Goal: Communication & Community: Answer question/provide support

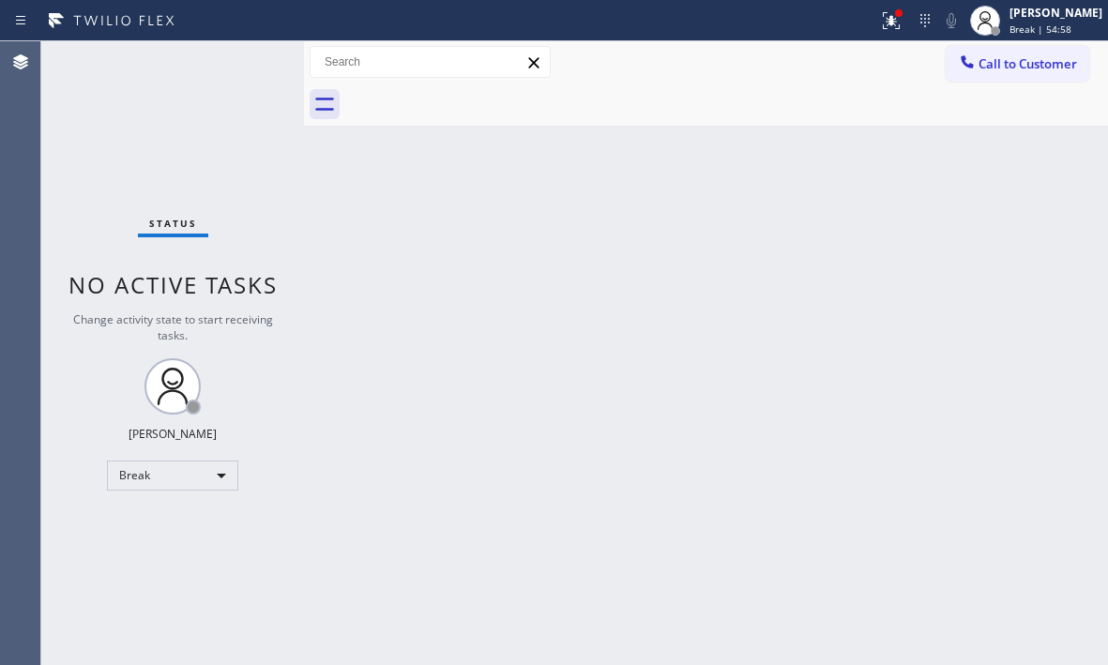
click at [1059, 234] on div "Back to Dashboard Change Sender ID Customers Technicians Select a contact Outbo…" at bounding box center [706, 353] width 804 height 624
click at [985, 10] on div at bounding box center [985, 20] width 41 height 41
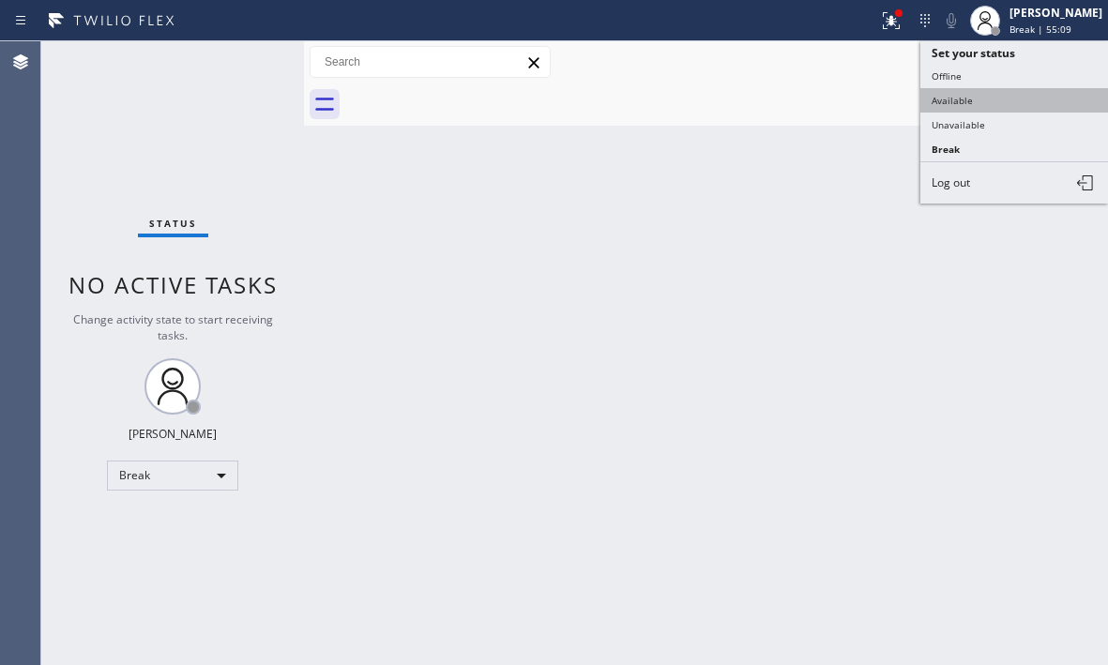
click at [970, 95] on button "Available" at bounding box center [1015, 100] width 188 height 24
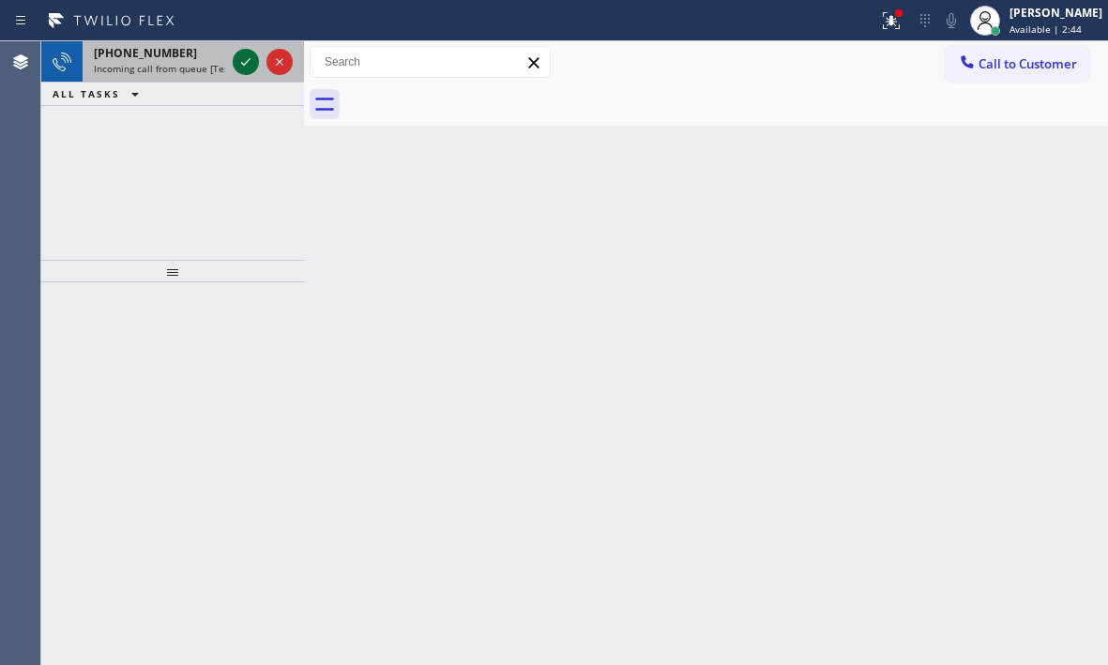
click at [244, 58] on icon at bounding box center [246, 62] width 23 height 23
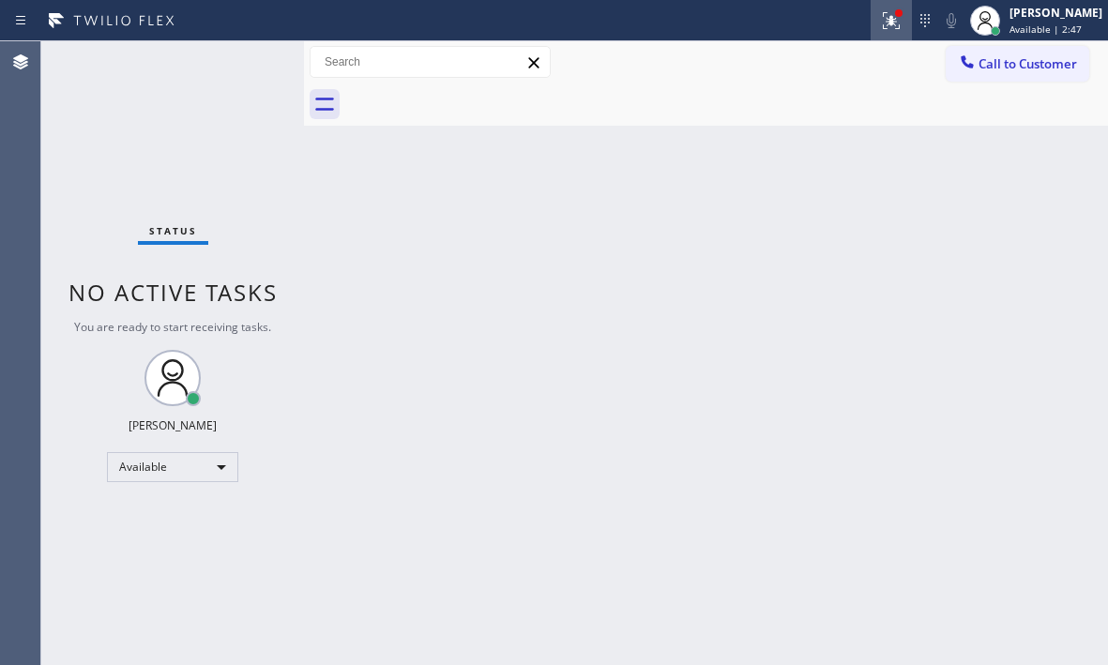
click at [880, 26] on icon at bounding box center [891, 20] width 23 height 23
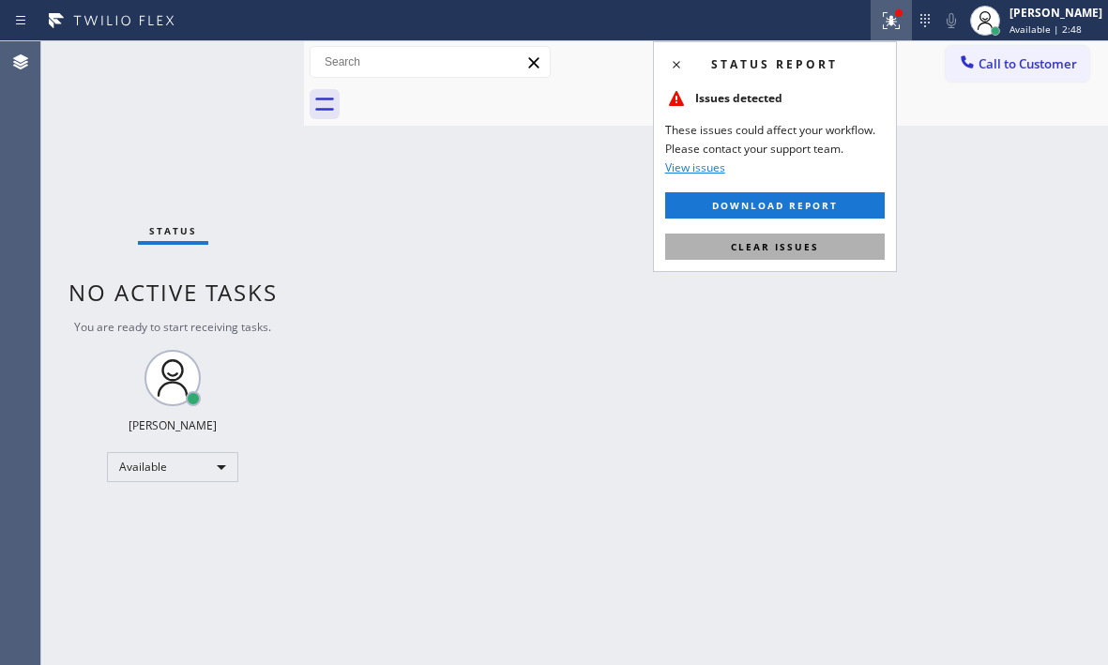
click at [834, 242] on button "Clear issues" at bounding box center [775, 247] width 220 height 26
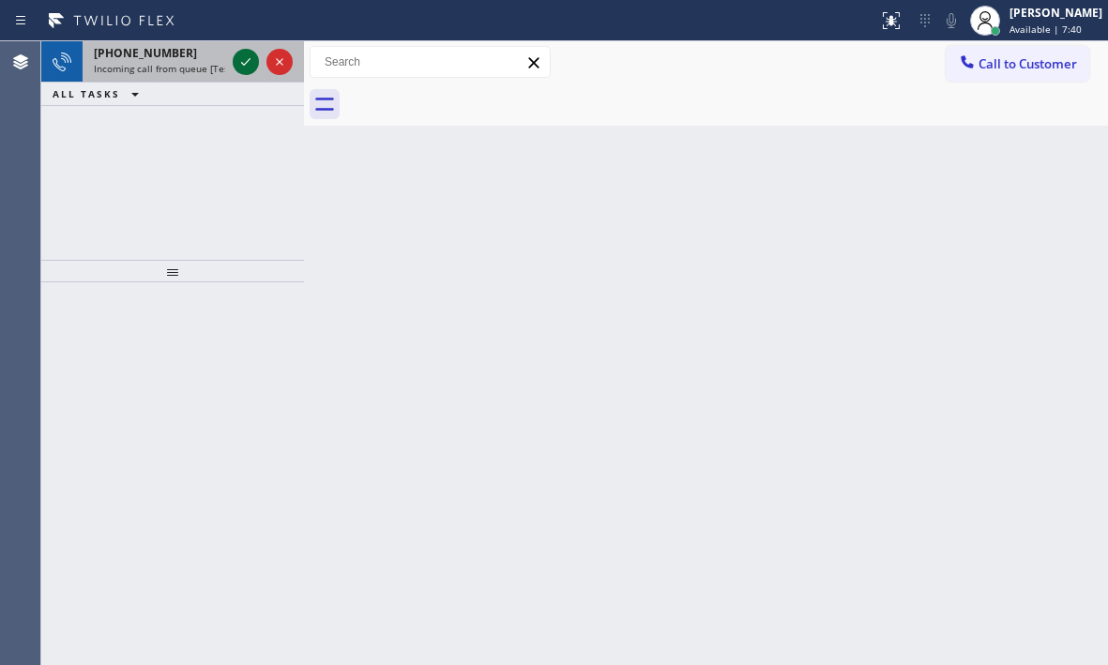
click at [244, 68] on icon at bounding box center [246, 62] width 23 height 23
click at [249, 65] on icon at bounding box center [246, 62] width 23 height 23
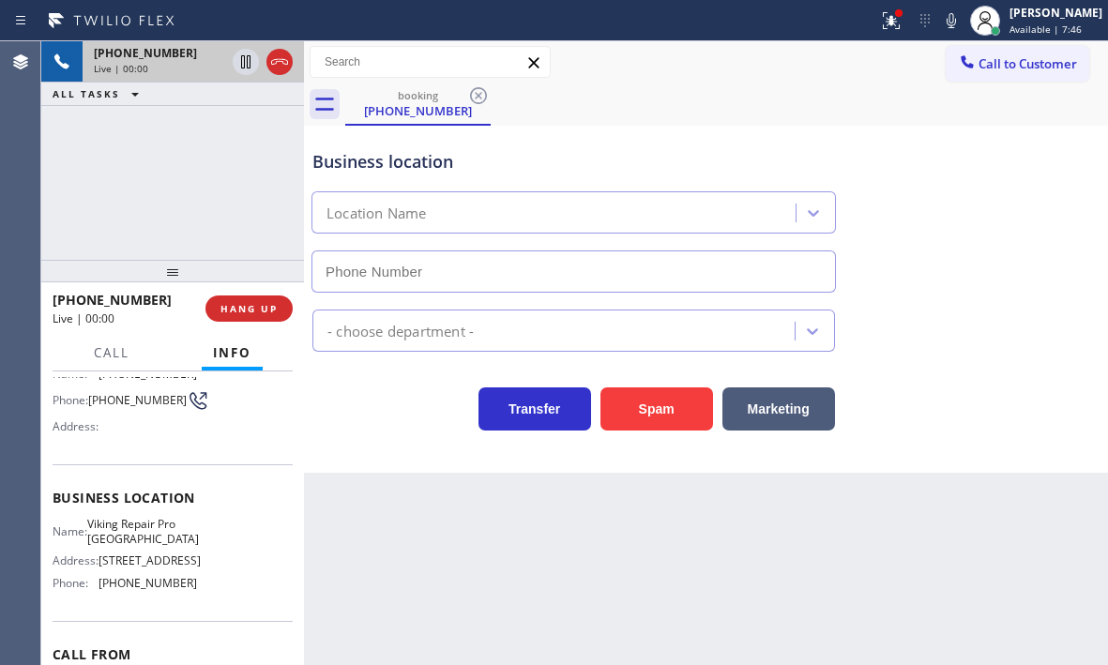
scroll to position [188, 0]
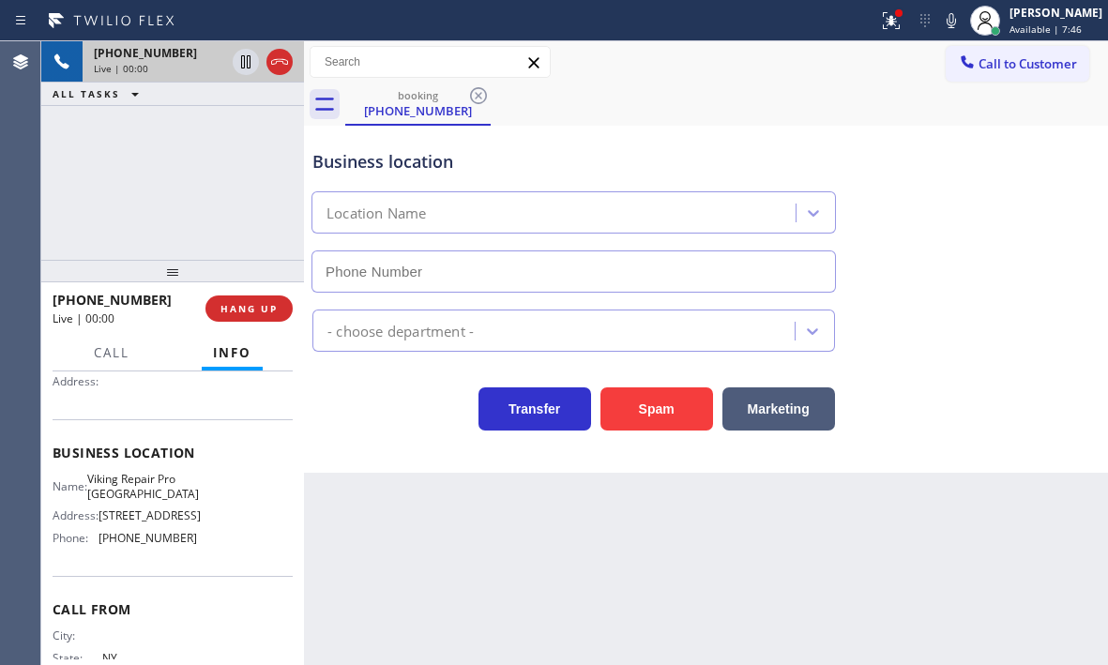
type input "[PHONE_NUMBER]"
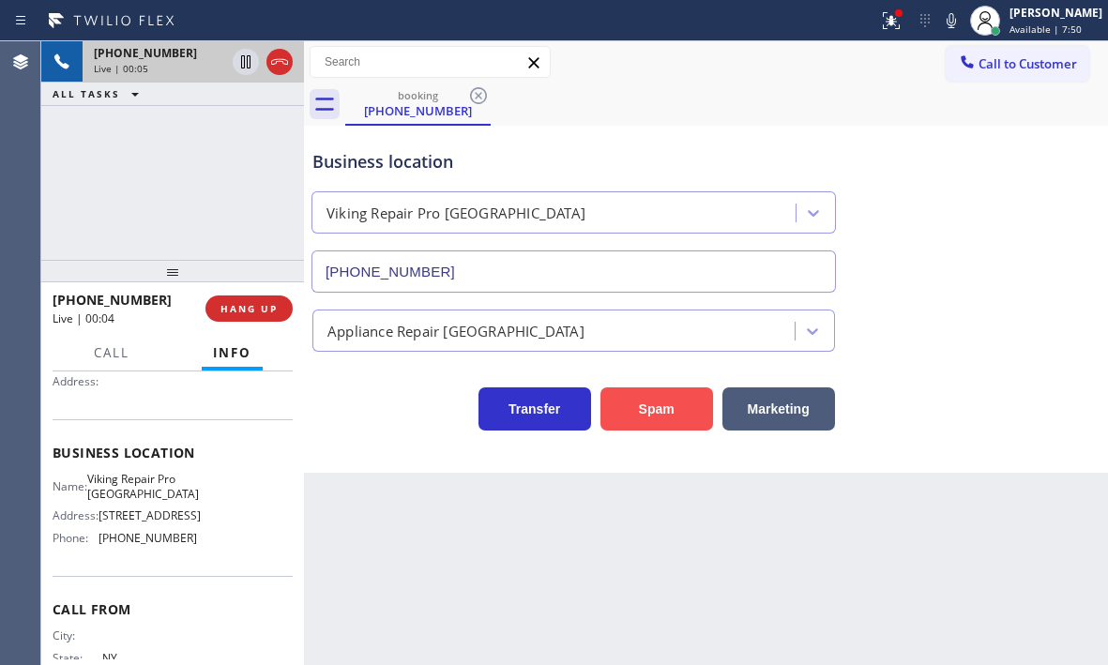
click at [667, 402] on button "Spam" at bounding box center [657, 409] width 113 height 43
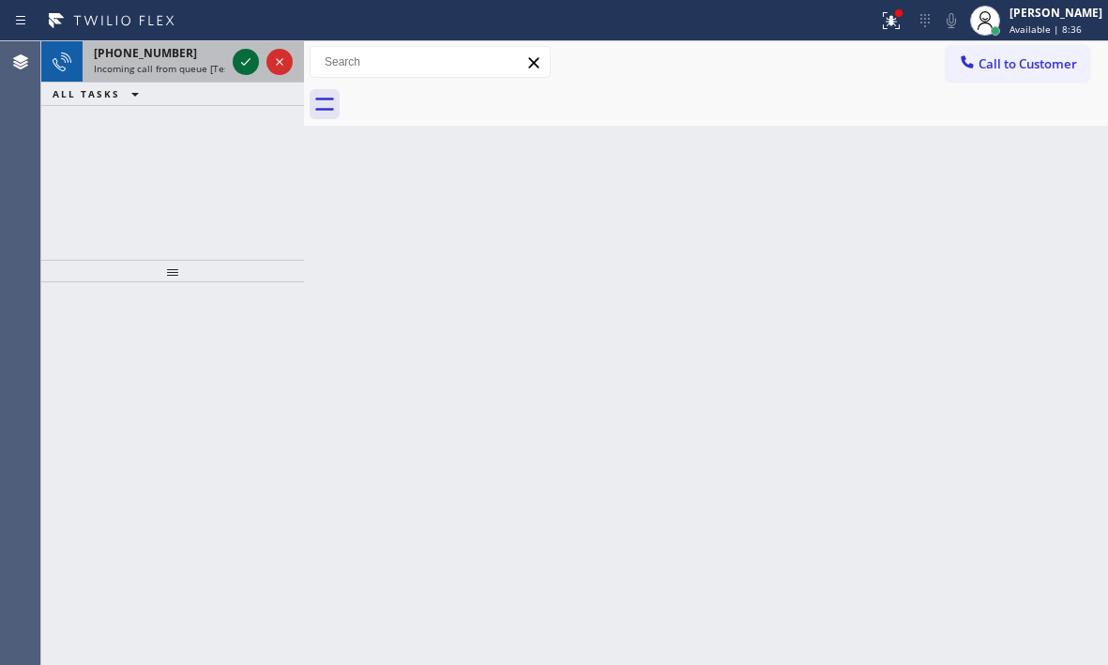
click at [240, 64] on icon at bounding box center [246, 62] width 23 height 23
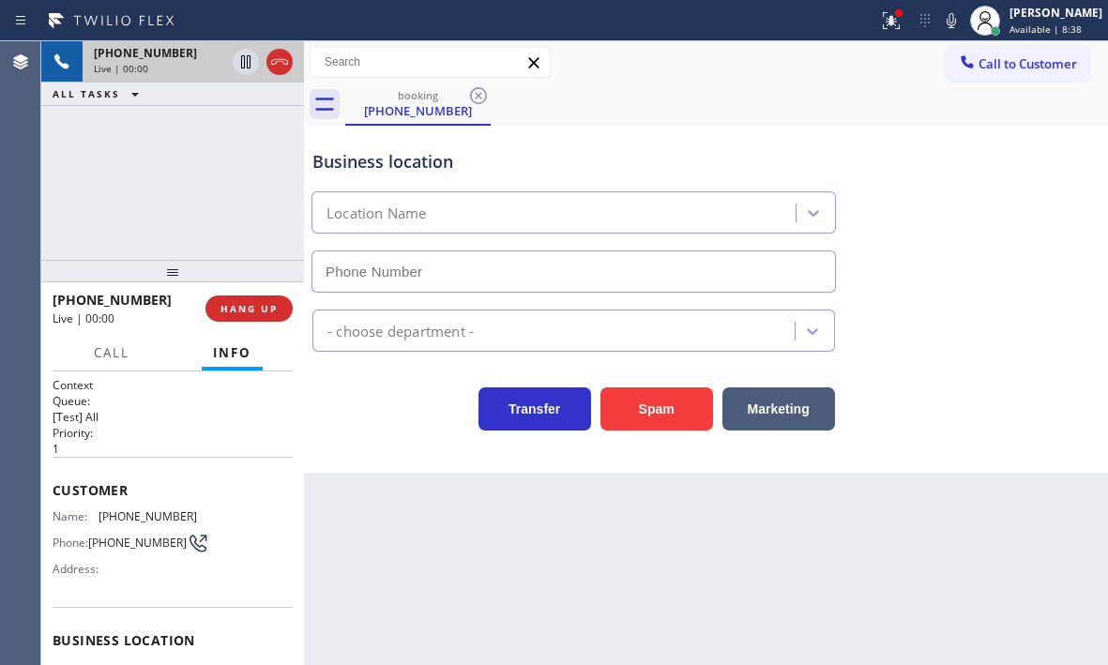
type input "[PHONE_NUMBER]"
click at [670, 400] on button "Spam" at bounding box center [657, 409] width 113 height 43
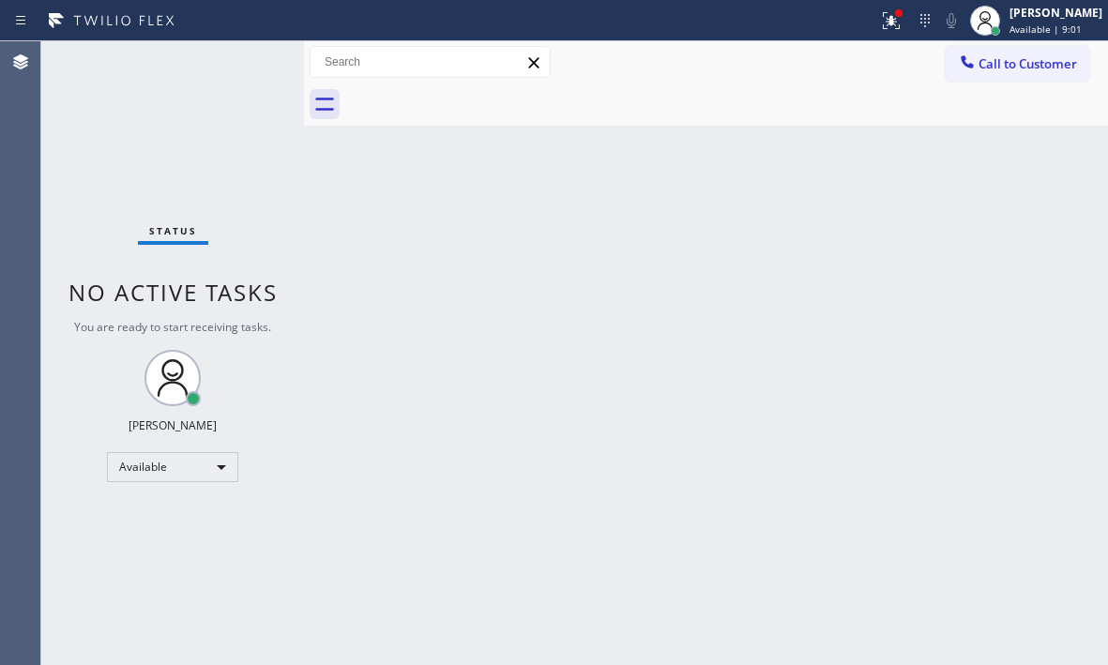
click at [256, 68] on div "Status No active tasks You are ready to start receiving tasks. [PERSON_NAME] Av…" at bounding box center [172, 353] width 263 height 624
click at [250, 67] on div "Status No active tasks You are ready to start receiving tasks. [PERSON_NAME] Av…" at bounding box center [172, 353] width 263 height 624
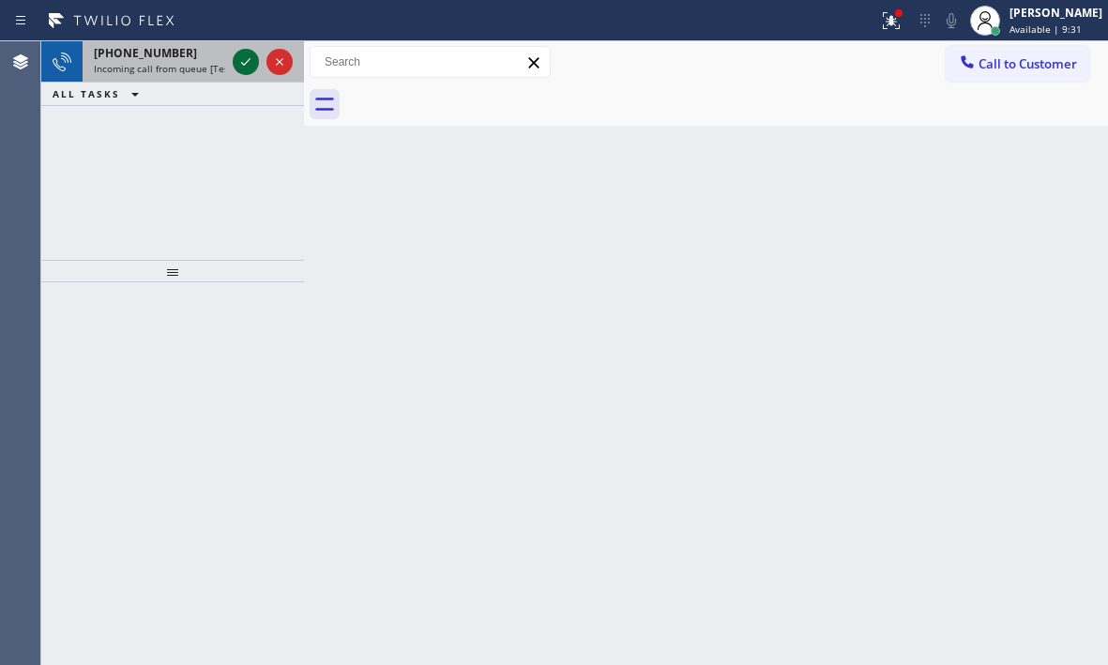
click at [253, 55] on icon at bounding box center [246, 62] width 23 height 23
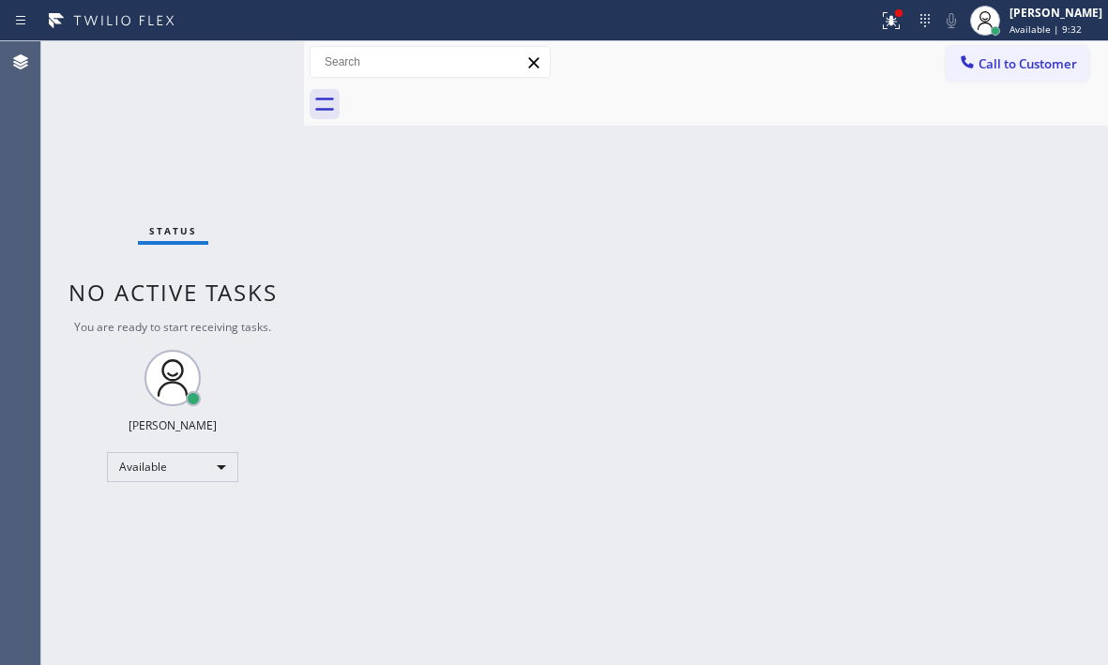
click at [253, 55] on div "Status No active tasks You are ready to start receiving tasks. [PERSON_NAME] Av…" at bounding box center [172, 353] width 263 height 624
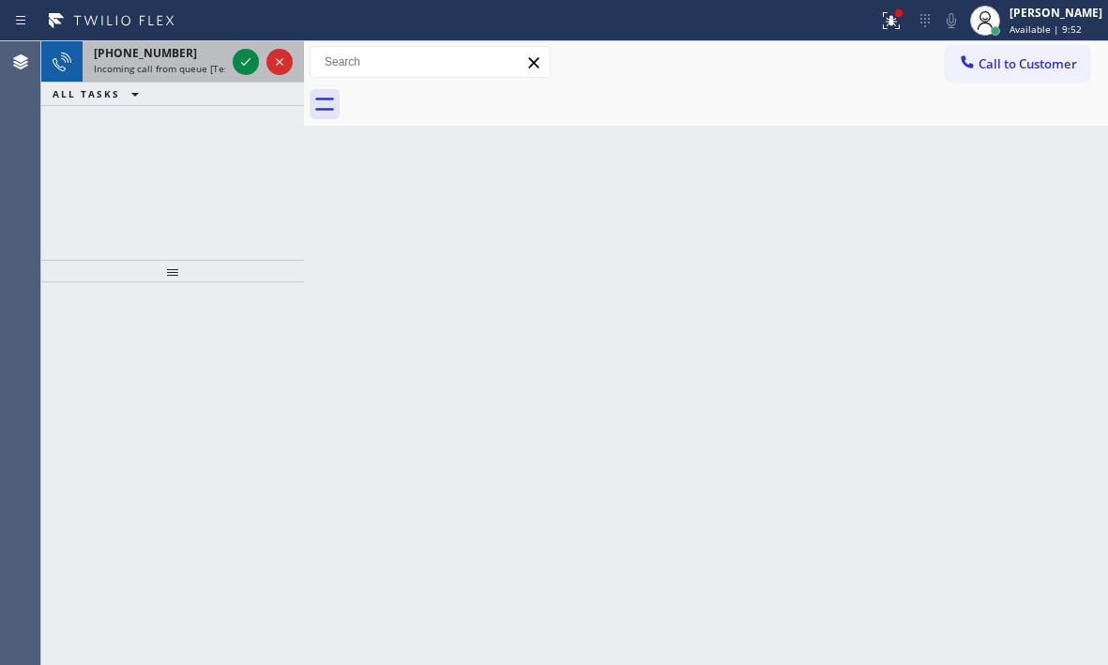
click at [227, 54] on div "[PHONE_NUMBER] Incoming call from queue [Test] All" at bounding box center [156, 61] width 146 height 41
drag, startPoint x: 228, startPoint y: 55, endPoint x: 239, endPoint y: 61, distance: 12.6
click at [239, 60] on div "[PHONE_NUMBER] Incoming call from queue [Test] All" at bounding box center [172, 61] width 263 height 41
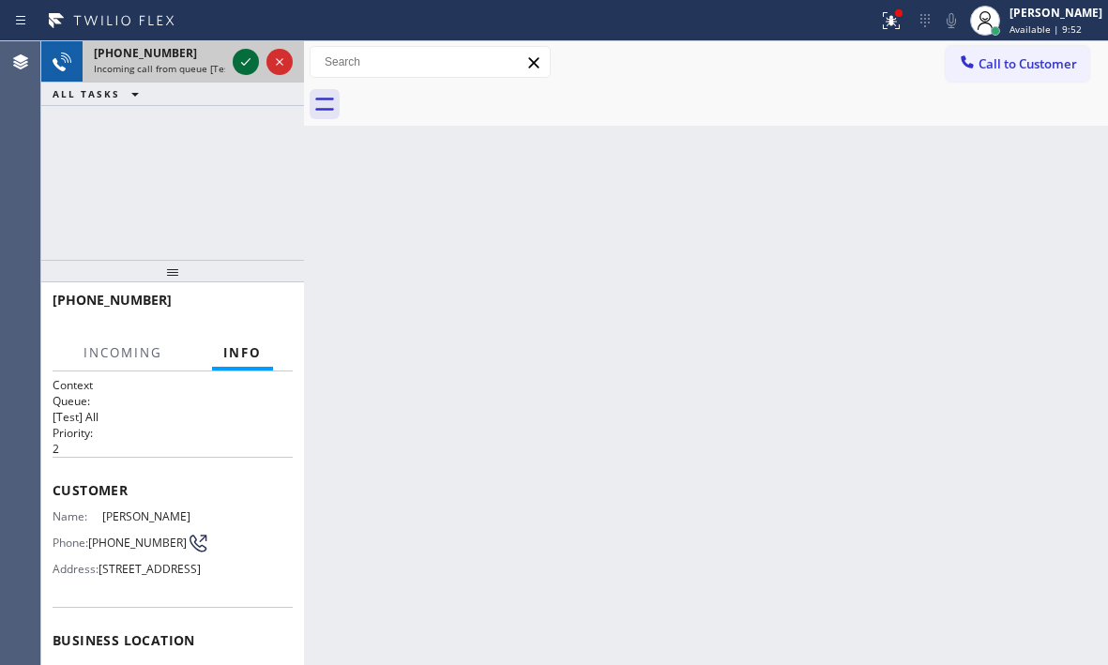
click at [241, 62] on icon at bounding box center [246, 62] width 23 height 23
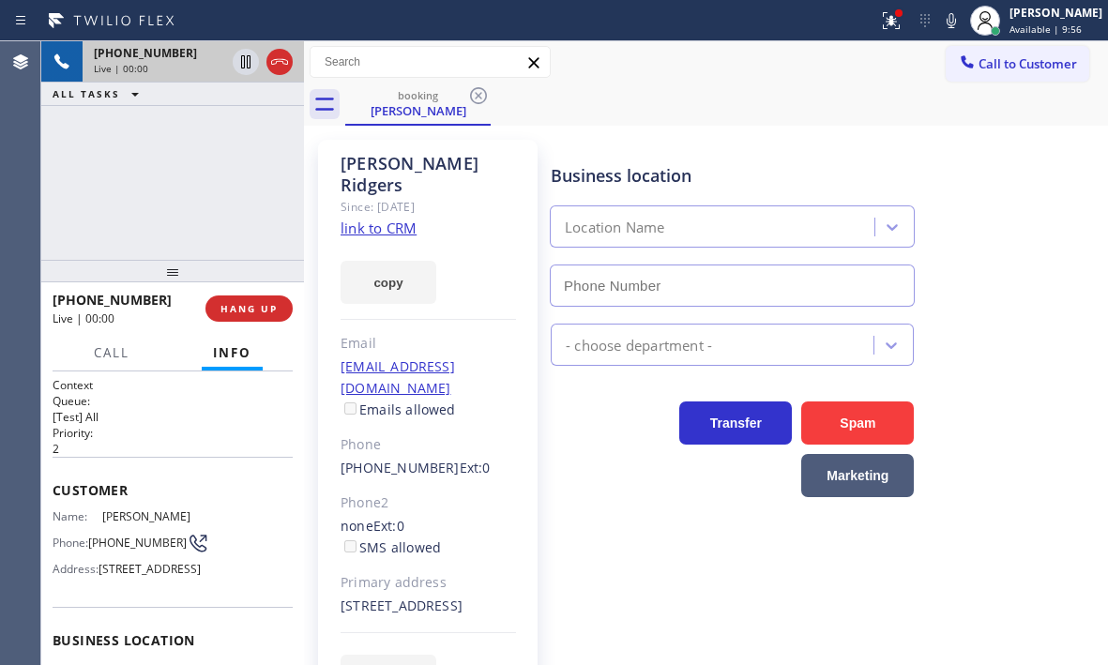
type input "[PHONE_NUMBER]"
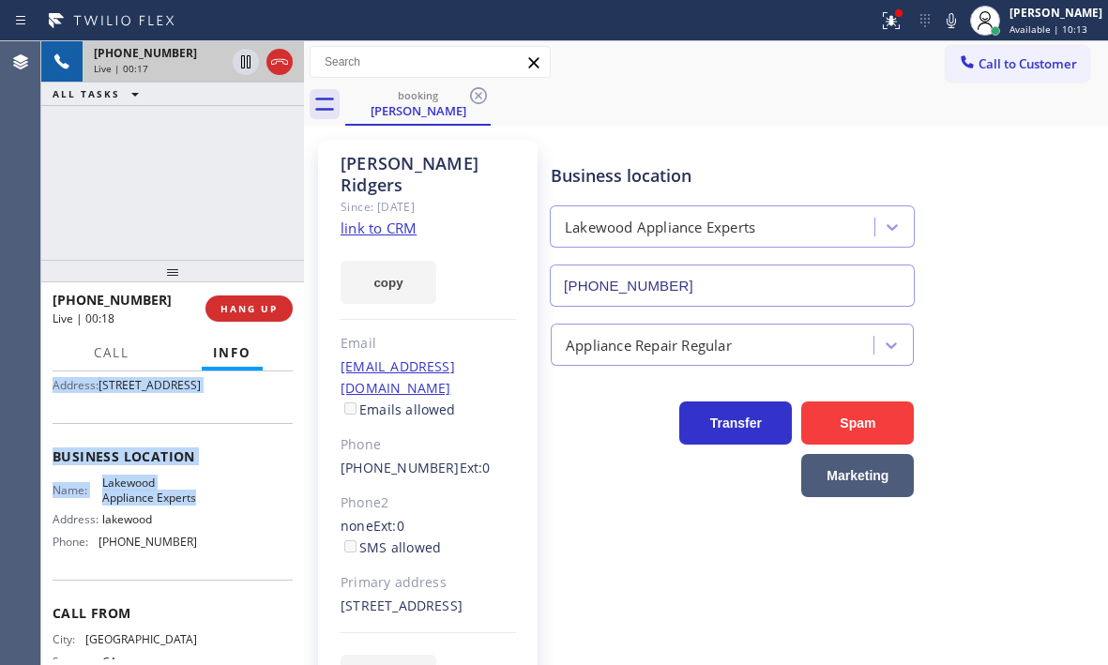
scroll to position [188, 0]
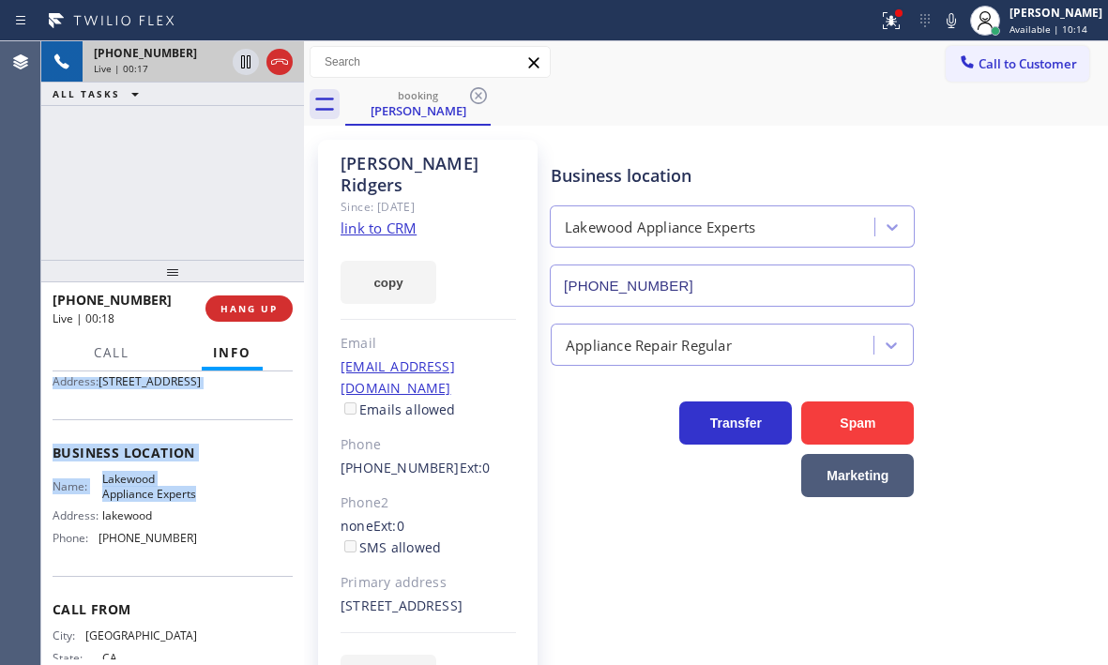
drag, startPoint x: 96, startPoint y: 501, endPoint x: 157, endPoint y: 543, distance: 73.7
click at [157, 543] on div "Context Queue: [Test] All Priority: 2 Customer Name: [PERSON_NAME] Phone: [PHON…" at bounding box center [173, 454] width 240 height 528
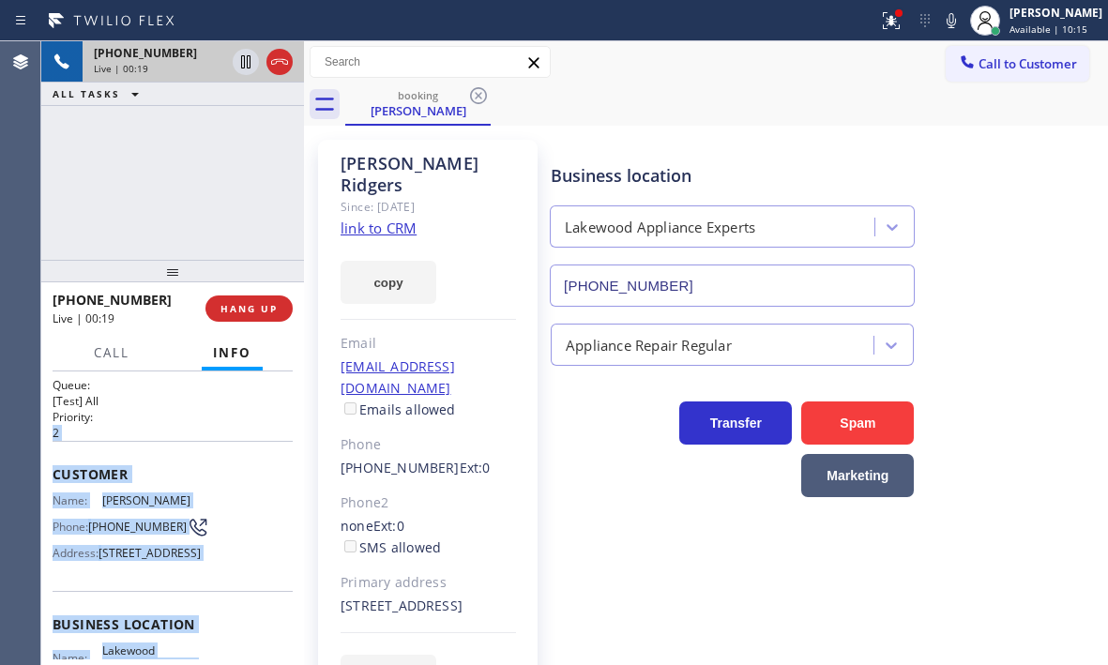
scroll to position [0, 0]
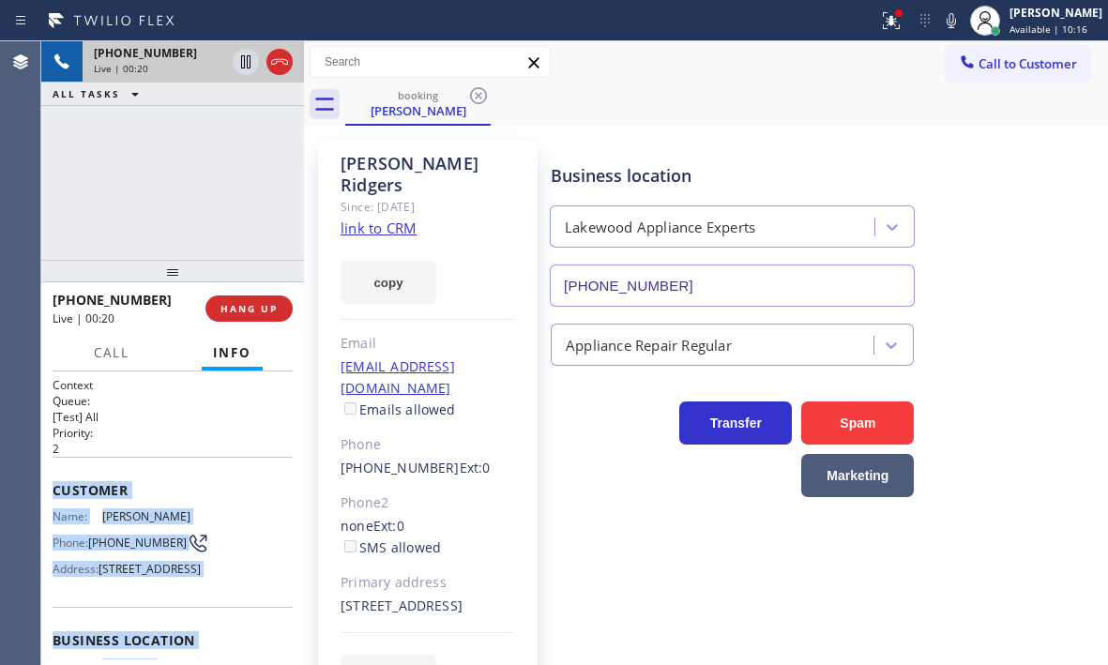
drag, startPoint x: 194, startPoint y: 588, endPoint x: 52, endPoint y: 475, distance: 181.8
click at [52, 475] on div "Context Queue: [Test] All Priority: 2 Customer Name: [PERSON_NAME] Phone: [PHON…" at bounding box center [172, 519] width 263 height 294
copy div "Customer Name: [PERSON_NAME] Phone: [PHONE_NUMBER] Address: [STREET_ADDRESS] Bu…"
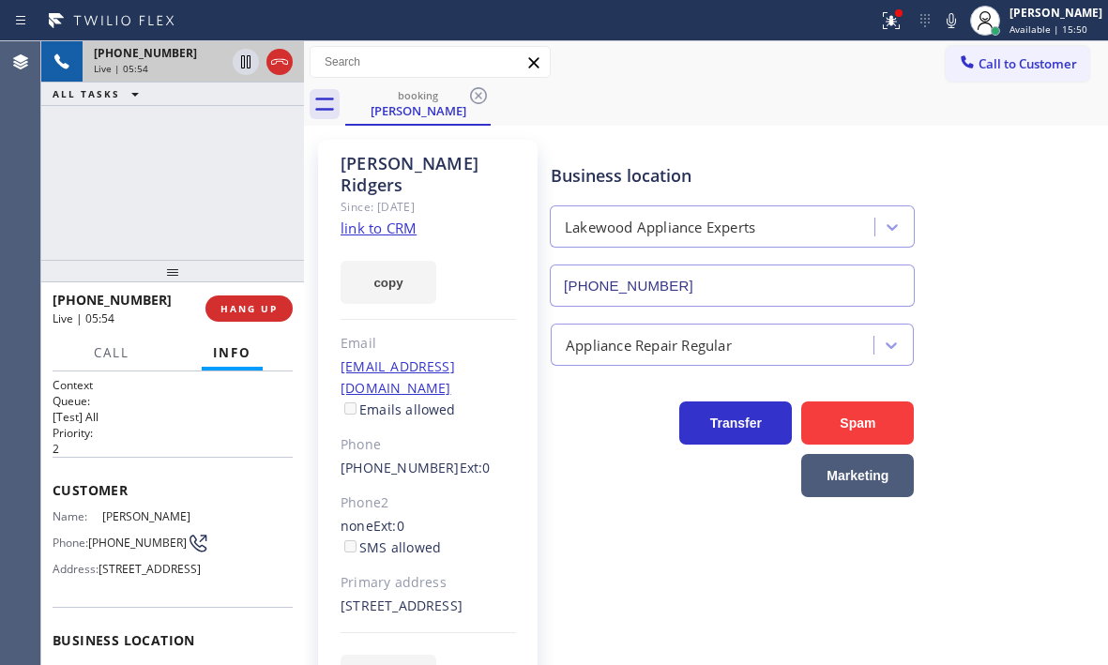
click at [762, 98] on div "booking [PERSON_NAME]" at bounding box center [726, 105] width 763 height 42
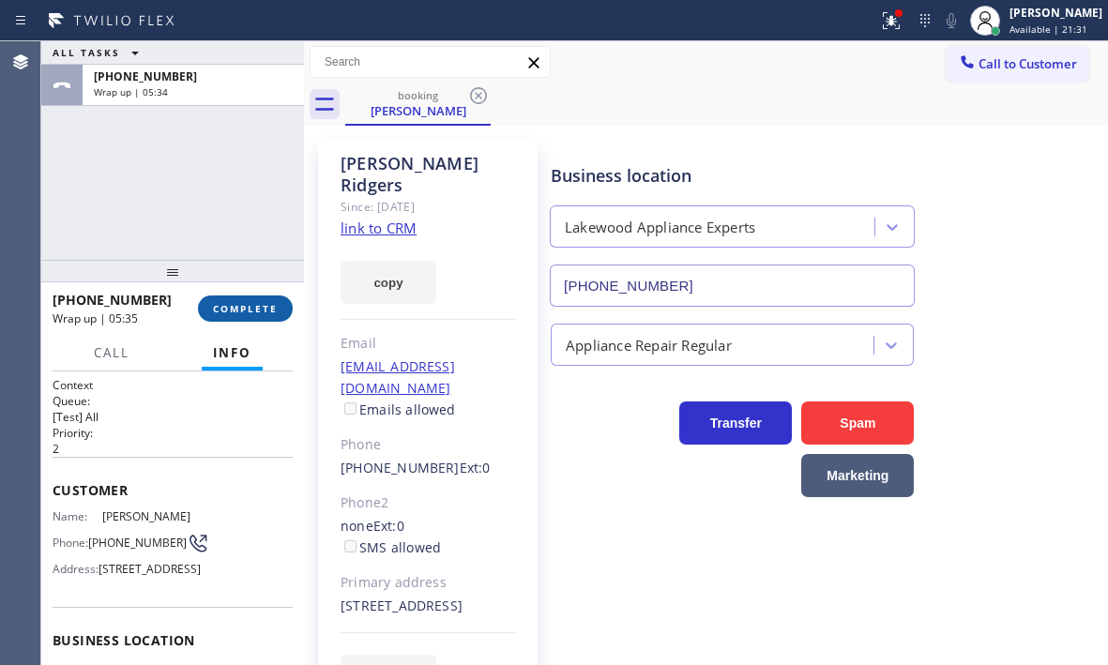
click at [246, 317] on button "COMPLETE" at bounding box center [245, 309] width 95 height 26
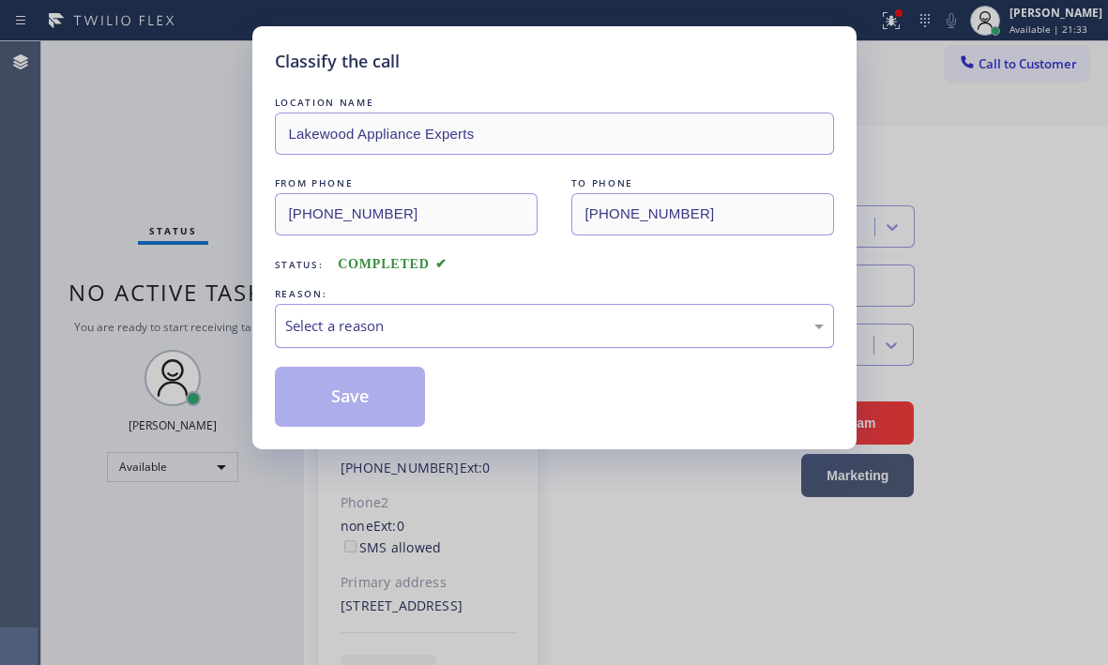
drag, startPoint x: 394, startPoint y: 315, endPoint x: 395, endPoint y: 325, distance: 9.4
click at [395, 315] on div "Select a reason" at bounding box center [554, 326] width 539 height 22
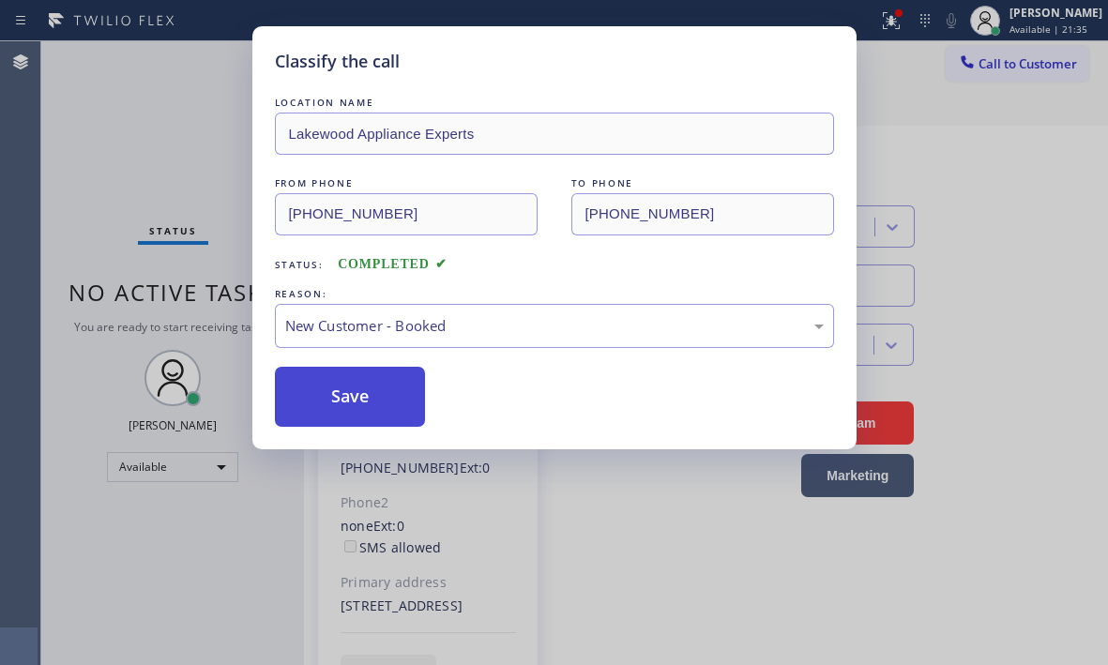
click at [339, 405] on button "Save" at bounding box center [350, 397] width 151 height 60
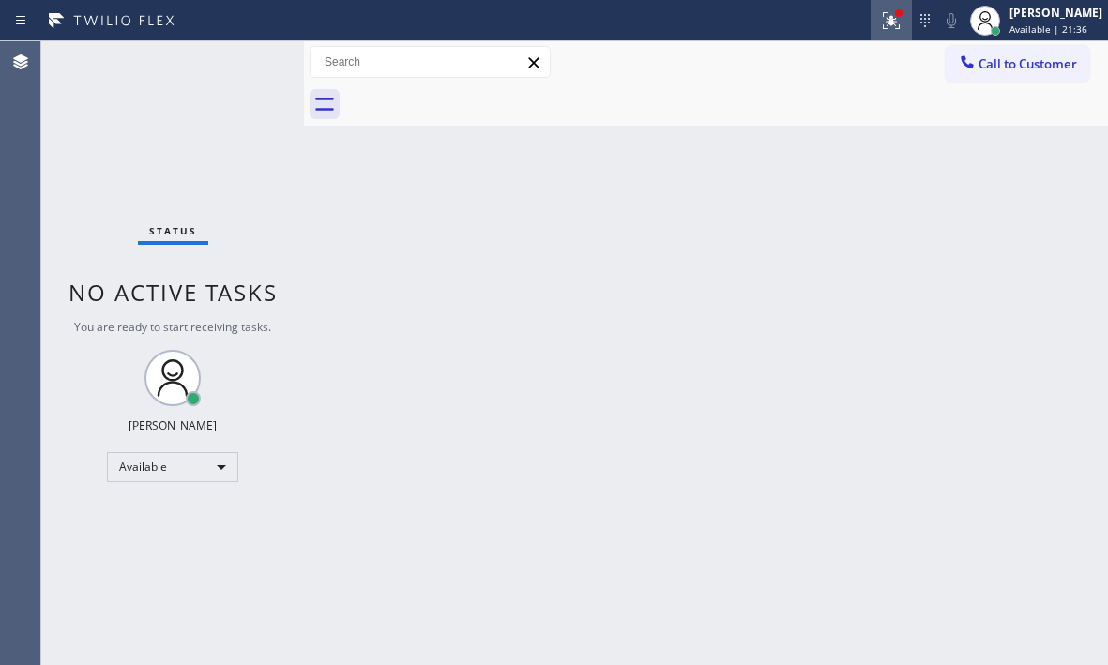
click at [883, 23] on icon at bounding box center [891, 20] width 23 height 23
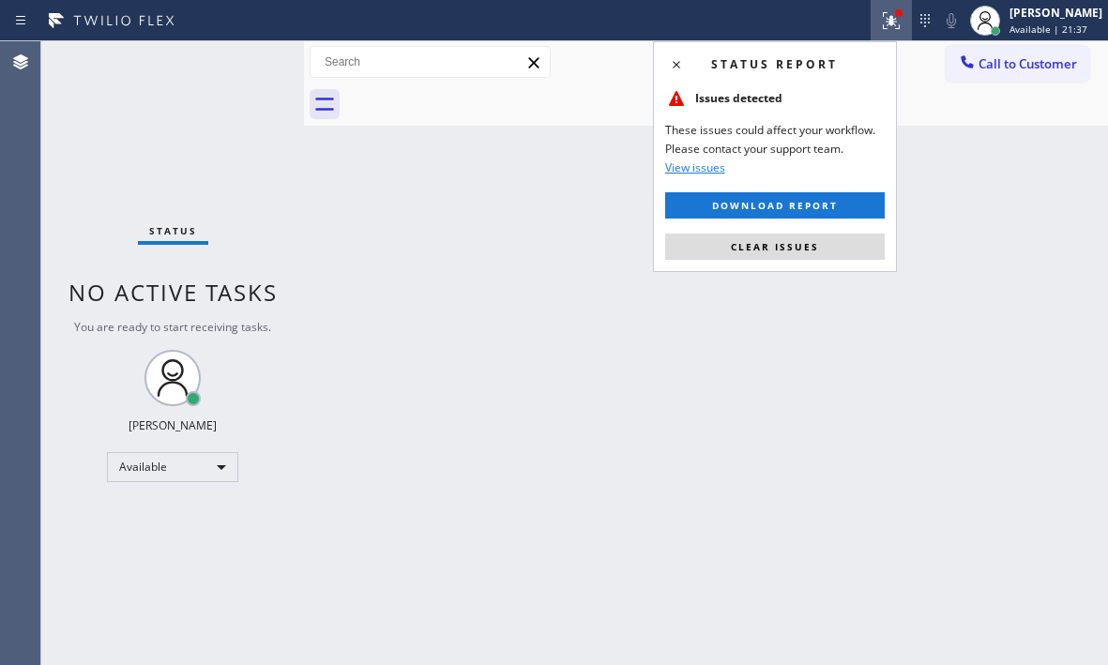
click at [810, 260] on div "Status report Issues detected These issues could affect your workflow. Please c…" at bounding box center [775, 156] width 244 height 231
click at [790, 253] on button "Clear issues" at bounding box center [775, 247] width 220 height 26
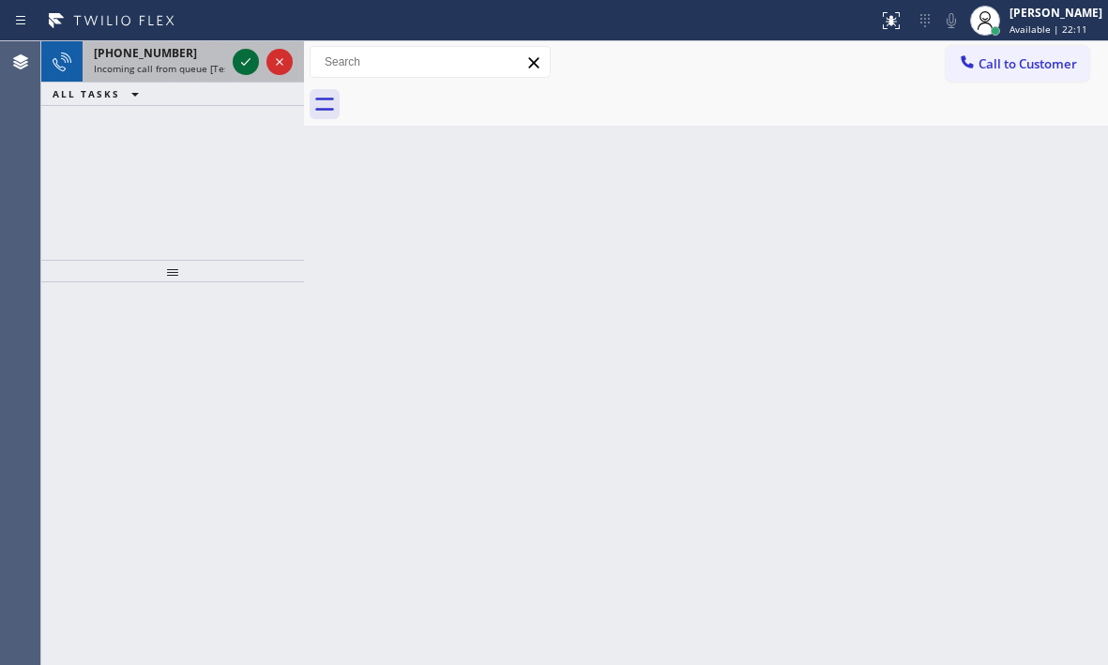
click at [238, 59] on icon at bounding box center [246, 62] width 23 height 23
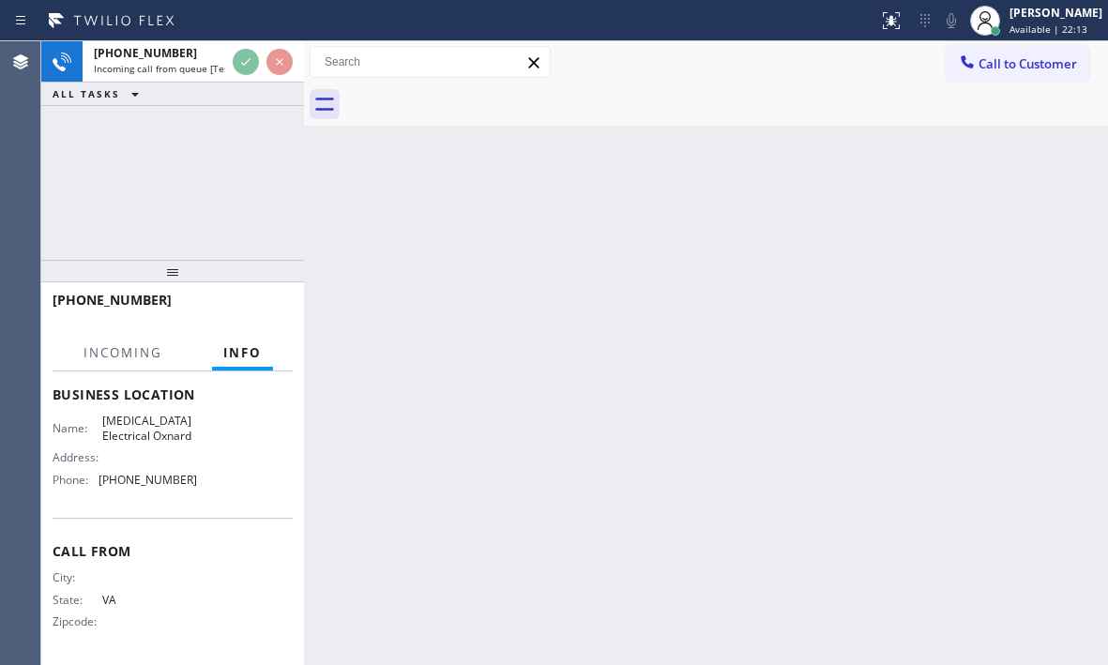
scroll to position [268, 0]
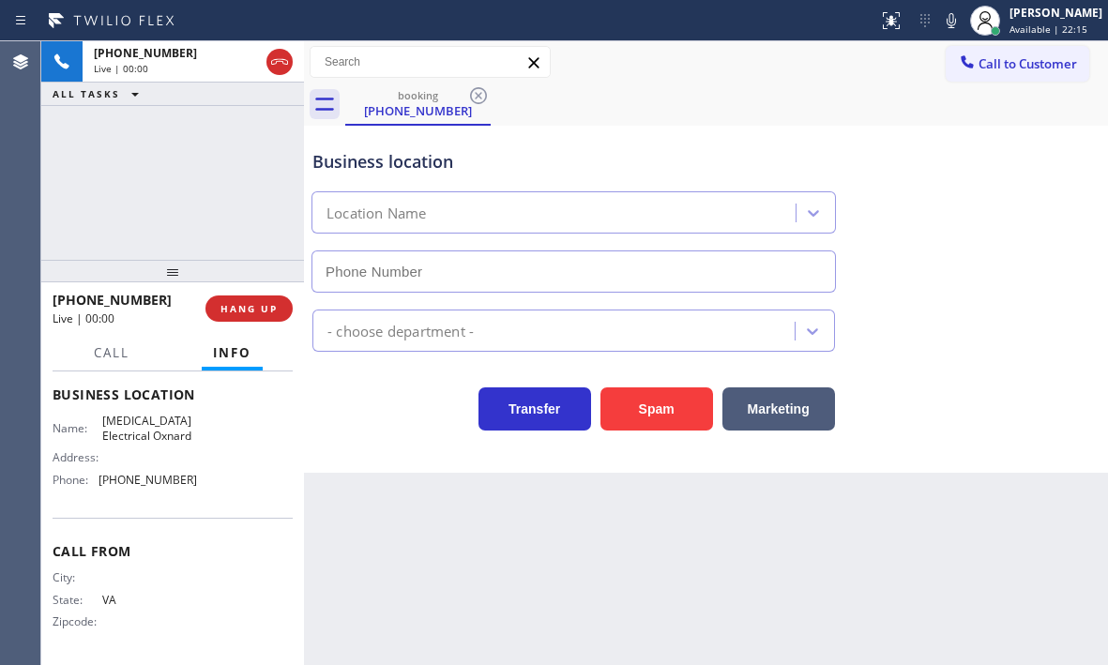
type input "[PHONE_NUMBER]"
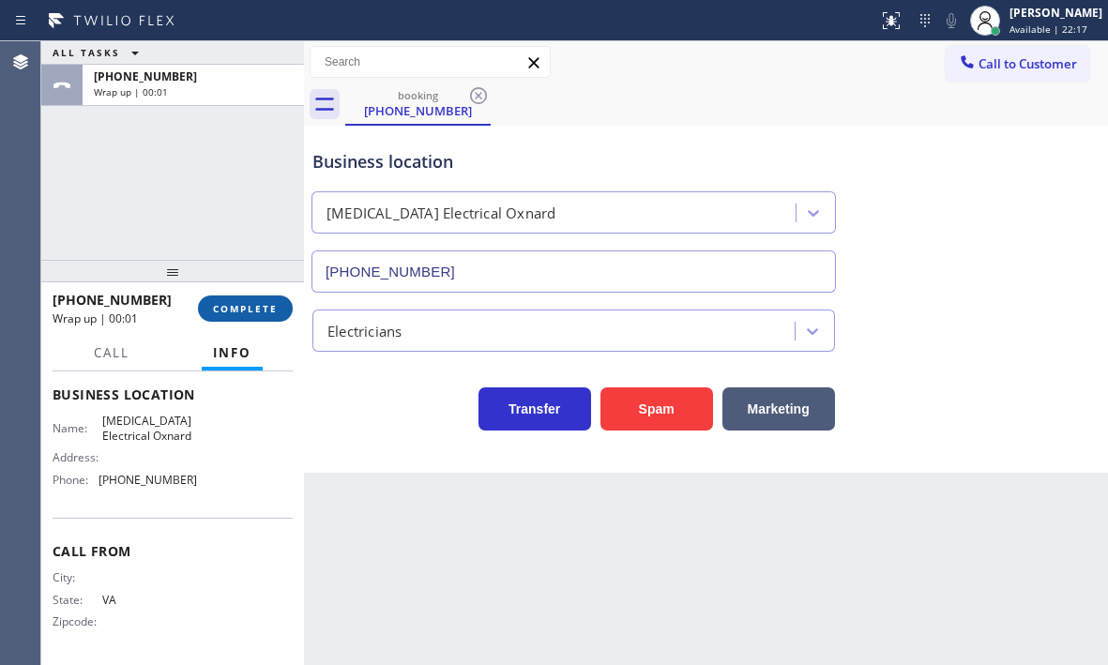
click at [271, 320] on button "COMPLETE" at bounding box center [245, 309] width 95 height 26
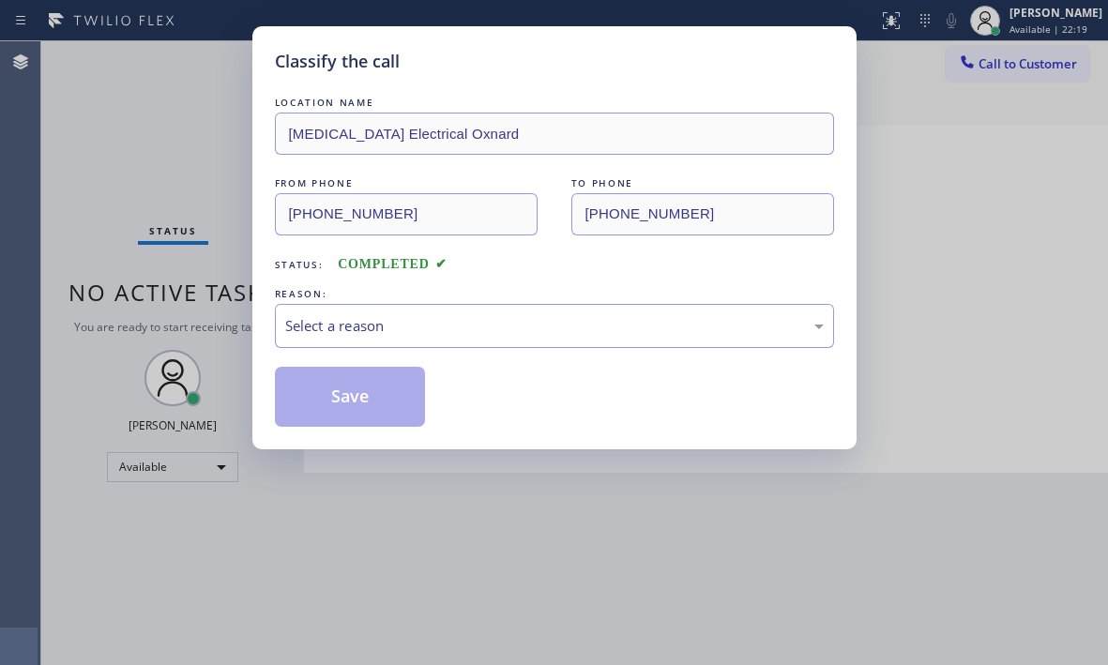
click at [475, 301] on div "REASON:" at bounding box center [554, 294] width 559 height 20
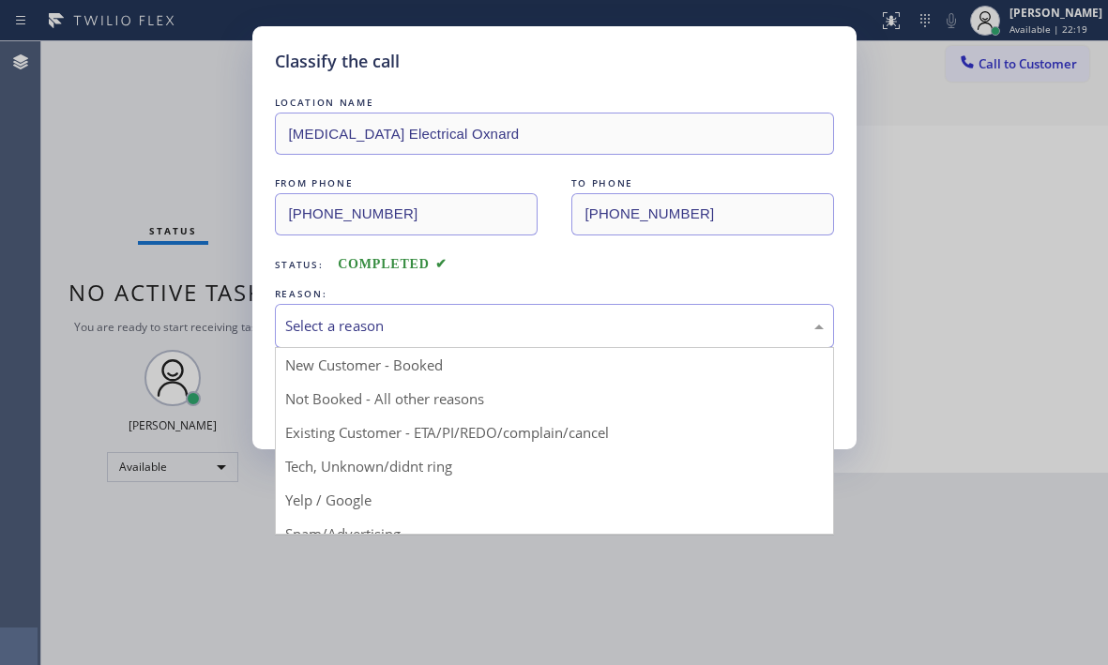
click at [466, 319] on div "Select a reason" at bounding box center [554, 326] width 539 height 22
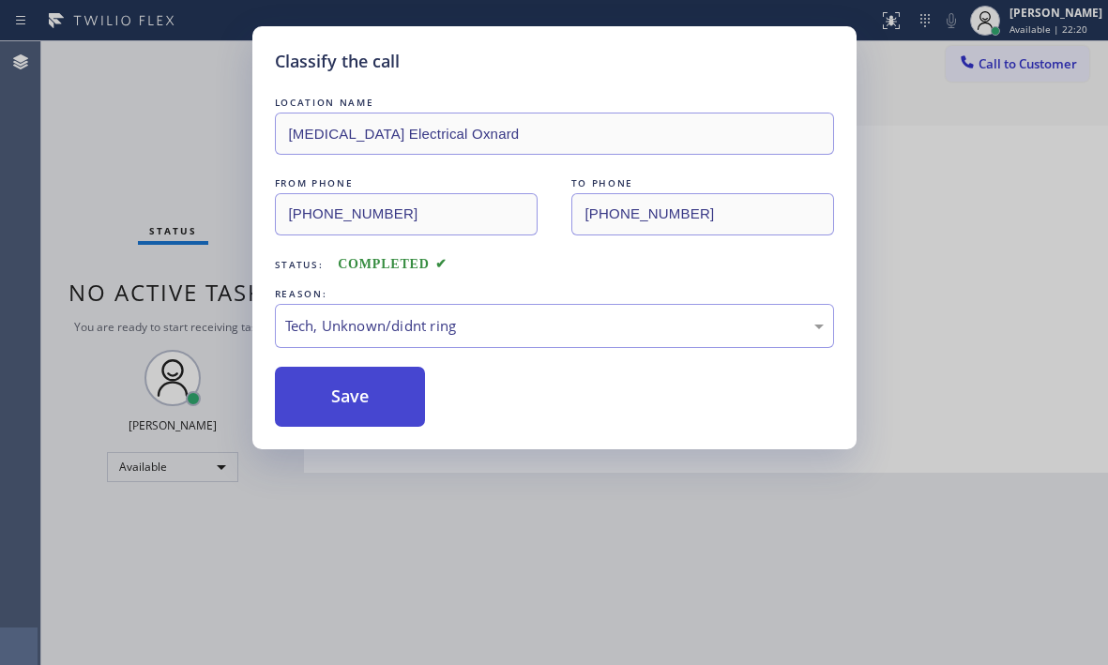
click at [350, 387] on button "Save" at bounding box center [350, 397] width 151 height 60
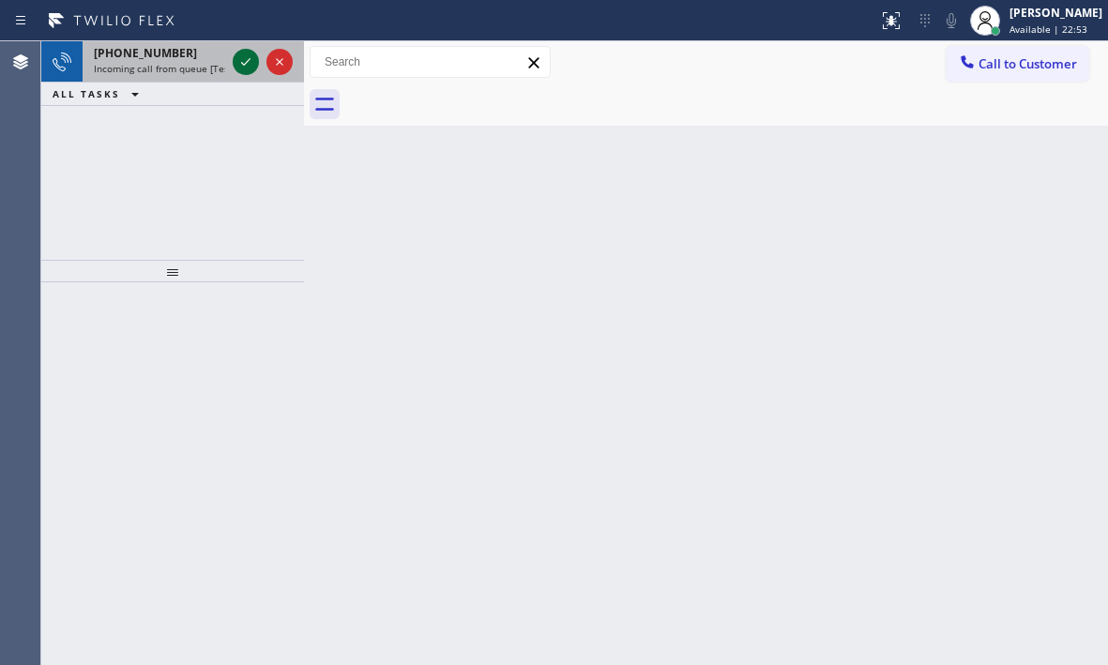
click at [236, 57] on icon at bounding box center [246, 62] width 23 height 23
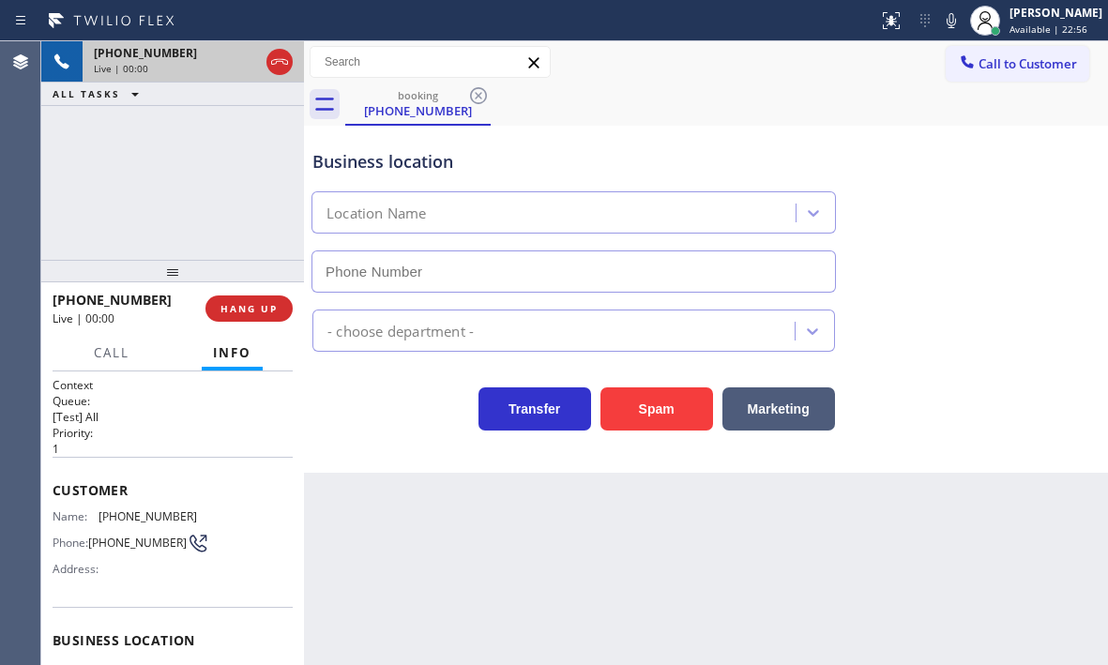
type input "[PHONE_NUMBER]"
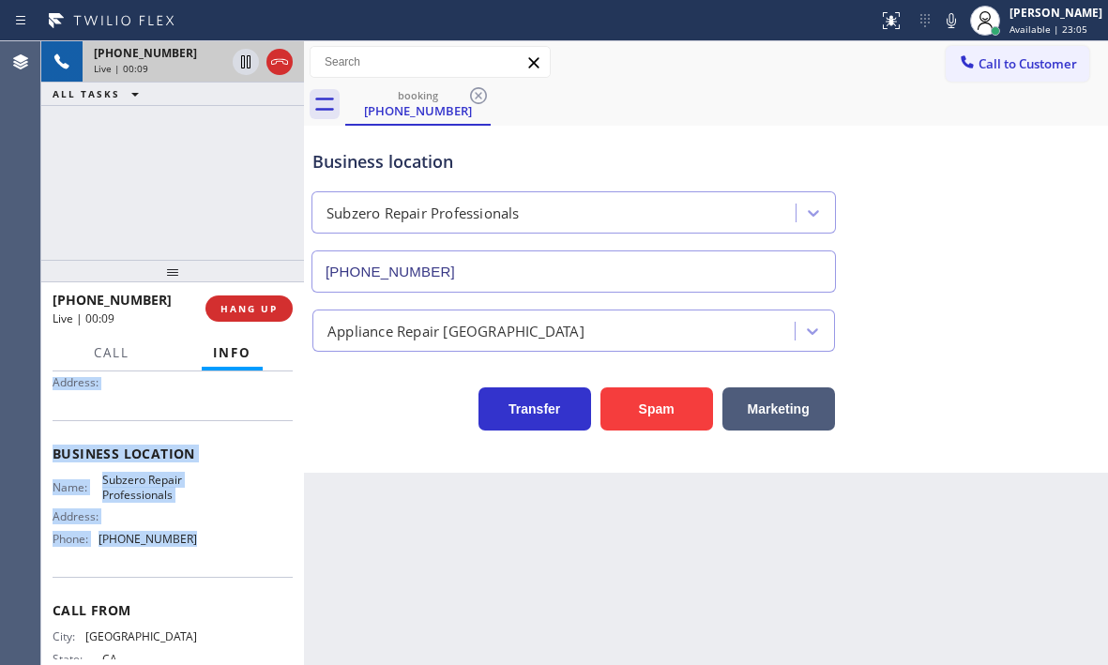
scroll to position [188, 0]
drag, startPoint x: 50, startPoint y: 394, endPoint x: 211, endPoint y: 574, distance: 241.9
click at [211, 574] on div "Context Queue: [Test] All Priority: 1 Customer Name: [PHONE_NUMBER] Phone: [PHO…" at bounding box center [172, 519] width 263 height 294
copy div "Customer Name: [PHONE_NUMBER] Phone: [PHONE_NUMBER] Address: Business location …"
click at [237, 61] on icon at bounding box center [246, 62] width 23 height 23
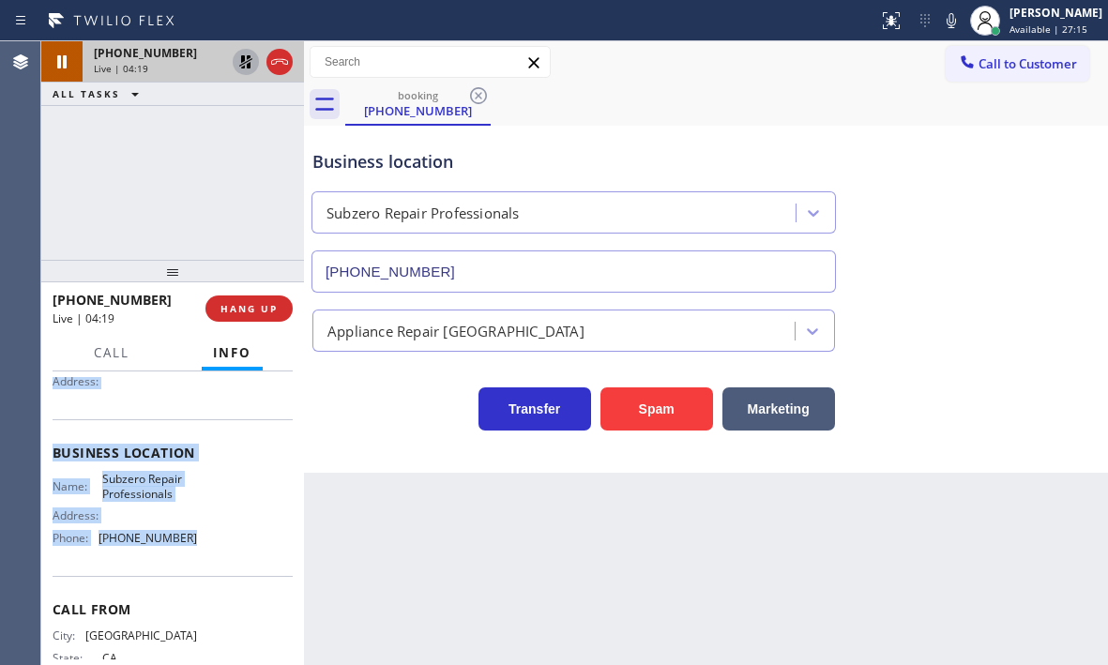
click at [244, 68] on icon at bounding box center [245, 61] width 13 height 13
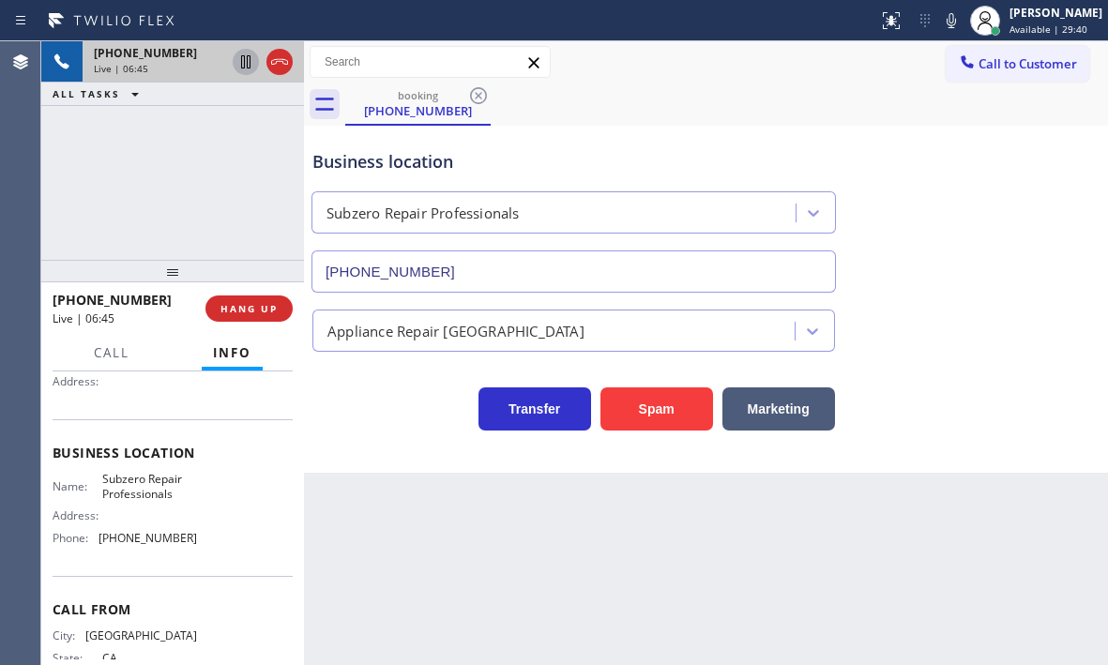
click at [895, 159] on div "Business location Subzero Repair Professionals [PHONE_NUMBER]" at bounding box center [706, 208] width 795 height 170
click at [277, 65] on icon at bounding box center [279, 62] width 23 height 23
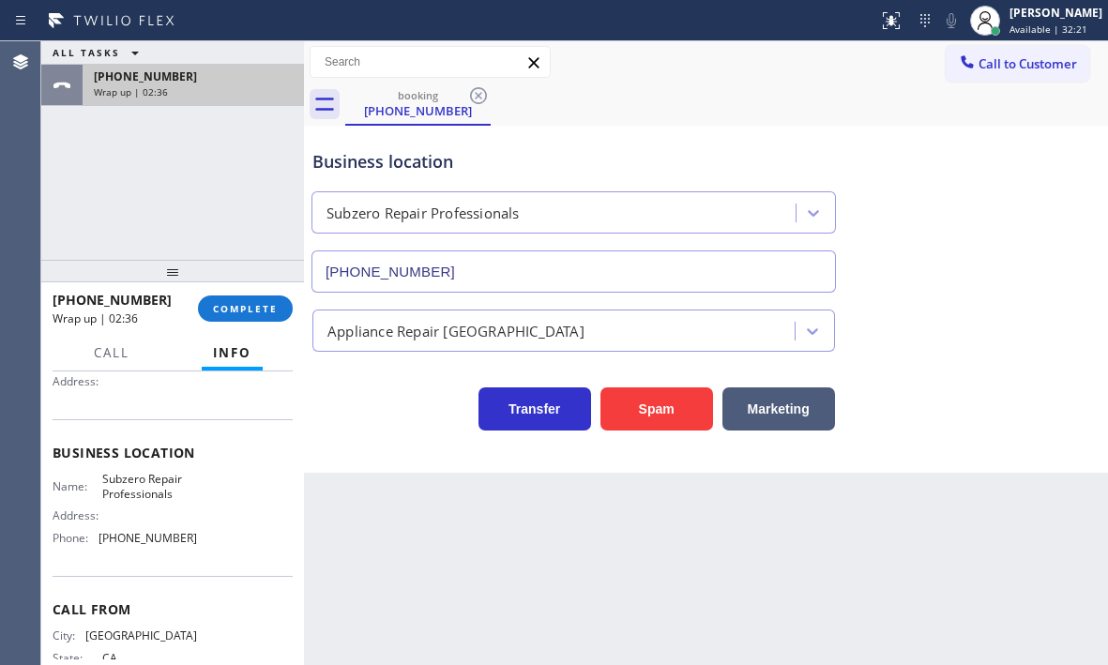
click at [224, 96] on div "Wrap up | 02:36" at bounding box center [193, 91] width 199 height 13
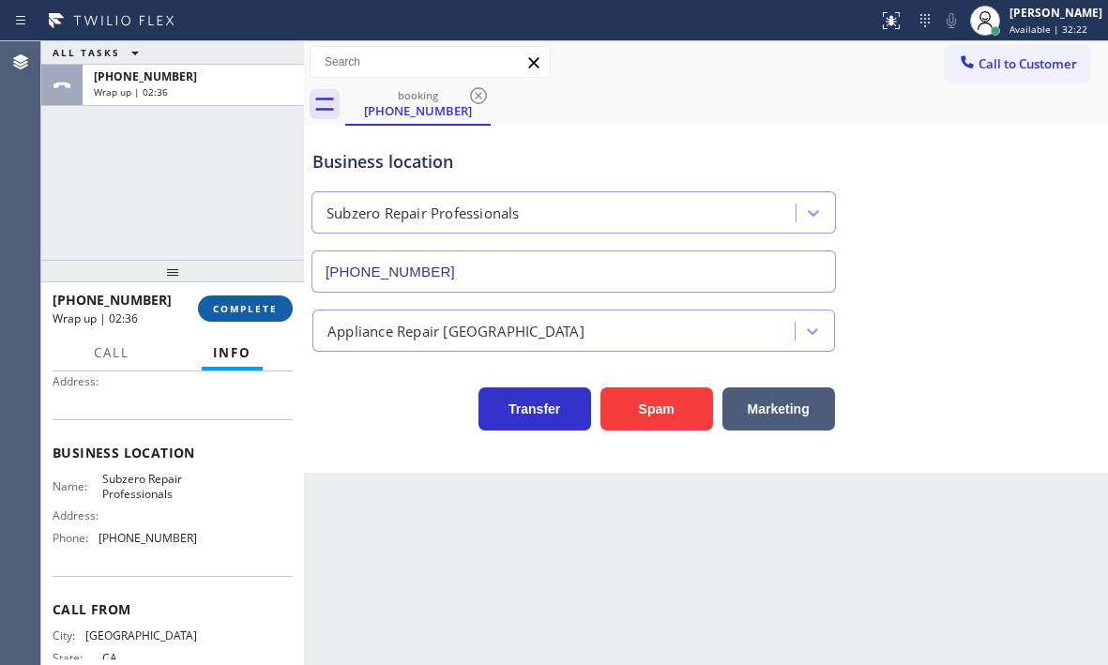
click at [244, 307] on span "COMPLETE" at bounding box center [245, 308] width 65 height 13
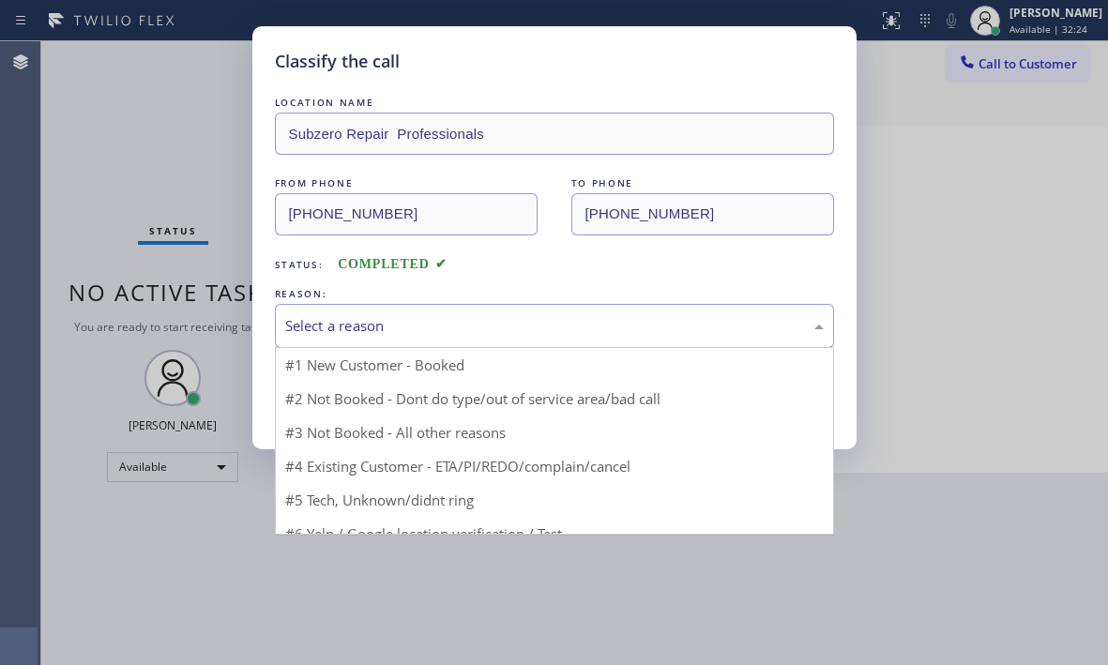
click at [387, 337] on div "Select a reason" at bounding box center [554, 326] width 559 height 44
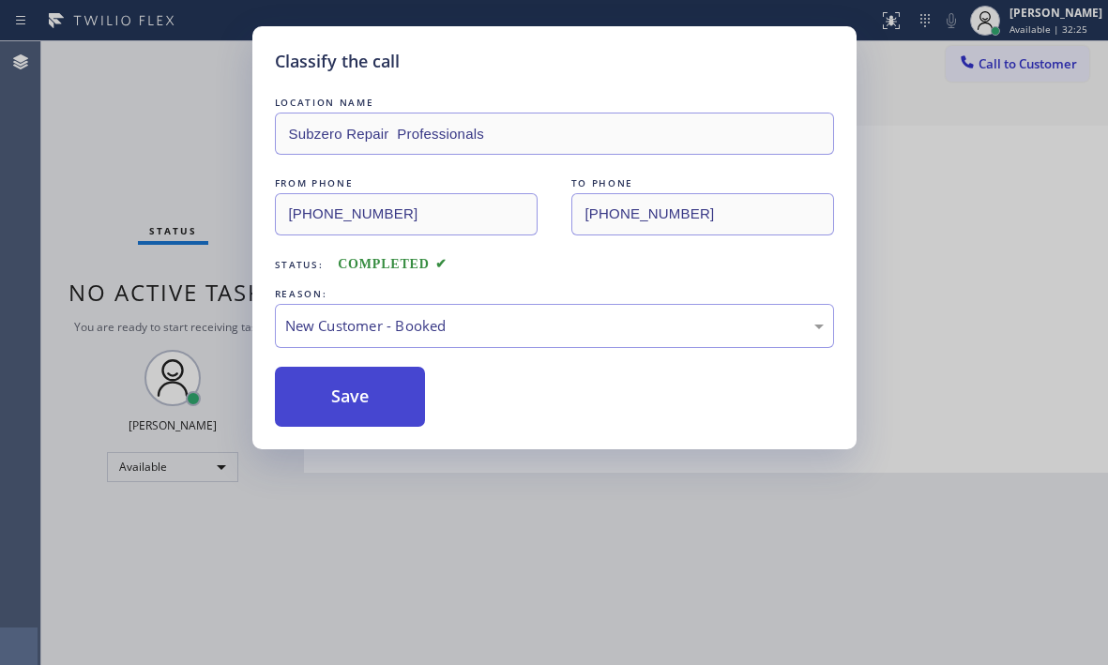
click at [304, 393] on button "Save" at bounding box center [350, 397] width 151 height 60
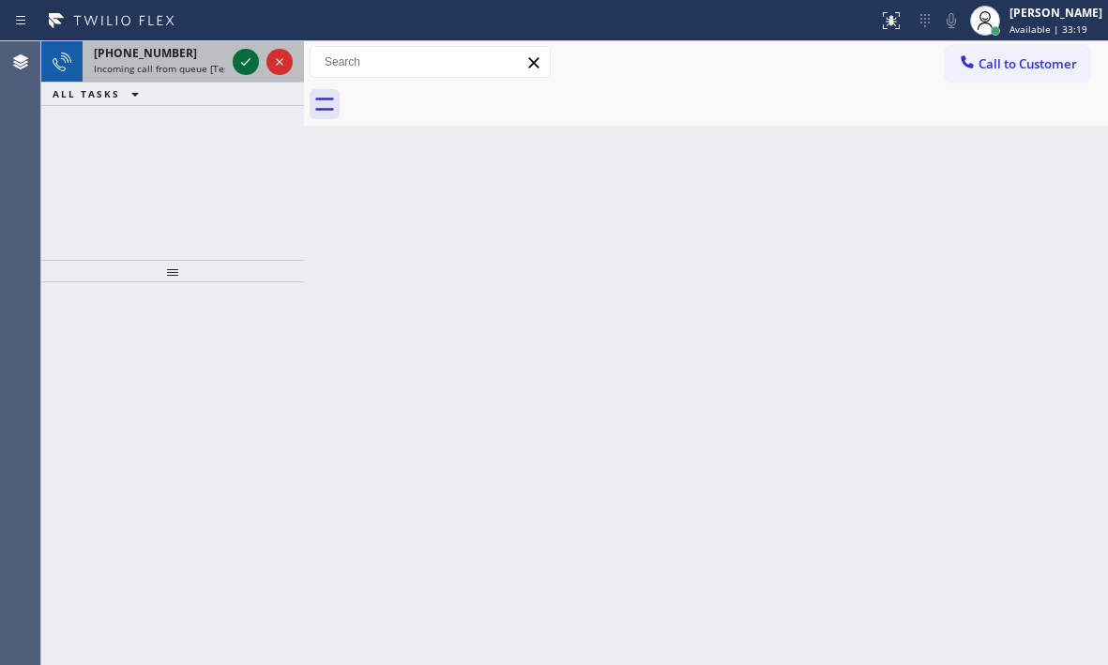
click at [235, 52] on icon at bounding box center [246, 62] width 23 height 23
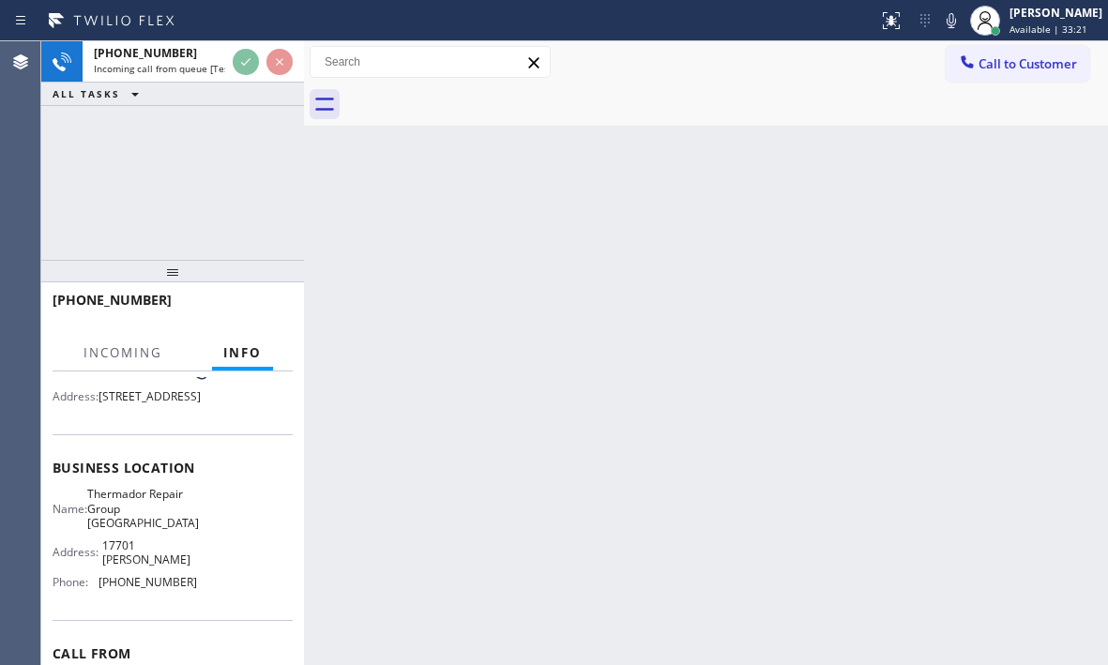
scroll to position [29, 0]
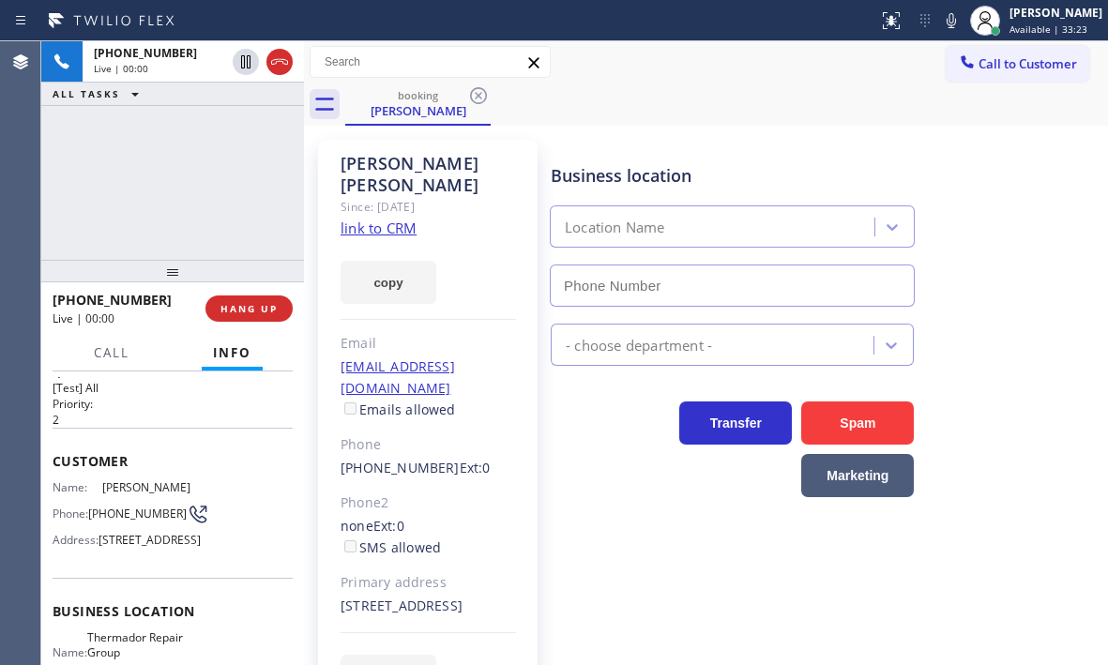
type input "[PHONE_NUMBER]"
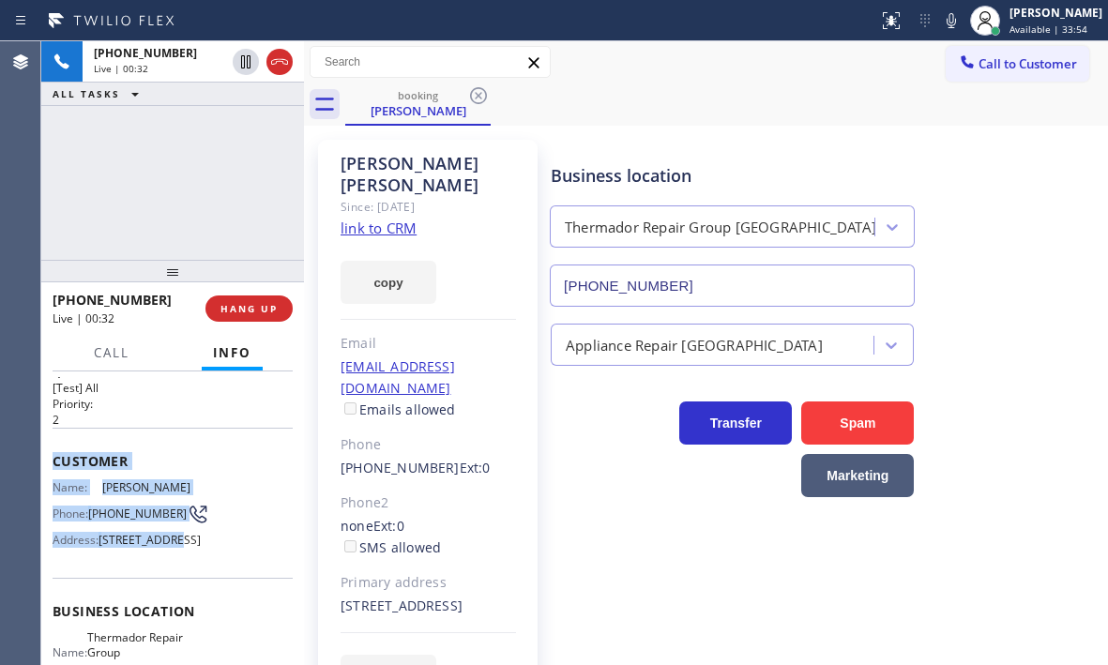
scroll to position [217, 0]
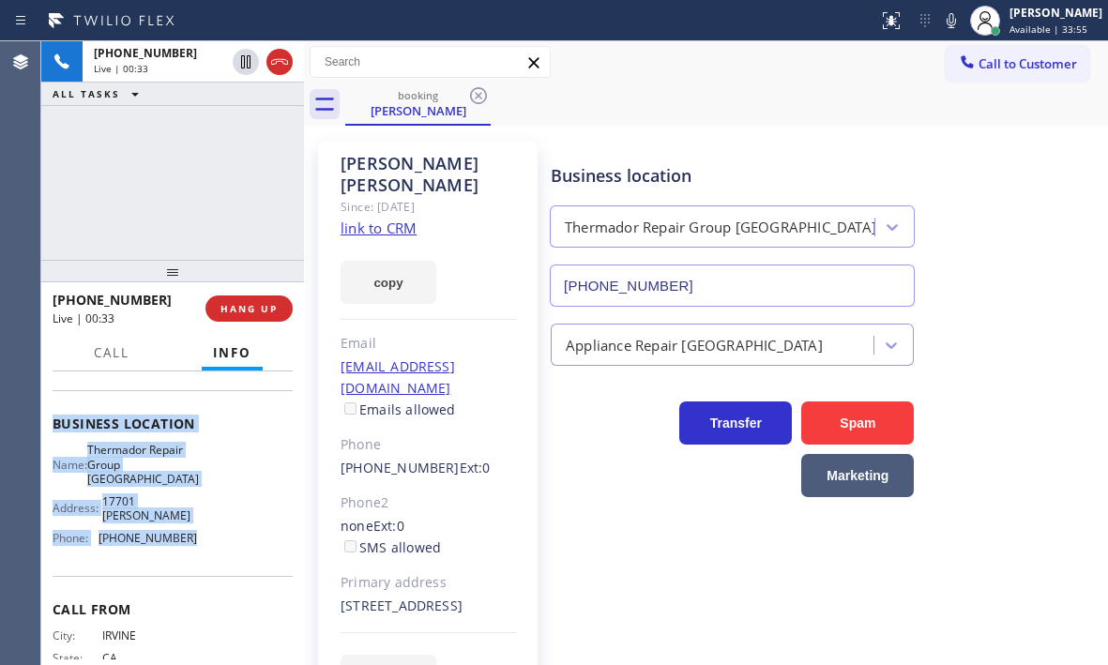
drag, startPoint x: 54, startPoint y: 451, endPoint x: 209, endPoint y: 574, distance: 198.5
click at [209, 574] on div "Context Queue: [Test] All Priority: 2 Customer Name: [PERSON_NAME] Phone: [PHON…" at bounding box center [173, 440] width 240 height 558
copy div "Customer Name: [PERSON_NAME] Phone: [PHONE_NUMBER] Address: [STREET_ADDRESS] Bu…"
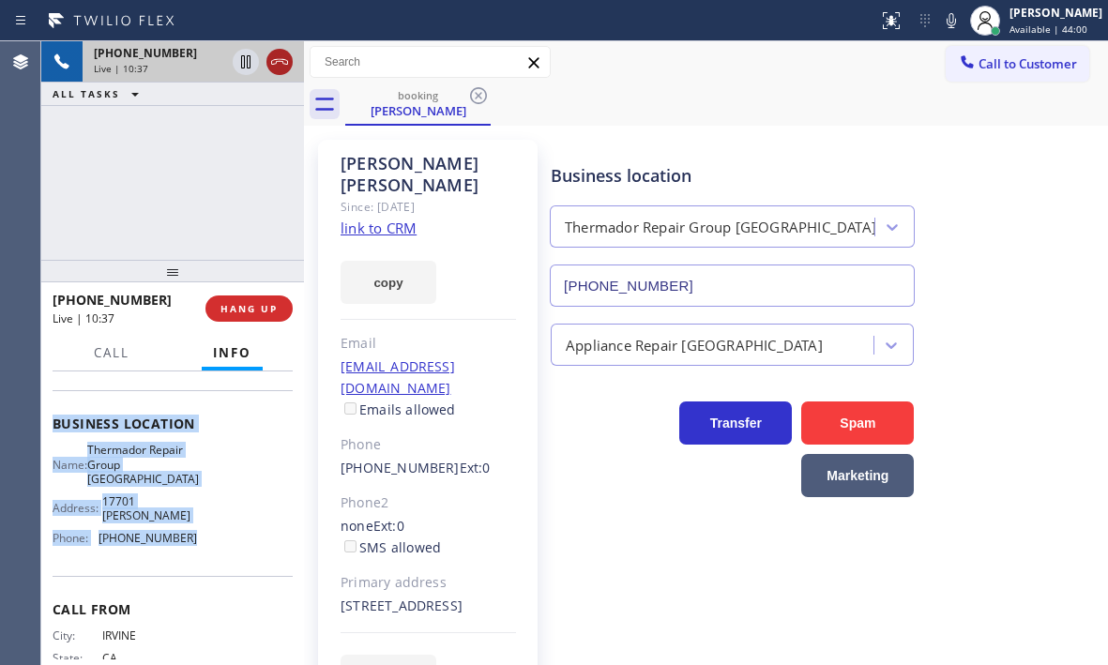
click at [281, 63] on icon at bounding box center [279, 62] width 23 height 23
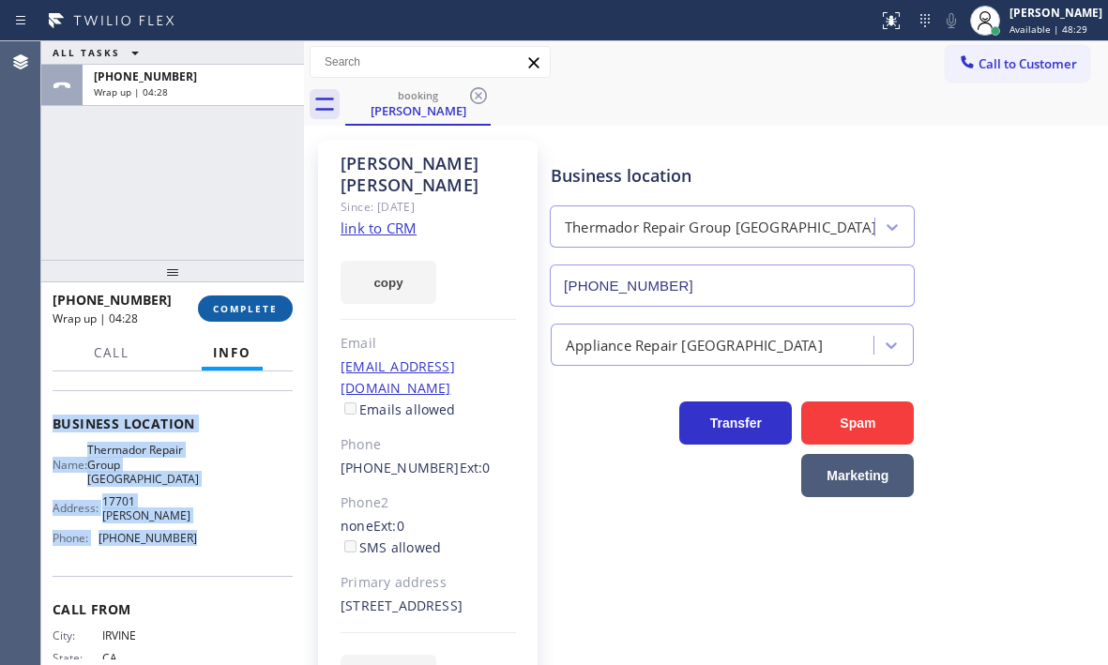
click at [239, 304] on span "COMPLETE" at bounding box center [245, 308] width 65 height 13
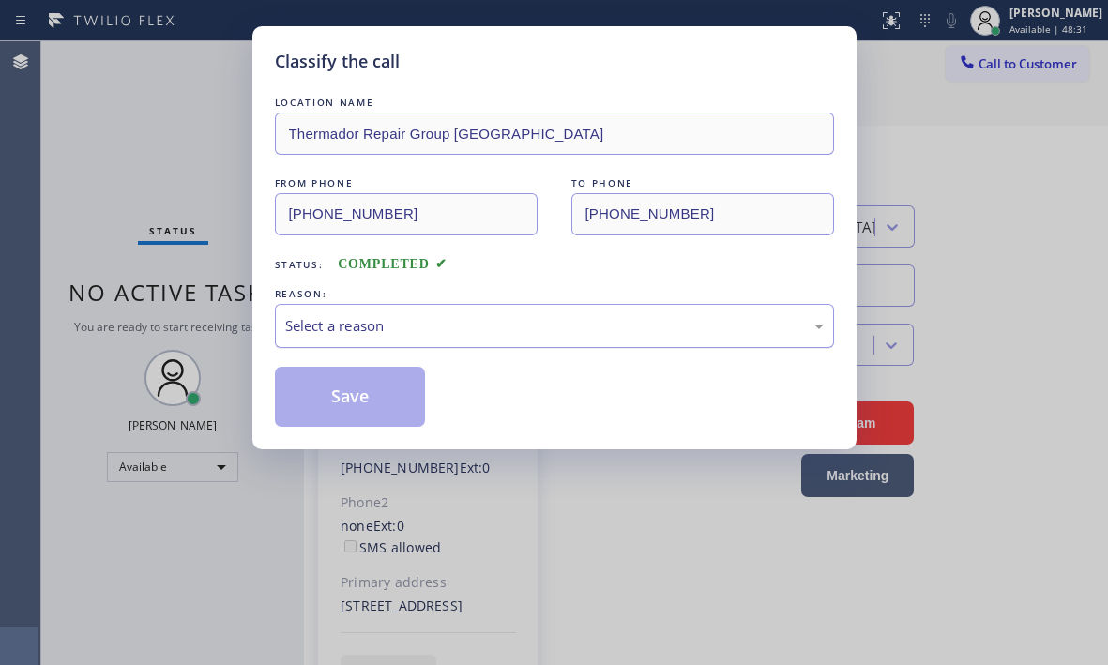
click at [465, 325] on div "Select a reason" at bounding box center [554, 326] width 539 height 22
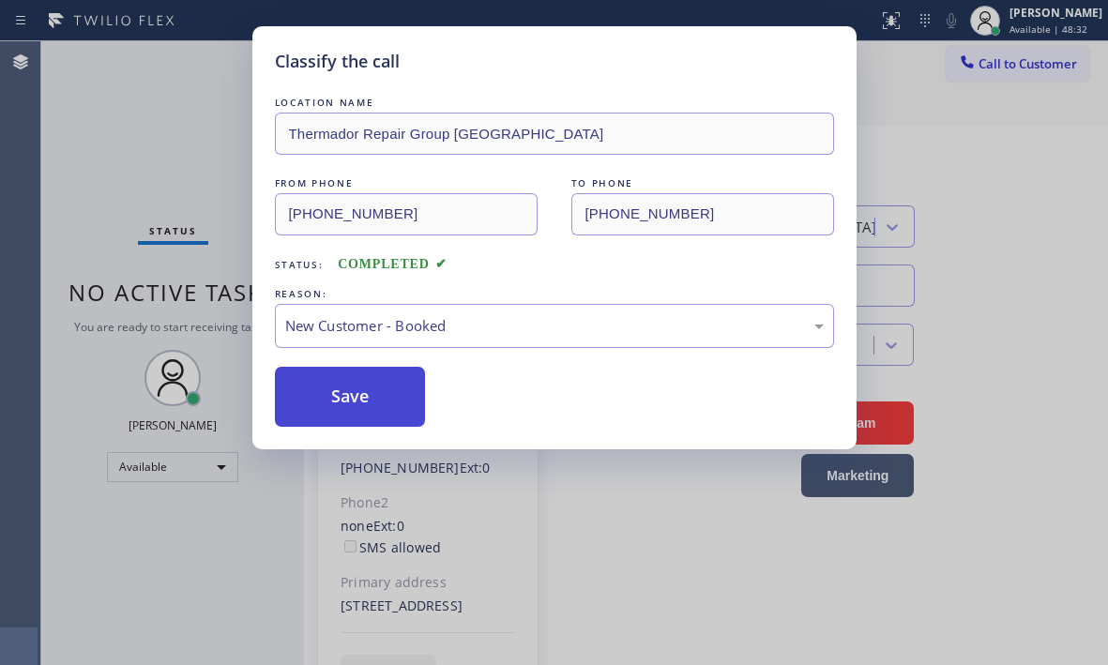
click at [357, 387] on button "Save" at bounding box center [350, 397] width 151 height 60
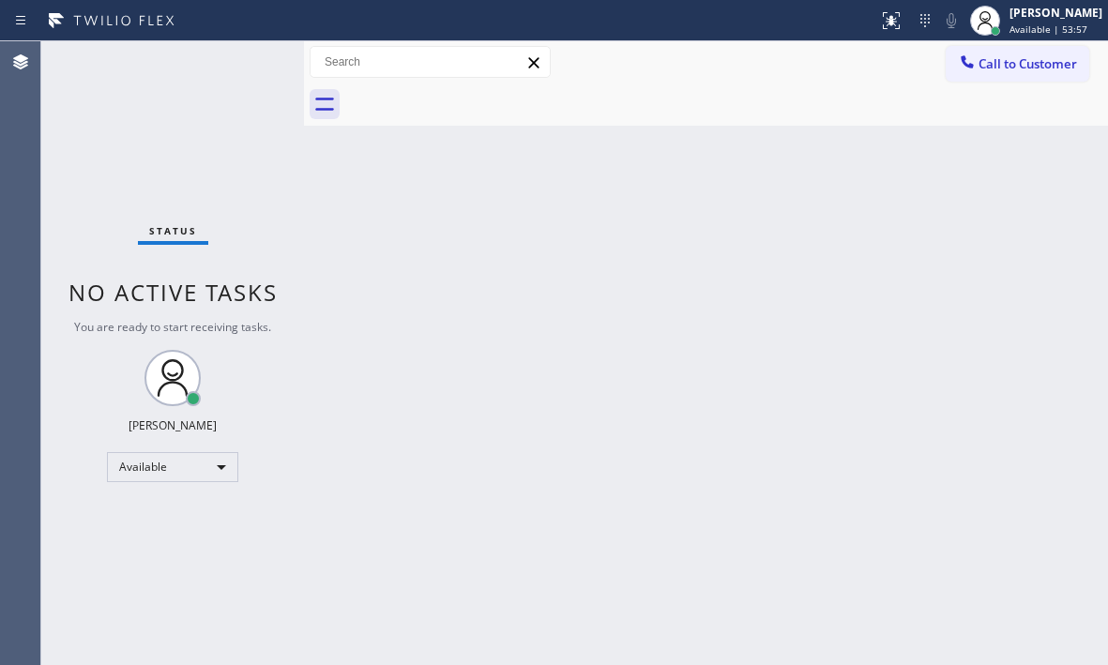
click at [925, 490] on div "Back to Dashboard Change Sender ID Customers Technicians Select a contact Outbo…" at bounding box center [706, 353] width 804 height 624
click at [403, 270] on div "Back to Dashboard Change Sender ID Customers Technicians Select a contact Outbo…" at bounding box center [706, 353] width 804 height 624
click at [383, 270] on div "Back to Dashboard Change Sender ID Customers Technicians Select a contact Outbo…" at bounding box center [706, 353] width 804 height 624
click at [828, 264] on div "Back to Dashboard Change Sender ID Customers Technicians Select a contact Outbo…" at bounding box center [706, 353] width 804 height 624
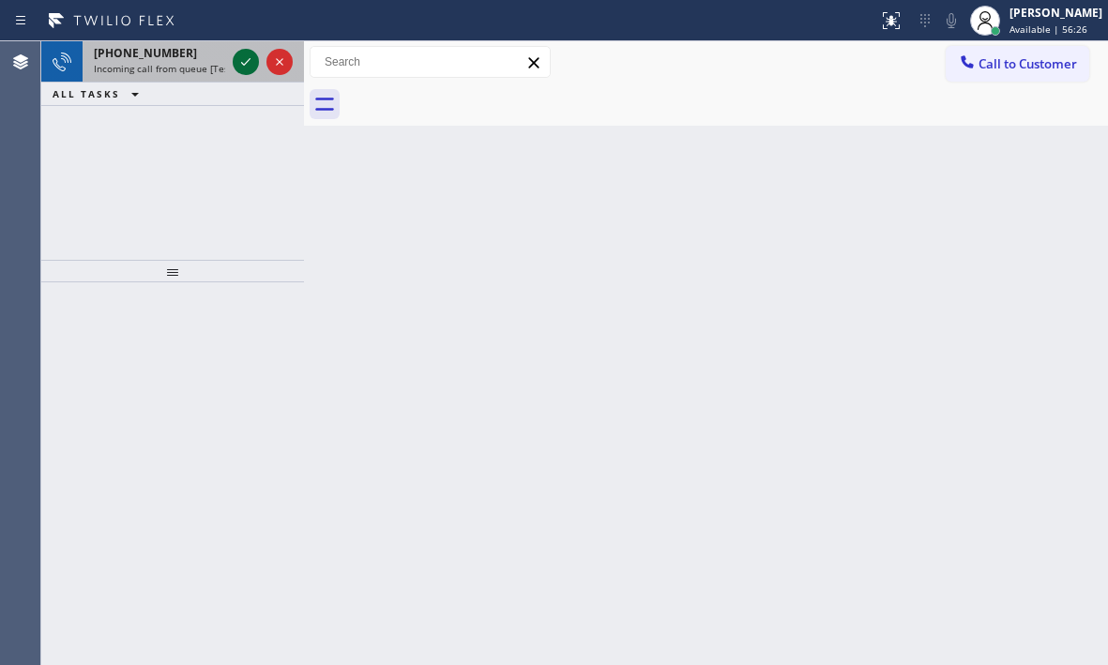
click at [244, 73] on button at bounding box center [246, 62] width 26 height 26
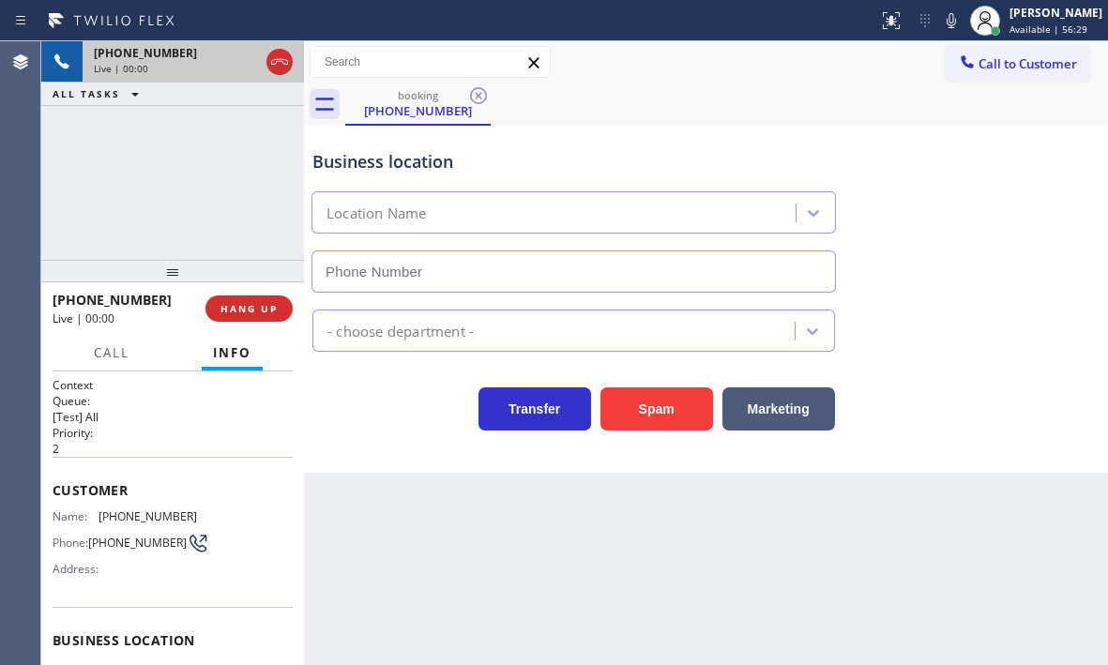
type input "[PHONE_NUMBER]"
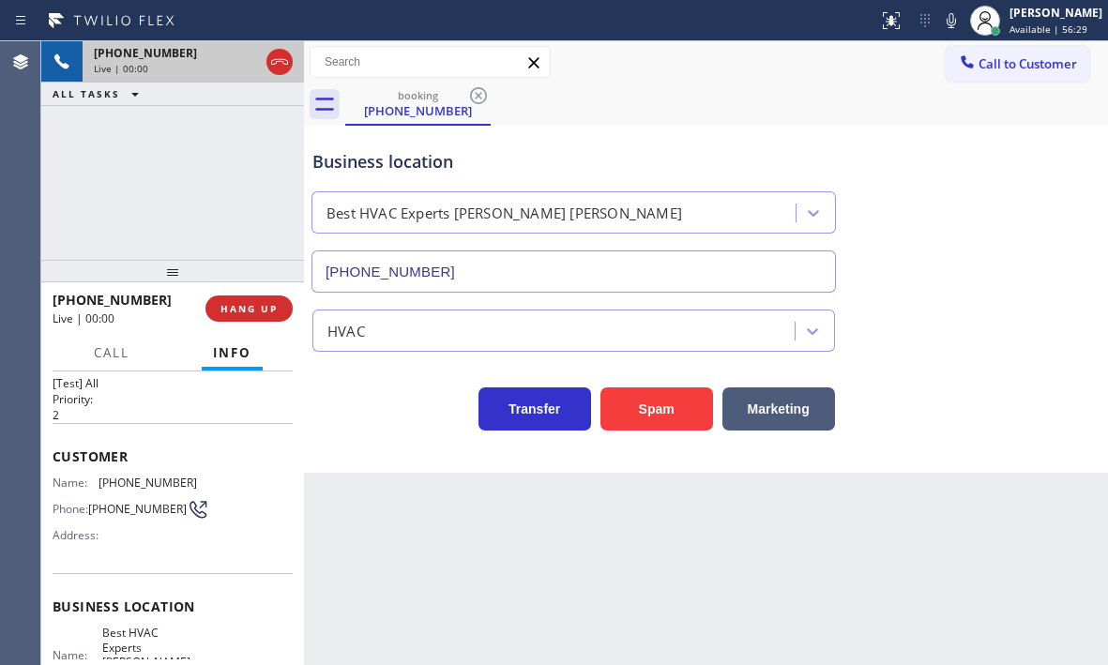
scroll to position [94, 0]
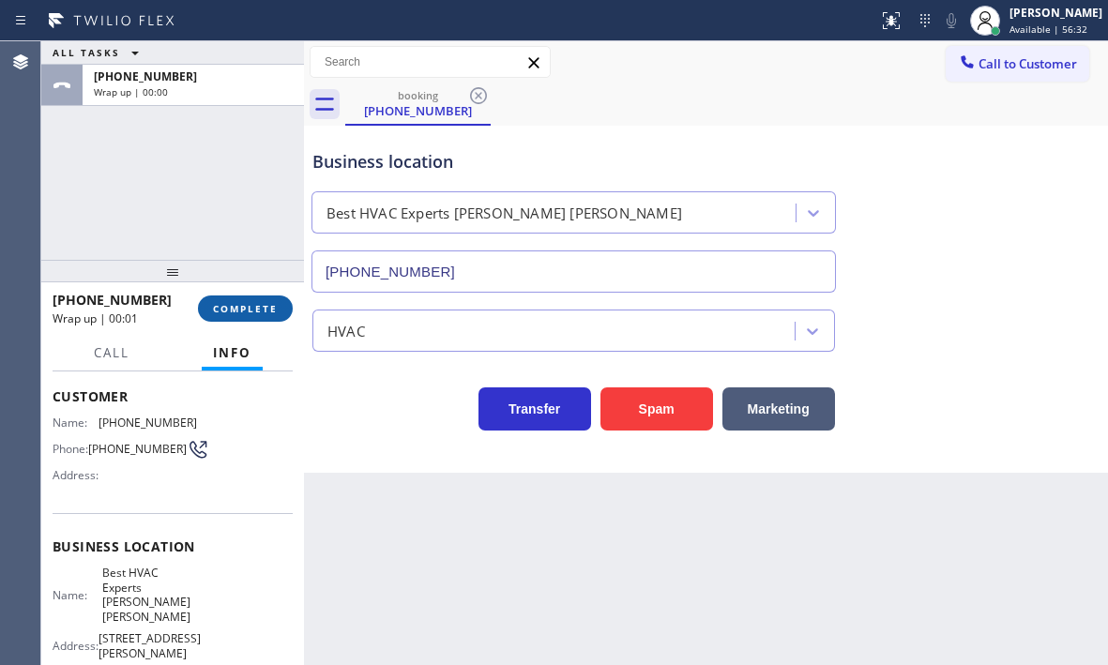
click at [256, 307] on span "COMPLETE" at bounding box center [245, 308] width 65 height 13
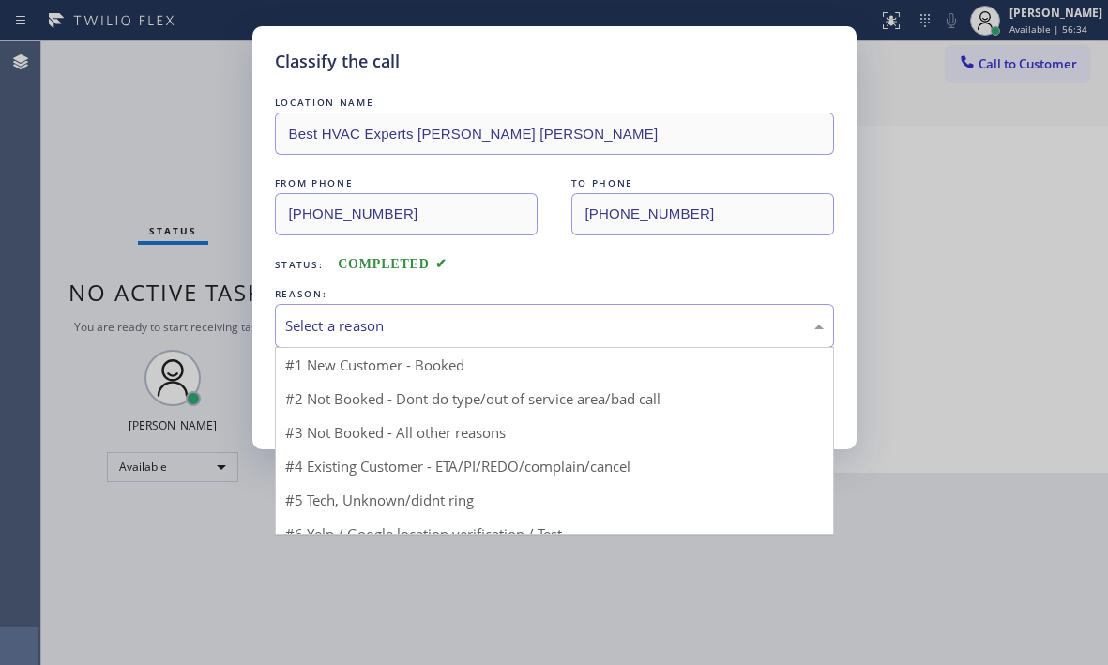
click at [438, 315] on div "Select a reason" at bounding box center [554, 326] width 539 height 22
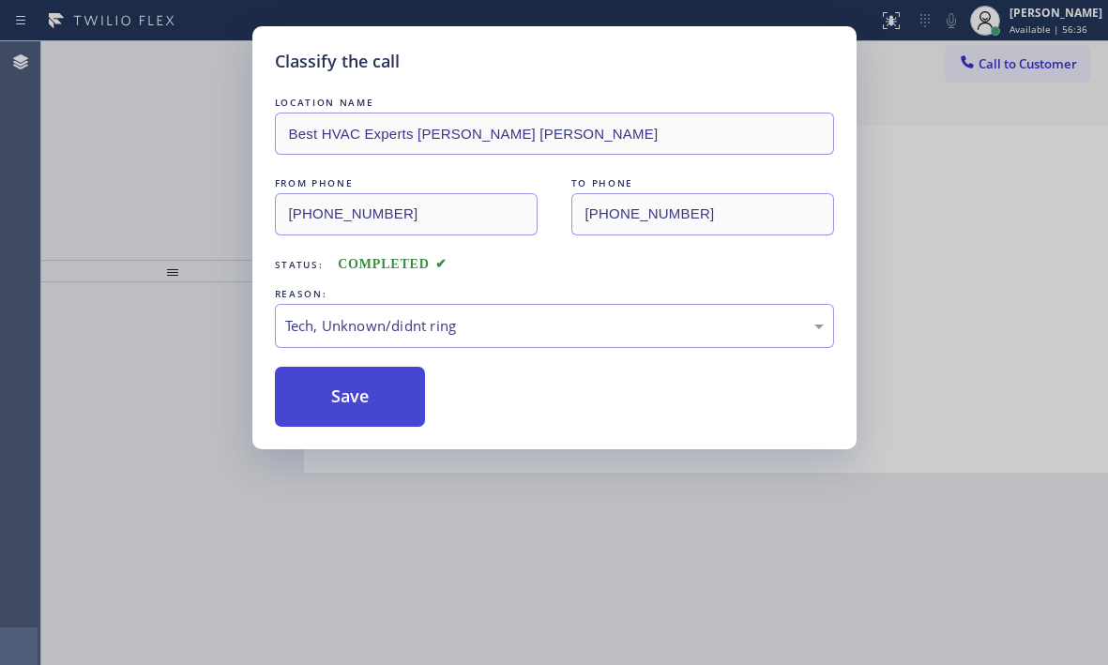
click at [361, 400] on button "Save" at bounding box center [350, 397] width 151 height 60
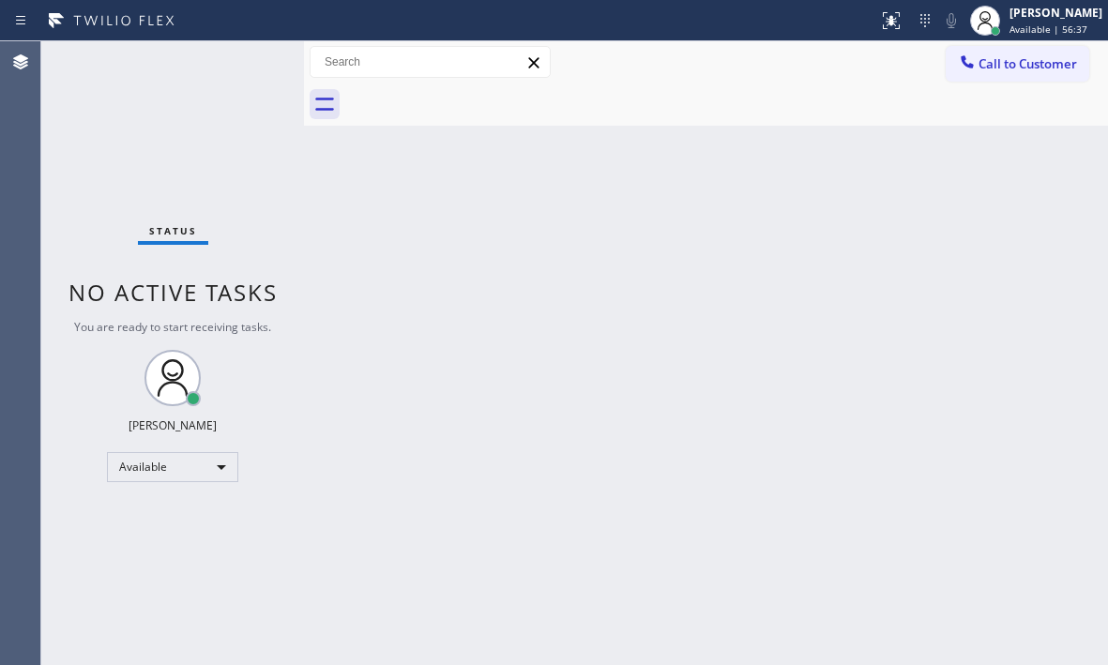
click at [247, 60] on div "Status No active tasks You are ready to start receiving tasks. [PERSON_NAME] Av…" at bounding box center [172, 353] width 263 height 624
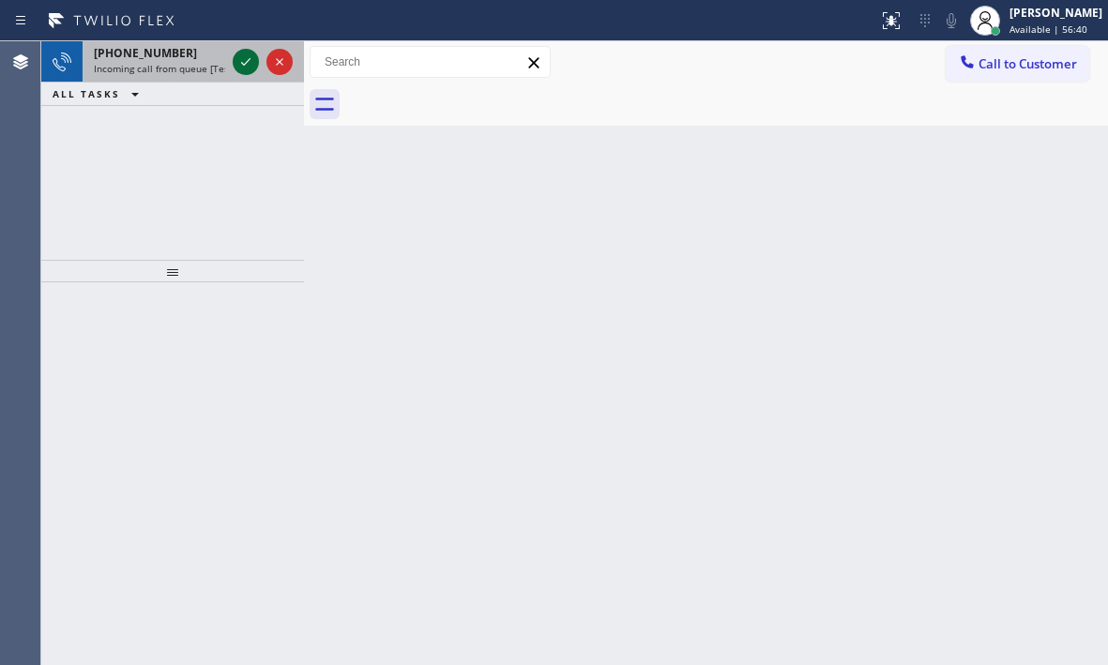
click at [243, 70] on icon at bounding box center [246, 62] width 23 height 23
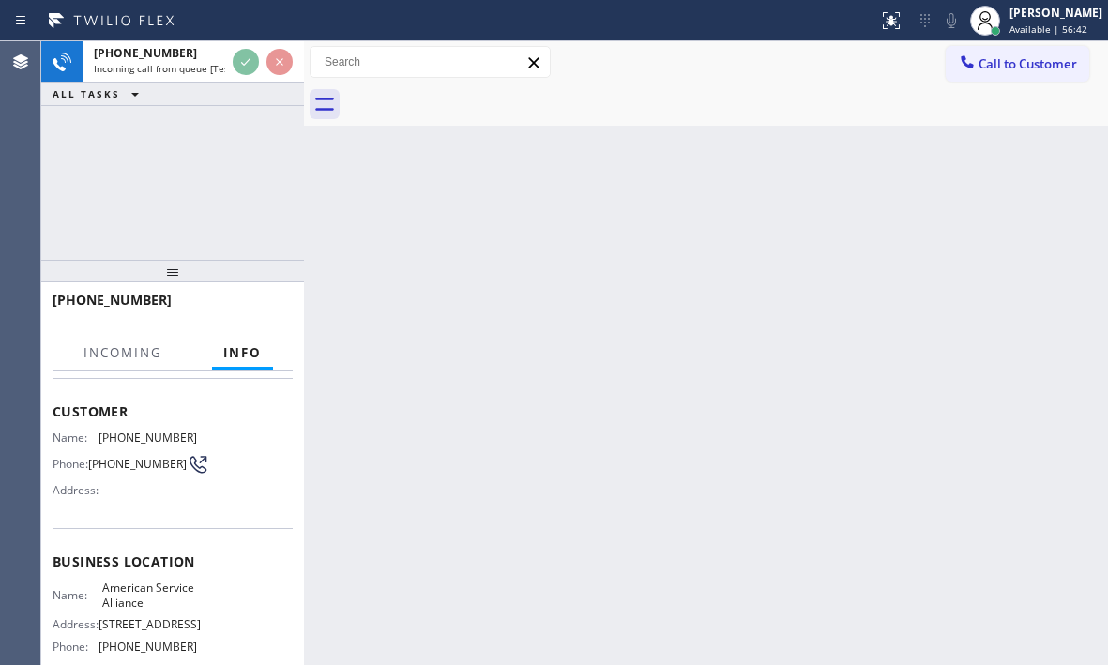
scroll to position [188, 0]
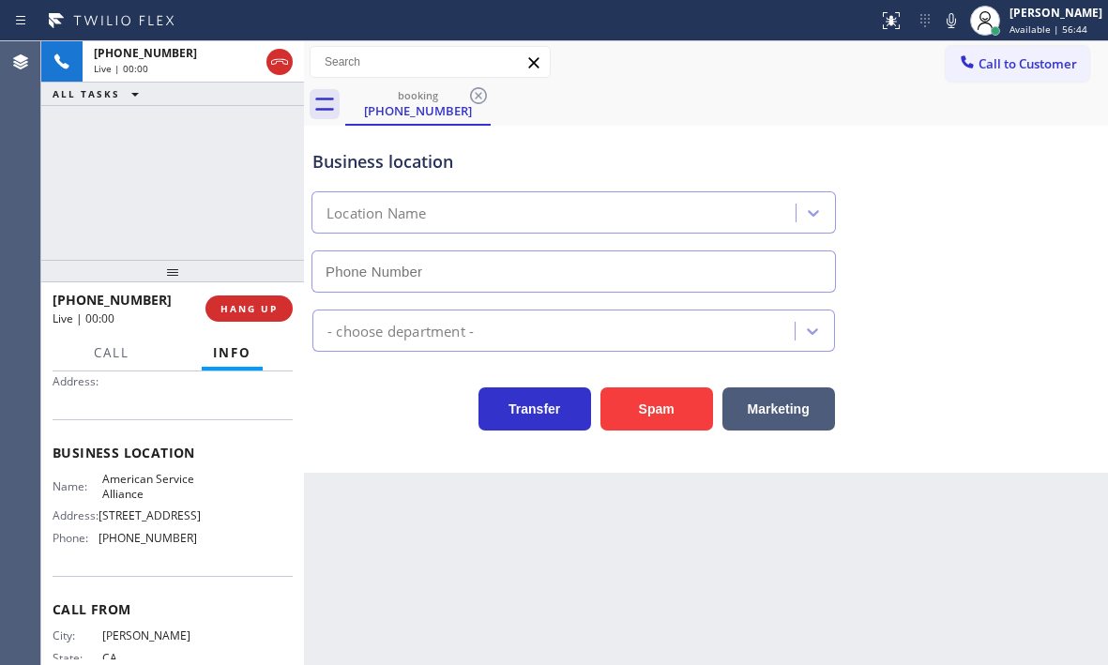
type input "[PHONE_NUMBER]"
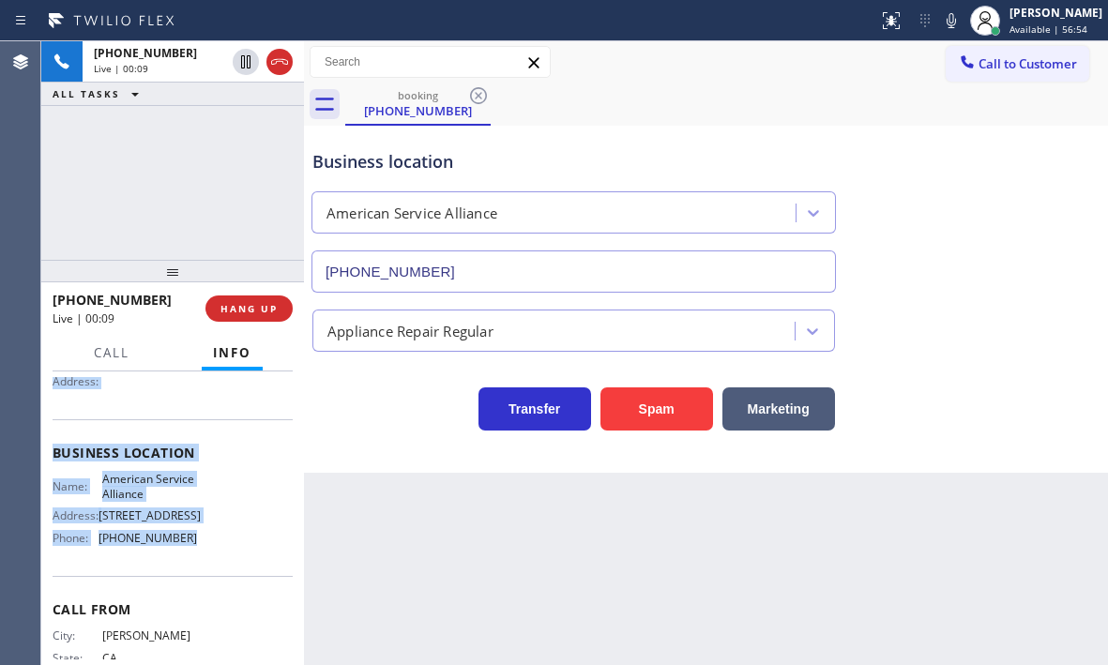
drag, startPoint x: 46, startPoint y: 479, endPoint x: 190, endPoint y: 563, distance: 166.6
click at [190, 563] on div "Context Queue: [Test] All Priority: 1 Customer Name: [PHONE_NUMBER] Phone: [PHO…" at bounding box center [172, 519] width 263 height 294
copy div "Customer Name: [PHONE_NUMBER] Phone: [PHONE_NUMBER] Address: Business location …"
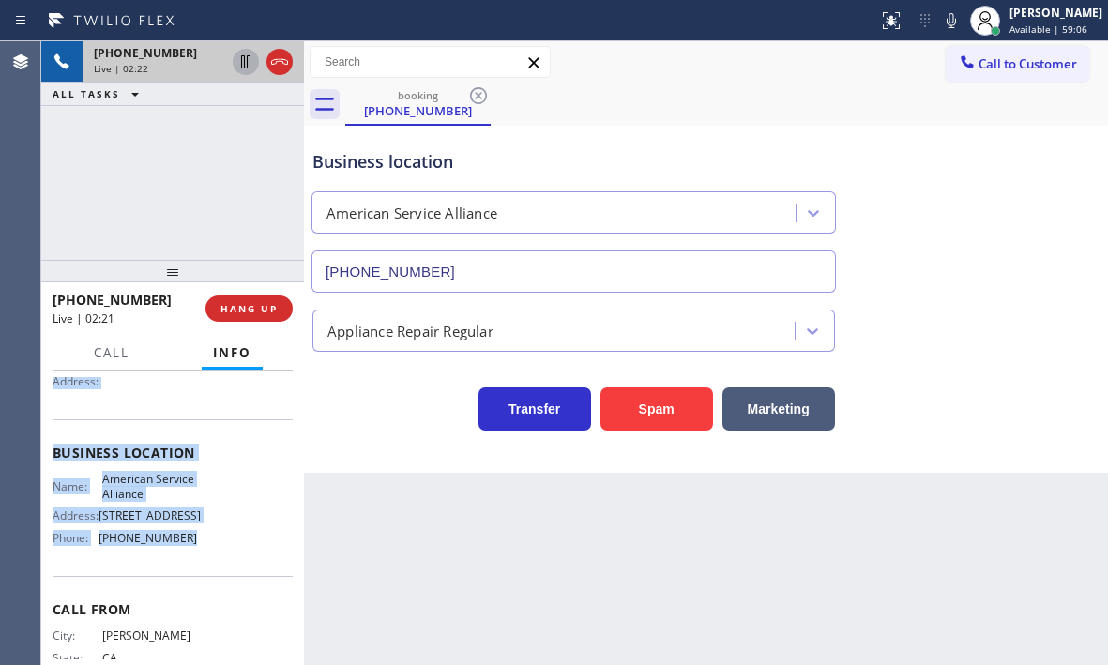
click at [246, 66] on icon at bounding box center [246, 62] width 23 height 23
click at [239, 66] on icon at bounding box center [246, 62] width 23 height 23
click at [280, 72] on icon at bounding box center [279, 62] width 23 height 23
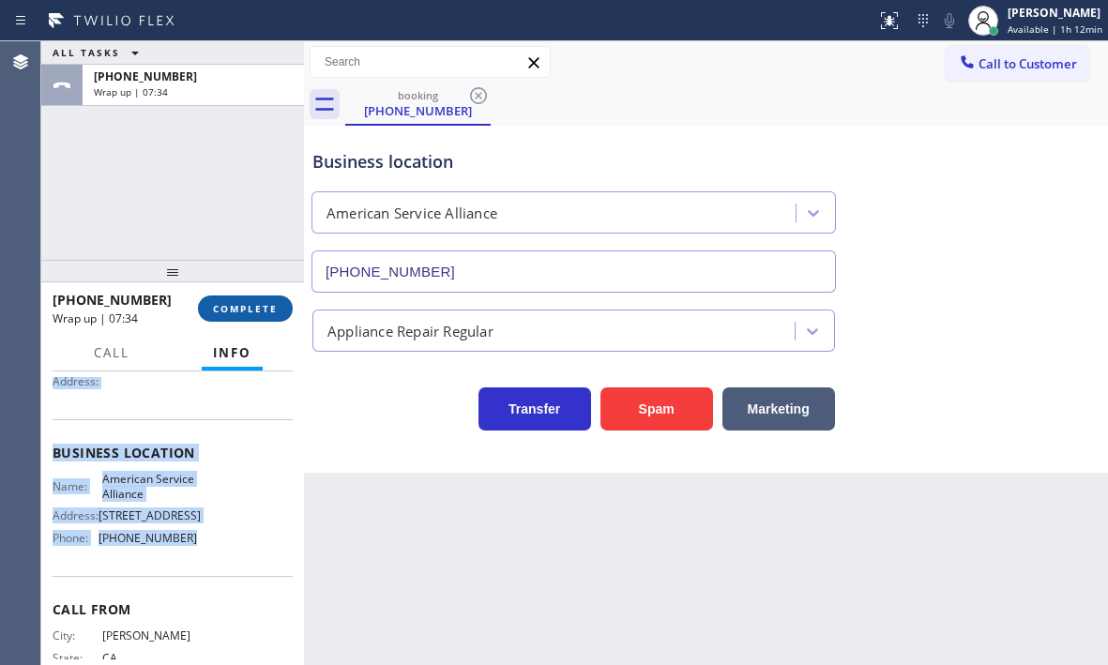
click at [280, 314] on button "COMPLETE" at bounding box center [245, 309] width 95 height 26
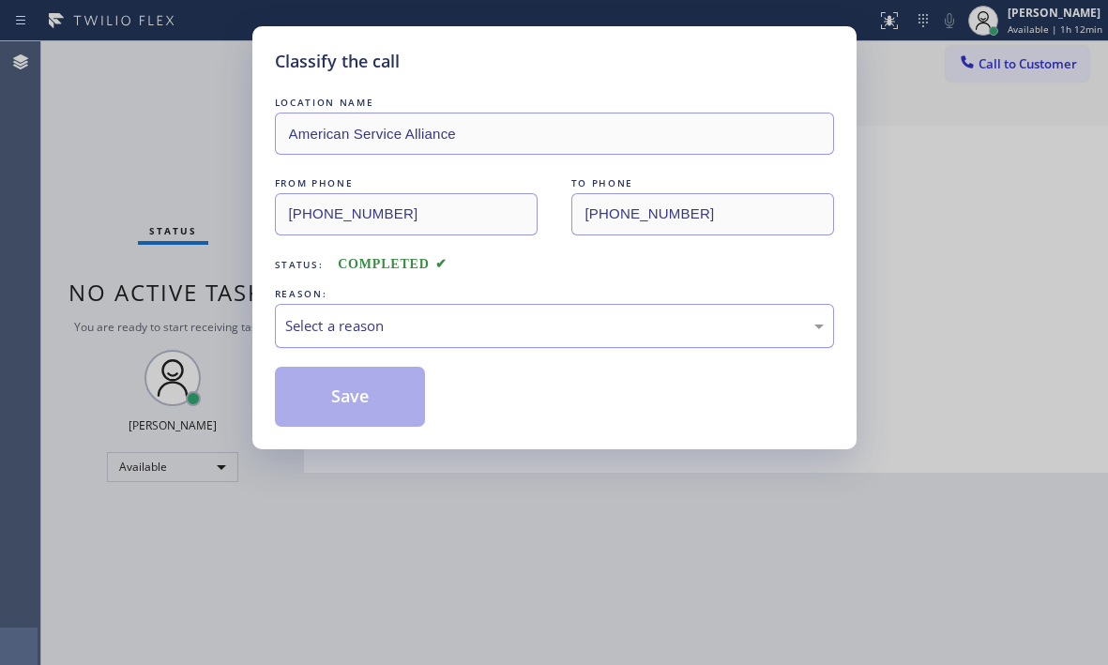
click at [466, 328] on div "Select a reason" at bounding box center [554, 326] width 539 height 22
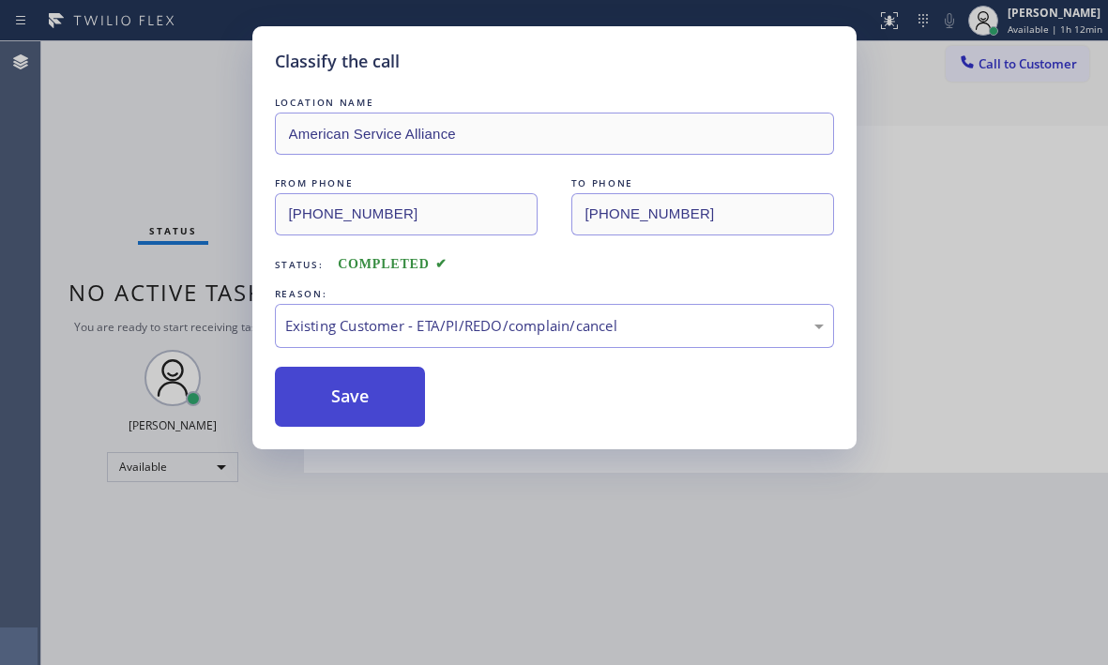
click at [360, 397] on button "Save" at bounding box center [350, 397] width 151 height 60
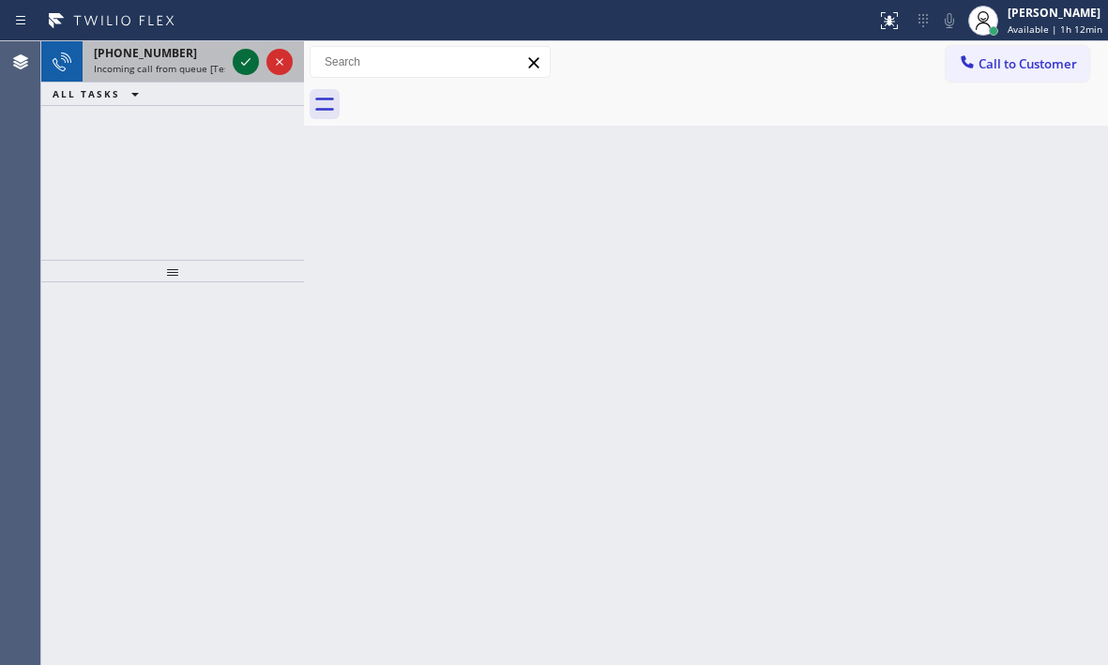
click at [253, 64] on icon at bounding box center [246, 62] width 23 height 23
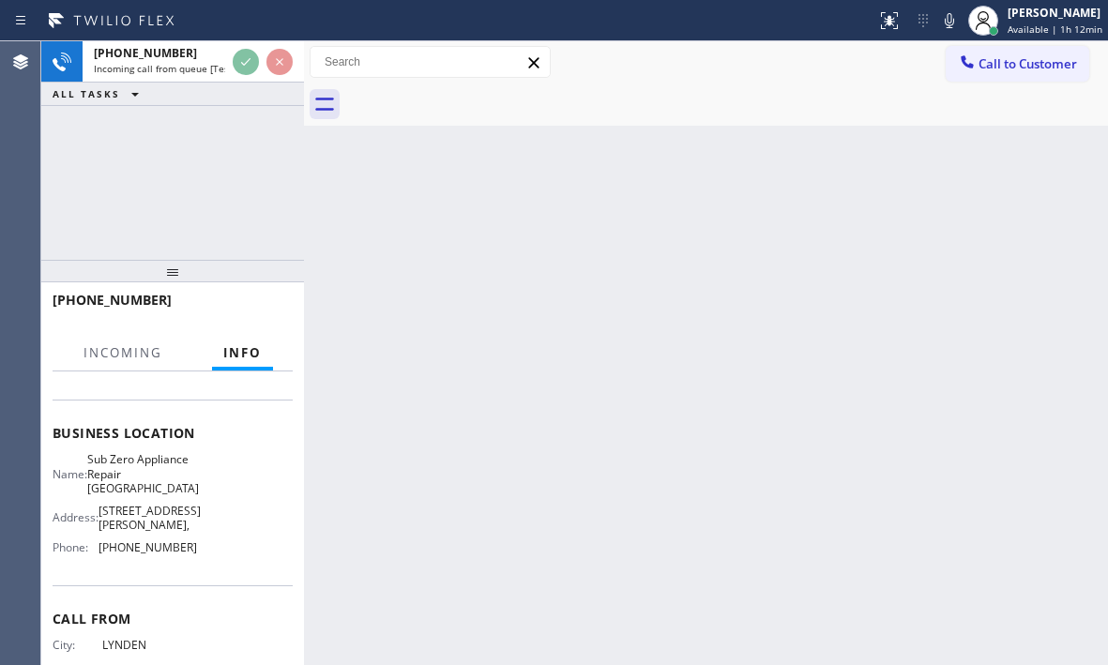
scroll to position [268, 0]
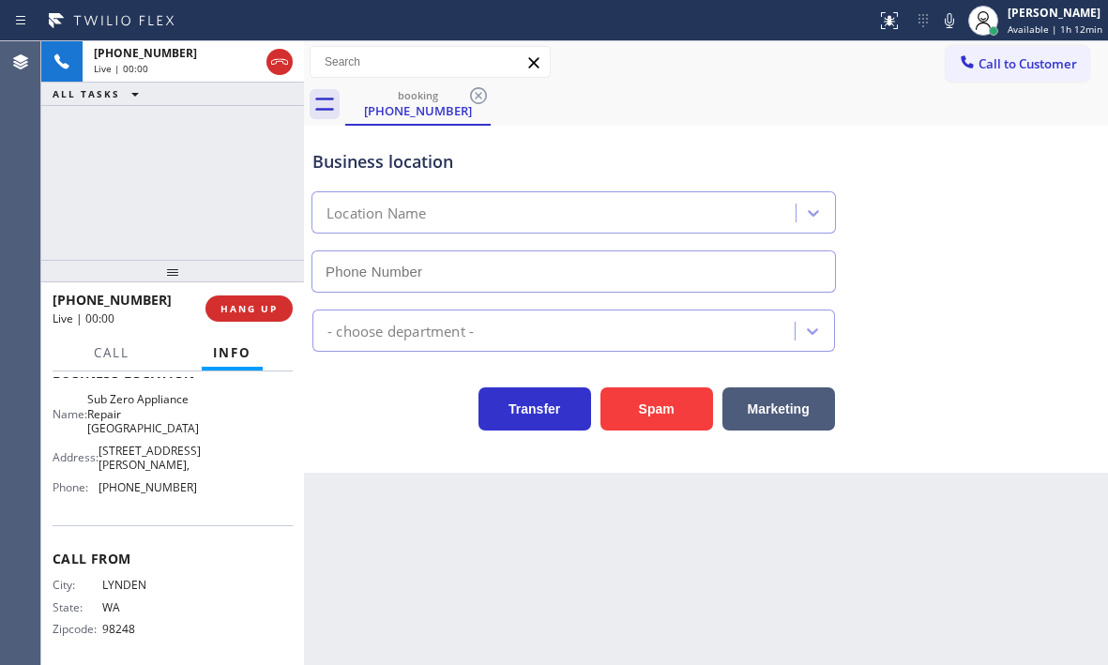
type input "[PHONE_NUMBER]"
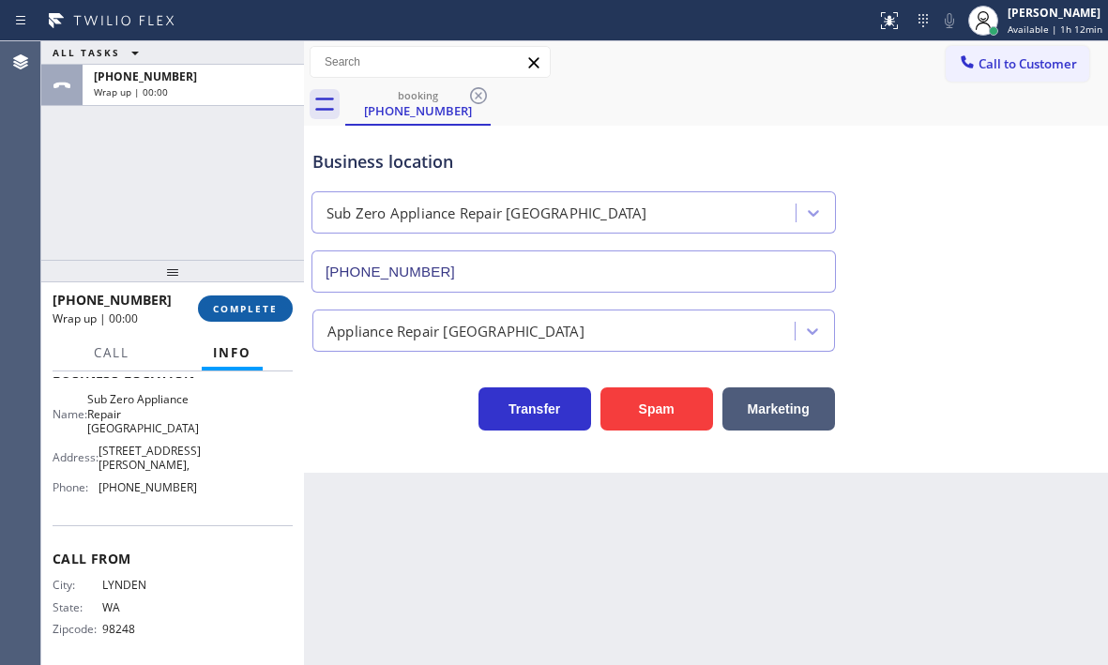
click at [252, 312] on span "COMPLETE" at bounding box center [245, 308] width 65 height 13
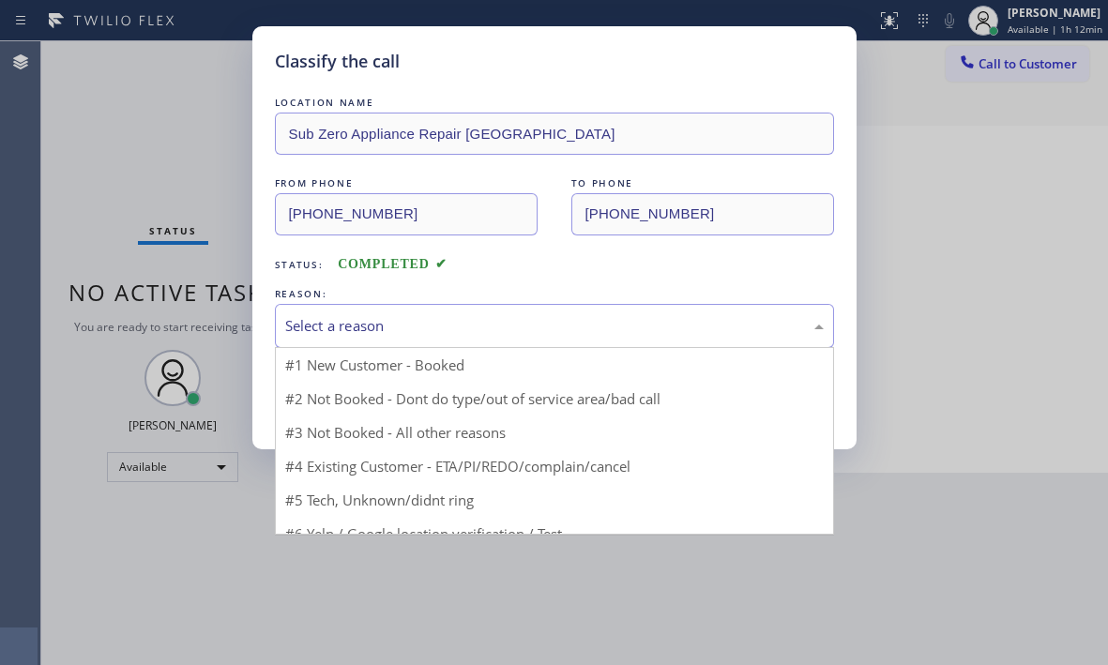
click at [406, 322] on div "Select a reason" at bounding box center [554, 326] width 539 height 22
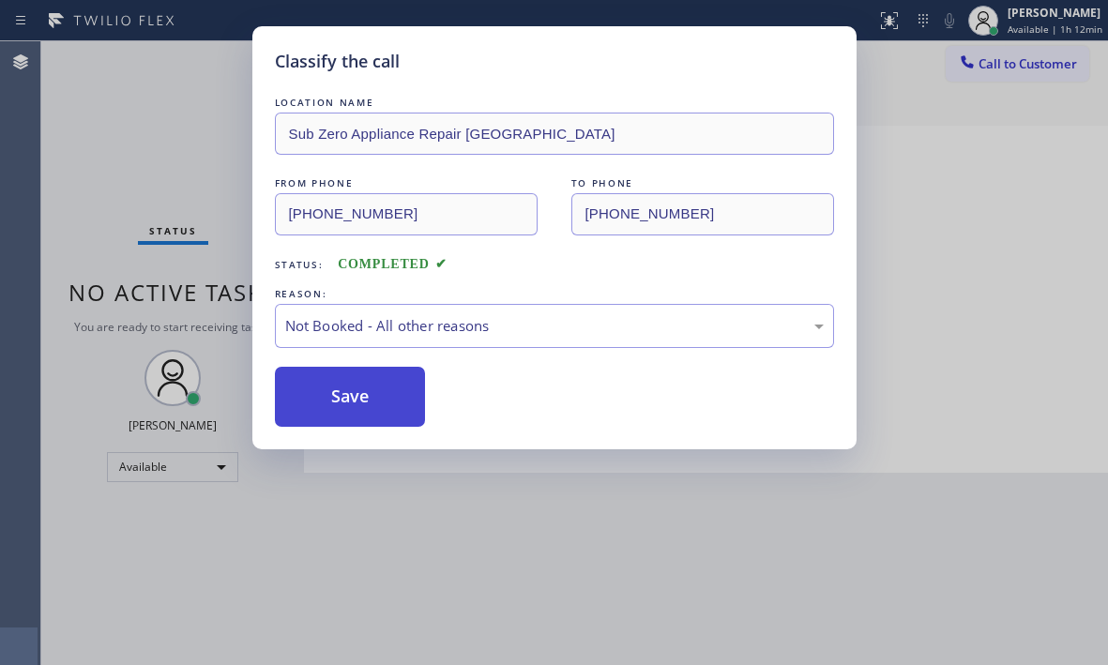
click at [316, 393] on button "Save" at bounding box center [350, 397] width 151 height 60
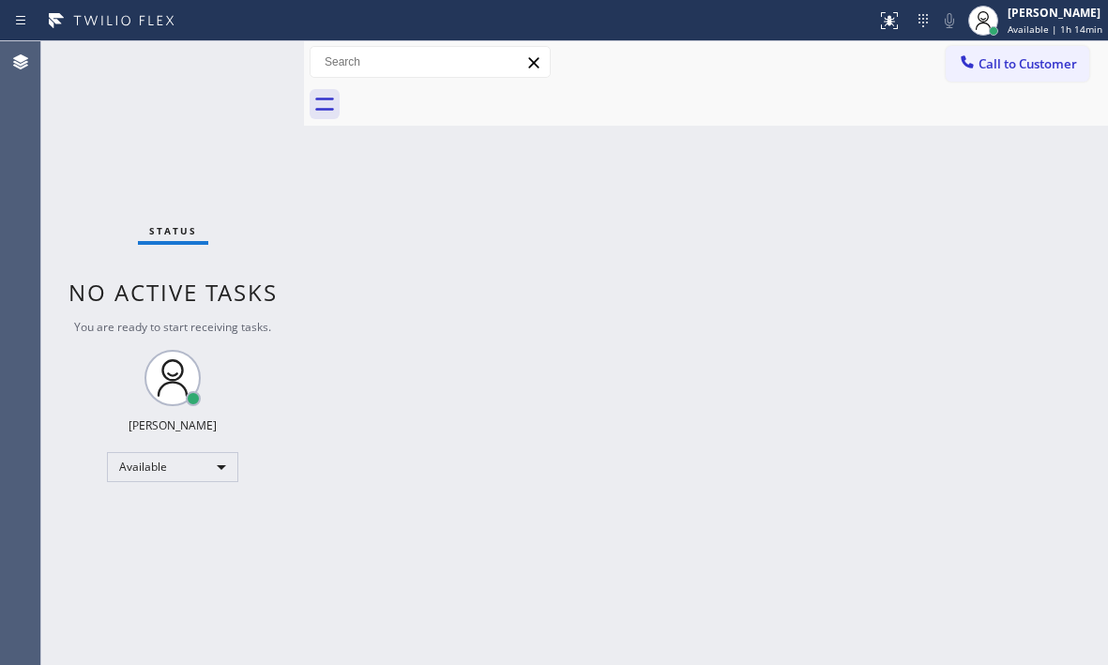
click at [602, 238] on div "Back to Dashboard Change Sender ID Customers Technicians Select a contact Outbo…" at bounding box center [706, 353] width 804 height 624
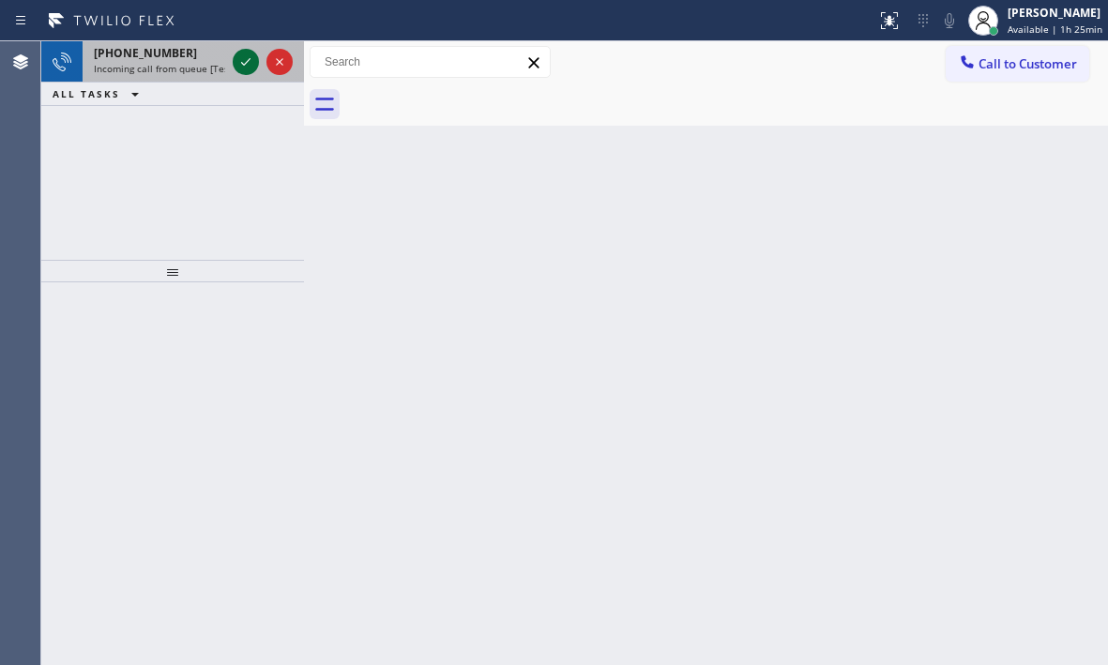
click at [239, 58] on icon at bounding box center [246, 62] width 23 height 23
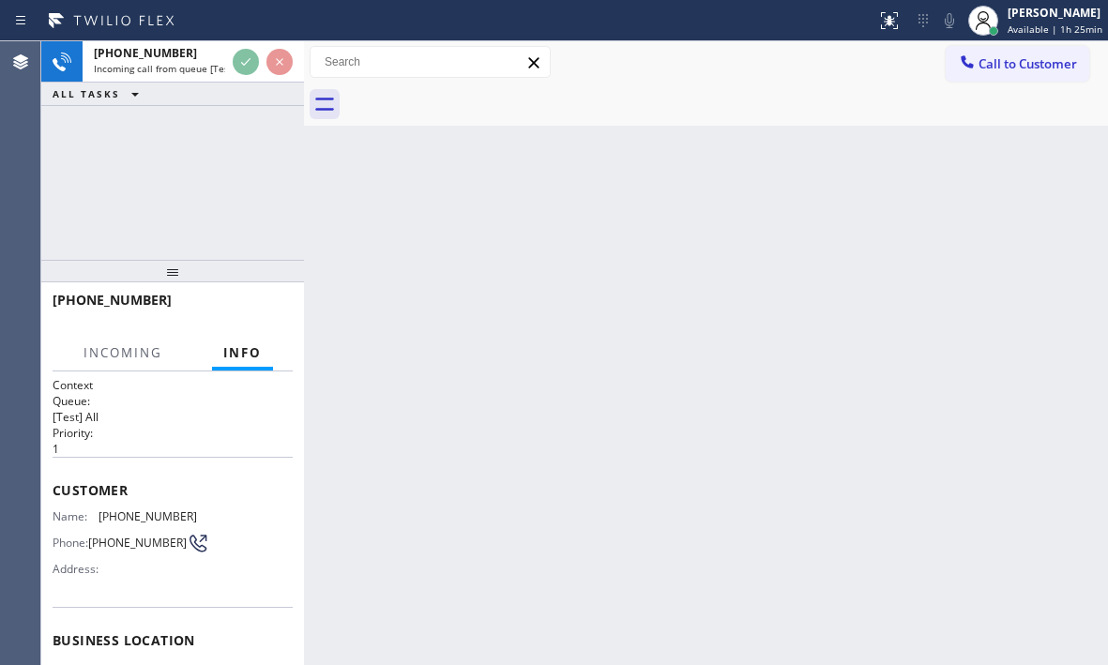
scroll to position [282, 0]
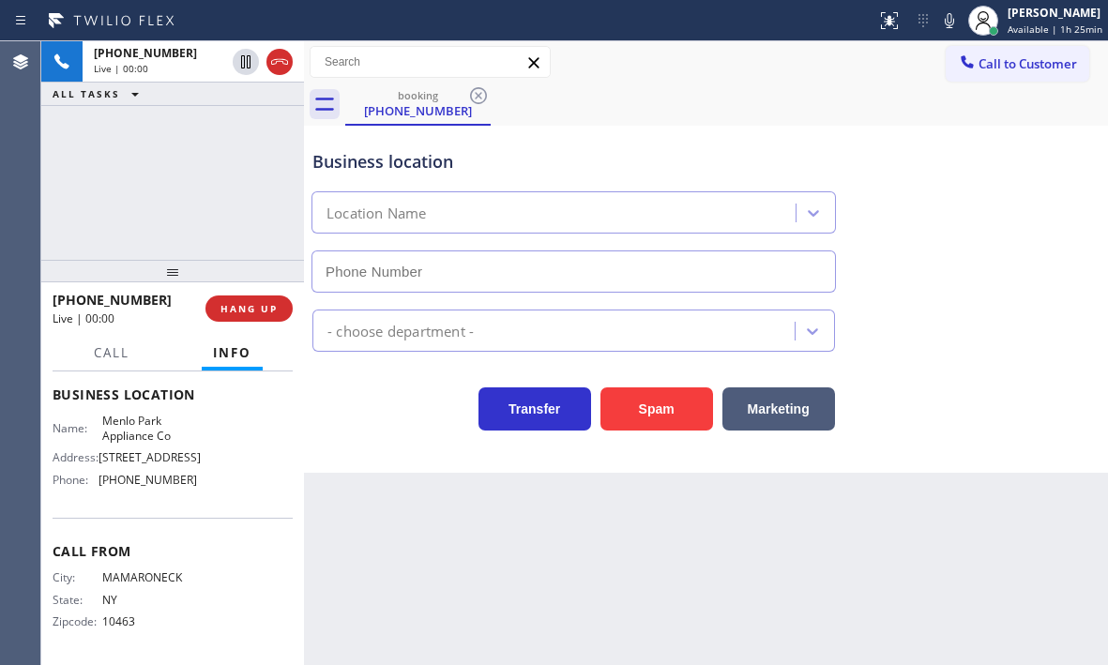
type input "[PHONE_NUMBER]"
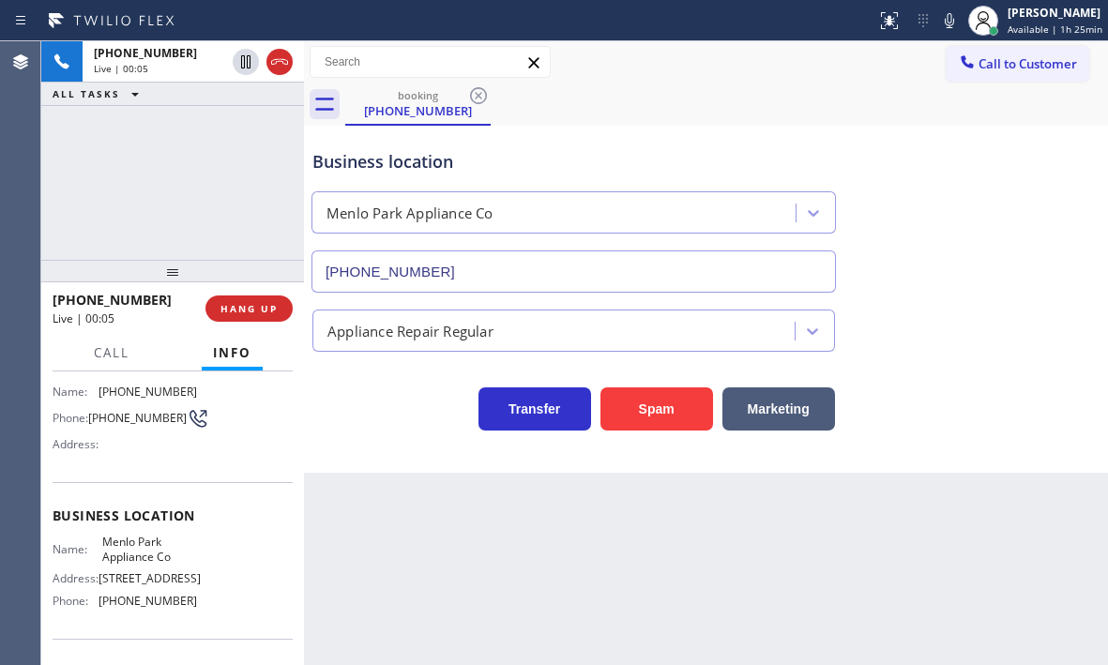
scroll to position [188, 0]
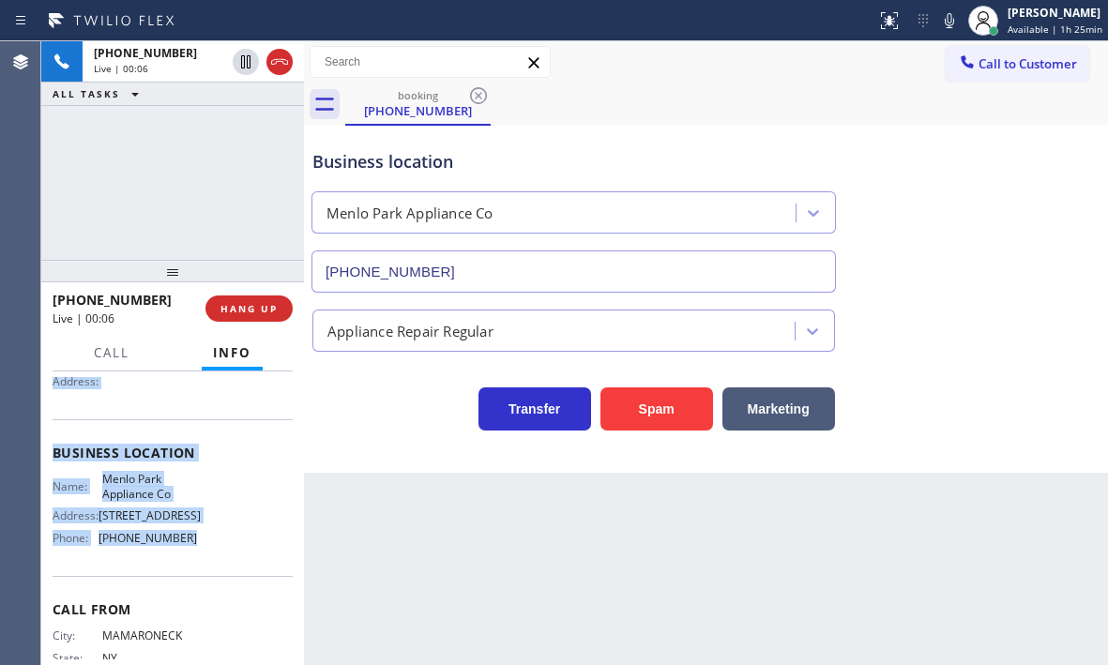
drag, startPoint x: 54, startPoint y: 487, endPoint x: 193, endPoint y: 574, distance: 164.1
click at [193, 574] on div "Context Queue: [Test] All Priority: 1 Customer Name: [PHONE_NUMBER] Phone: [PHO…" at bounding box center [173, 454] width 240 height 528
copy div "Customer Name: [PHONE_NUMBER] Phone: [PHONE_NUMBER] Address: Business location …"
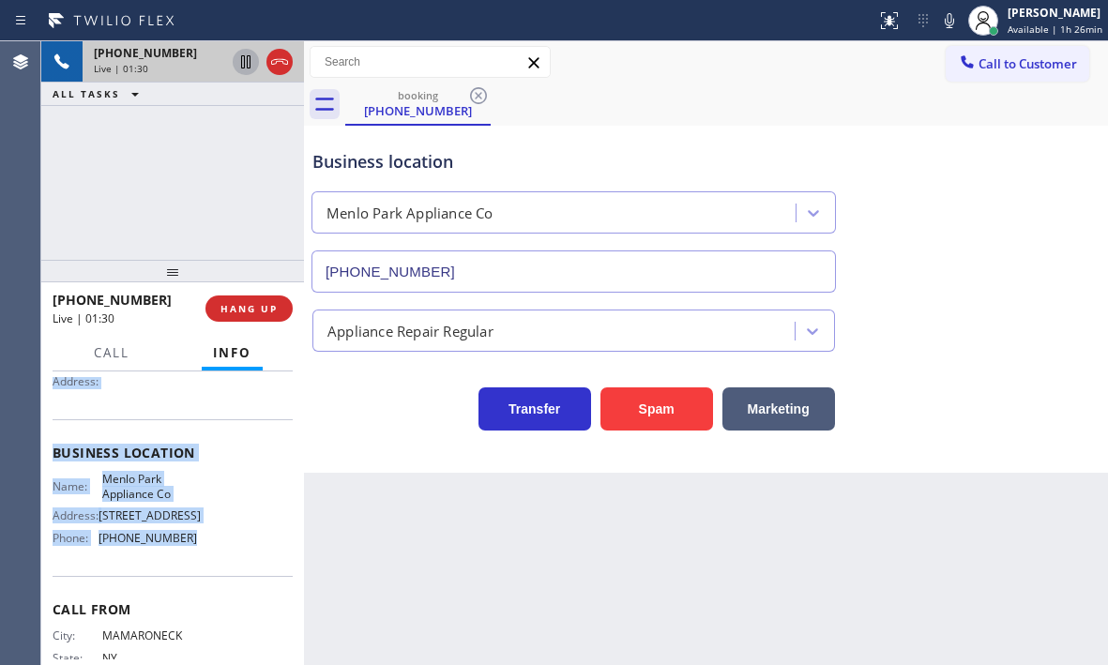
click at [242, 67] on icon at bounding box center [245, 61] width 9 height 13
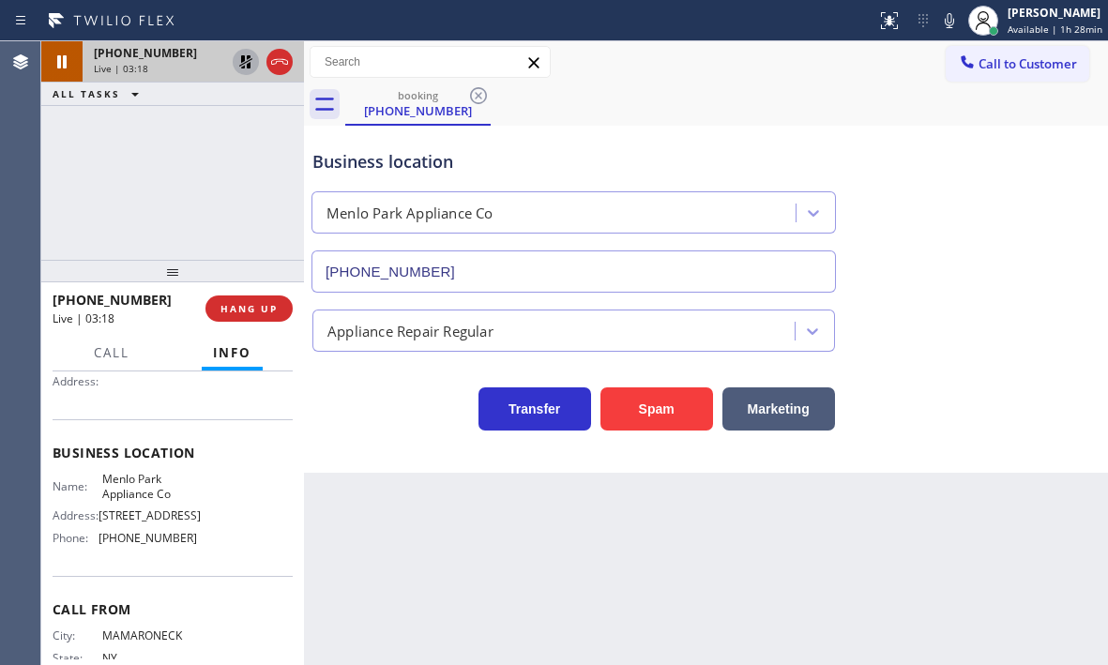
click at [176, 211] on div "[PHONE_NUMBER] Live | 03:18 ALL TASKS ALL TASKS ACTIVE TASKS TASKS IN WRAP UP" at bounding box center [172, 150] width 263 height 219
click at [243, 69] on icon at bounding box center [246, 62] width 23 height 23
click at [218, 177] on div "[PHONE_NUMBER] Live | 05:47 ALL TASKS ALL TASKS ACTIVE TASKS TASKS IN WRAP UP" at bounding box center [172, 150] width 263 height 219
click at [279, 69] on icon at bounding box center [279, 62] width 23 height 23
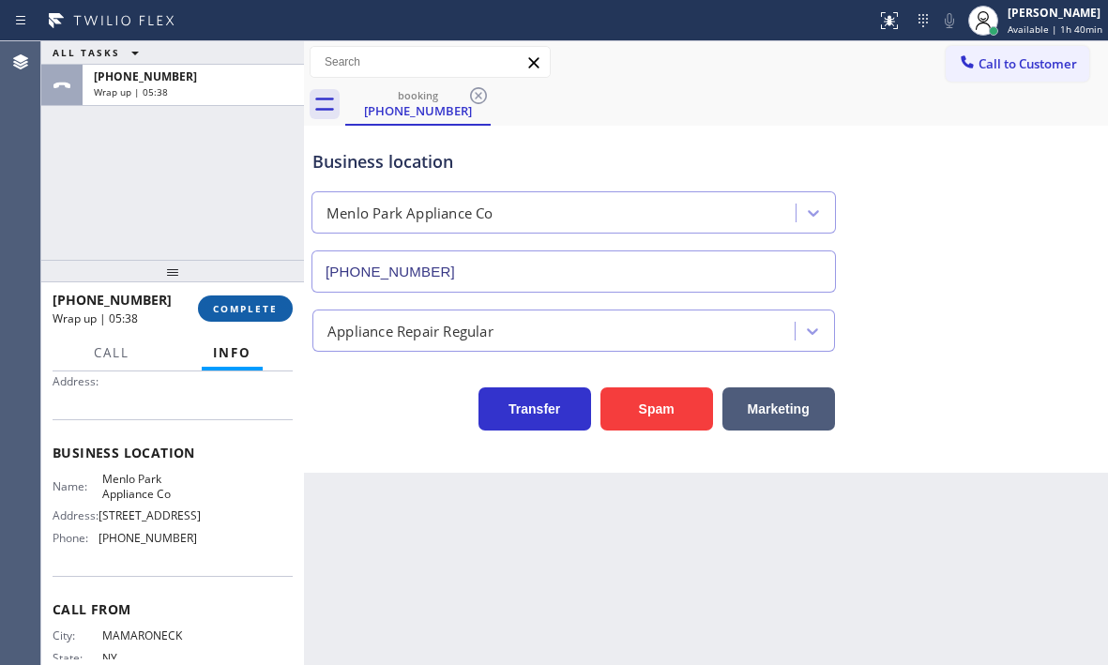
click at [241, 305] on span "COMPLETE" at bounding box center [245, 308] width 65 height 13
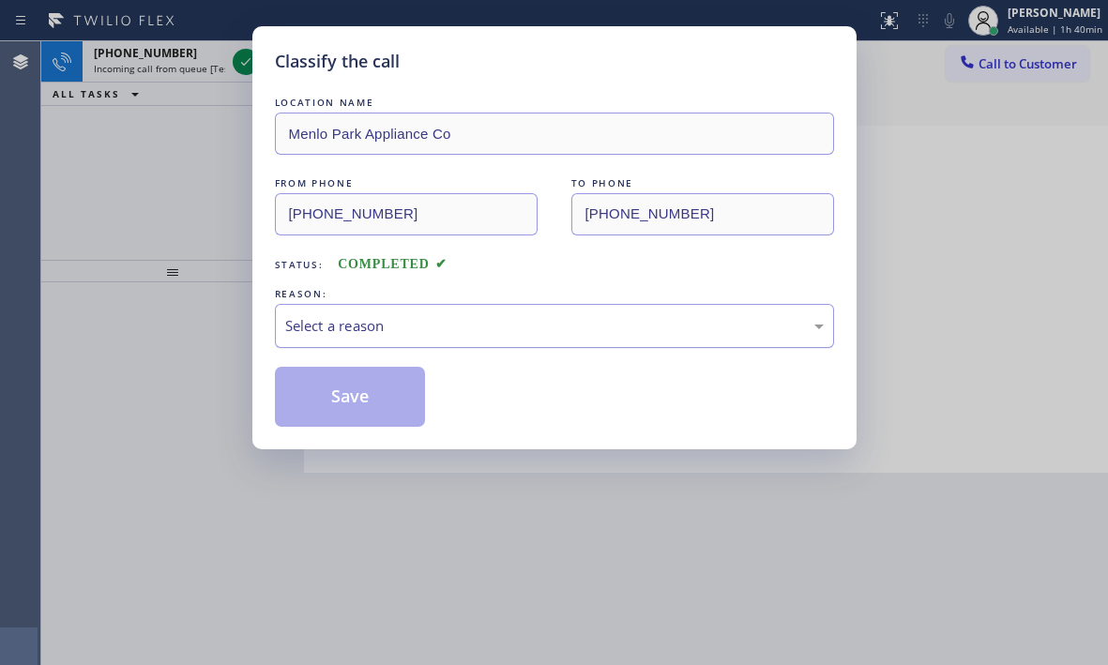
click at [484, 324] on div "Select a reason" at bounding box center [554, 326] width 539 height 22
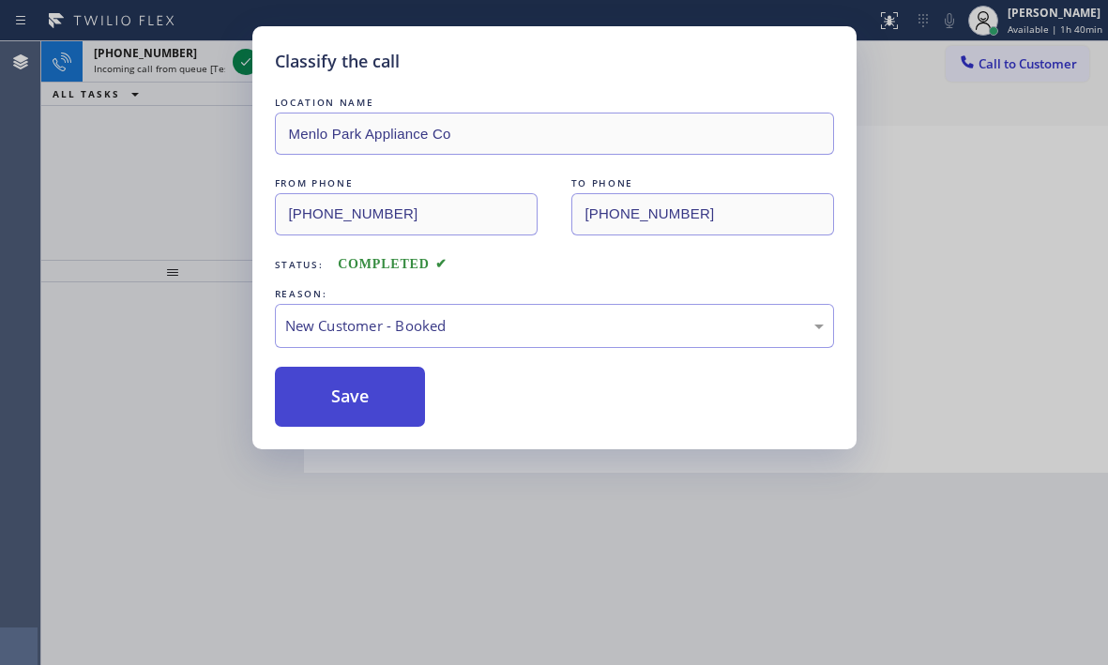
click at [321, 385] on button "Save" at bounding box center [350, 397] width 151 height 60
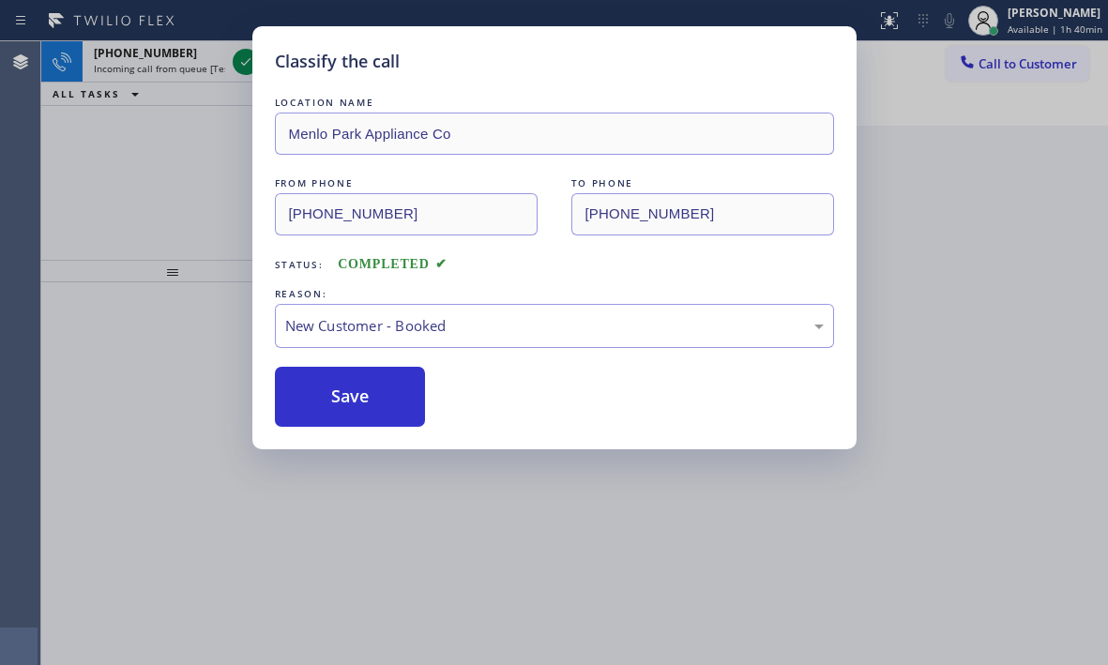
click at [176, 72] on div "Classify the call LOCATION NAME 5 Star Appliance Repair FROM PHONE [PHONE_NUMBE…" at bounding box center [574, 353] width 1067 height 624
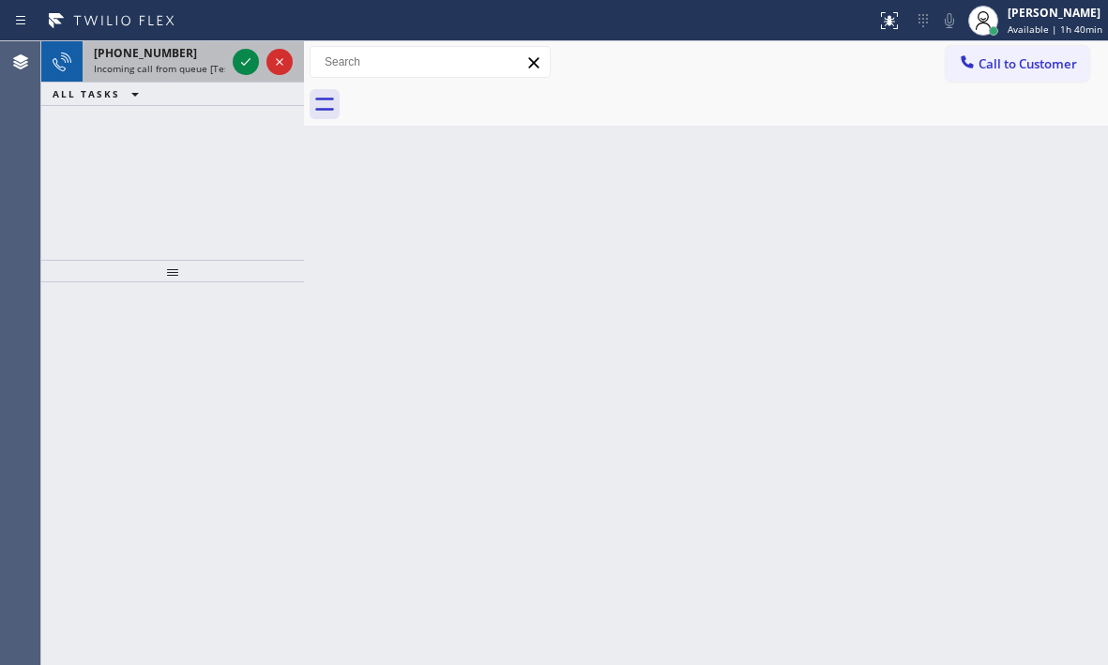
click at [185, 64] on span "Incoming call from queue [Test] All" at bounding box center [172, 68] width 156 height 13
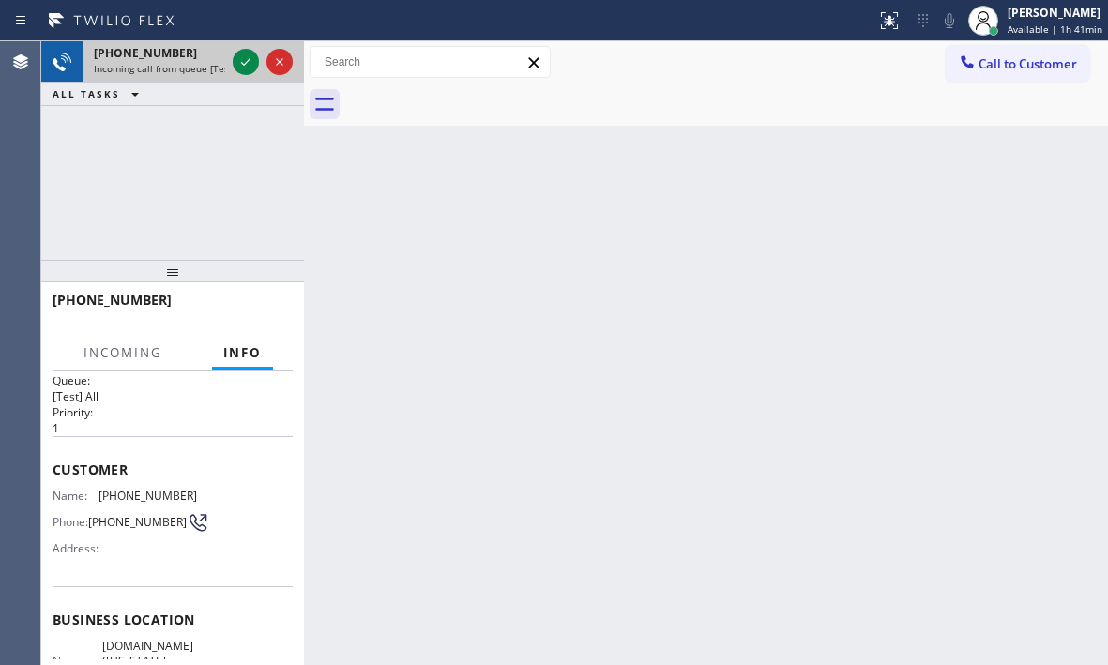
scroll to position [1, 0]
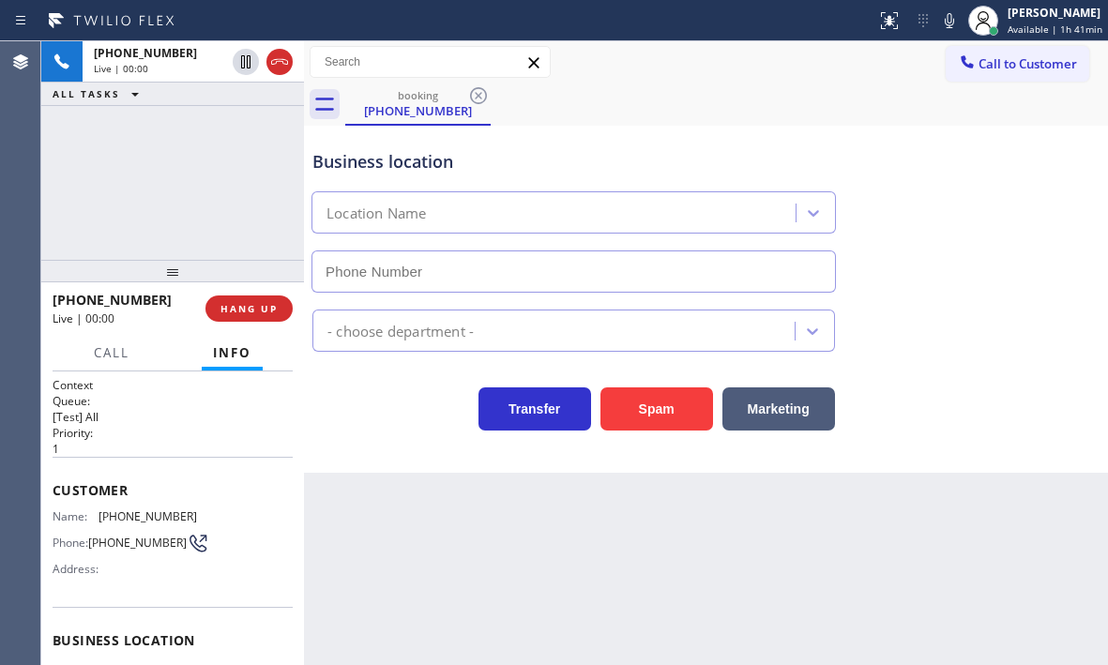
type input "[PHONE_NUMBER]"
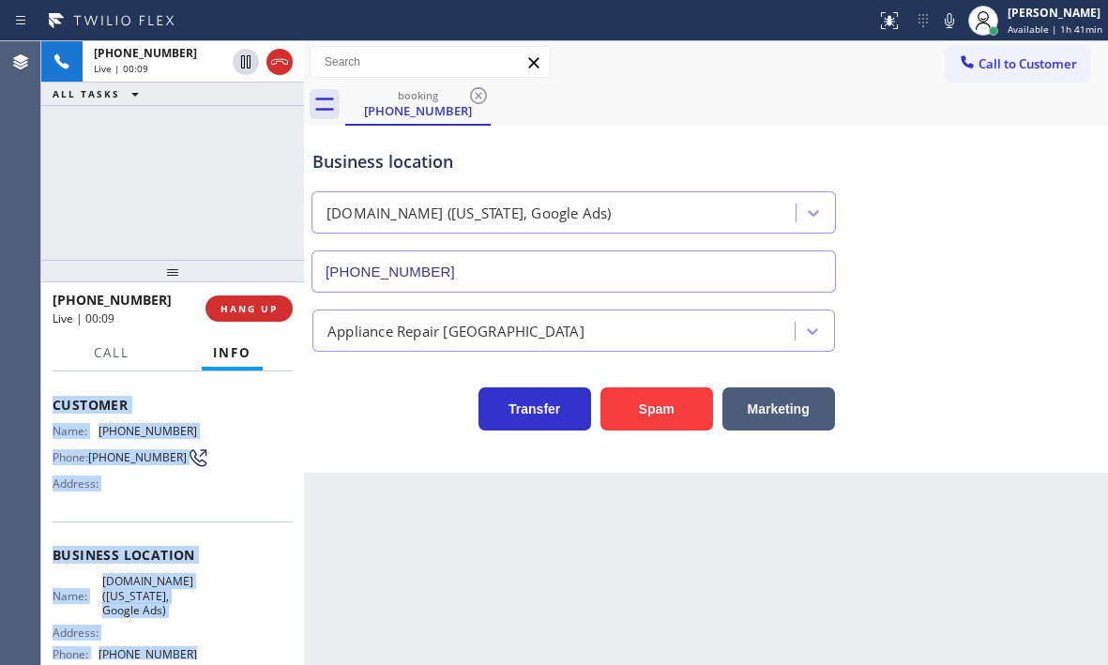
scroll to position [188, 0]
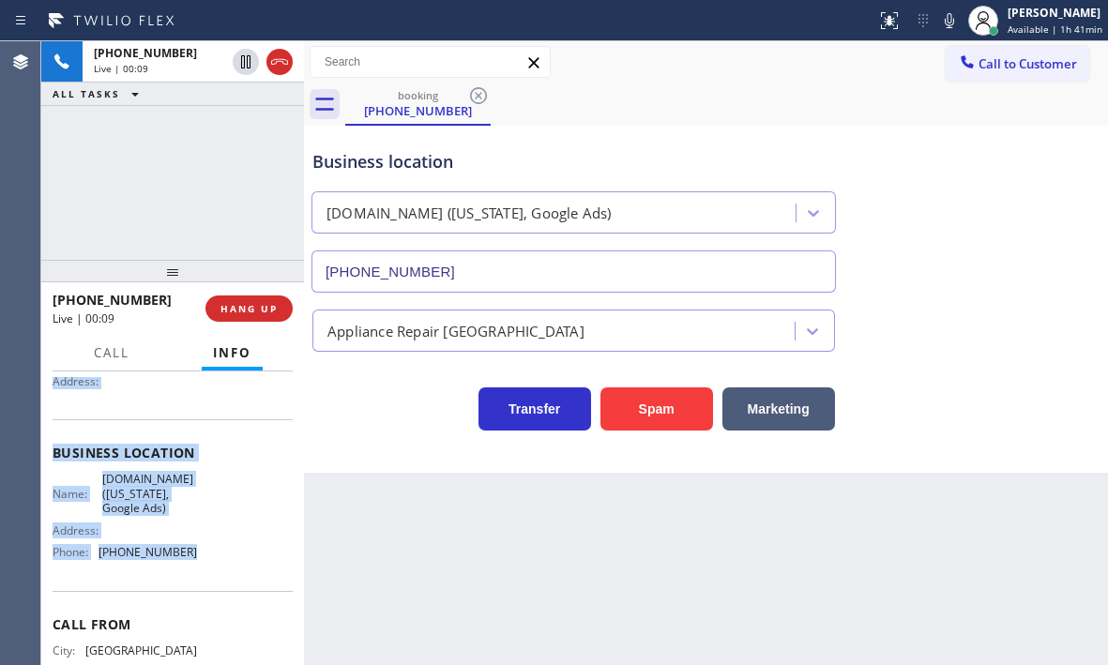
drag, startPoint x: 55, startPoint y: 486, endPoint x: 210, endPoint y: 573, distance: 177.8
click at [210, 573] on div "Context Queue: [Test] All Priority: 1 Customer Name: [PHONE_NUMBER] Phone: [PHO…" at bounding box center [173, 461] width 240 height 543
copy div "Customer Name: [PHONE_NUMBER] Phone: [PHONE_NUMBER] Address: Business location …"
click at [268, 315] on button "HANG UP" at bounding box center [249, 309] width 87 height 26
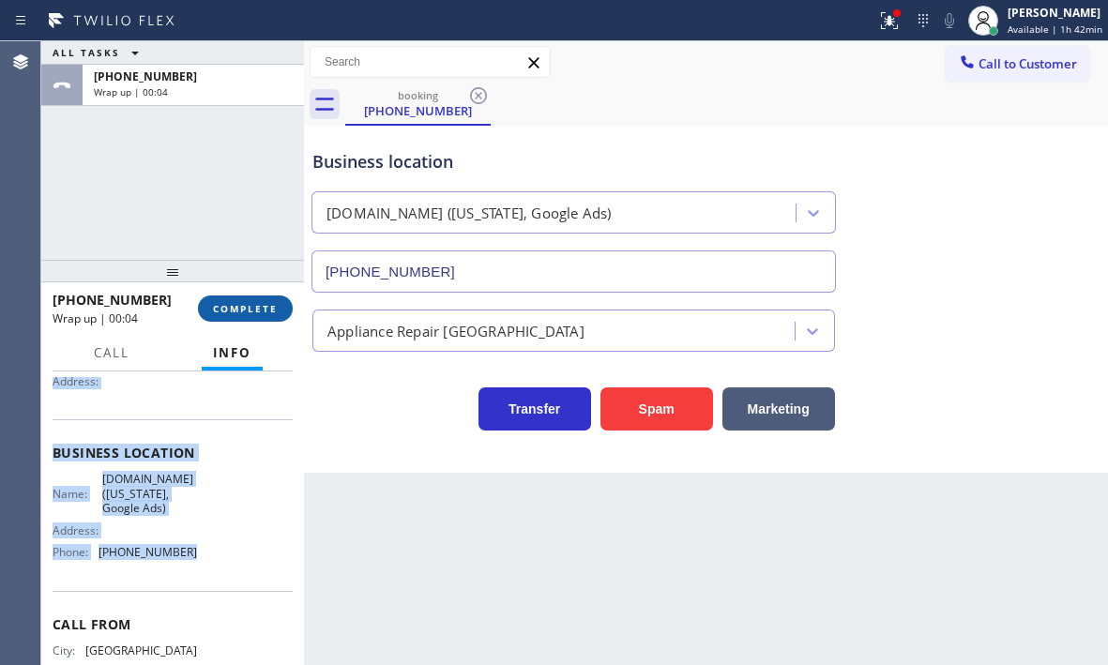
click at [250, 313] on span "COMPLETE" at bounding box center [245, 308] width 65 height 13
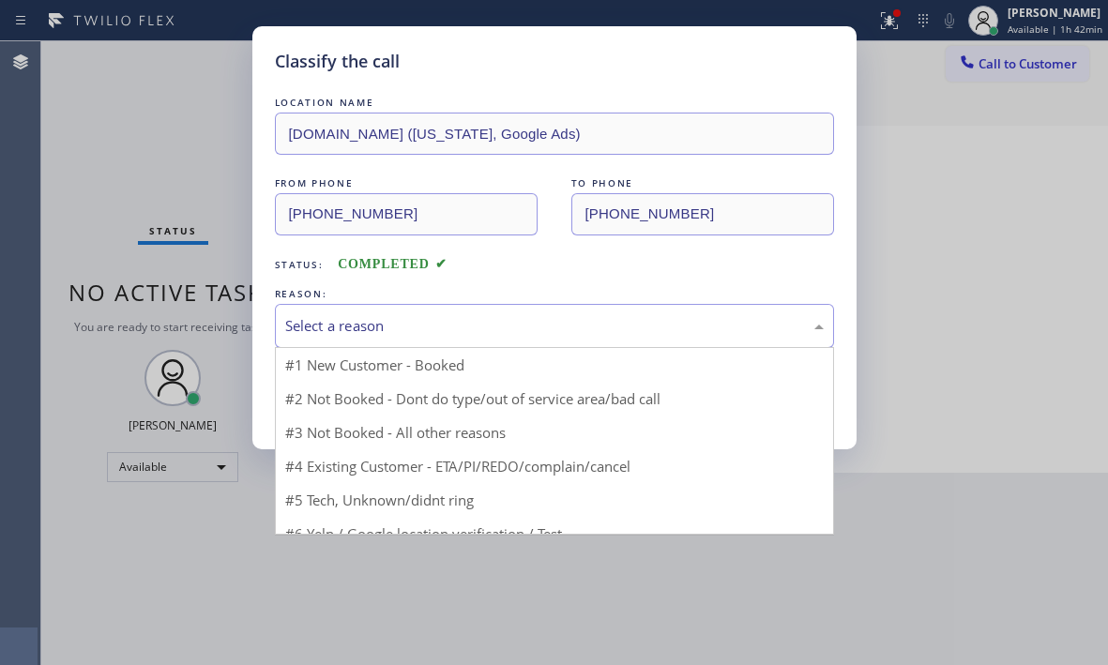
click at [503, 331] on div "Select a reason" at bounding box center [554, 326] width 539 height 22
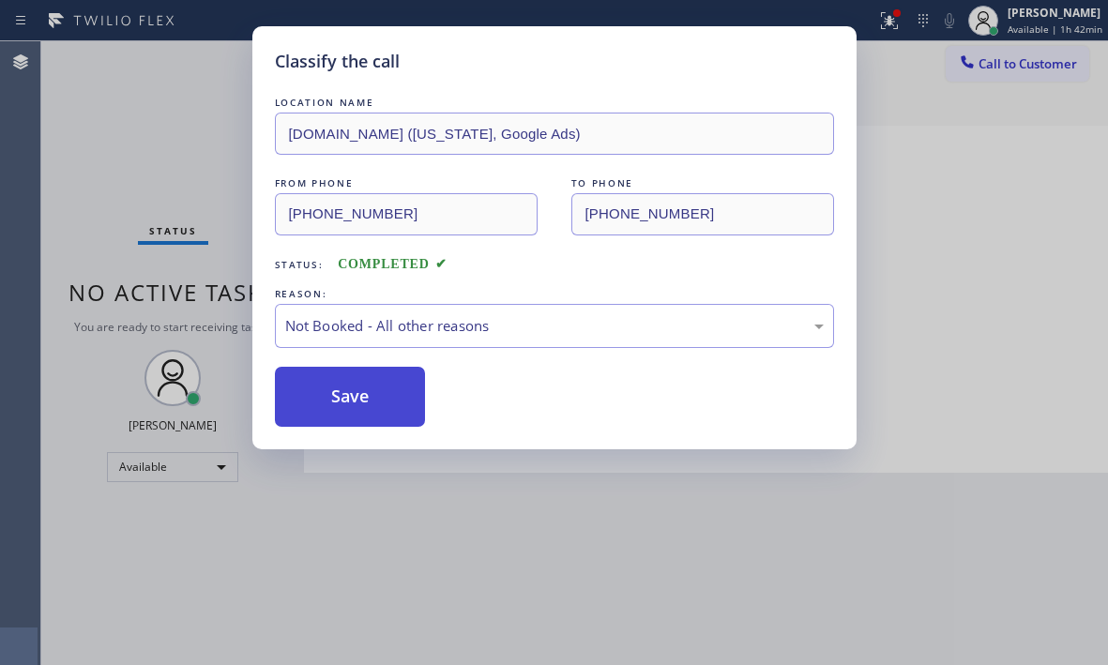
click at [304, 407] on button "Save" at bounding box center [350, 397] width 151 height 60
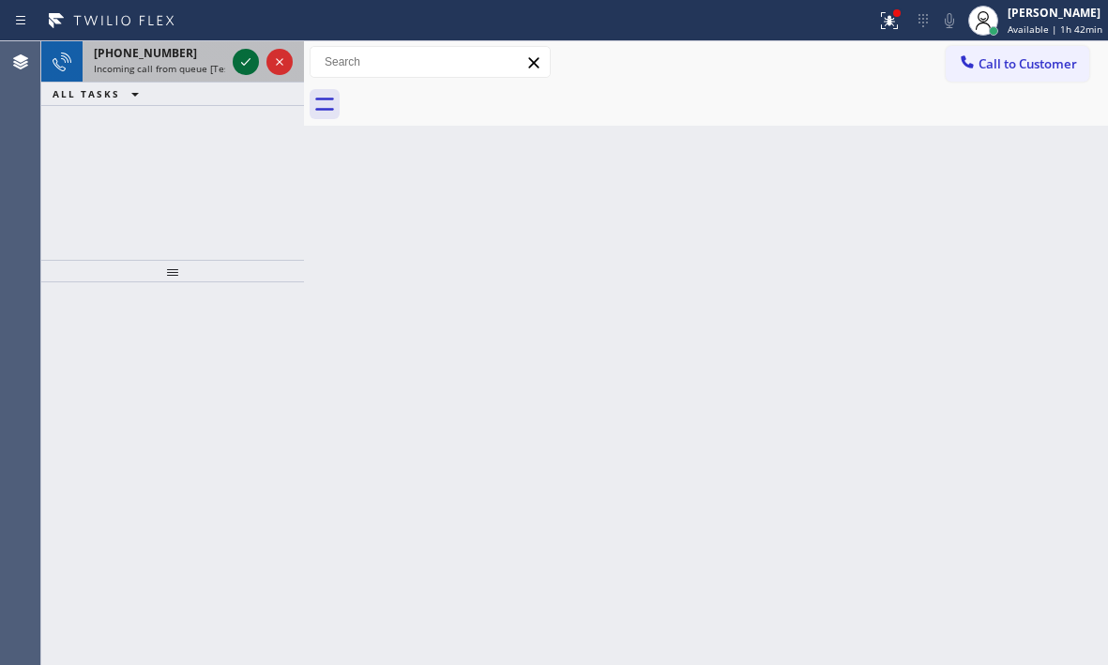
click at [252, 64] on icon at bounding box center [246, 62] width 23 height 23
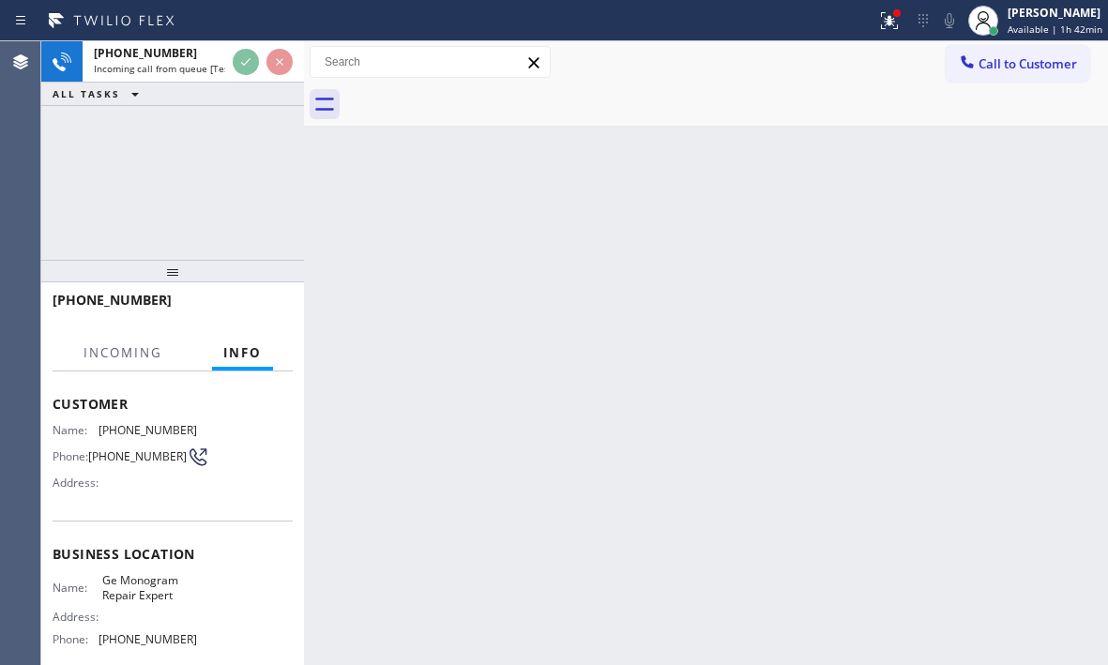
scroll to position [252, 0]
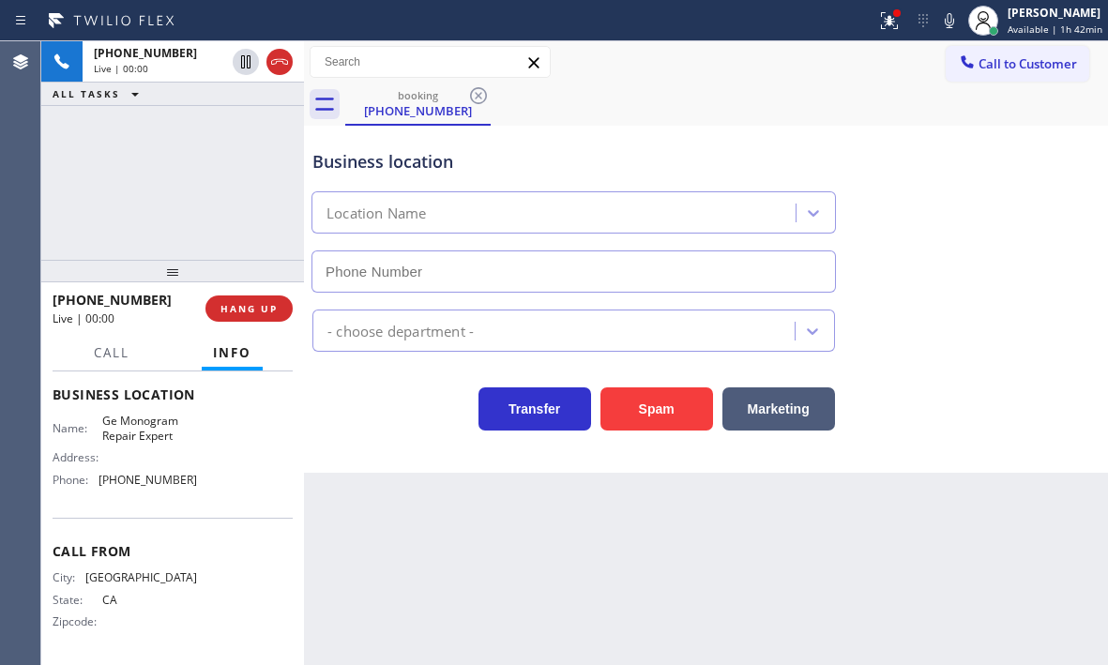
type input "[PHONE_NUMBER]"
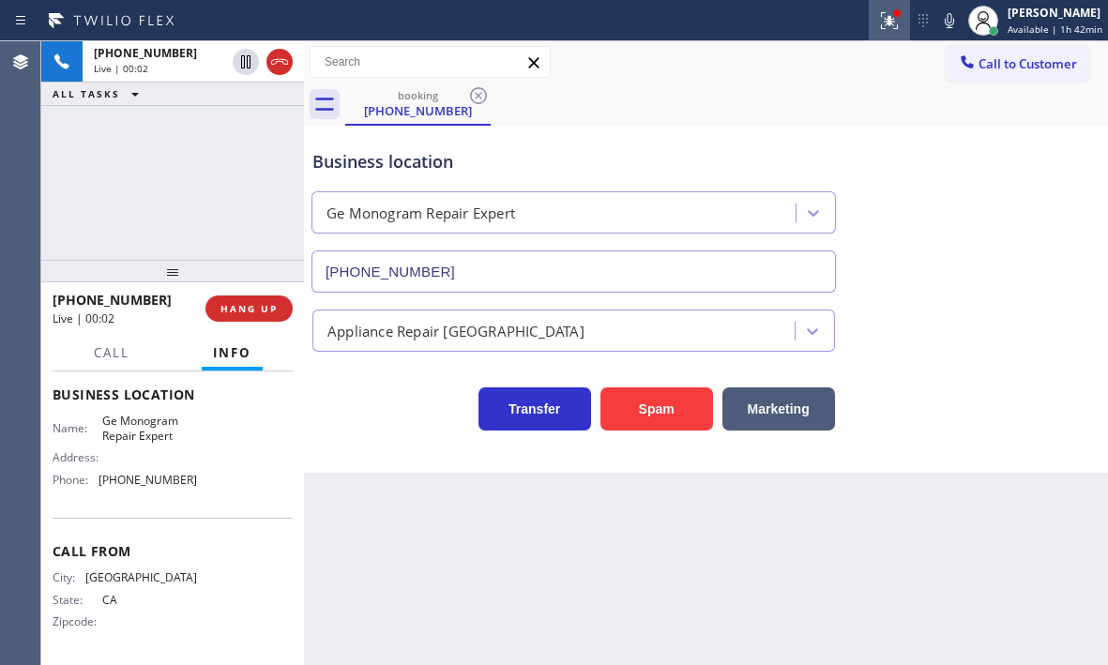
click at [879, 26] on icon at bounding box center [890, 20] width 23 height 23
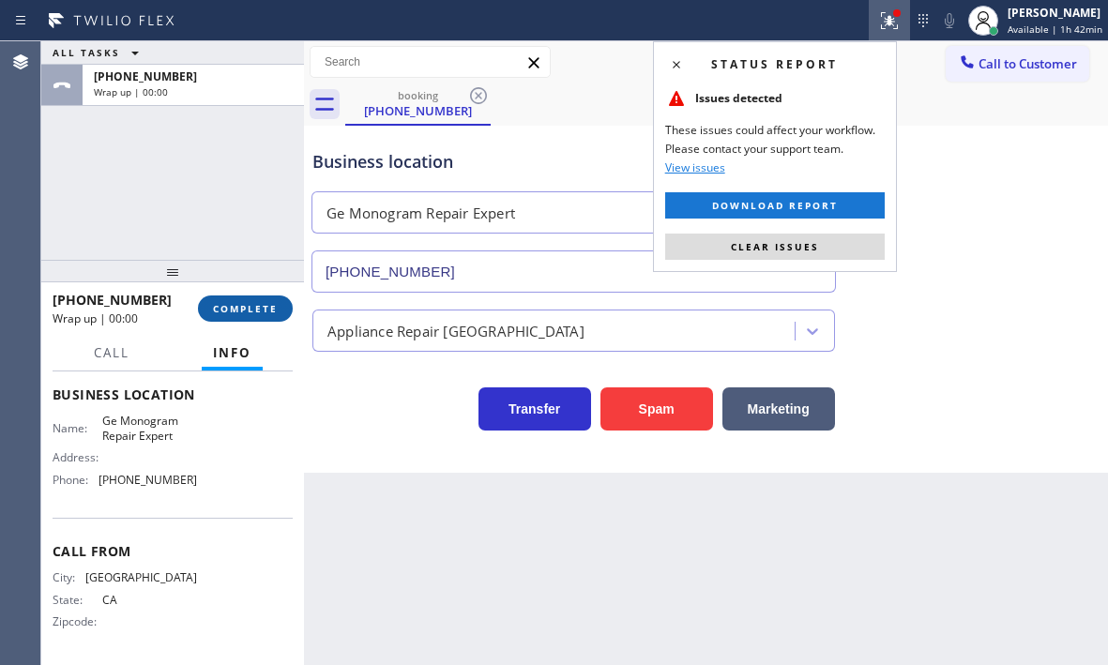
click at [236, 312] on span "COMPLETE" at bounding box center [245, 308] width 65 height 13
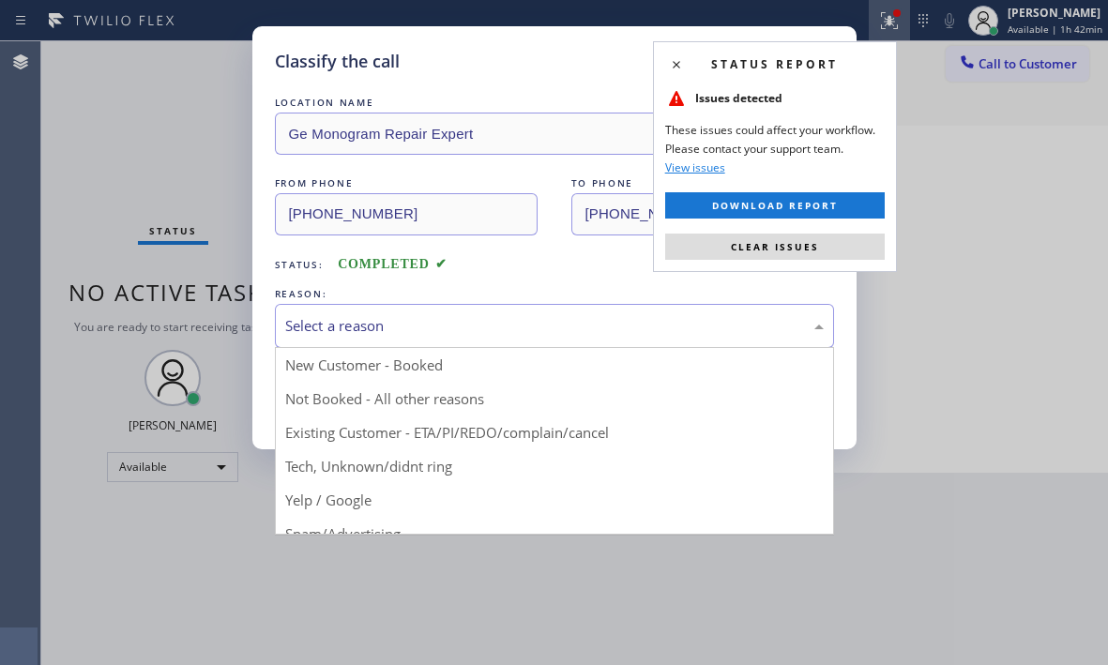
click at [521, 329] on div "Select a reason" at bounding box center [554, 326] width 539 height 22
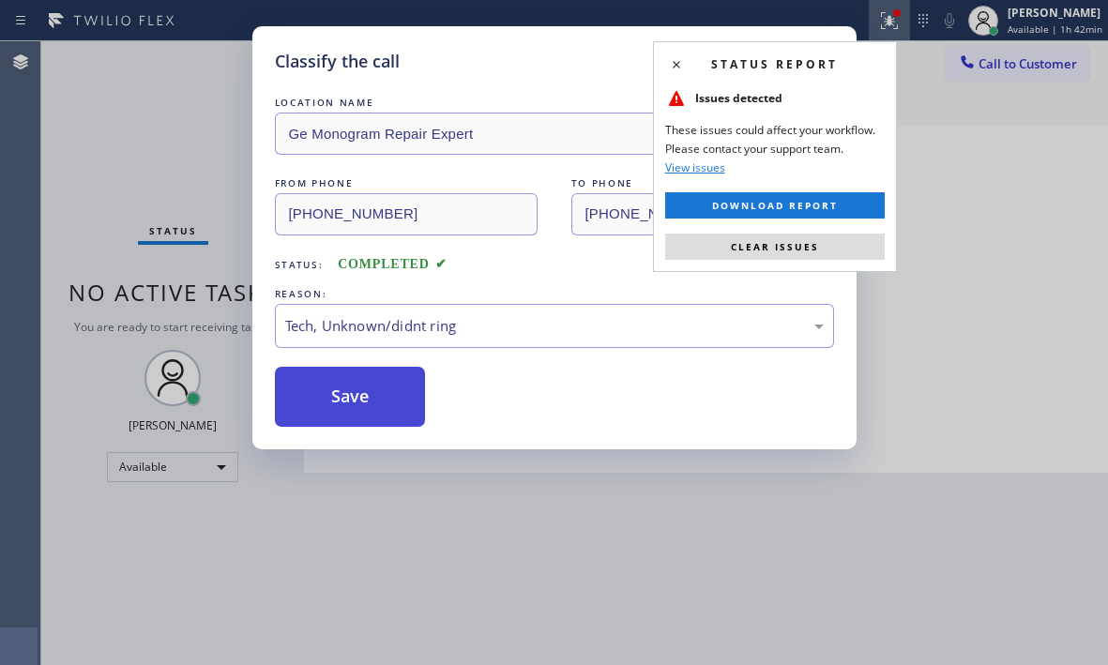
click at [362, 396] on button "Save" at bounding box center [350, 397] width 151 height 60
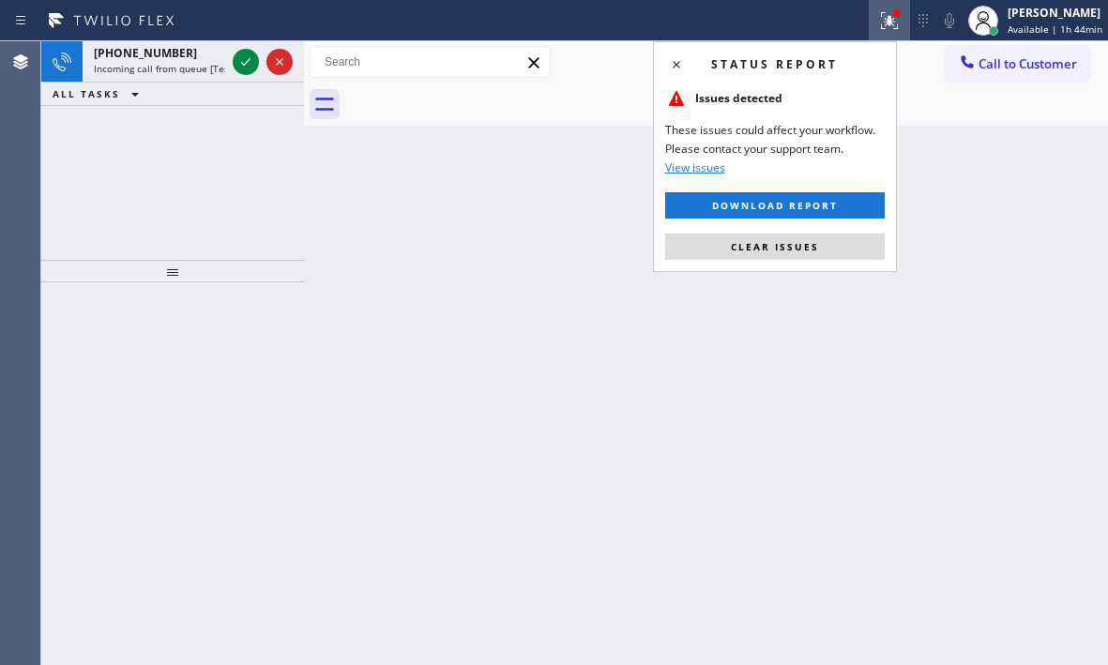
click at [394, 197] on div "Back to Dashboard Change Sender ID Customers Technicians Select a contact Outbo…" at bounding box center [706, 353] width 804 height 624
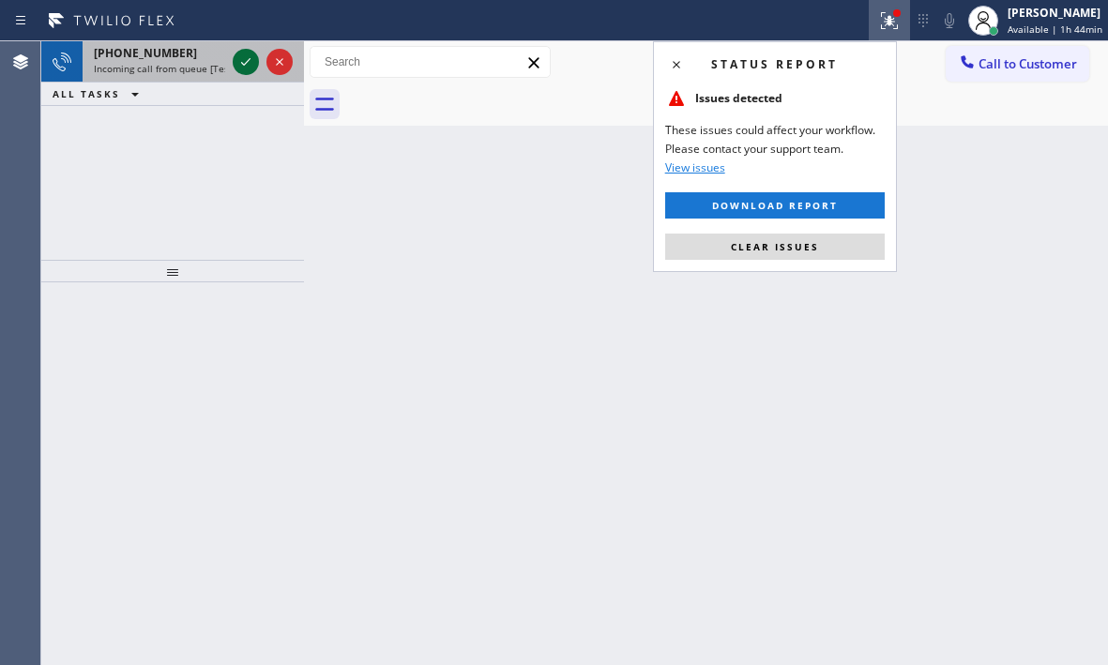
click at [237, 63] on icon at bounding box center [246, 62] width 23 height 23
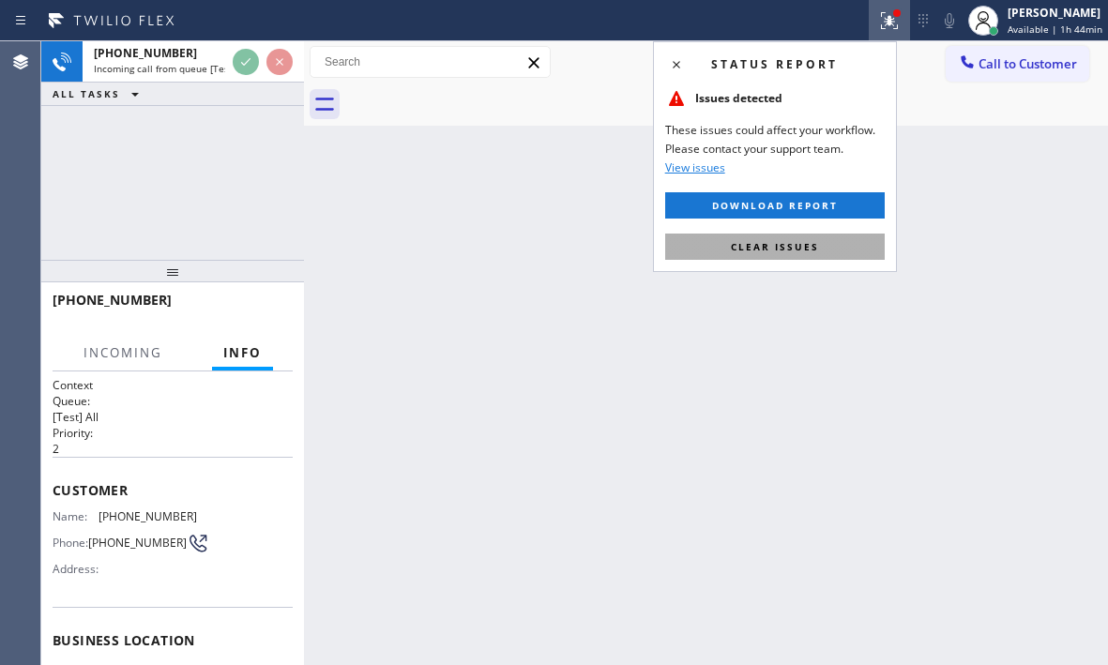
click at [777, 245] on span "Clear issues" at bounding box center [775, 246] width 88 height 13
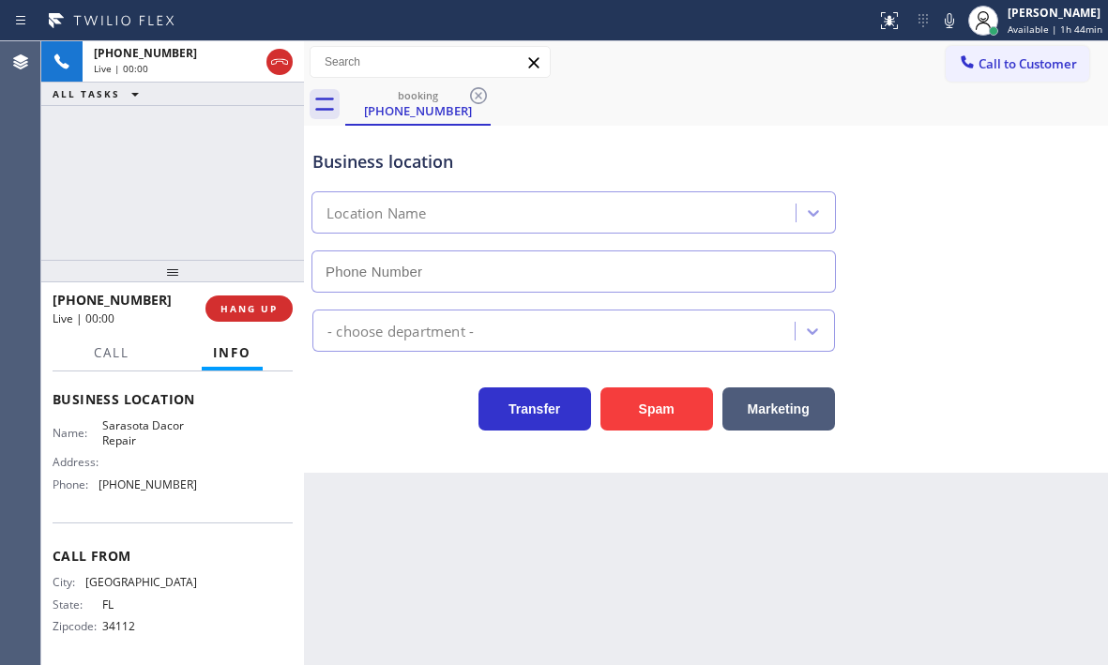
scroll to position [252, 0]
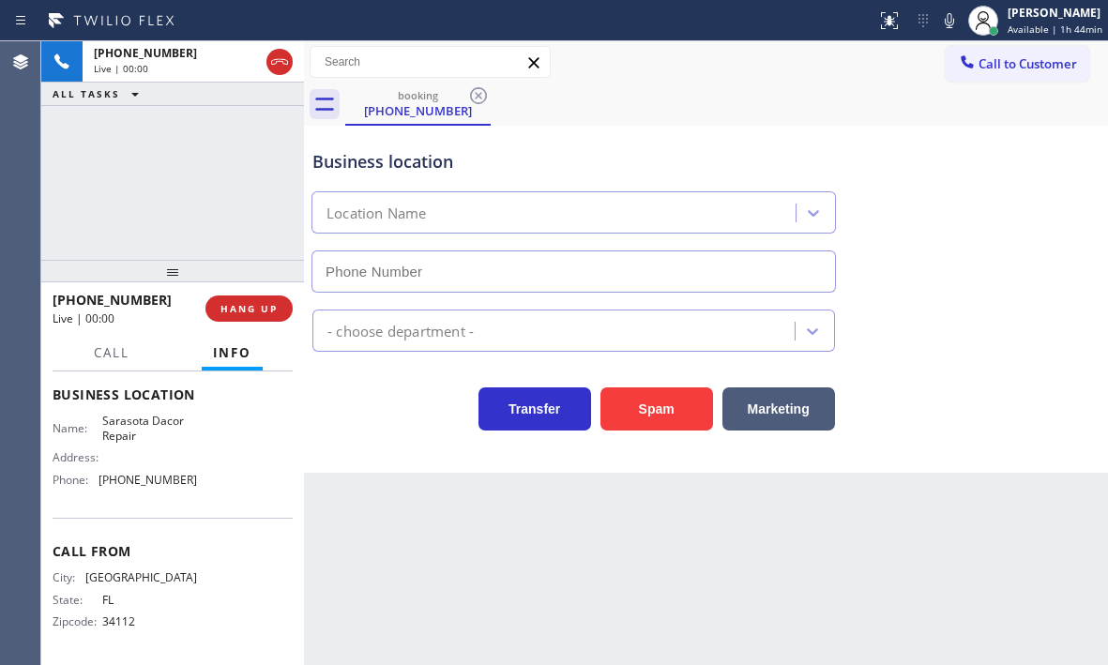
type input "[PHONE_NUMBER]"
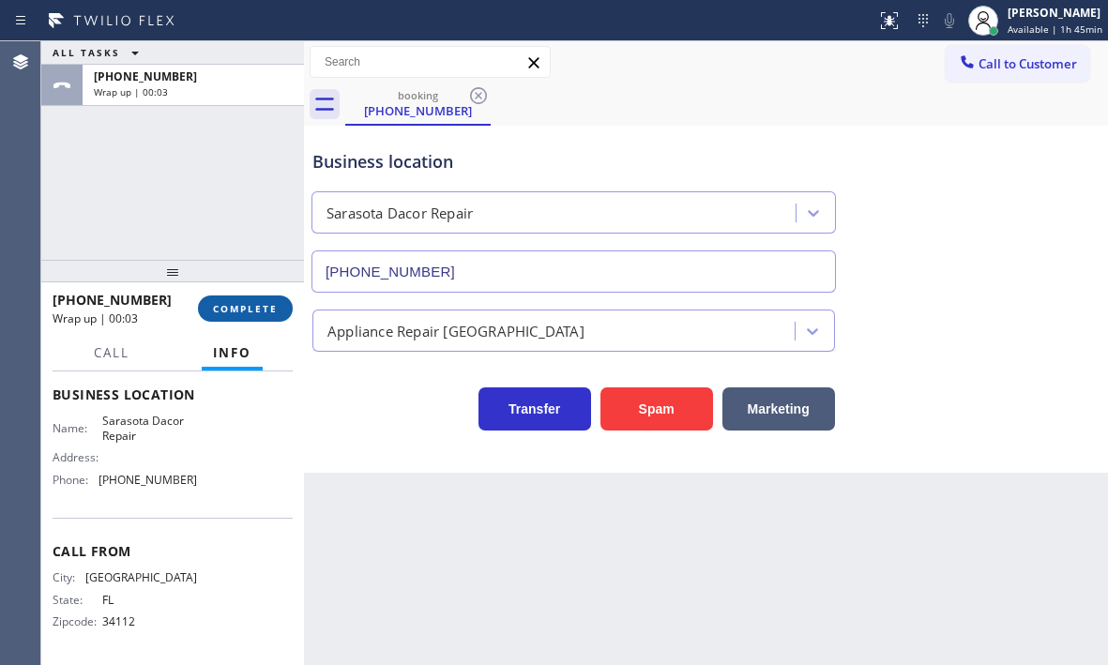
click at [251, 310] on span "COMPLETE" at bounding box center [245, 308] width 65 height 13
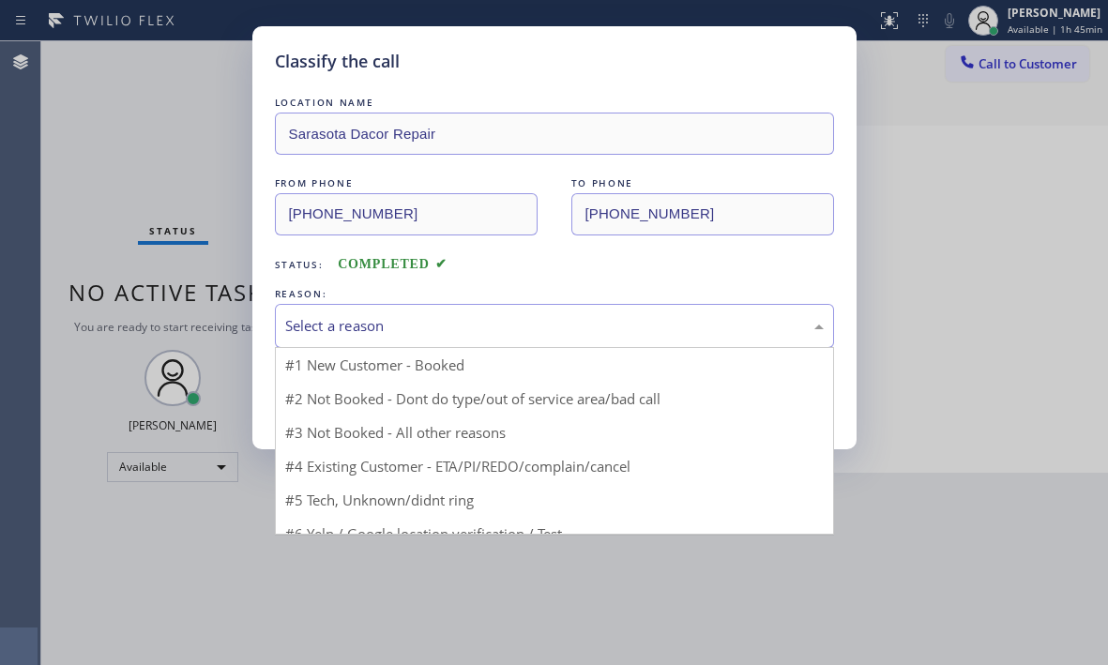
click at [499, 334] on div "Select a reason" at bounding box center [554, 326] width 539 height 22
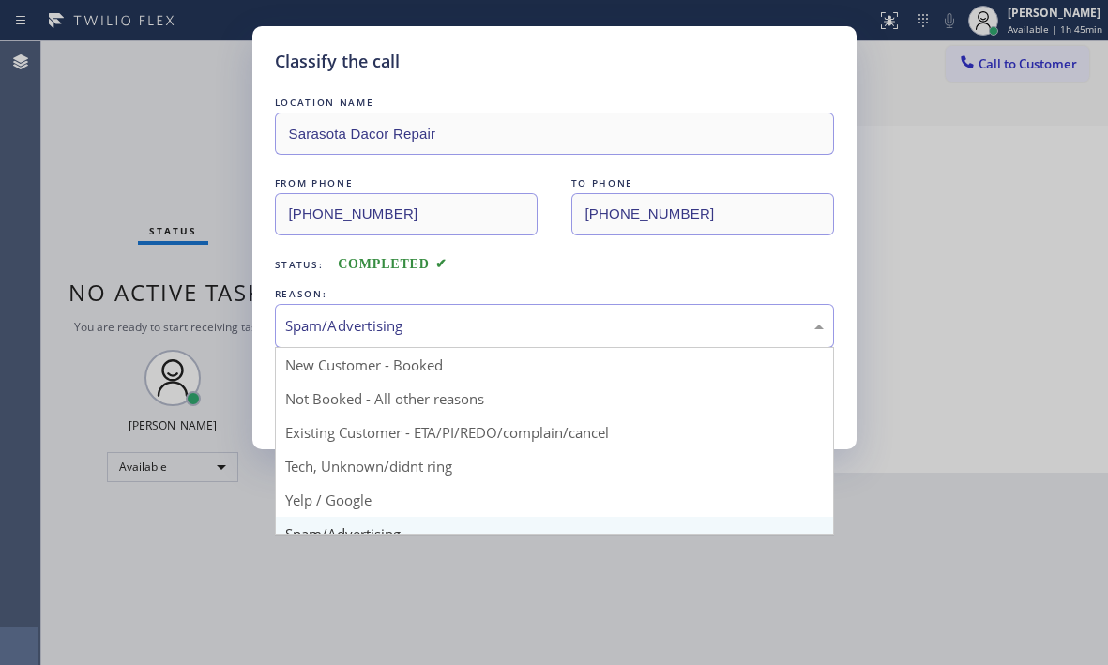
click at [394, 329] on div "Spam/Advertising" at bounding box center [554, 326] width 539 height 22
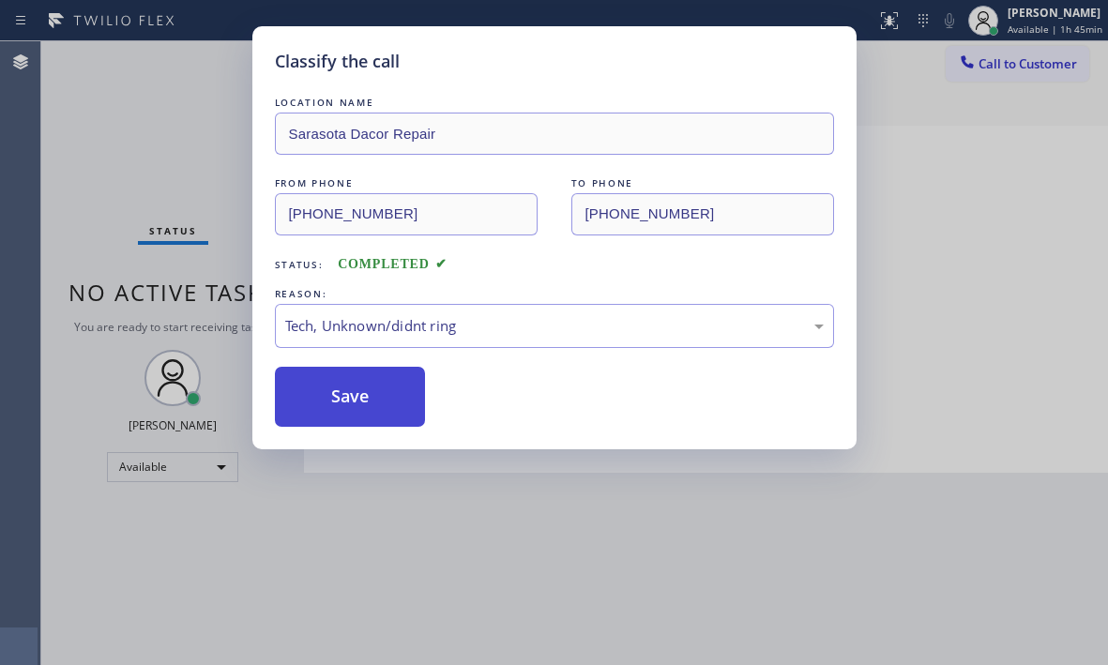
click at [344, 417] on button "Save" at bounding box center [350, 397] width 151 height 60
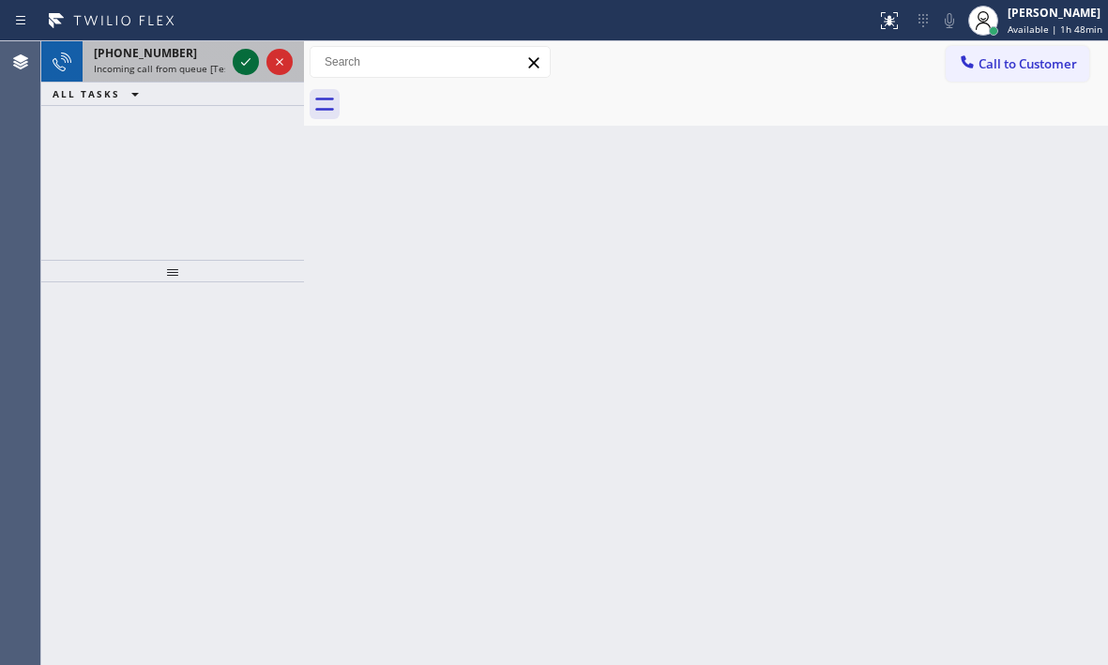
click at [248, 64] on icon at bounding box center [246, 62] width 23 height 23
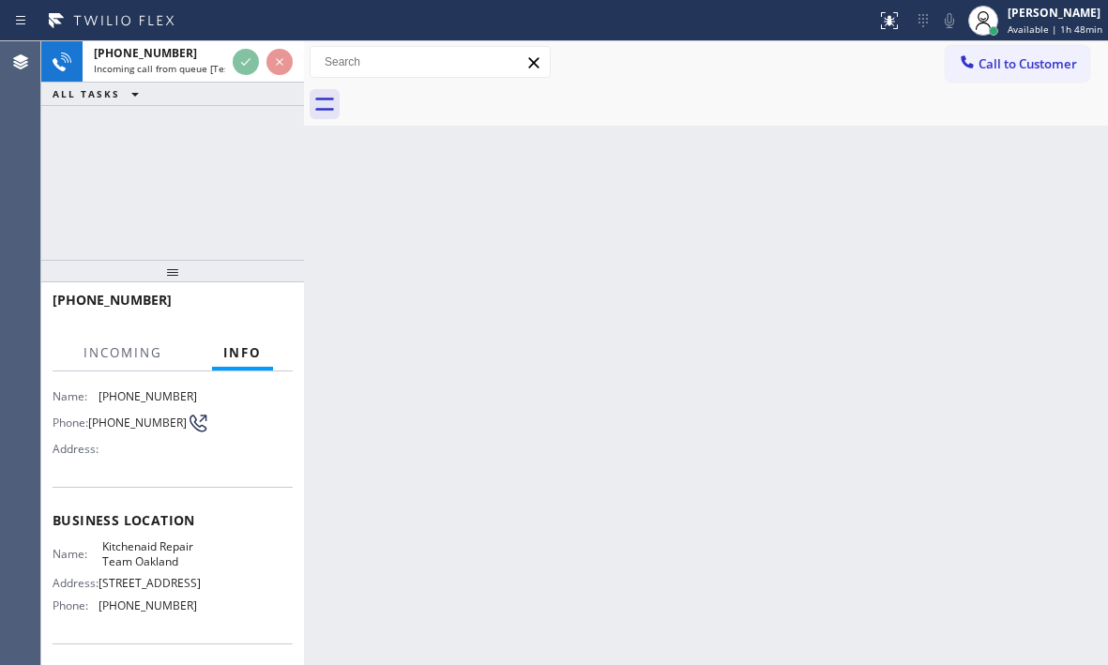
scroll to position [268, 0]
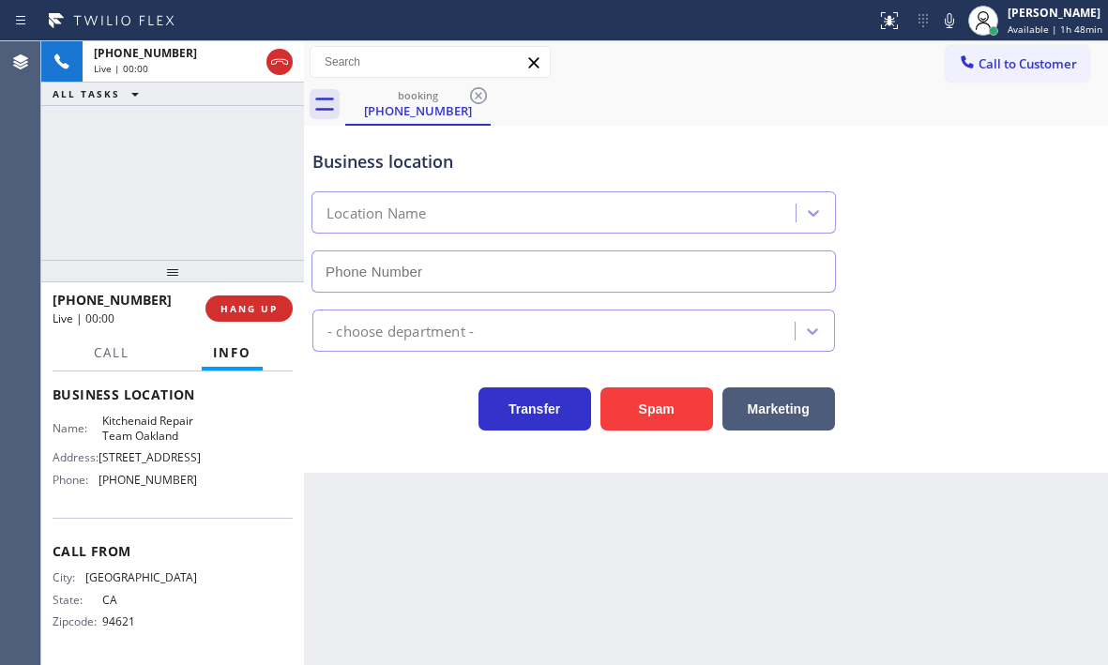
type input "[PHONE_NUMBER]"
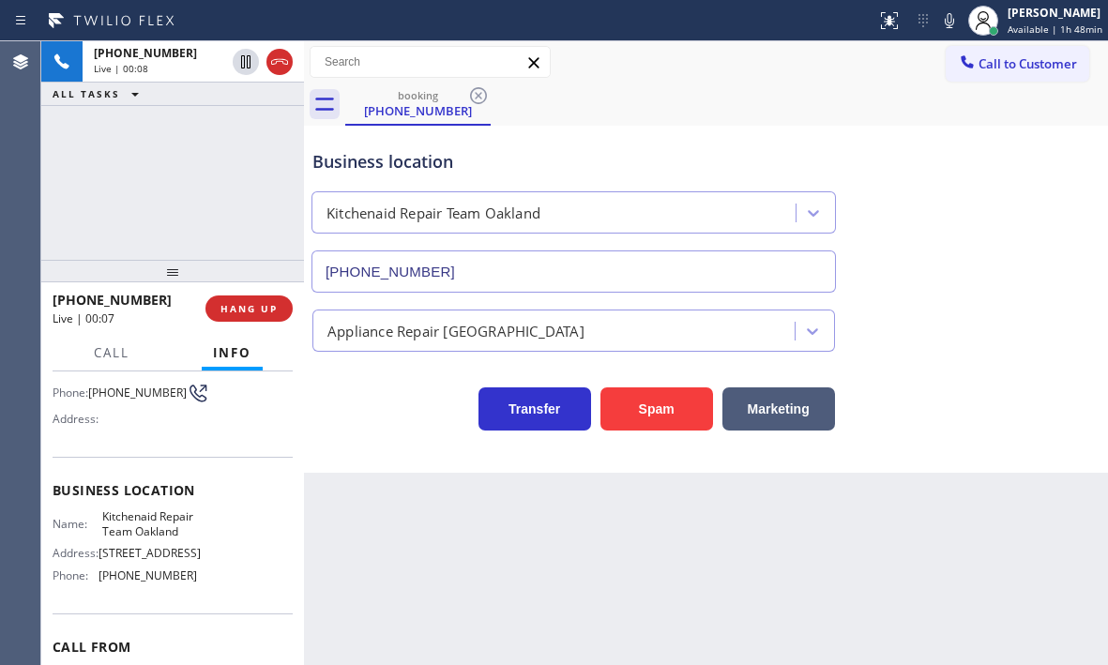
scroll to position [0, 0]
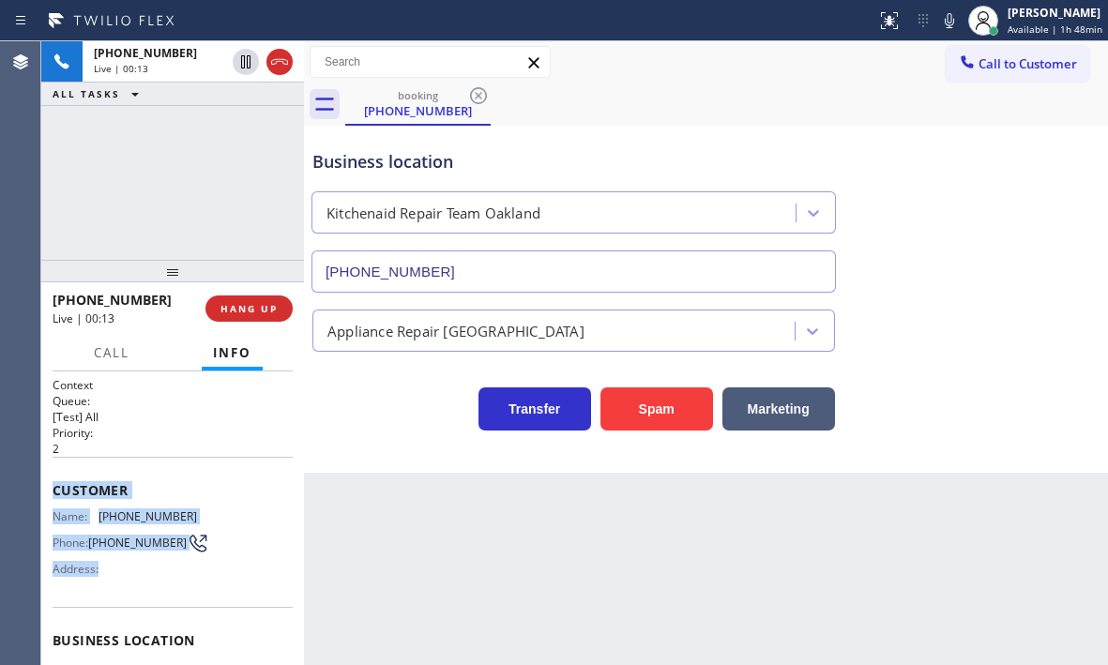
drag, startPoint x: 54, startPoint y: 486, endPoint x: 157, endPoint y: 570, distance: 132.1
click at [157, 571] on div "Customer Name: [PHONE_NUMBER] Phone: [PHONE_NUMBER] Address:" at bounding box center [173, 532] width 240 height 150
click at [219, 482] on span "Customer" at bounding box center [173, 491] width 240 height 18
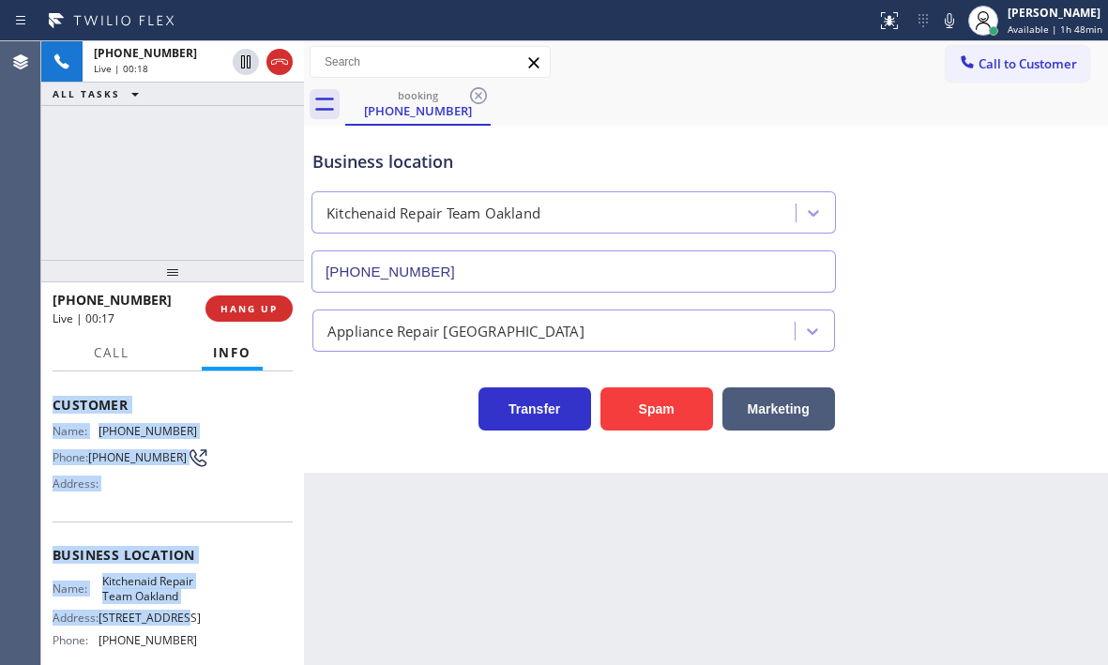
scroll to position [268, 0]
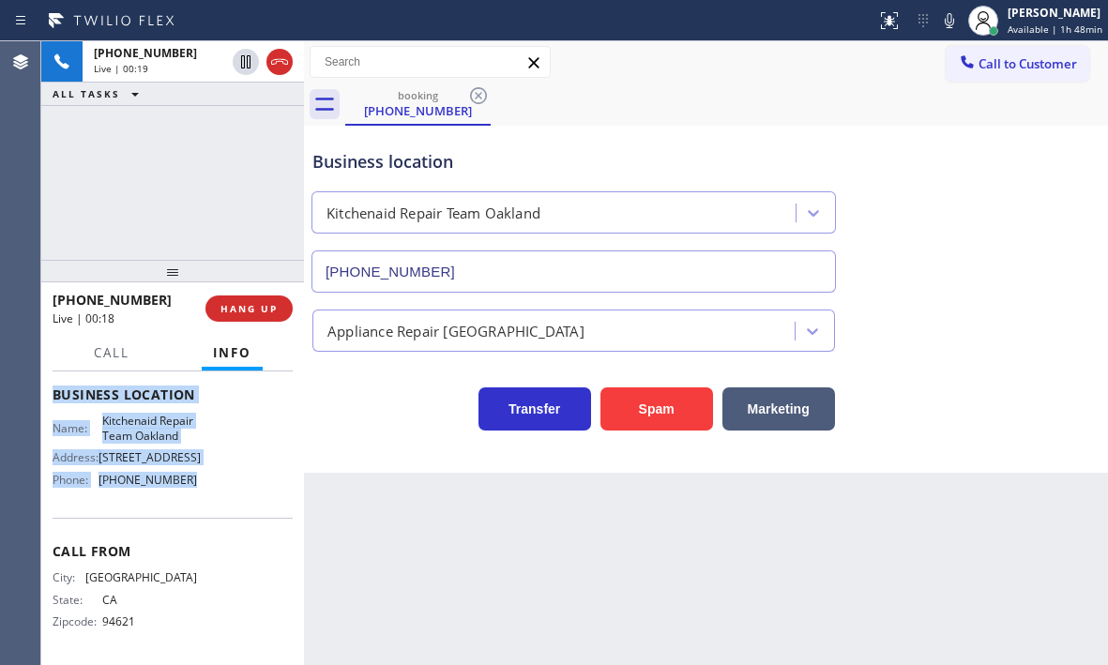
drag, startPoint x: 53, startPoint y: 489, endPoint x: 205, endPoint y: 508, distance: 153.2
click at [205, 508] on div "Context Queue: [Test] All Priority: 2 Customer Name: [PHONE_NUMBER] Phone: [PHO…" at bounding box center [173, 395] width 240 height 528
copy div "Customer Name: [PHONE_NUMBER] Phone: [PHONE_NUMBER] Address: Business location …"
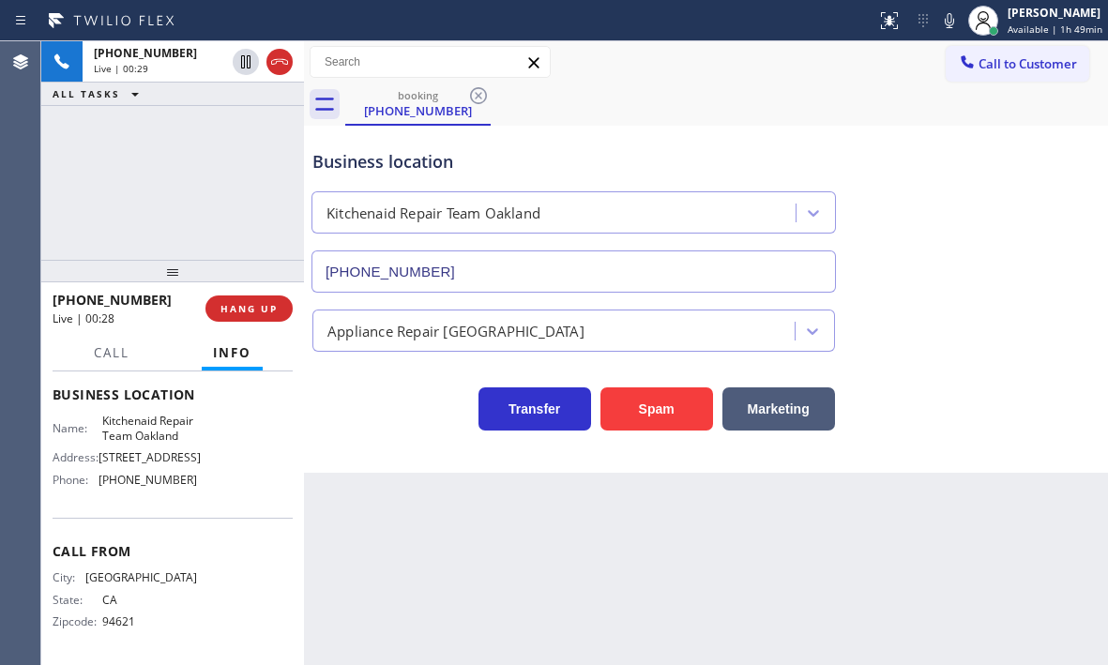
click at [182, 216] on div "[PHONE_NUMBER] Live | 00:29 ALL TASKS ALL TASKS ACTIVE TASKS TASKS IN WRAP UP" at bounding box center [172, 150] width 263 height 219
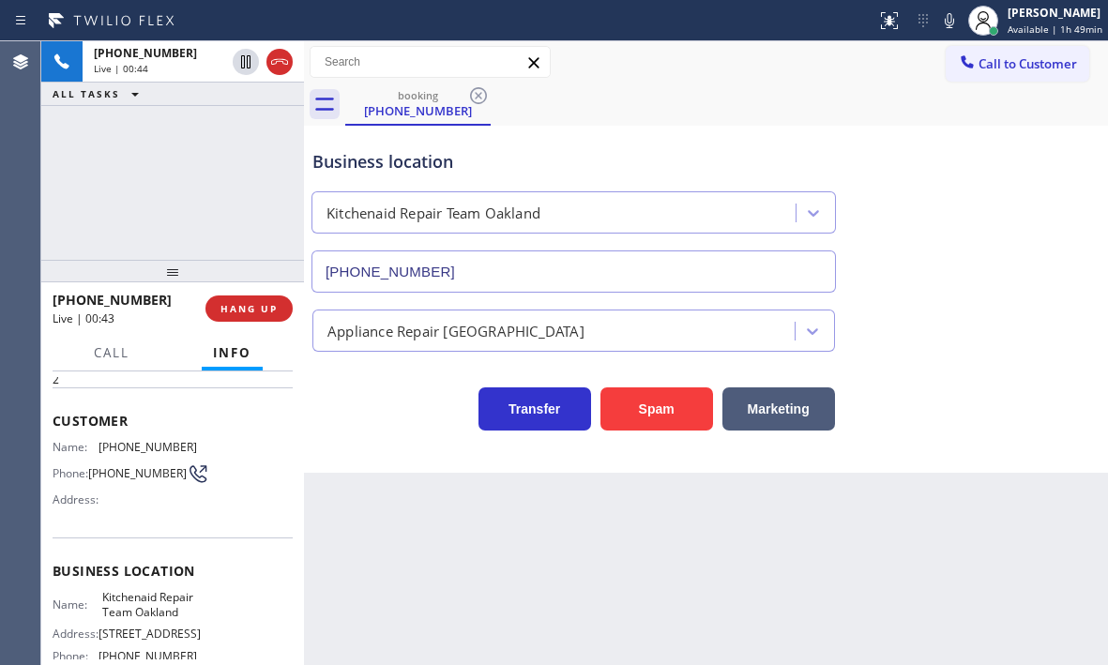
scroll to position [188, 0]
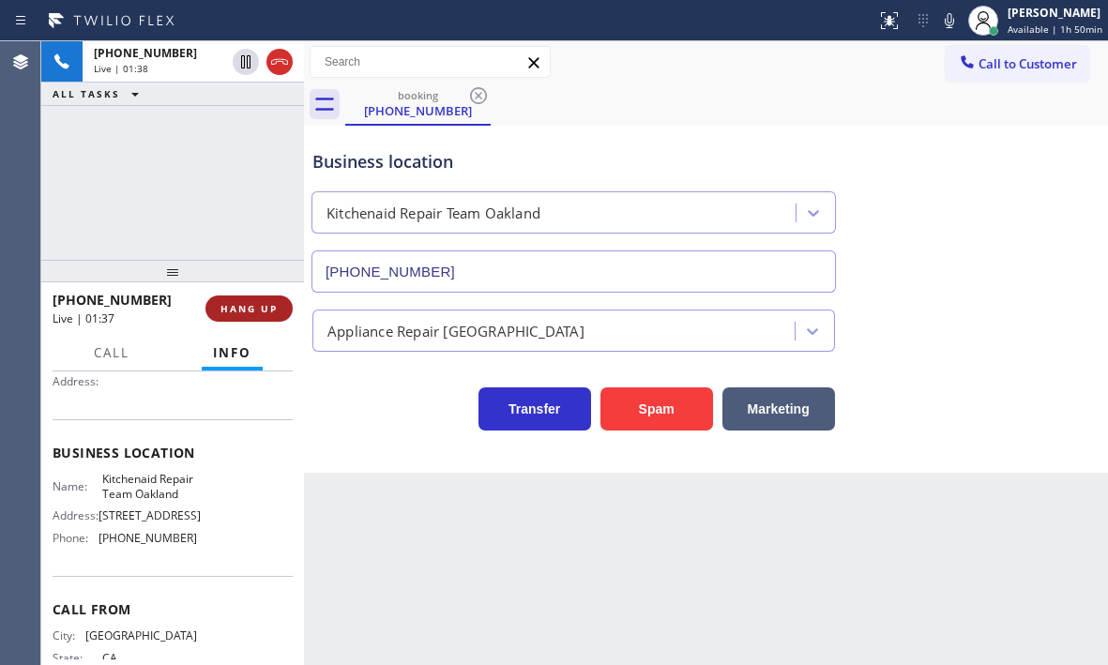
click at [263, 316] on button "HANG UP" at bounding box center [249, 309] width 87 height 26
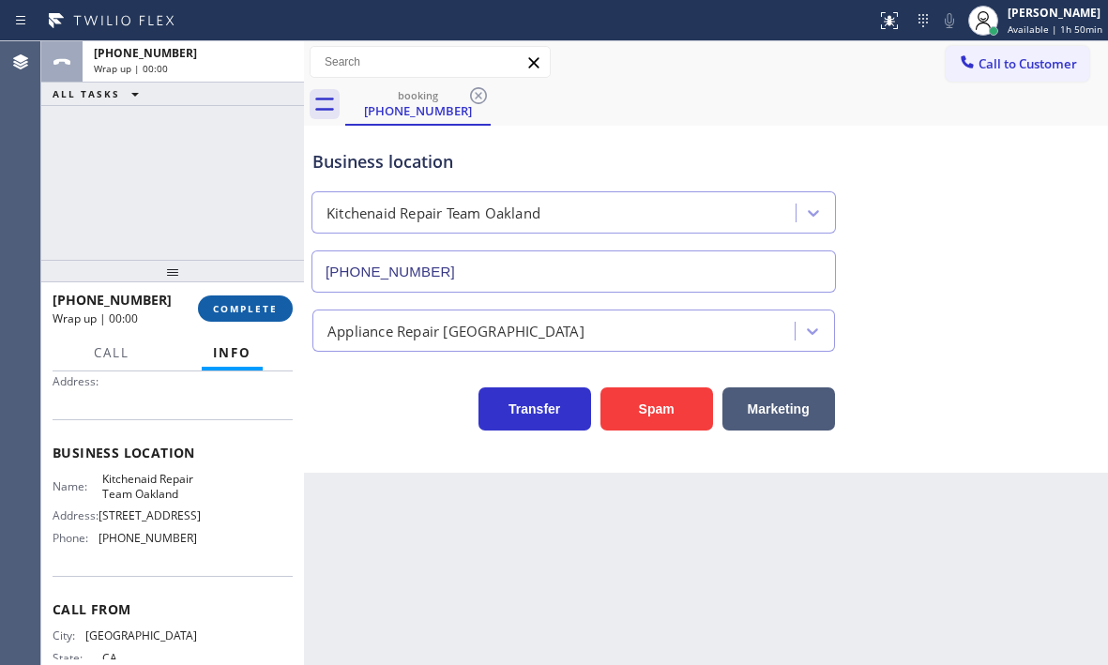
click at [263, 312] on span "COMPLETE" at bounding box center [245, 308] width 65 height 13
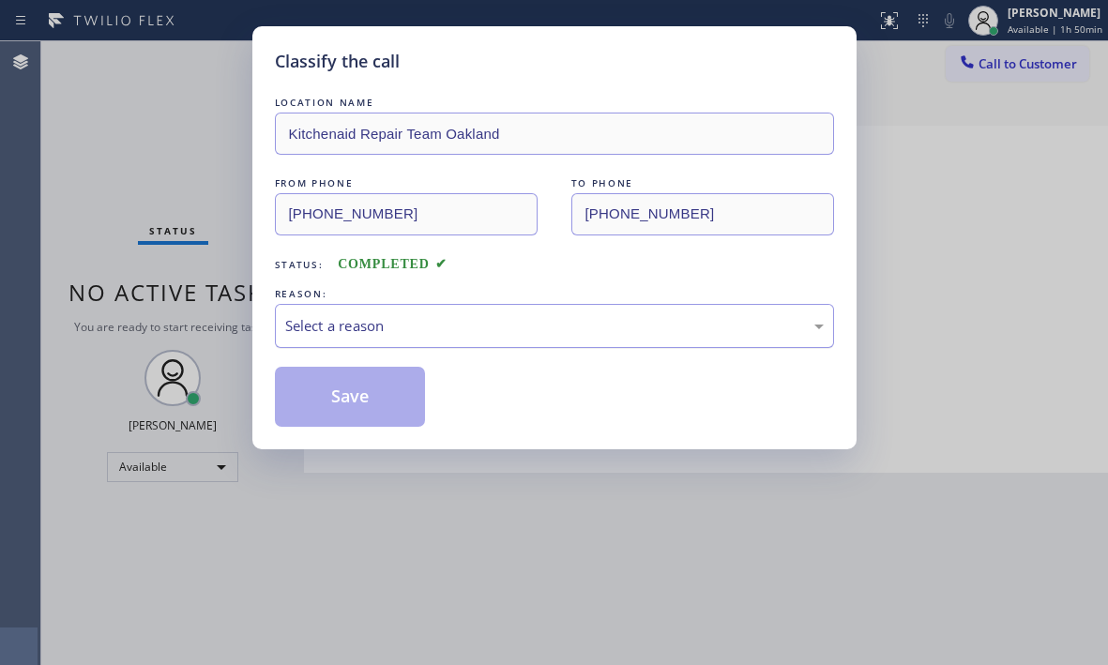
click at [466, 339] on div "Select a reason" at bounding box center [554, 326] width 559 height 44
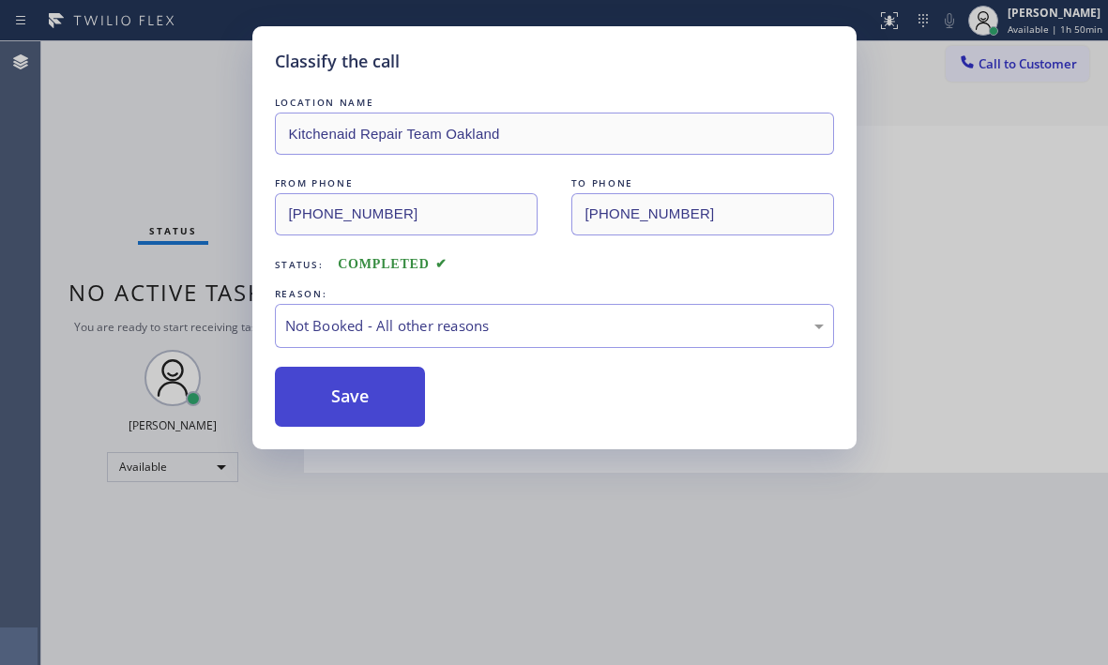
click at [313, 396] on button "Save" at bounding box center [350, 397] width 151 height 60
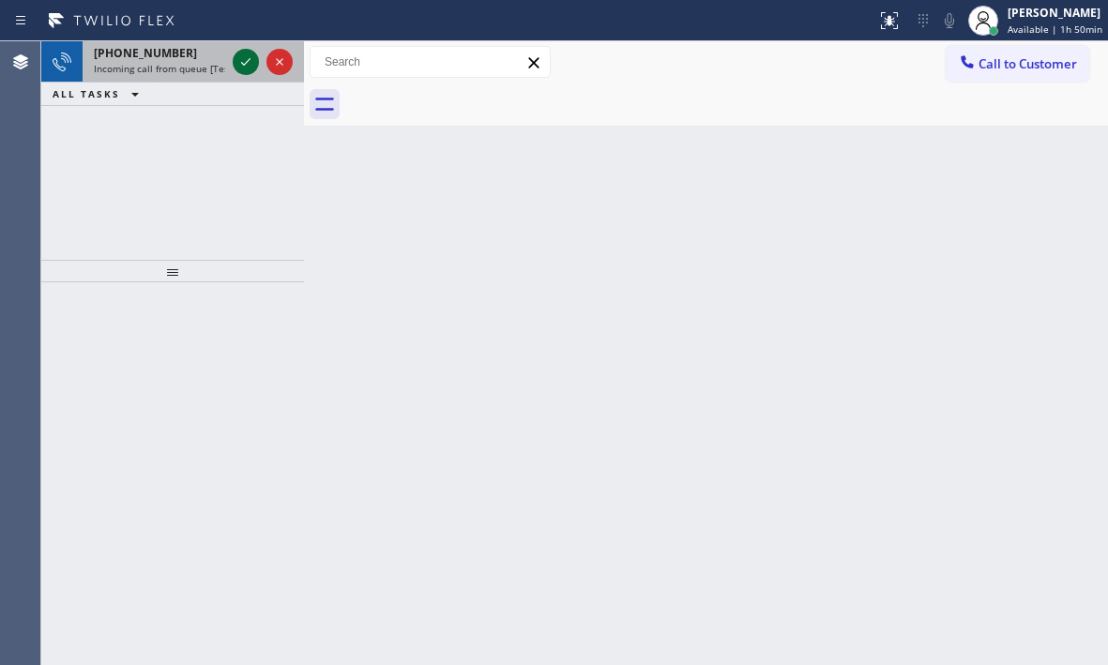
click at [248, 65] on icon at bounding box center [246, 62] width 23 height 23
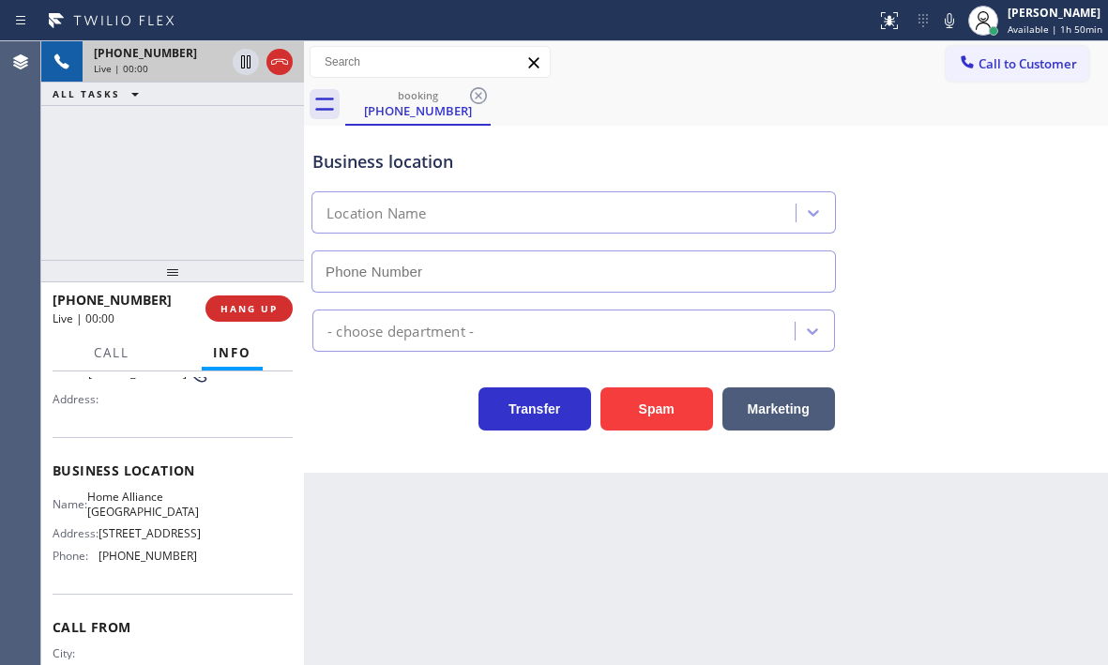
scroll to position [188, 0]
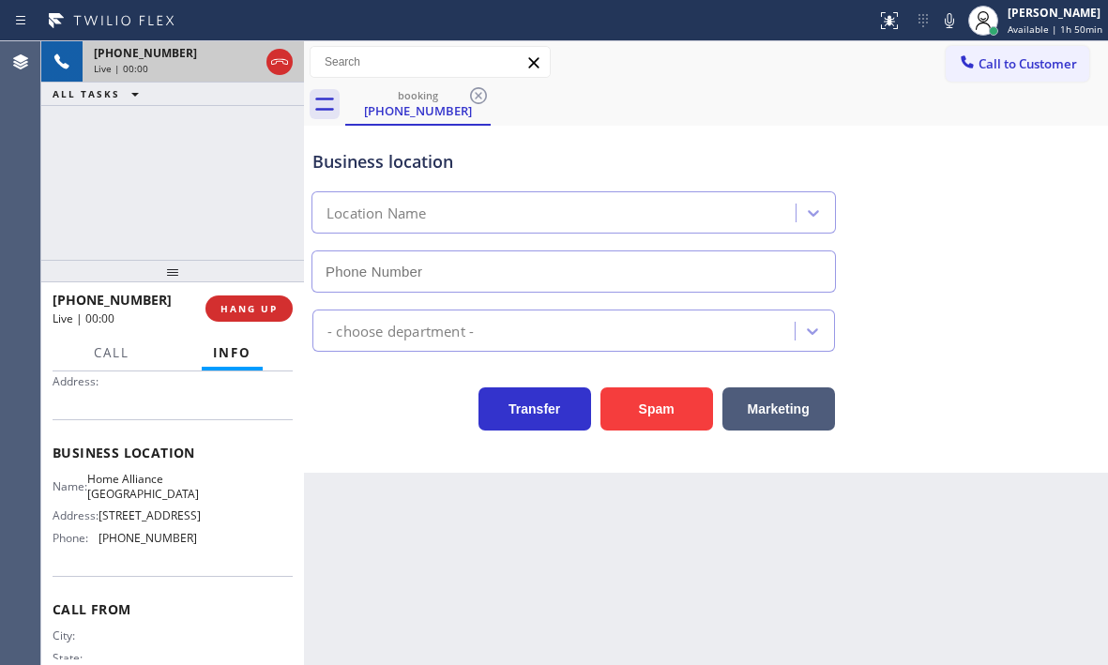
type input "[PHONE_NUMBER]"
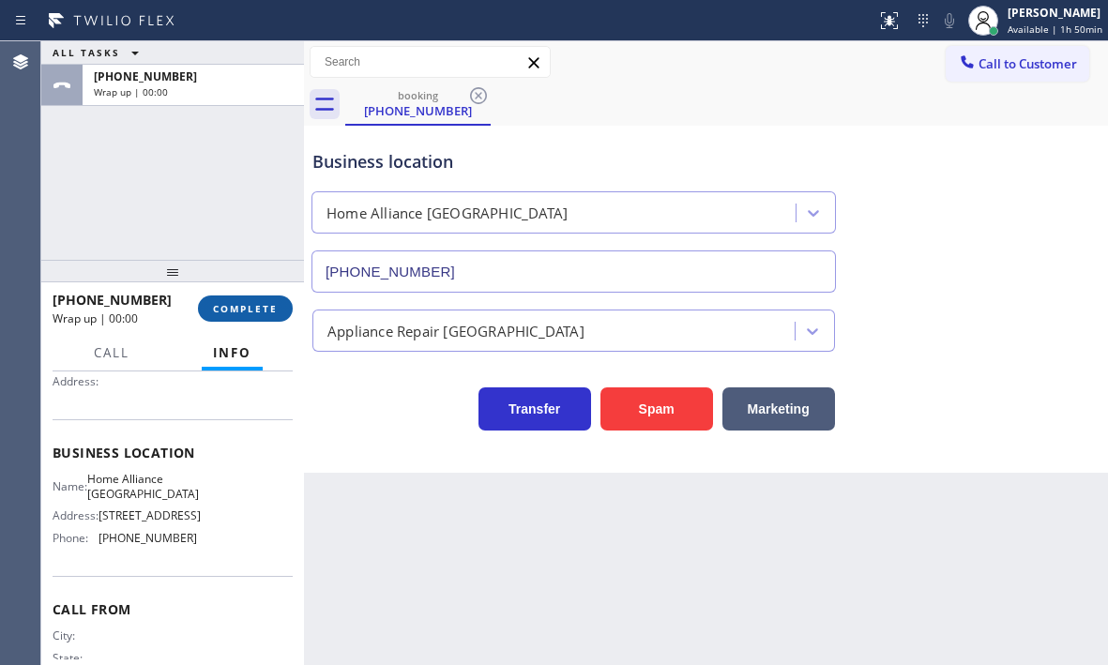
click at [251, 306] on span "COMPLETE" at bounding box center [245, 308] width 65 height 13
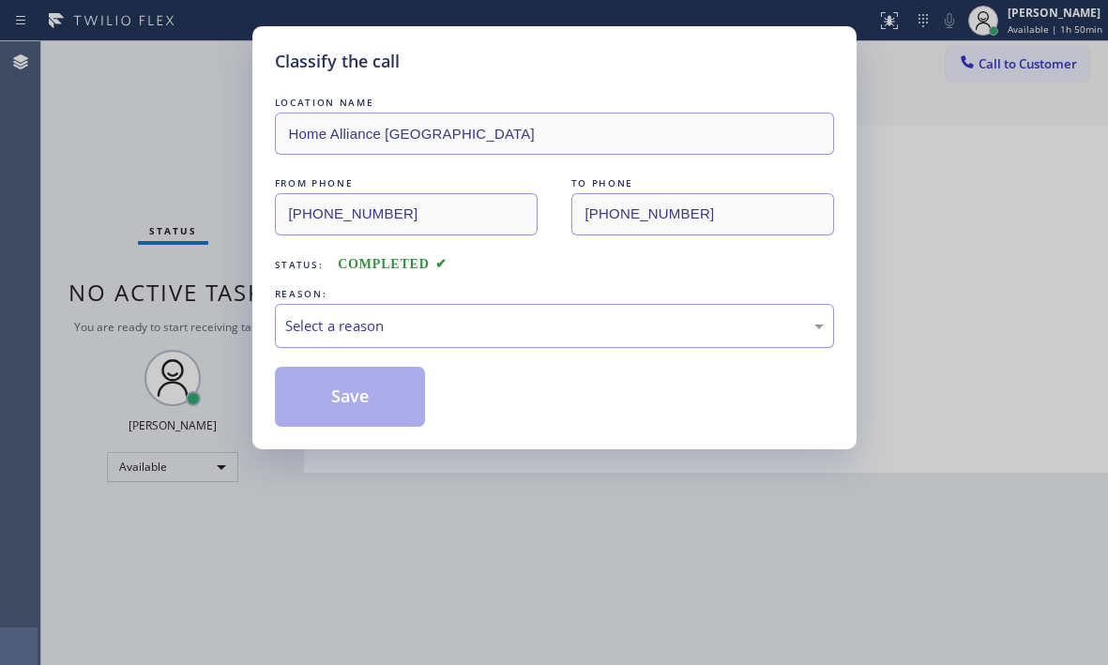
click at [394, 308] on div "Select a reason" at bounding box center [554, 326] width 559 height 44
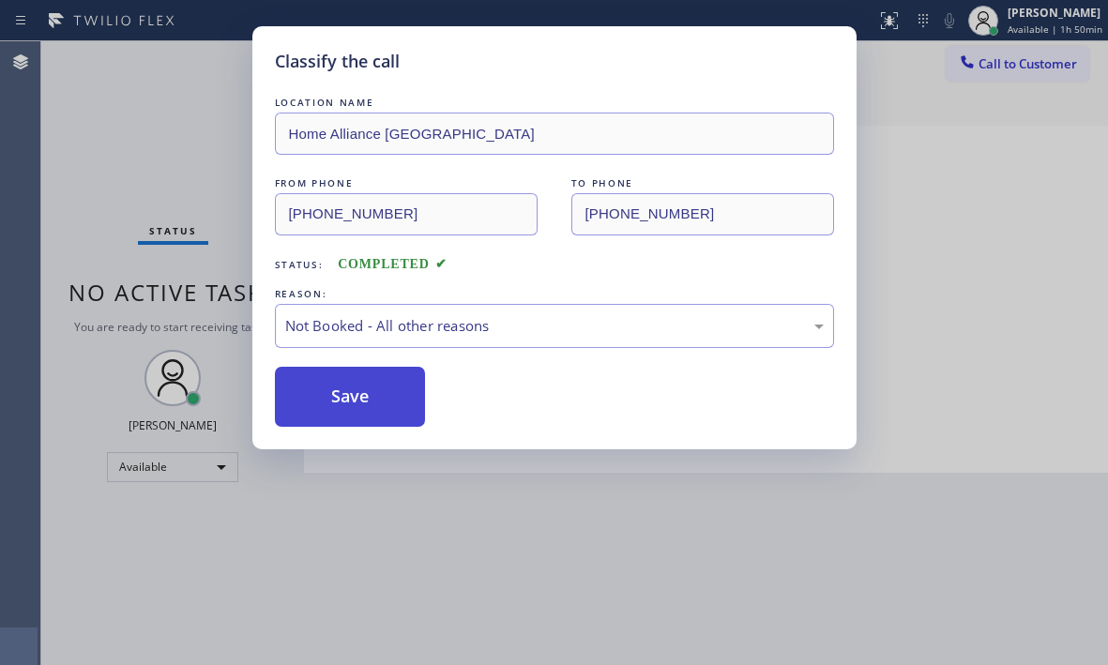
click at [349, 398] on button "Save" at bounding box center [350, 397] width 151 height 60
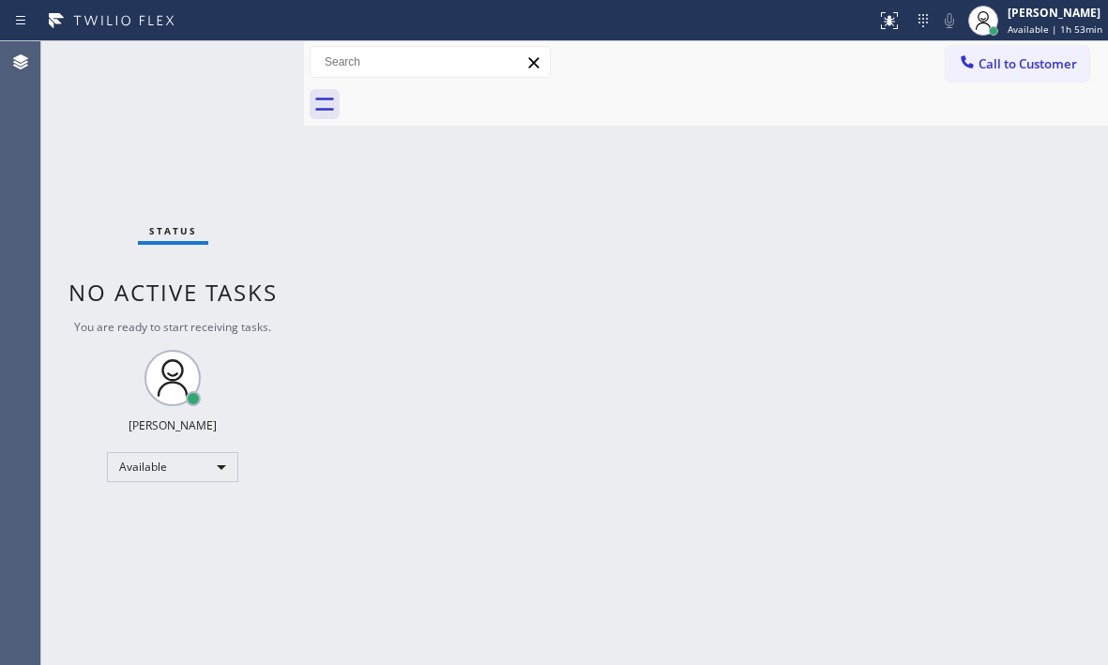
click at [249, 60] on div "Status No active tasks You are ready to start receiving tasks. [PERSON_NAME] Av…" at bounding box center [172, 353] width 263 height 624
click at [123, 204] on div "Status No active tasks You are ready to start receiving tasks. [PERSON_NAME] Av…" at bounding box center [172, 353] width 263 height 624
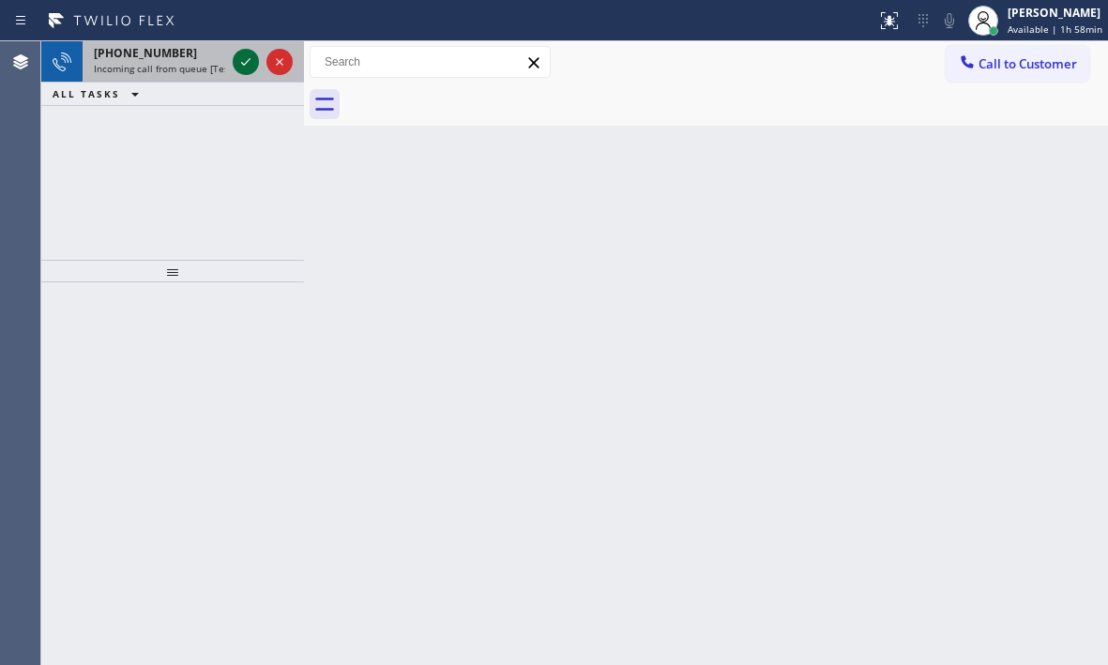
click at [248, 68] on icon at bounding box center [246, 62] width 23 height 23
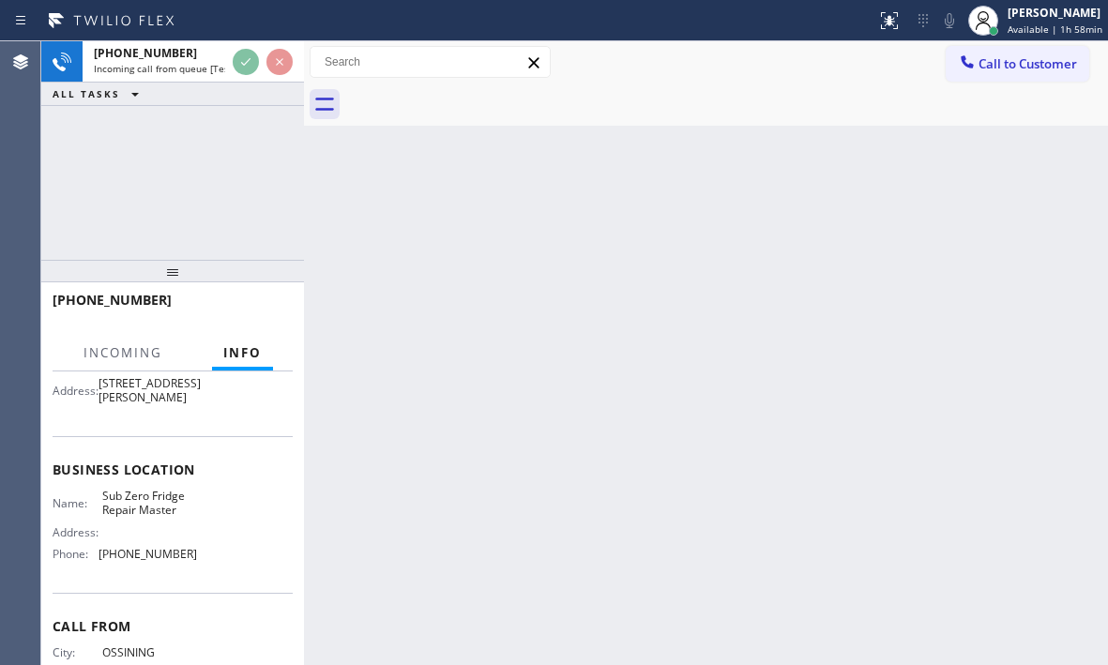
scroll to position [188, 0]
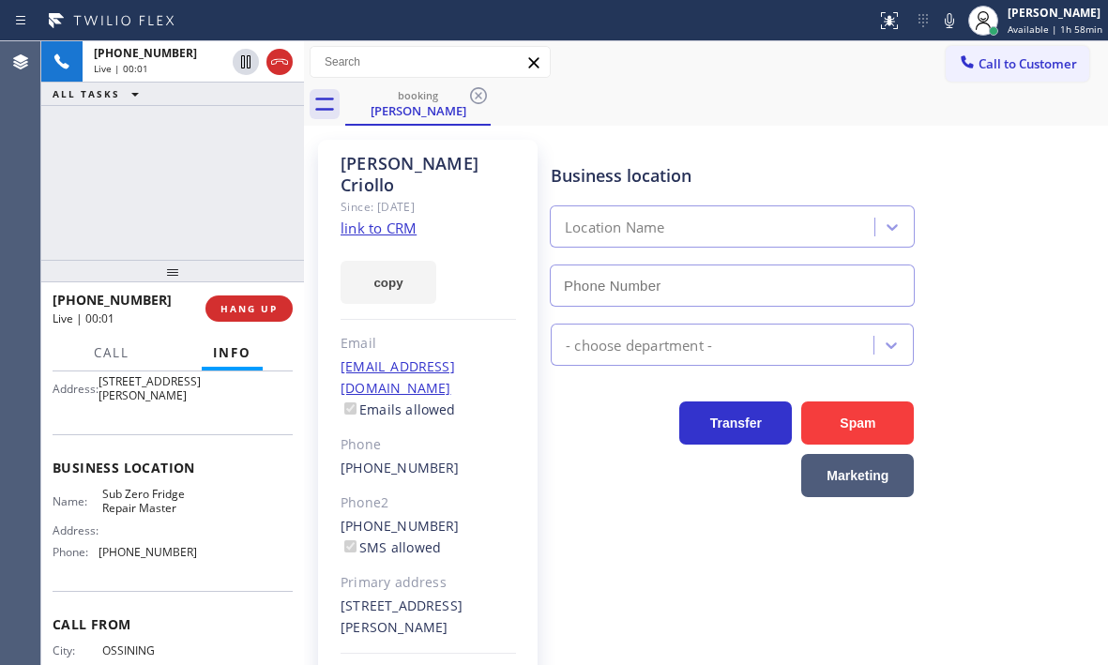
type input "[PHONE_NUMBER]"
drag, startPoint x: 376, startPoint y: 206, endPoint x: 402, endPoint y: 176, distance: 39.3
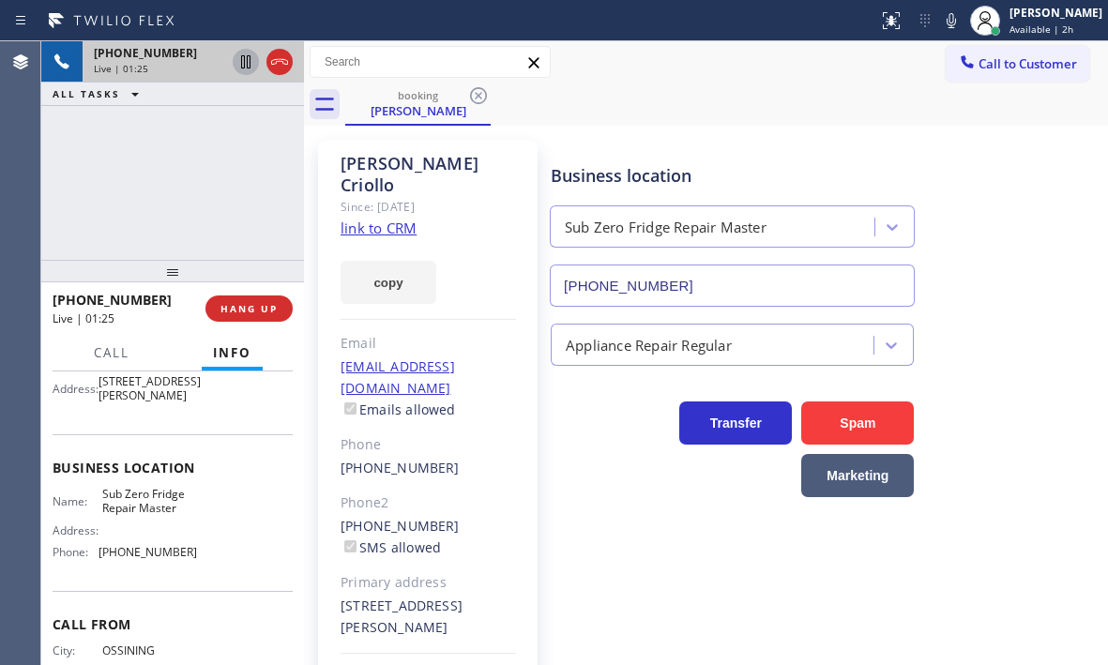
click at [252, 69] on icon at bounding box center [246, 62] width 23 height 23
click at [248, 60] on icon at bounding box center [246, 62] width 23 height 23
click at [248, 64] on icon at bounding box center [245, 61] width 9 height 13
click at [246, 65] on icon at bounding box center [246, 62] width 23 height 23
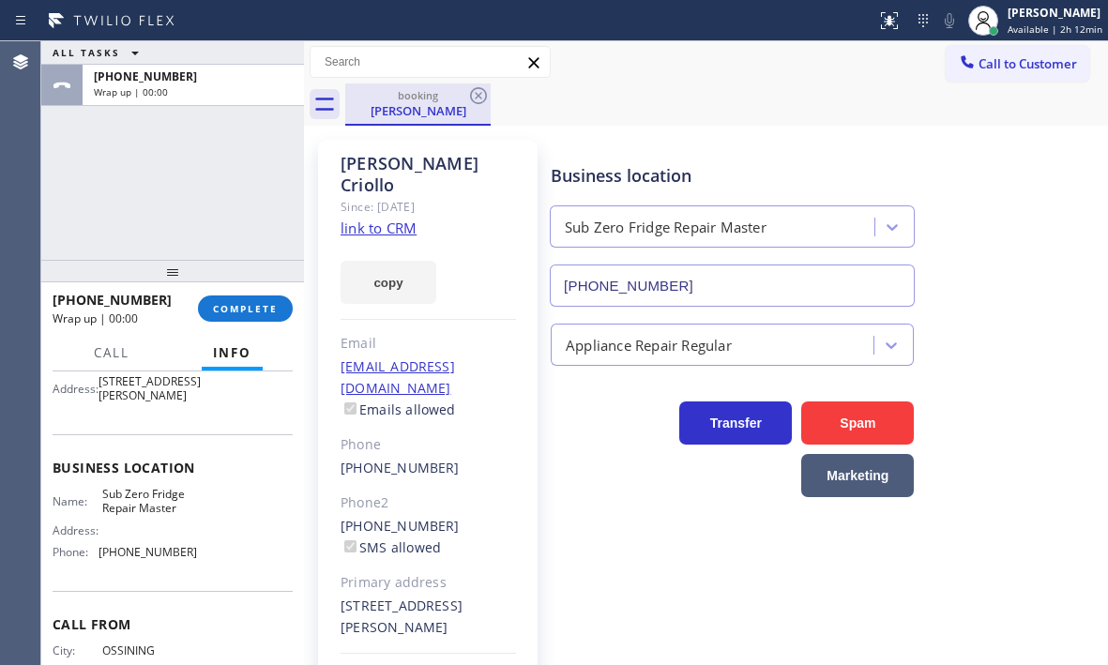
drag, startPoint x: 275, startPoint y: 70, endPoint x: 356, endPoint y: 86, distance: 82.3
click at [255, 309] on span "COMPLETE" at bounding box center [245, 308] width 65 height 13
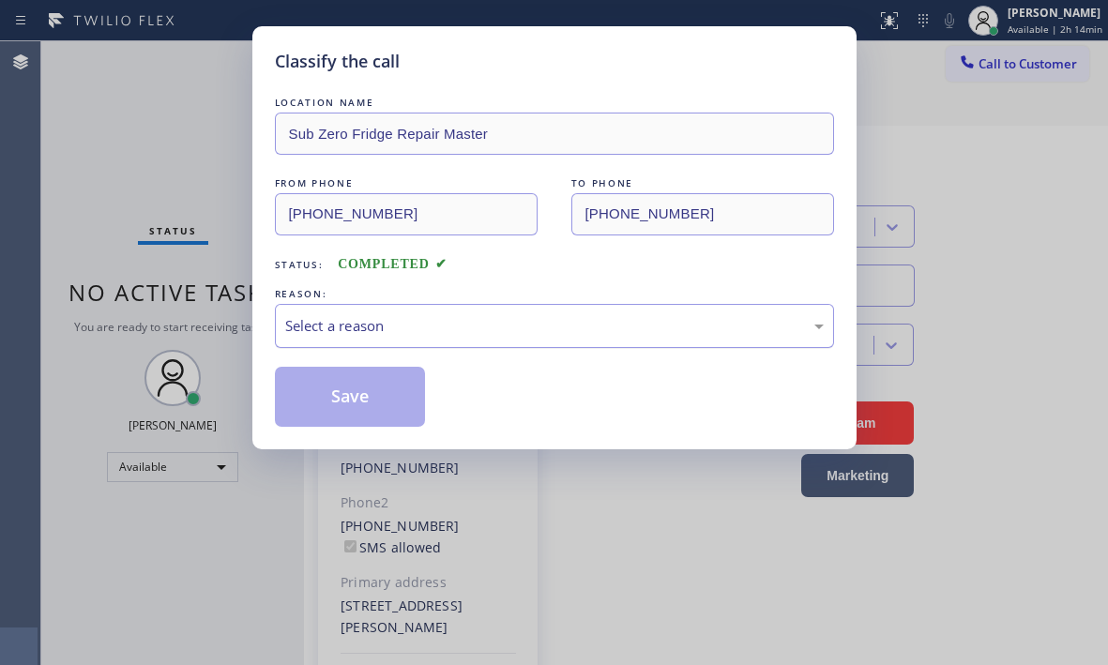
click at [391, 331] on div "Select a reason" at bounding box center [554, 326] width 539 height 22
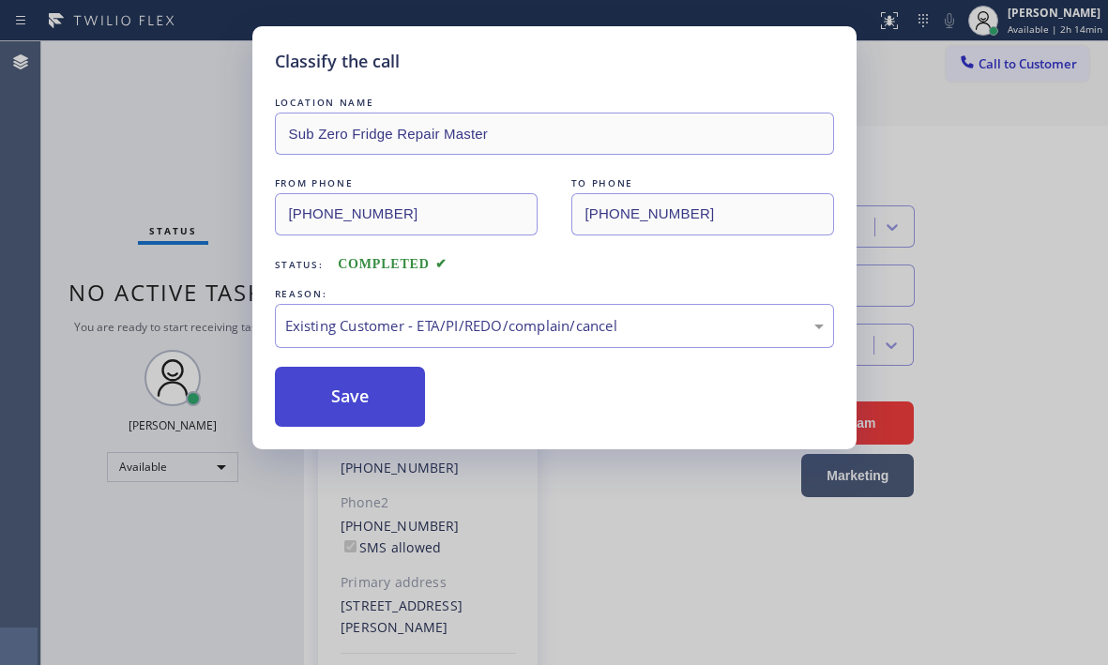
click at [323, 393] on button "Save" at bounding box center [350, 397] width 151 height 60
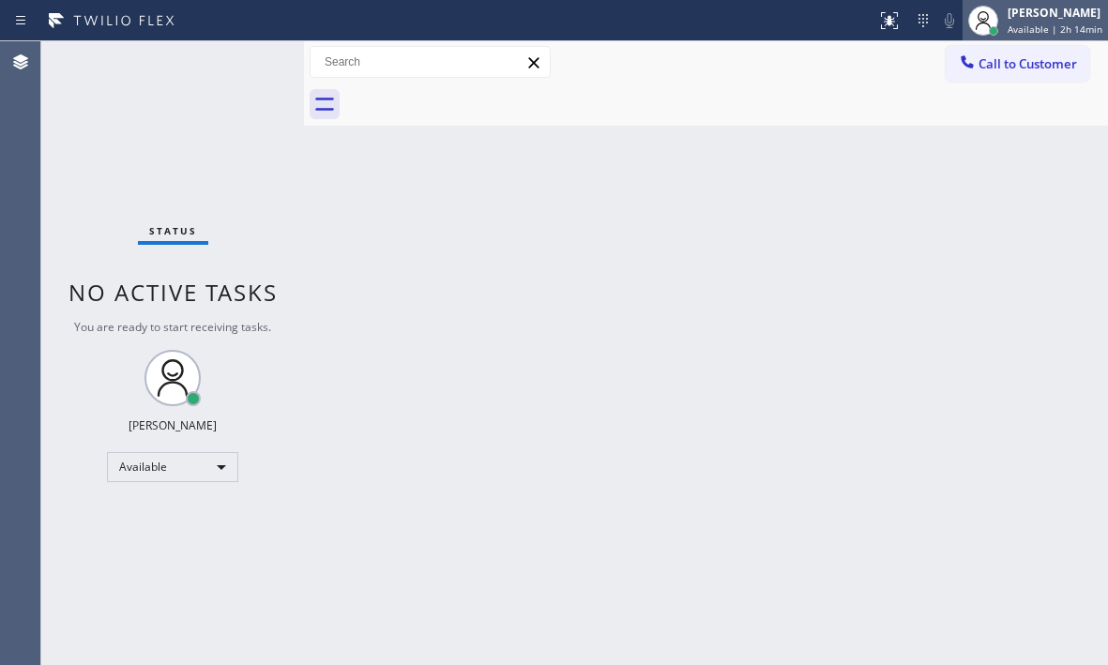
click at [1026, 24] on span "Available | 2h 14min" at bounding box center [1055, 29] width 95 height 13
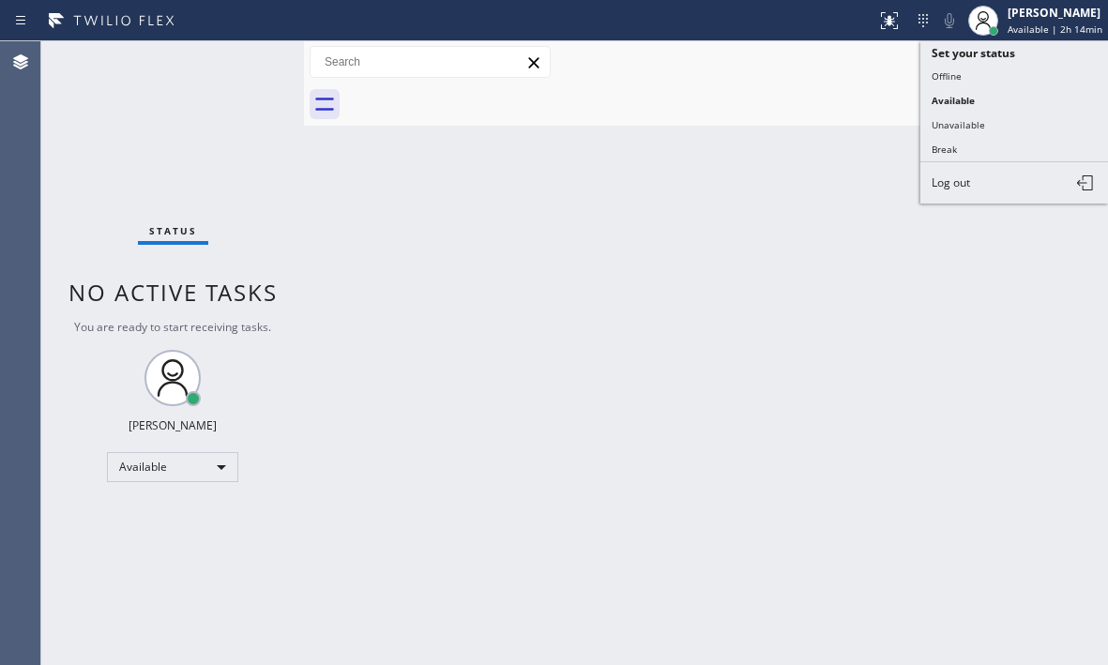
drag, startPoint x: 951, startPoint y: 149, endPoint x: 986, endPoint y: 145, distance: 35.9
click at [952, 149] on button "Break" at bounding box center [1015, 149] width 188 height 24
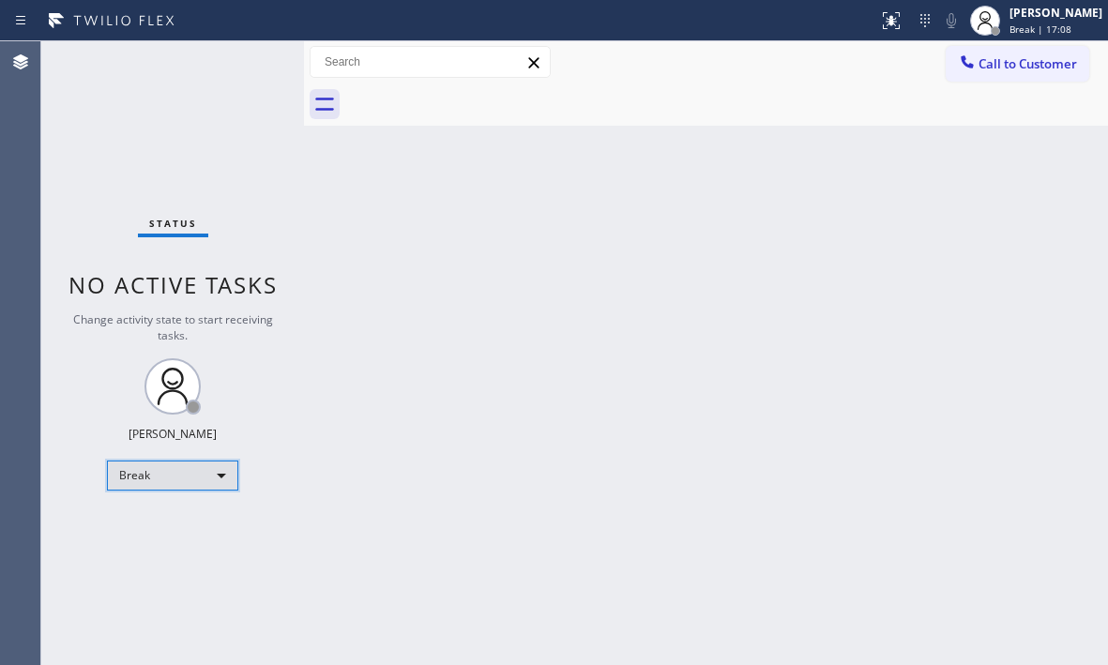
click at [209, 485] on div "Break" at bounding box center [172, 476] width 131 height 30
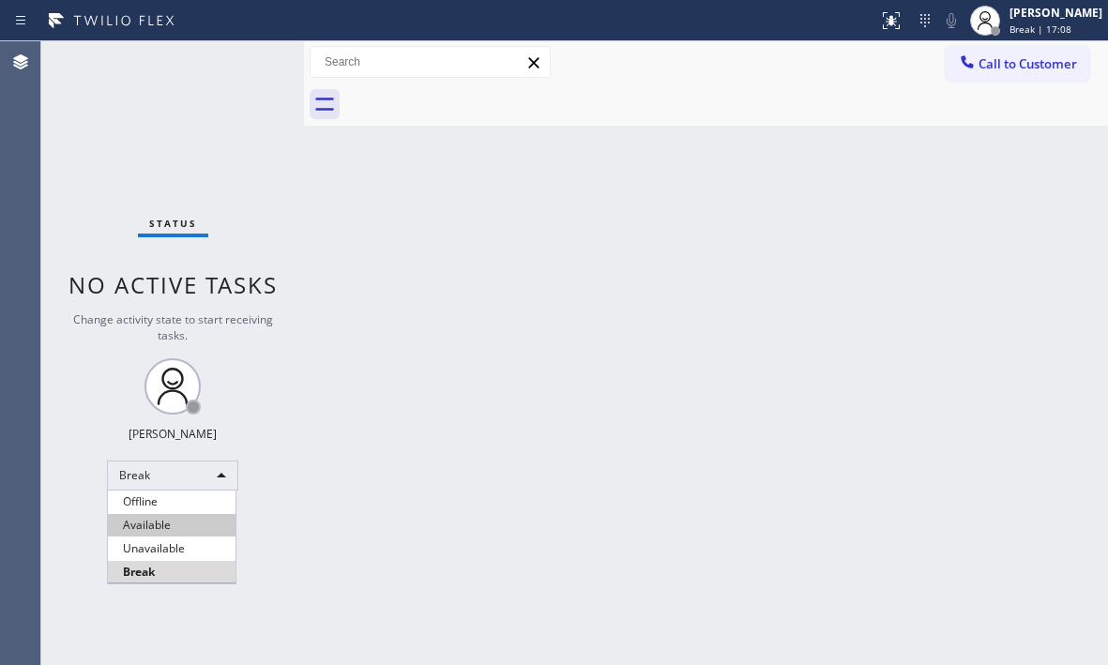
click at [169, 522] on li "Available" at bounding box center [172, 525] width 128 height 23
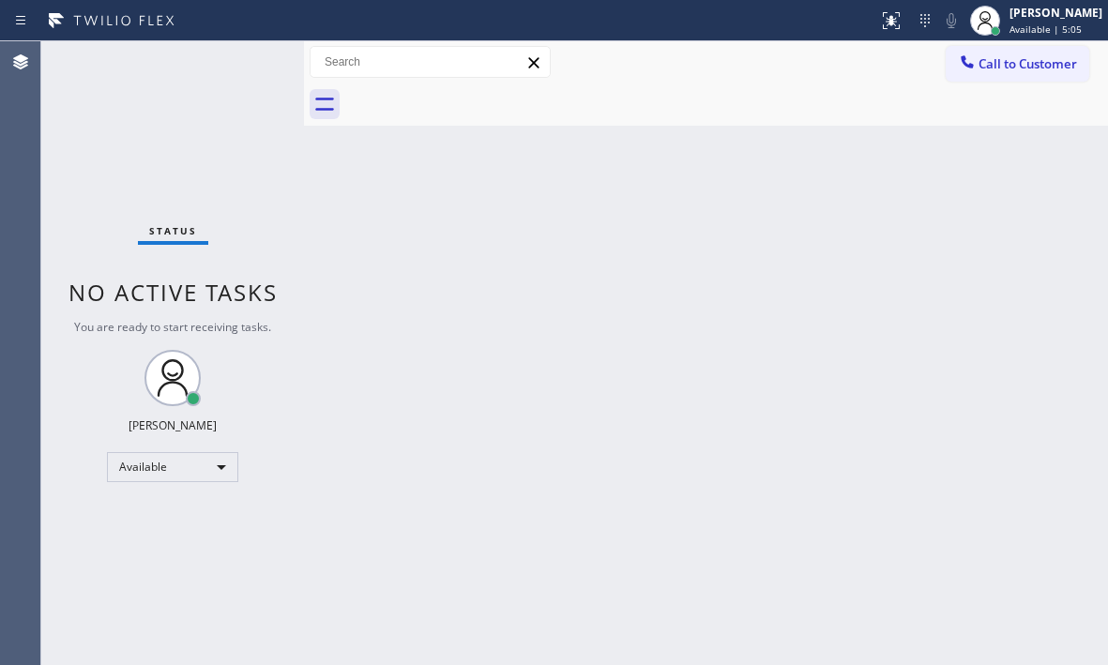
click at [974, 249] on div "Back to Dashboard Change Sender ID Customers Technicians Select a contact Outbo…" at bounding box center [706, 353] width 804 height 624
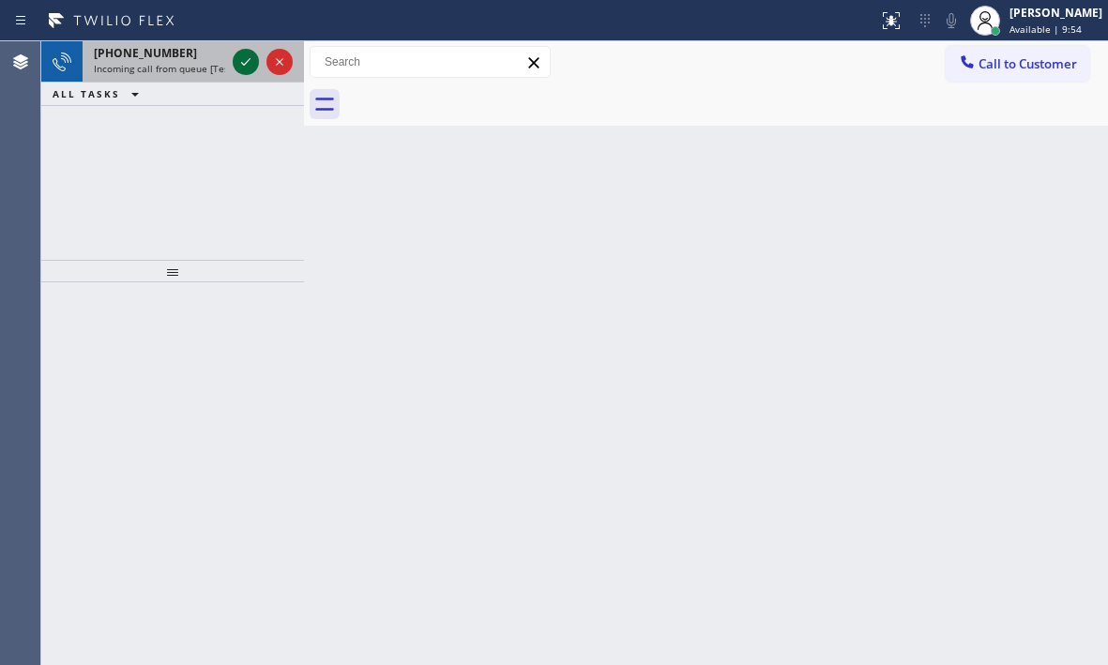
click at [238, 69] on icon at bounding box center [246, 62] width 23 height 23
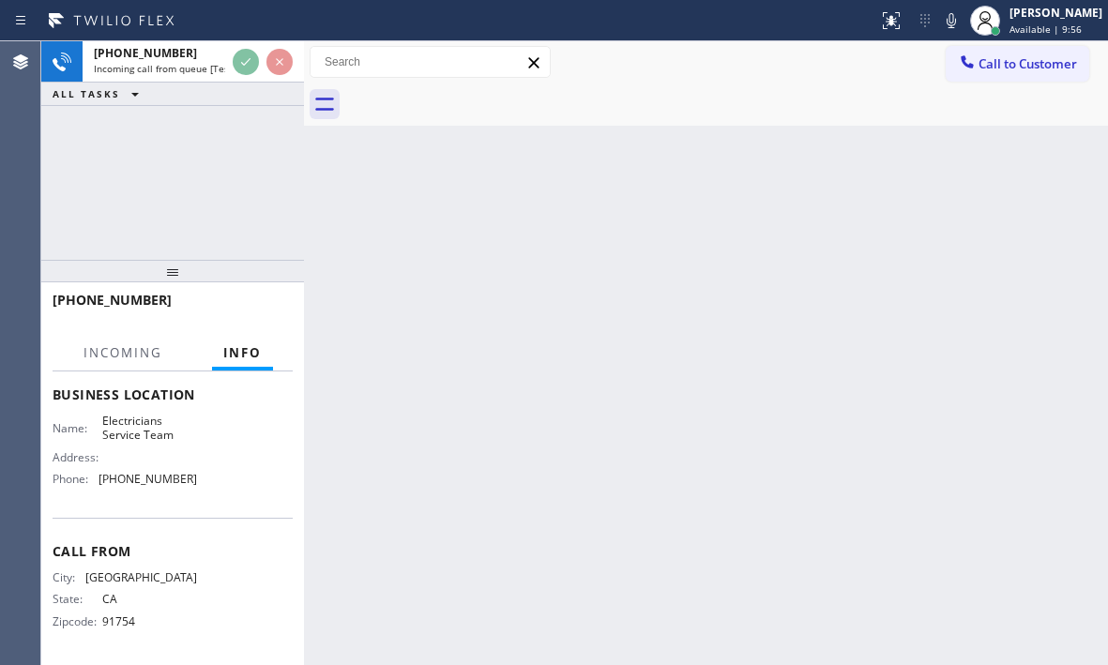
scroll to position [311, 0]
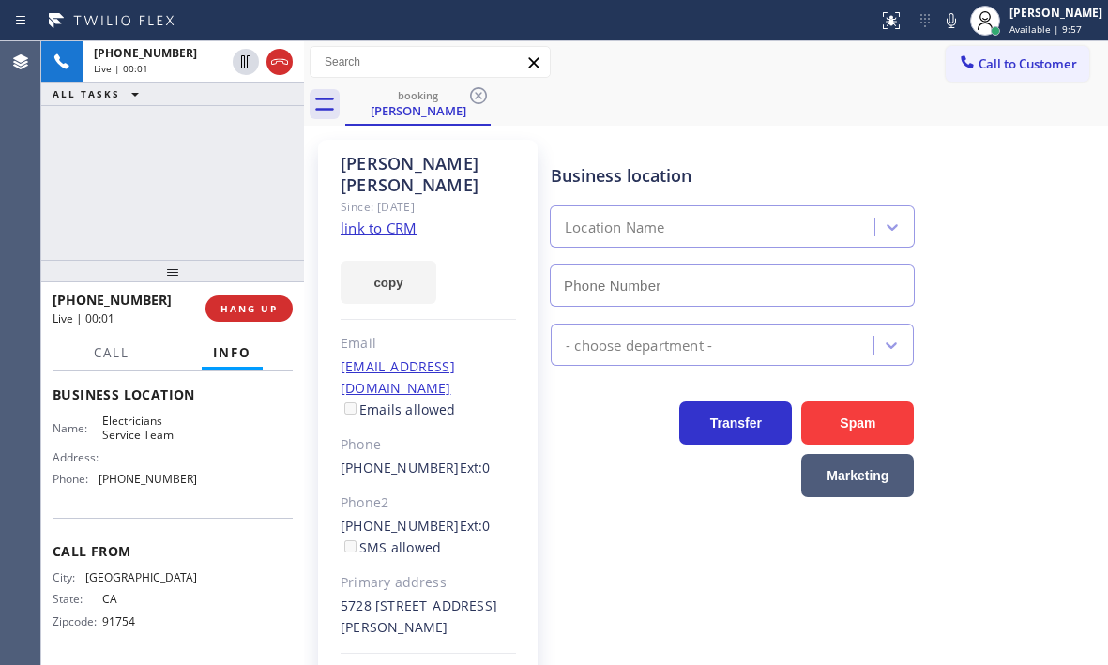
type input "[PHONE_NUMBER]"
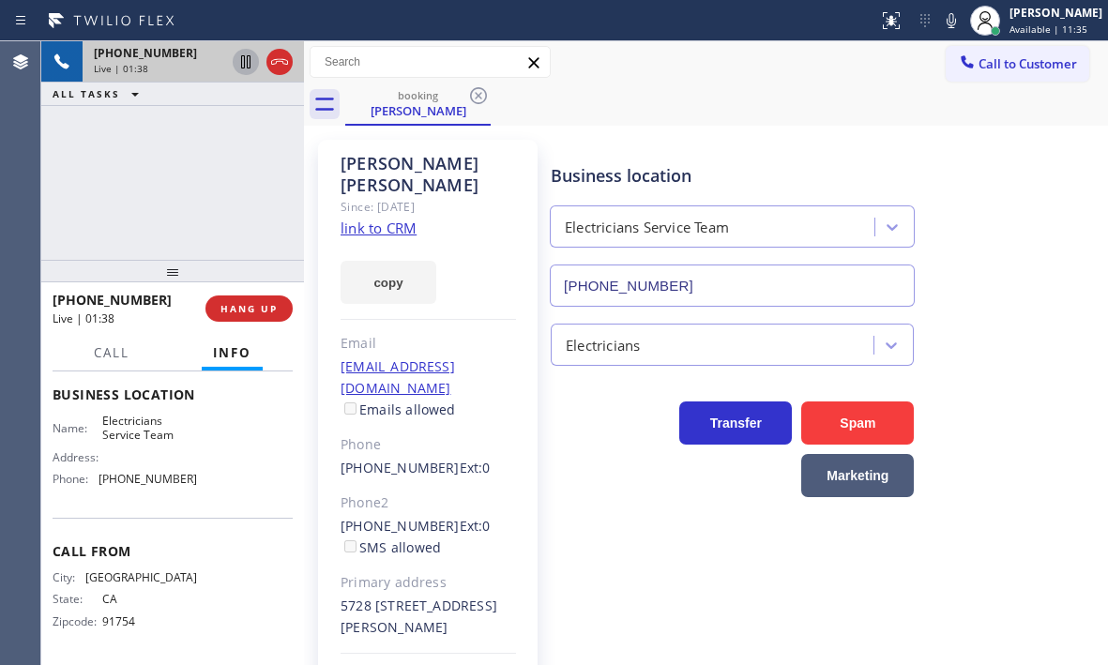
click at [246, 65] on icon at bounding box center [246, 62] width 23 height 23
click at [239, 67] on icon at bounding box center [246, 62] width 23 height 23
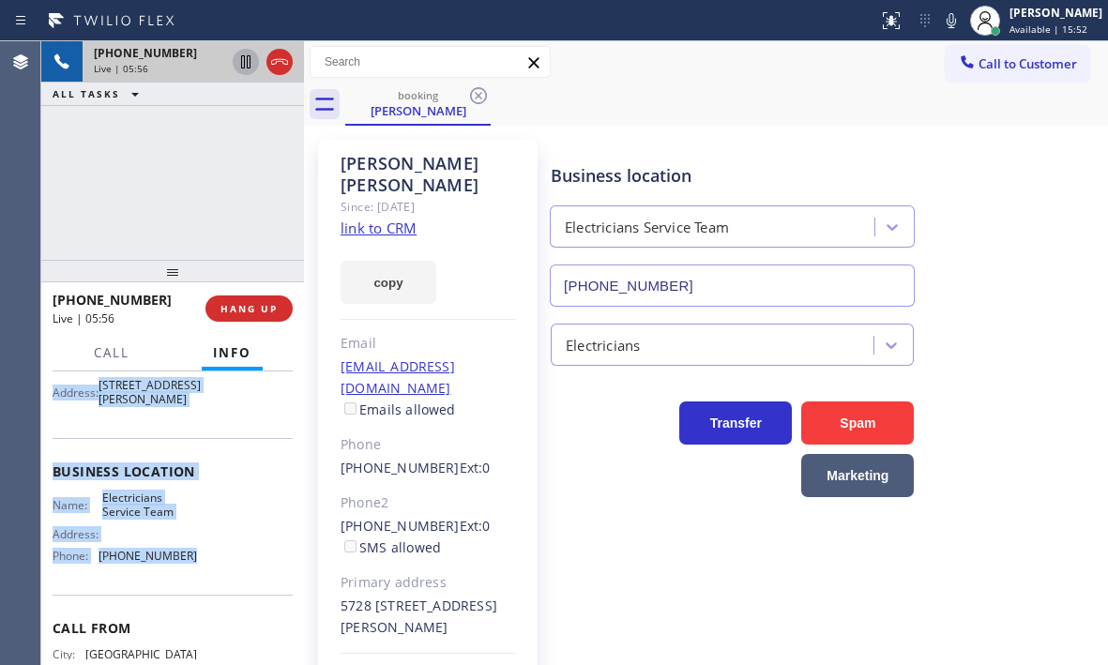
scroll to position [217, 0]
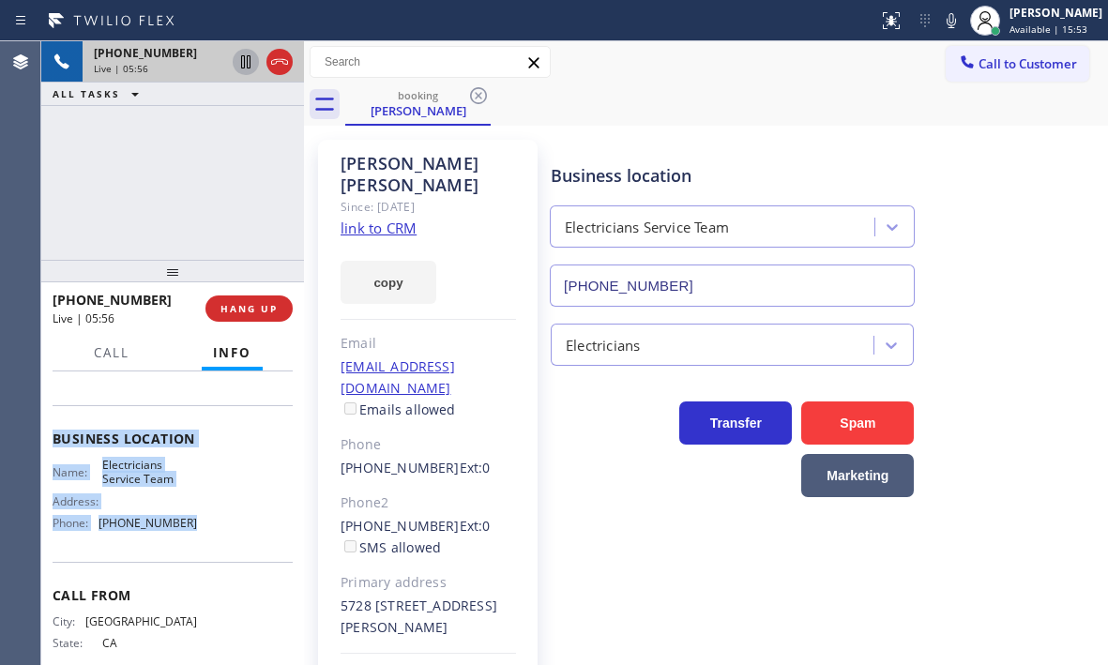
drag, startPoint x: 54, startPoint y: 457, endPoint x: 191, endPoint y: 564, distance: 173.9
click at [191, 564] on div "Context Queue: [Test] All Priority: 1 Customer Name: [PERSON_NAME] Phone: [PHON…" at bounding box center [173, 432] width 240 height 543
copy div "Customer Name: [PERSON_NAME] Phone: [PHONE_NUMBER] Address: [STREET_ADDRESS][PE…"
click at [243, 65] on icon at bounding box center [246, 62] width 23 height 23
click at [238, 66] on icon at bounding box center [246, 62] width 23 height 23
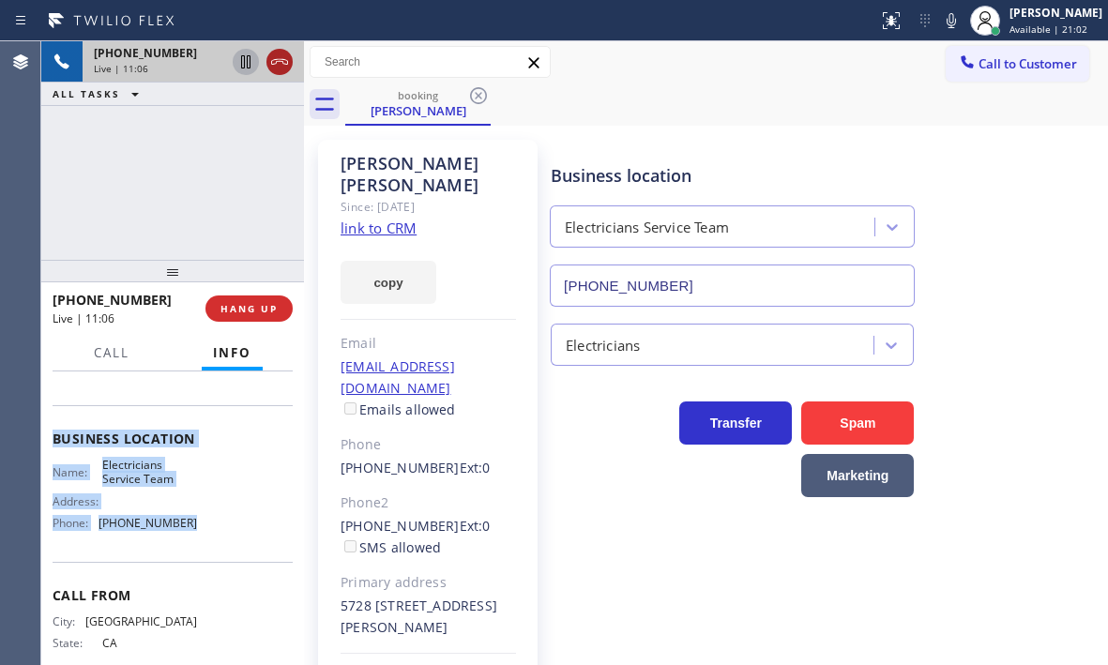
click at [285, 64] on icon at bounding box center [279, 62] width 17 height 6
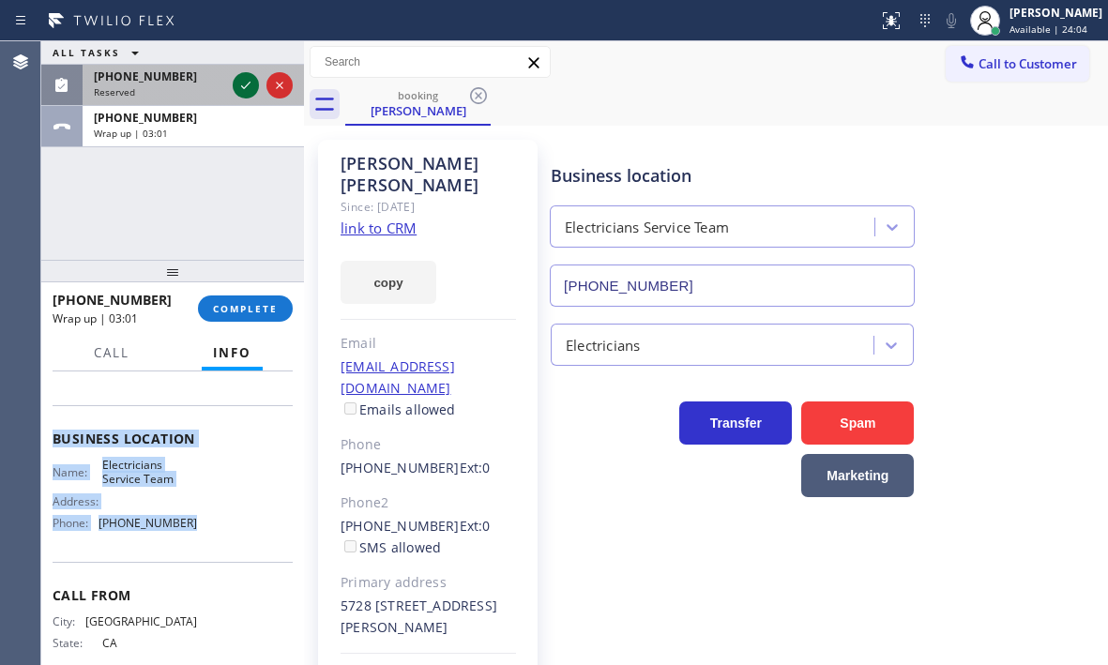
click at [239, 75] on icon at bounding box center [246, 85] width 23 height 23
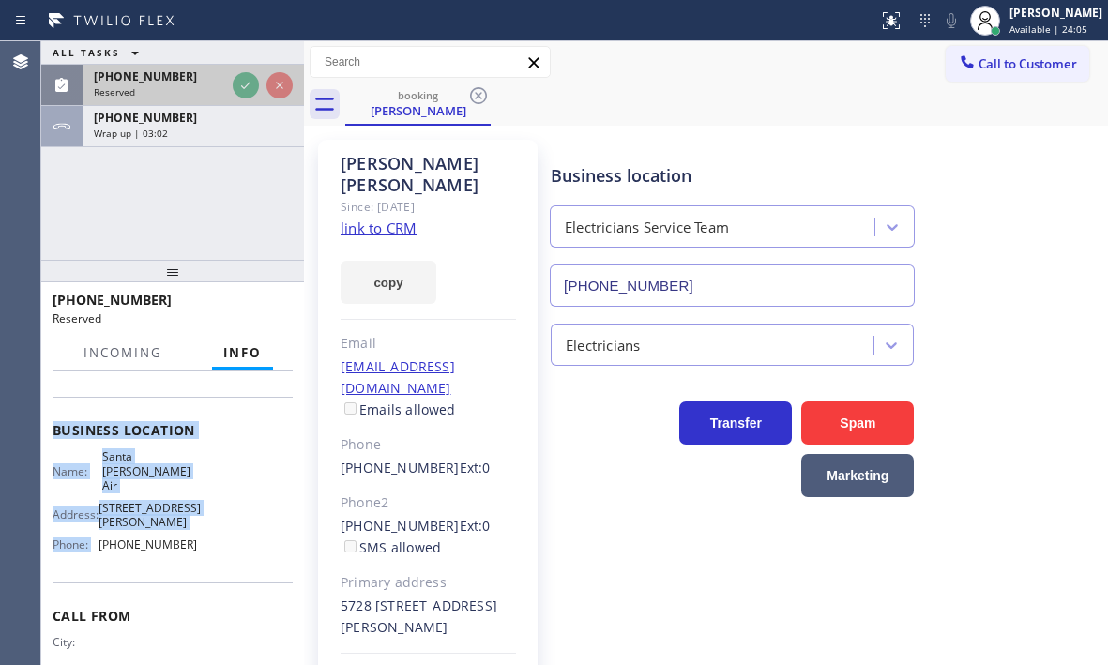
scroll to position [210, 0]
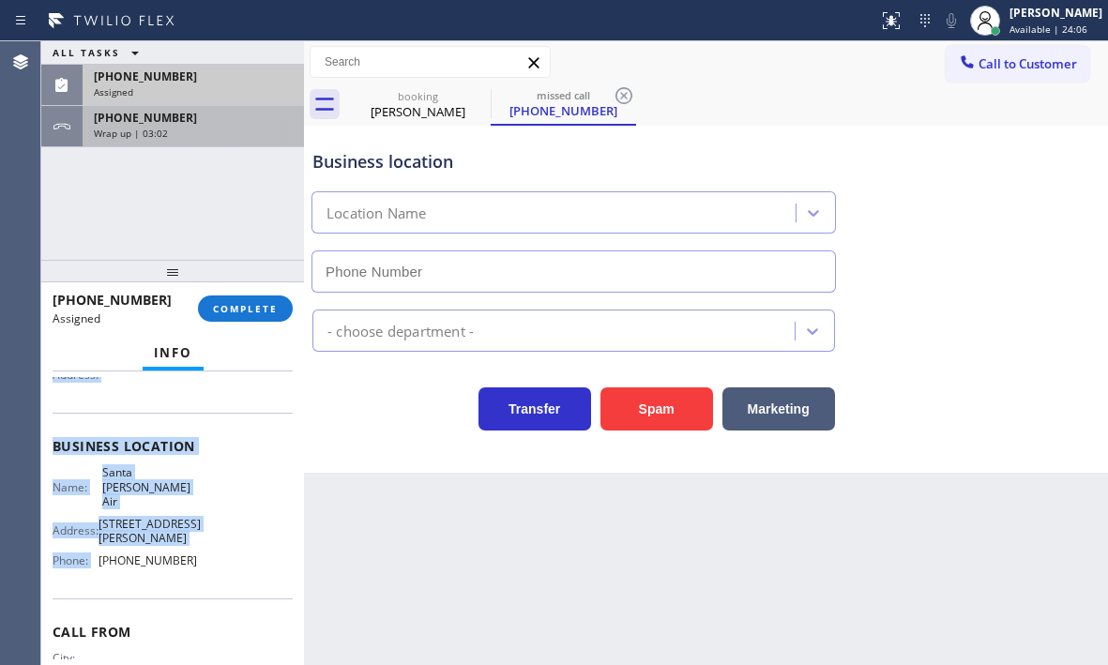
type input "[PHONE_NUMBER]"
click at [229, 130] on div "Wrap up | 03:03" at bounding box center [193, 133] width 199 height 13
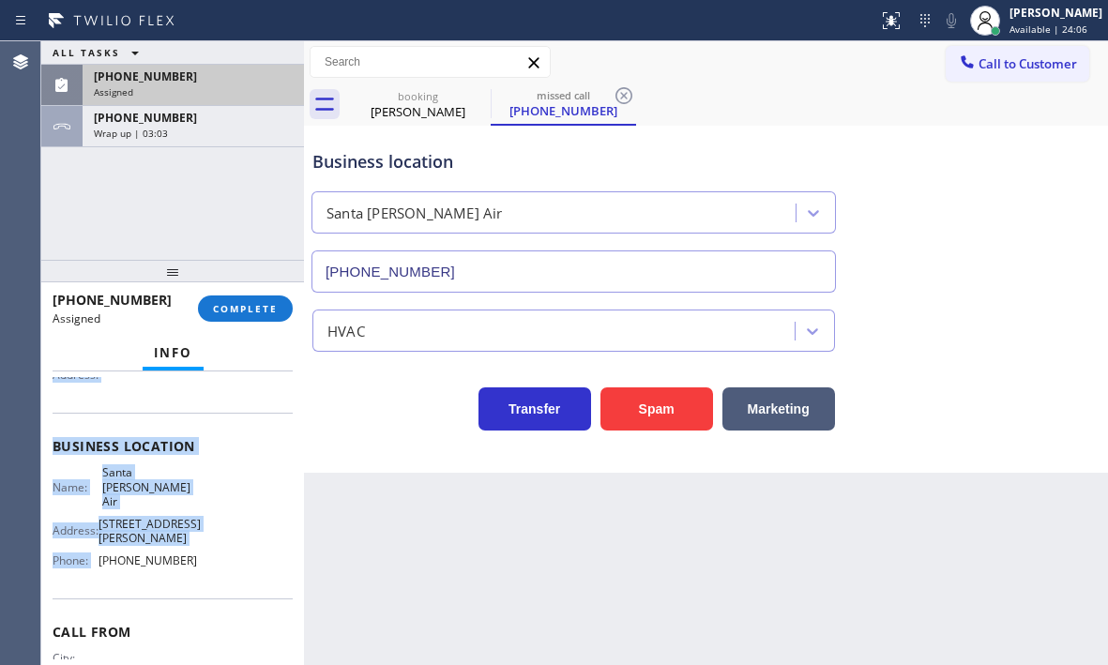
scroll to position [217, 0]
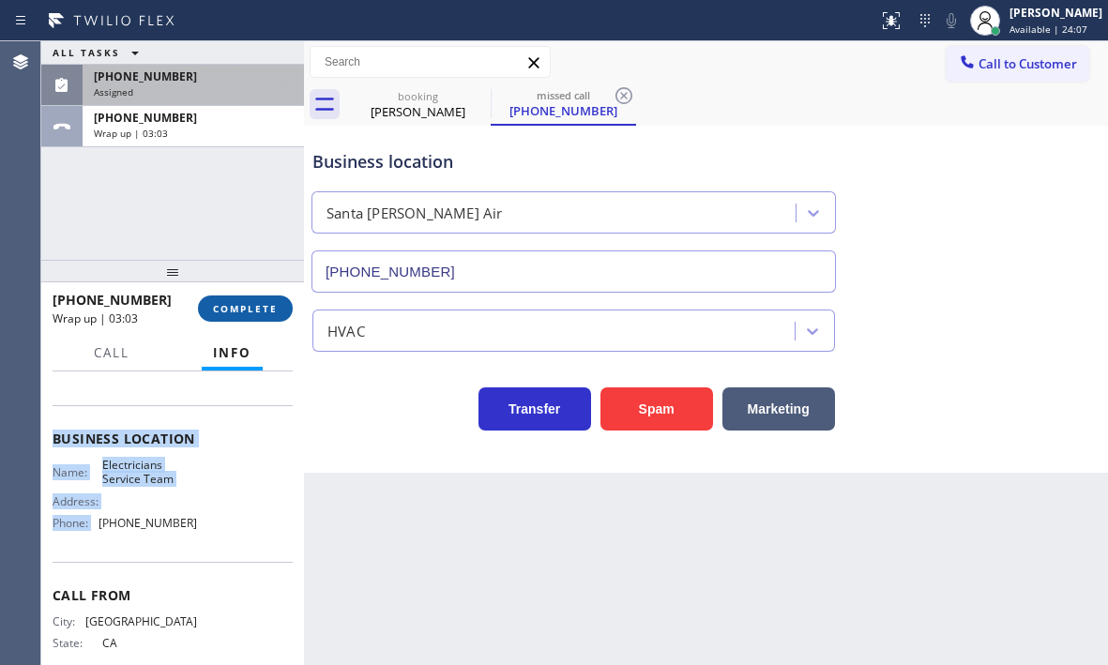
click at [240, 318] on button "COMPLETE" at bounding box center [245, 309] width 95 height 26
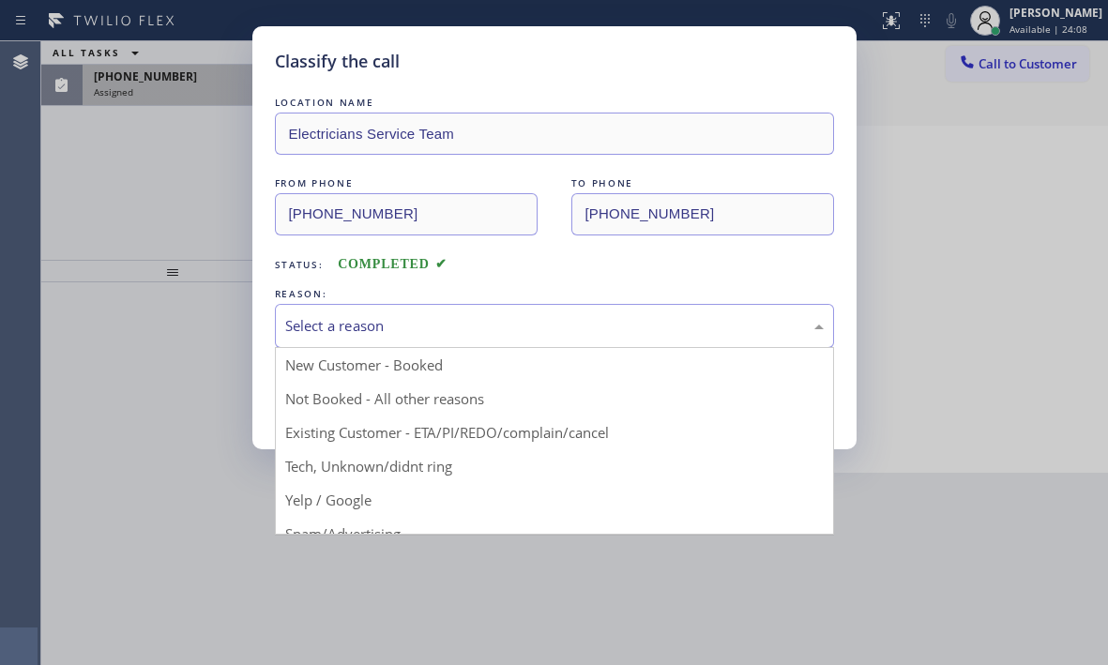
click at [408, 317] on div "Select a reason" at bounding box center [554, 326] width 539 height 22
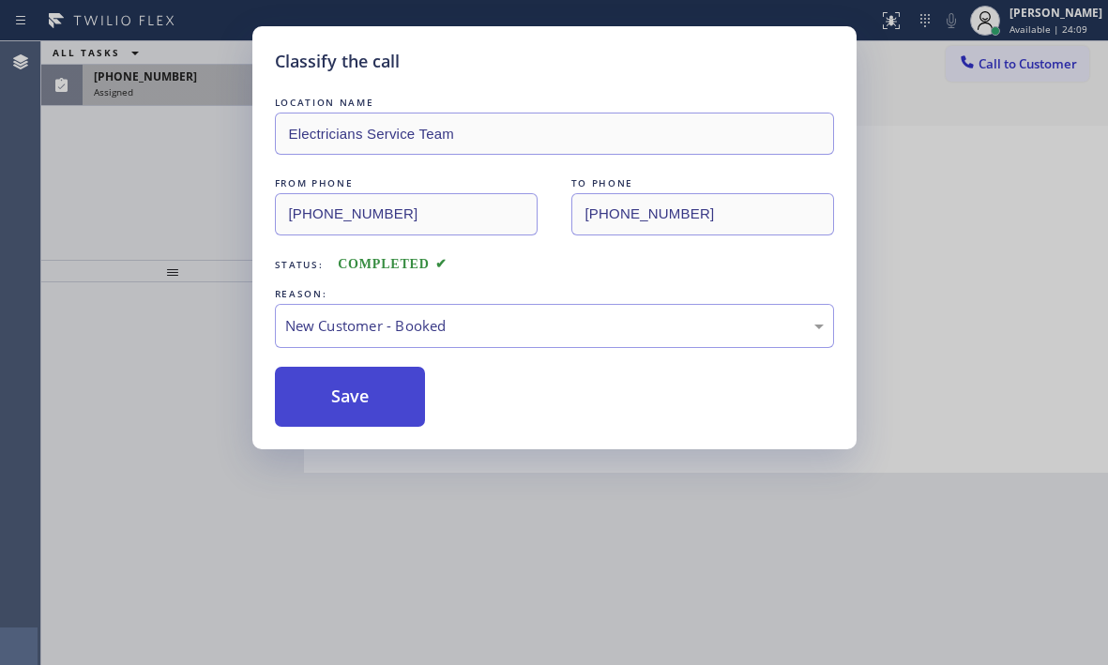
click at [347, 384] on button "Save" at bounding box center [350, 397] width 151 height 60
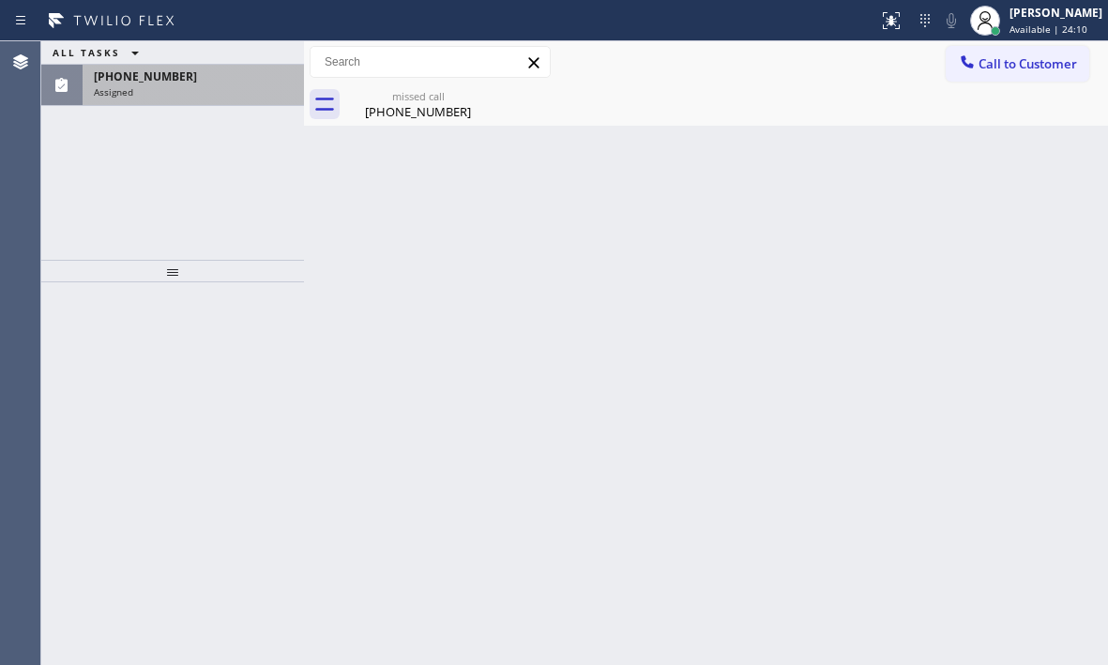
click at [191, 89] on div "Assigned" at bounding box center [193, 91] width 199 height 13
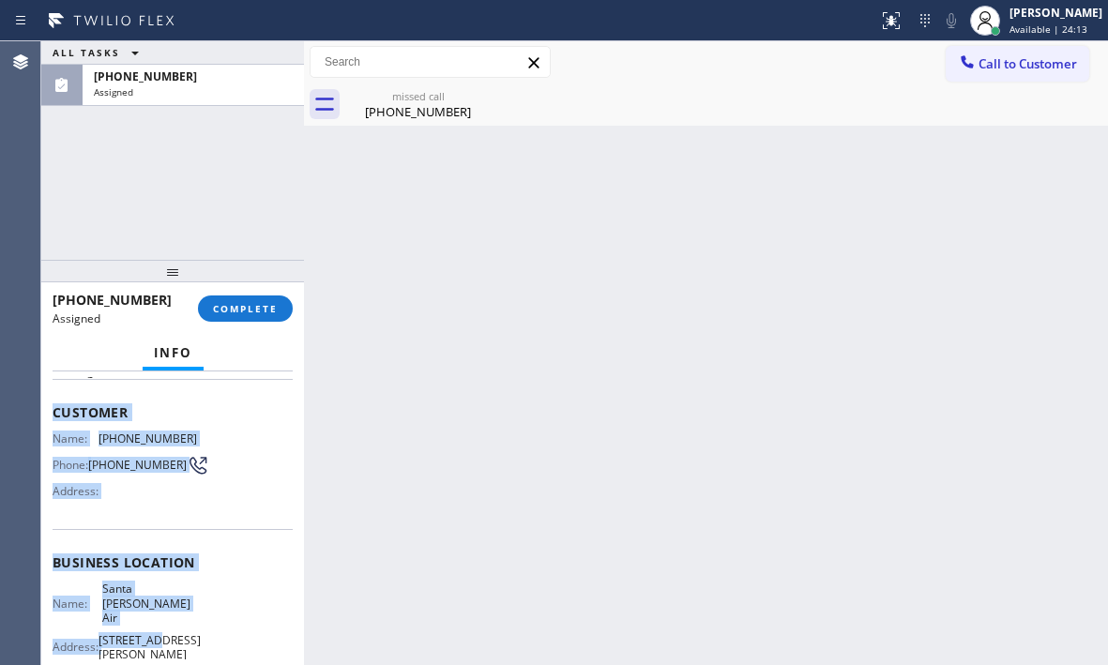
scroll to position [188, 0]
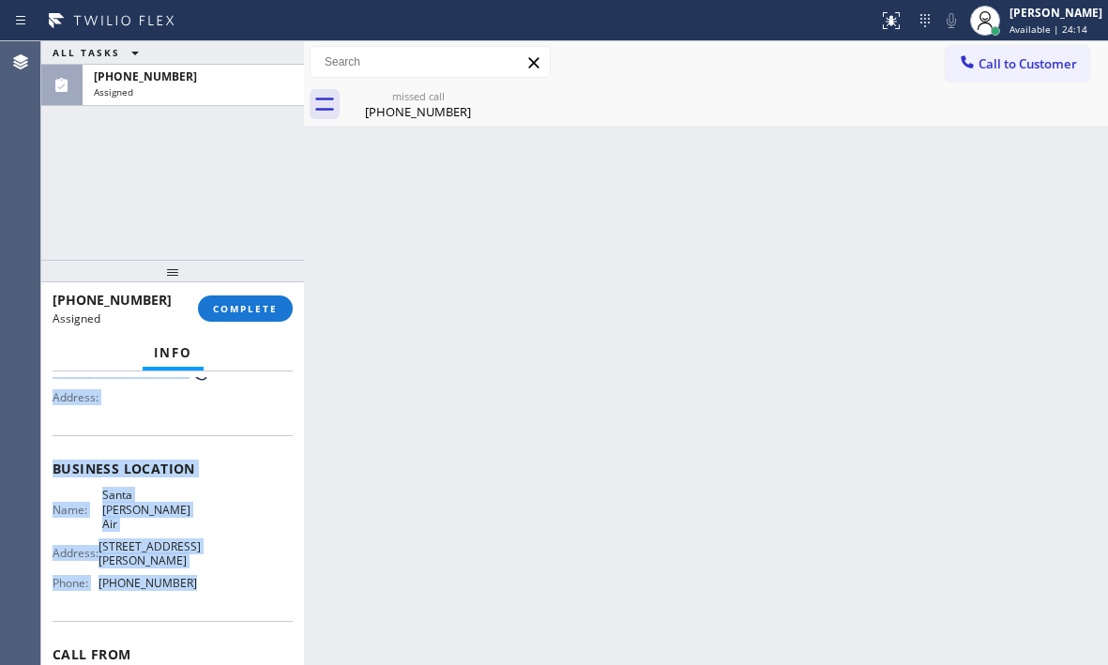
drag, startPoint x: 58, startPoint y: 504, endPoint x: 198, endPoint y: 610, distance: 175.5
click at [198, 610] on div "Context Queue: [Test] All Priority: 0 Task Age: Customer Name: [PHONE_NUMBER] P…" at bounding box center [173, 476] width 240 height 573
copy div "Customer Name: [PHONE_NUMBER] Phone: [PHONE_NUMBER] Address: Business location …"
click at [260, 312] on span "COMPLETE" at bounding box center [245, 308] width 65 height 13
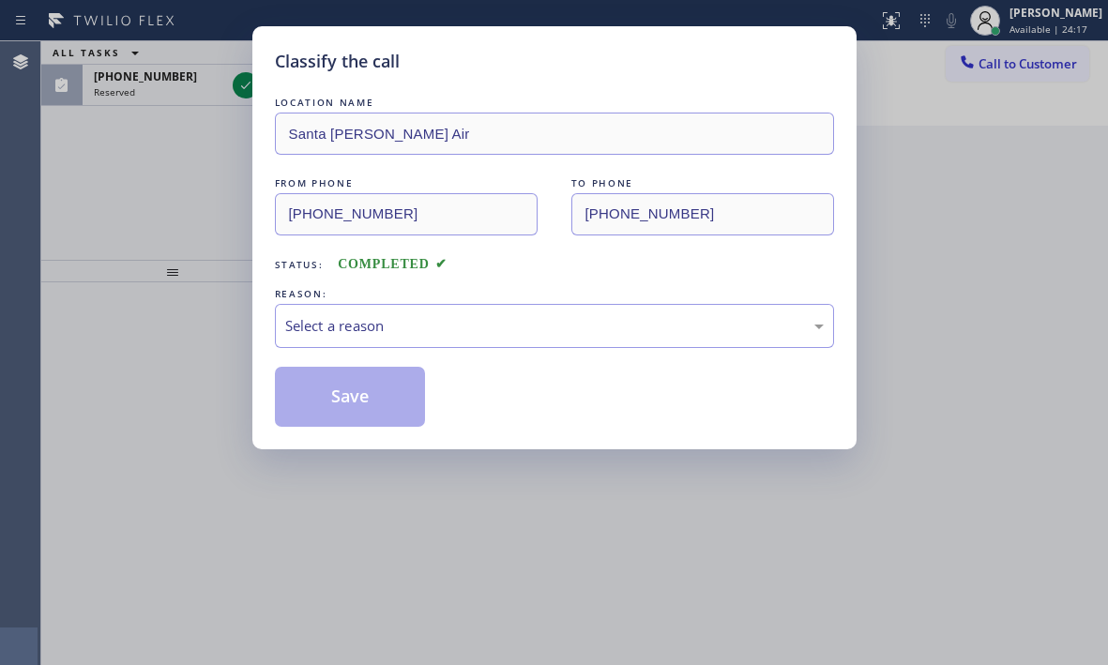
click at [424, 300] on div "REASON:" at bounding box center [554, 294] width 559 height 20
click at [414, 318] on div "Select a reason" at bounding box center [554, 326] width 539 height 22
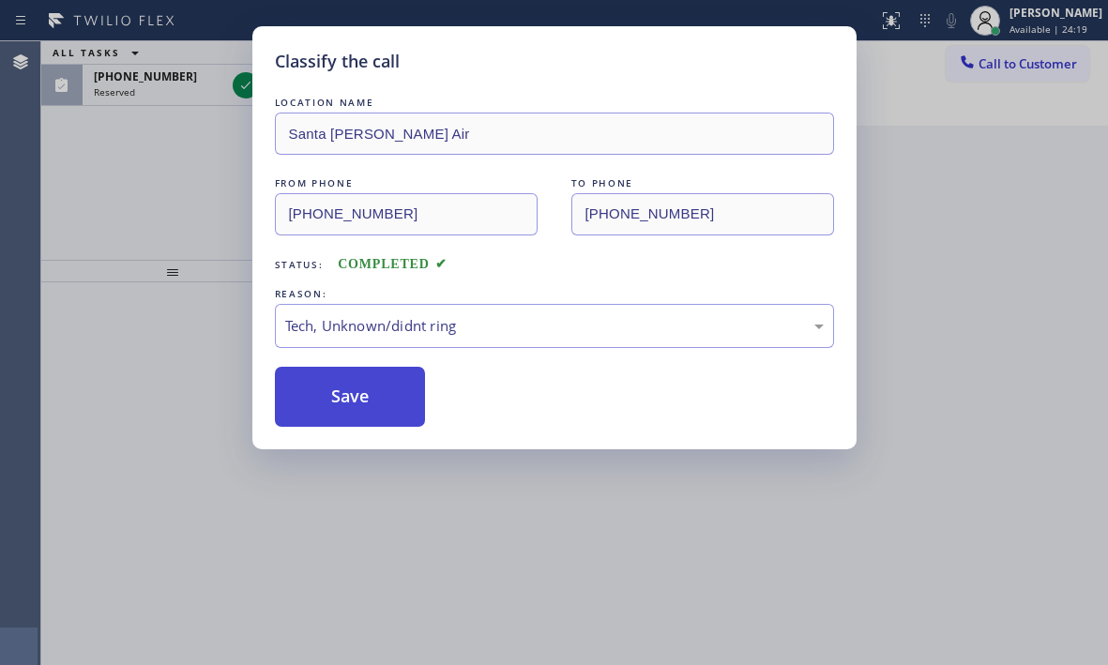
click at [336, 399] on button "Save" at bounding box center [350, 397] width 151 height 60
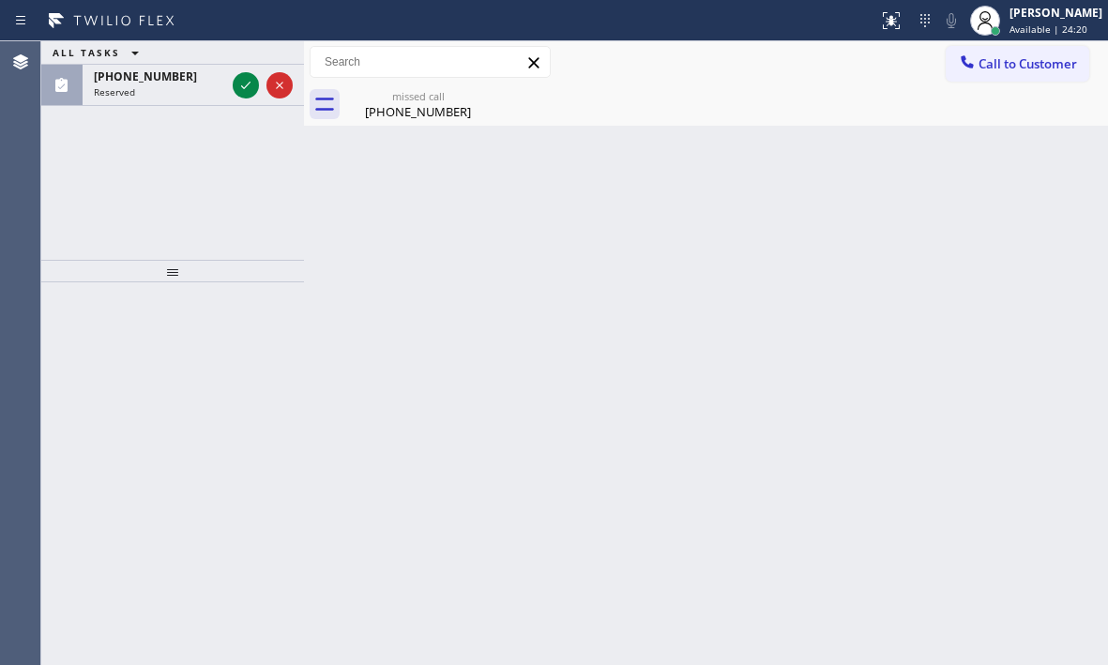
click at [239, 85] on icon at bounding box center [246, 85] width 23 height 23
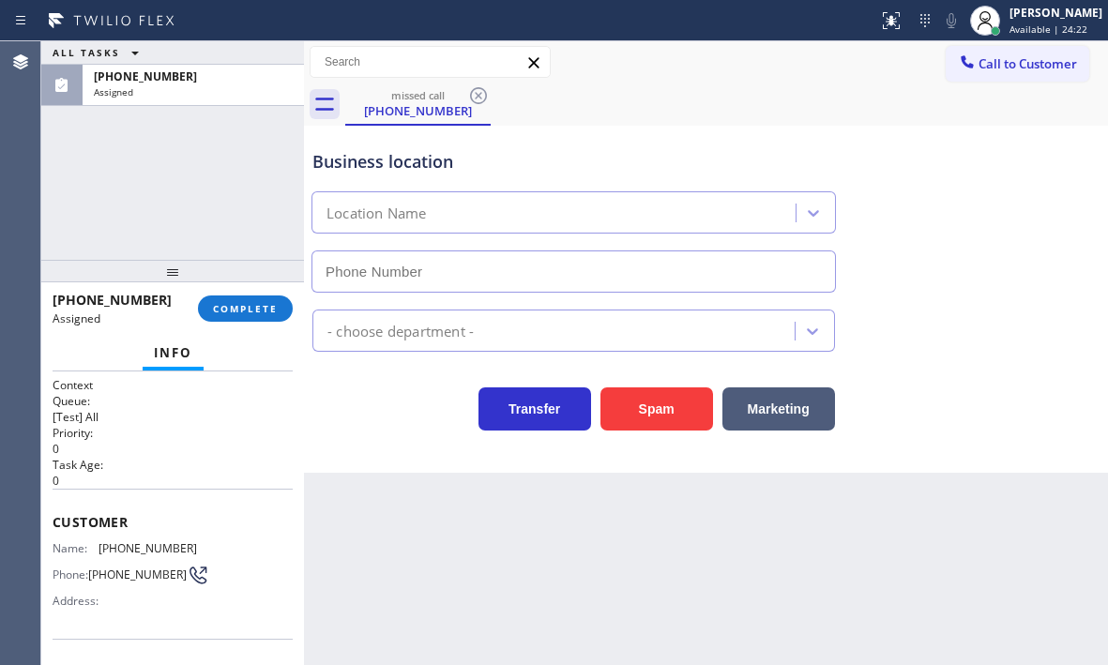
type input "[PHONE_NUMBER]"
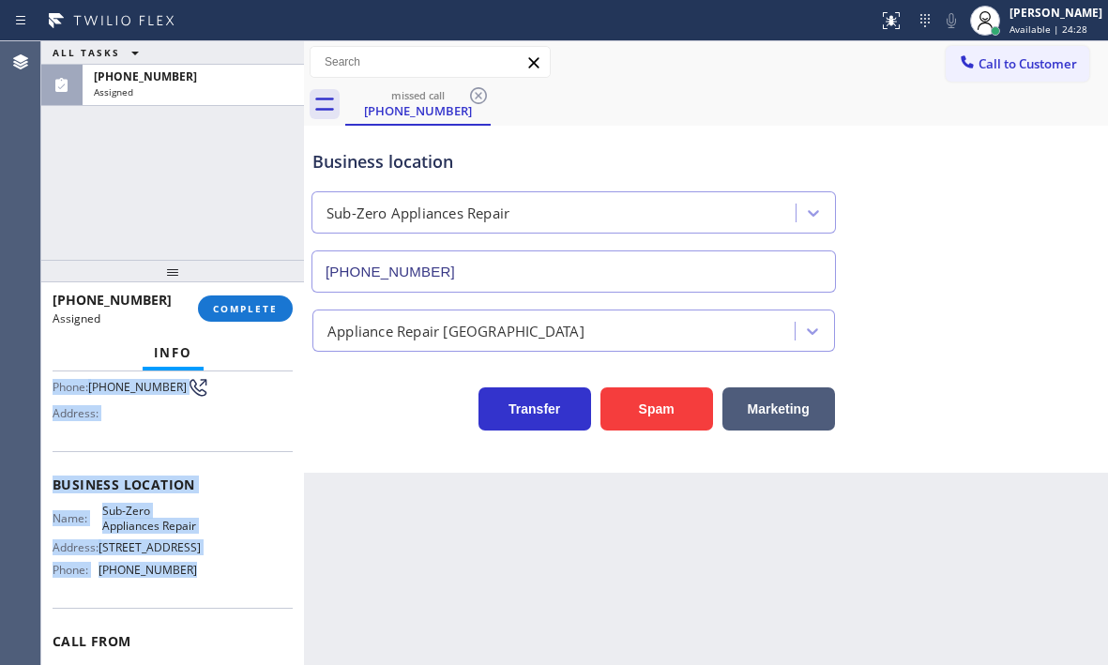
scroll to position [188, 0]
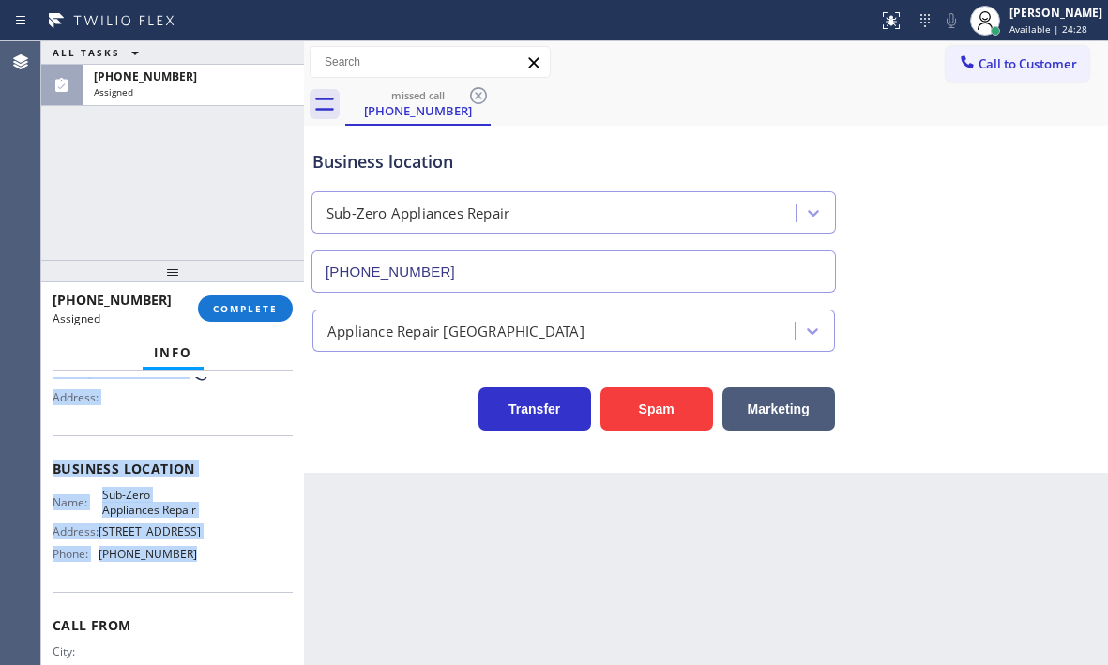
drag, startPoint x: 59, startPoint y: 506, endPoint x: 198, endPoint y: 579, distance: 157.0
click at [198, 579] on div "Context Queue: [Test] All Priority: 0 Task Age: Customer Name: [PHONE_NUMBER] P…" at bounding box center [173, 462] width 240 height 544
click at [249, 304] on span "COMPLETE" at bounding box center [245, 308] width 65 height 13
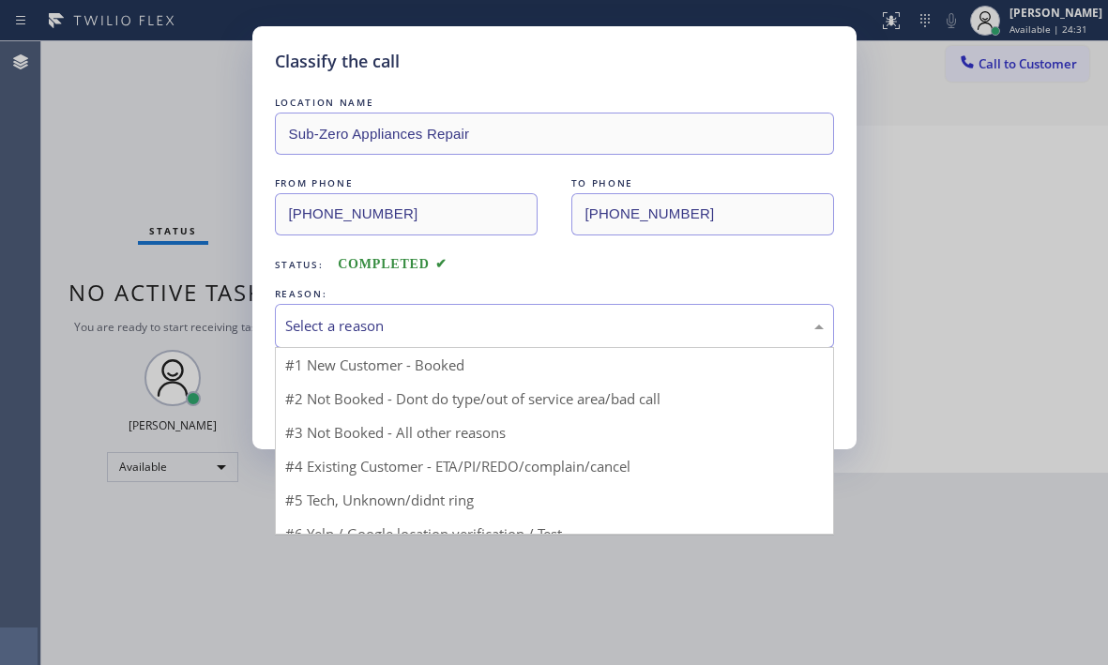
click at [522, 327] on div "Select a reason" at bounding box center [554, 326] width 539 height 22
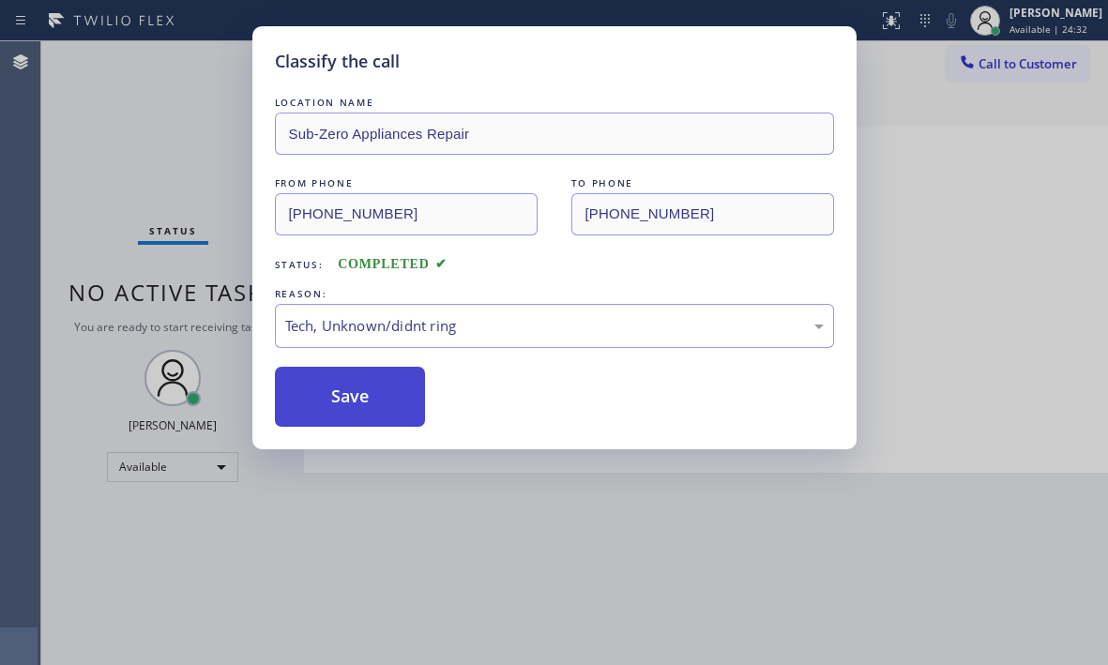
click at [371, 418] on button "Save" at bounding box center [350, 397] width 151 height 60
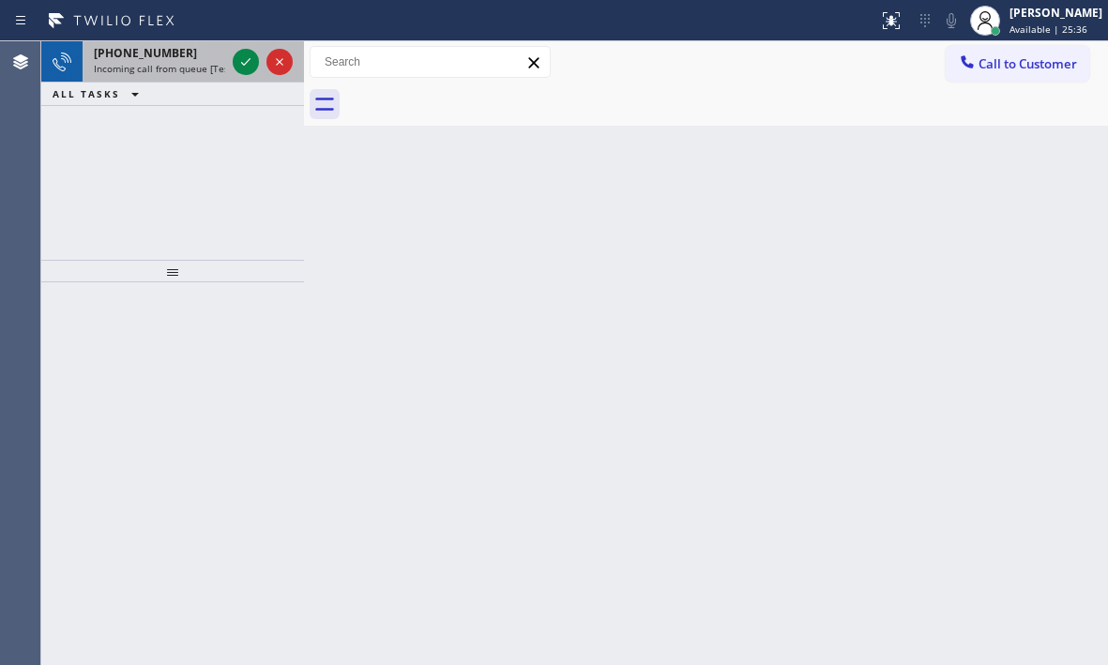
click at [231, 66] on div at bounding box center [263, 61] width 68 height 41
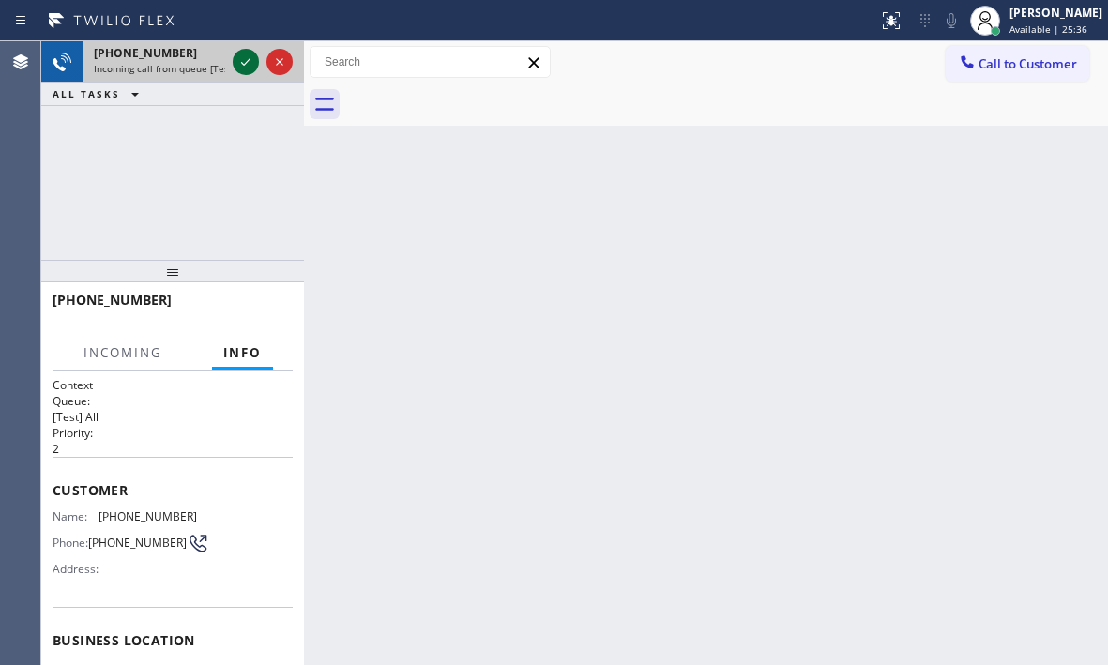
click at [241, 64] on icon at bounding box center [246, 62] width 23 height 23
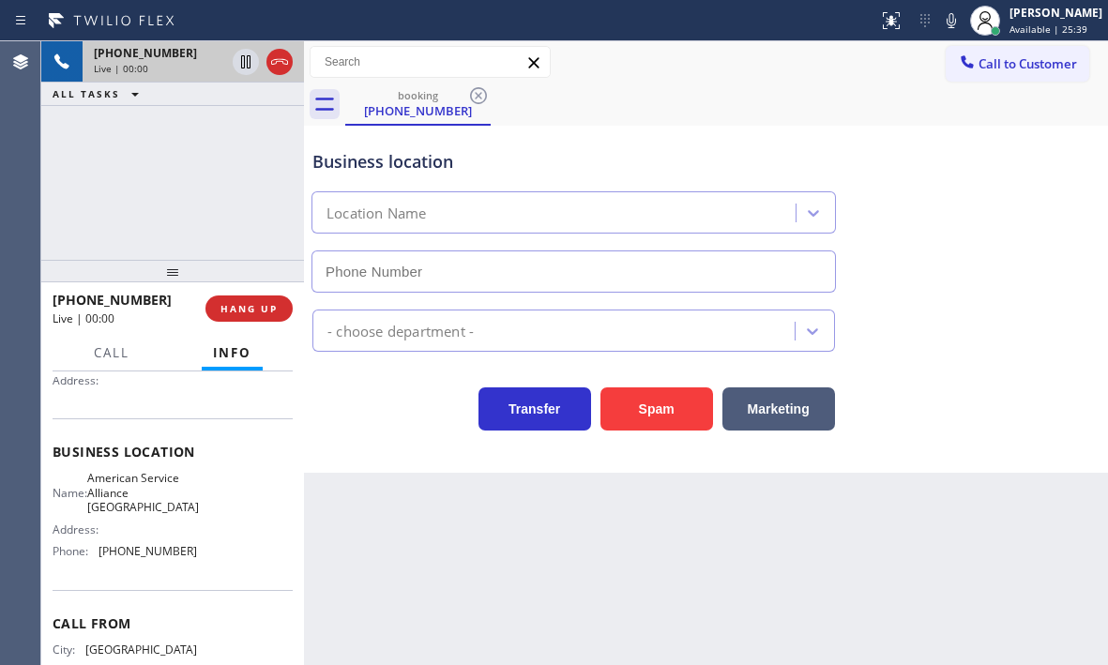
scroll to position [188, 0]
type input "[PHONE_NUMBER]"
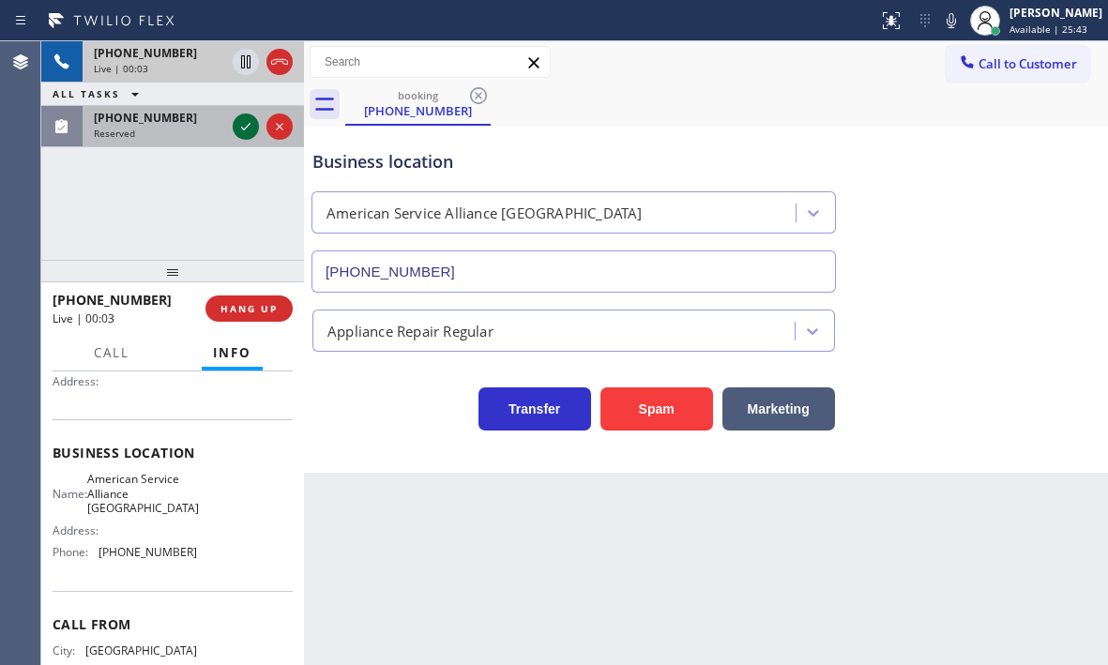
click at [251, 127] on icon at bounding box center [246, 126] width 23 height 23
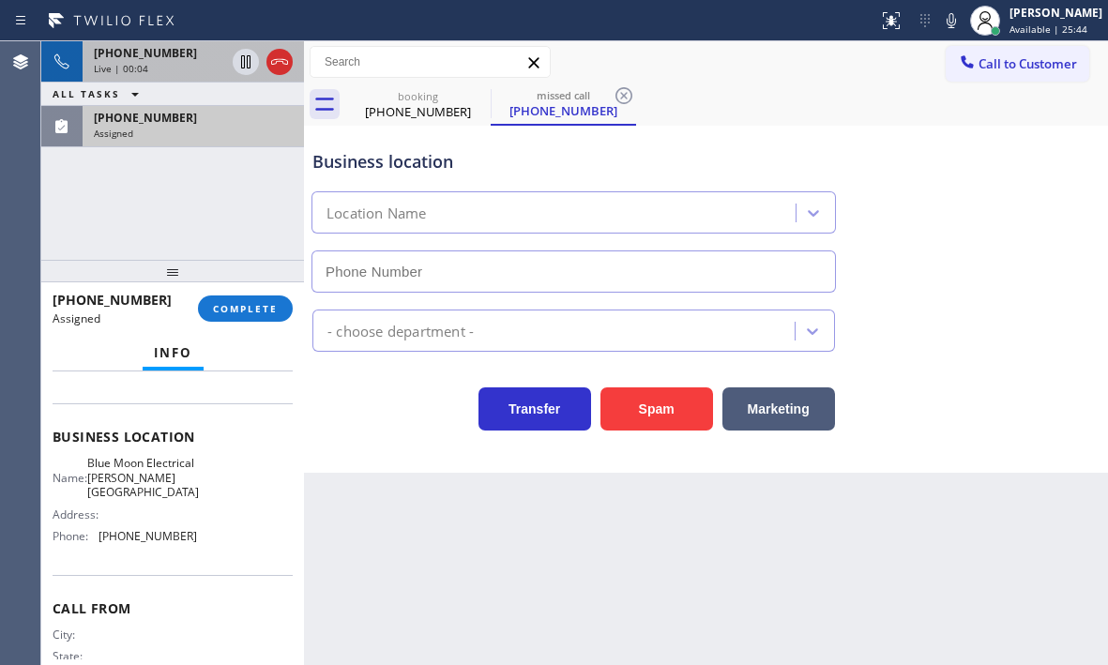
scroll to position [204, 0]
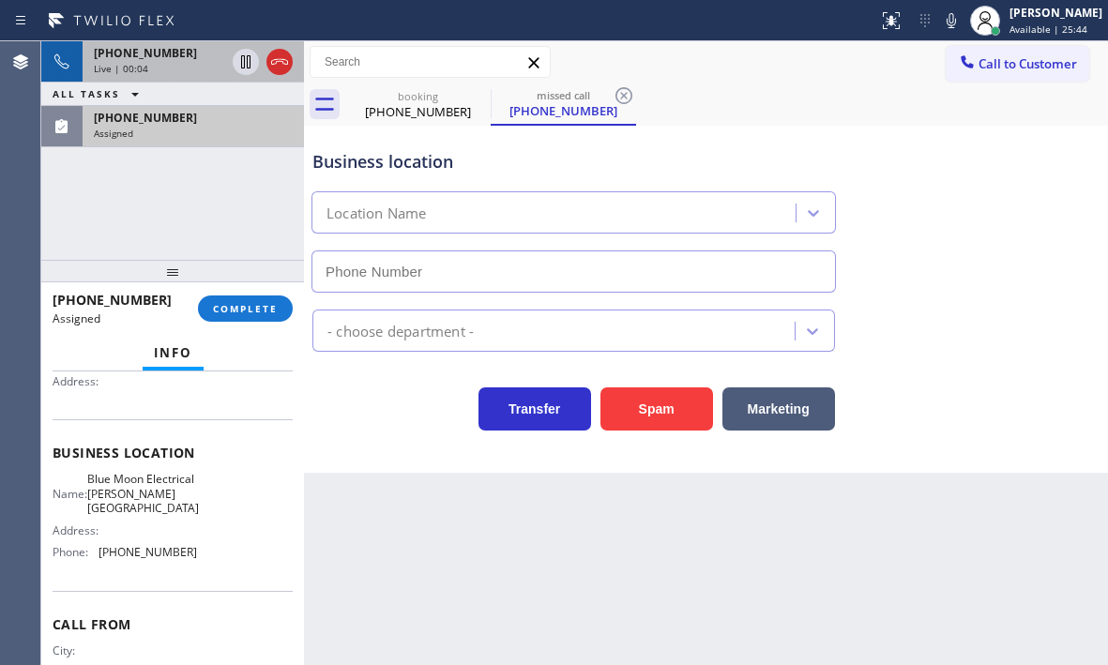
type input "[PHONE_NUMBER]"
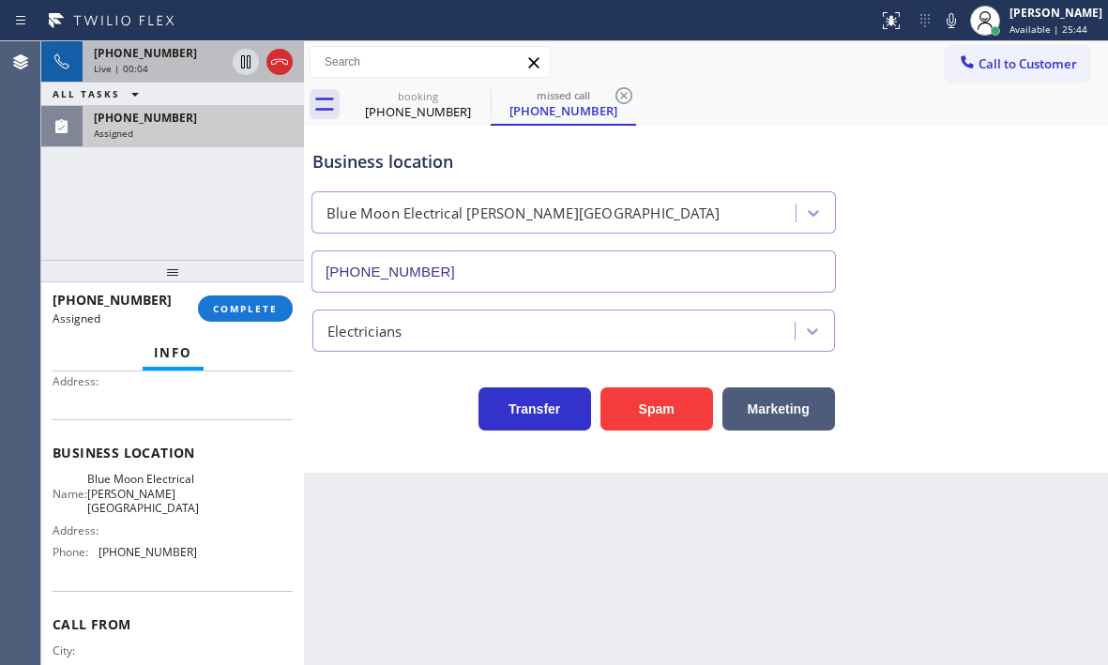
click at [169, 125] on span "[PHONE_NUMBER]" at bounding box center [145, 118] width 103 height 16
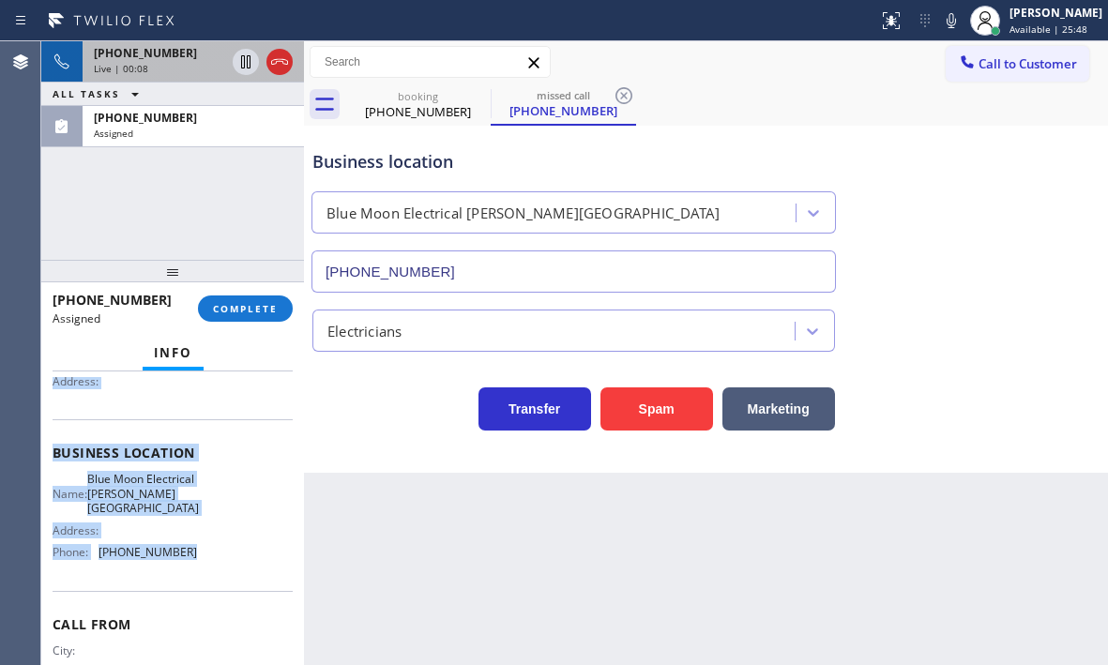
drag, startPoint x: 49, startPoint y: 466, endPoint x: 211, endPoint y: 568, distance: 191.4
click at [211, 568] on div "Context Queue: [Test] All Priority: 0 Task Age: Customer Name: [PHONE_NUMBER] P…" at bounding box center [172, 519] width 263 height 294
copy div "Customer Name: [PHONE_NUMBER] Phone: [PHONE_NUMBER] Address: Business location …"
click at [275, 312] on span "COMPLETE" at bounding box center [245, 308] width 65 height 13
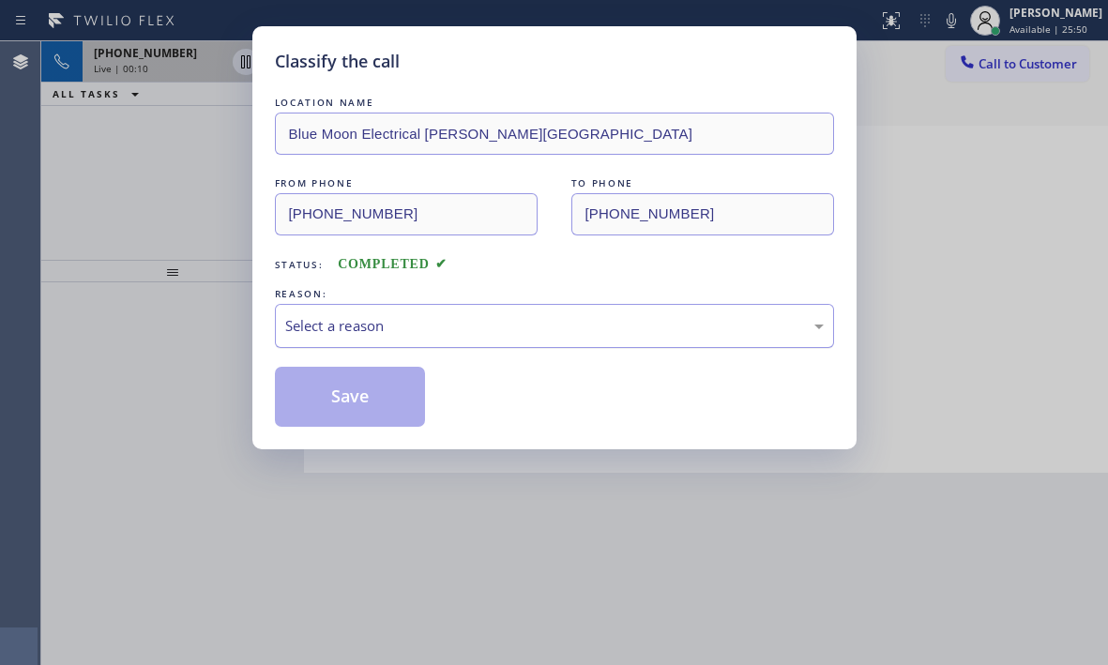
click at [426, 322] on div "Select a reason" at bounding box center [554, 326] width 539 height 22
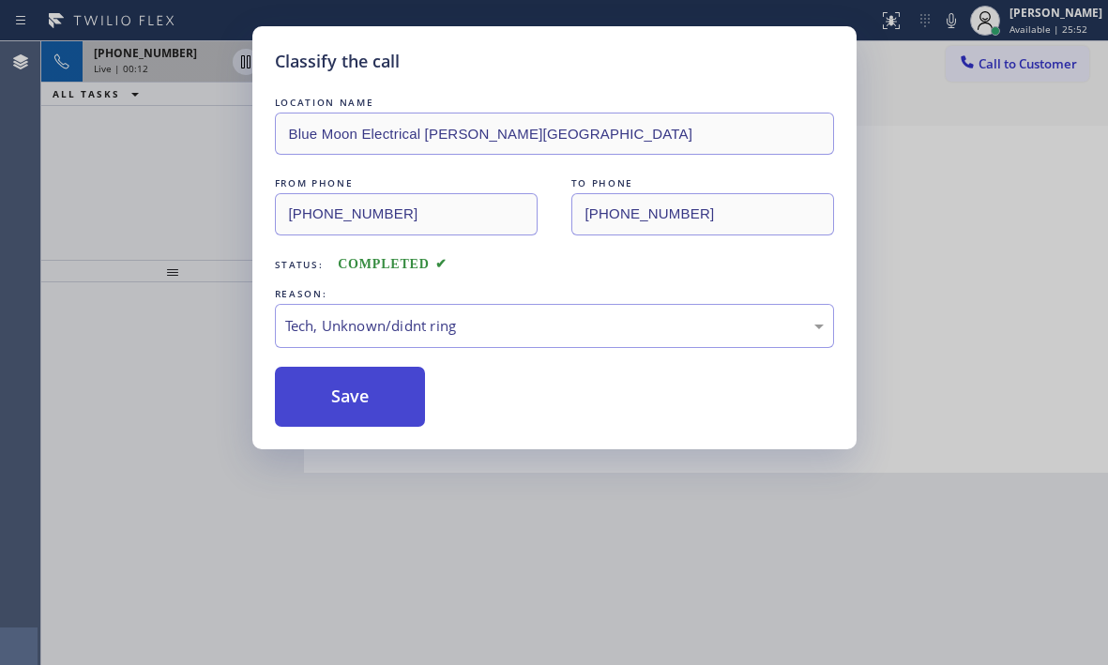
click at [363, 404] on button "Save" at bounding box center [350, 397] width 151 height 60
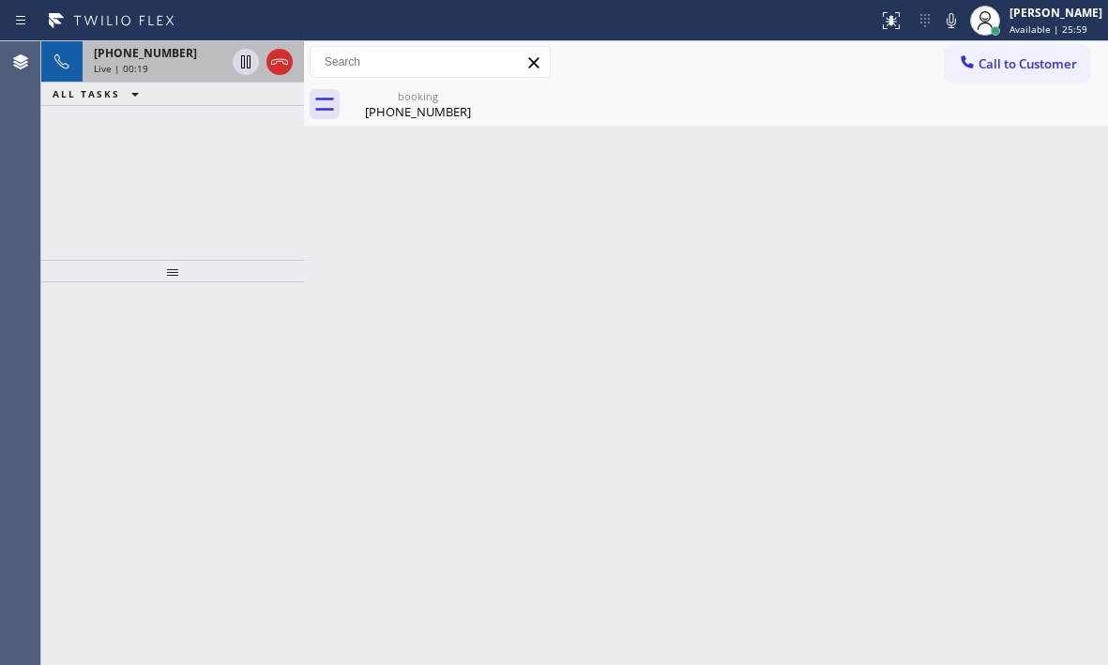
click at [183, 58] on div "[PHONE_NUMBER]" at bounding box center [159, 53] width 131 height 16
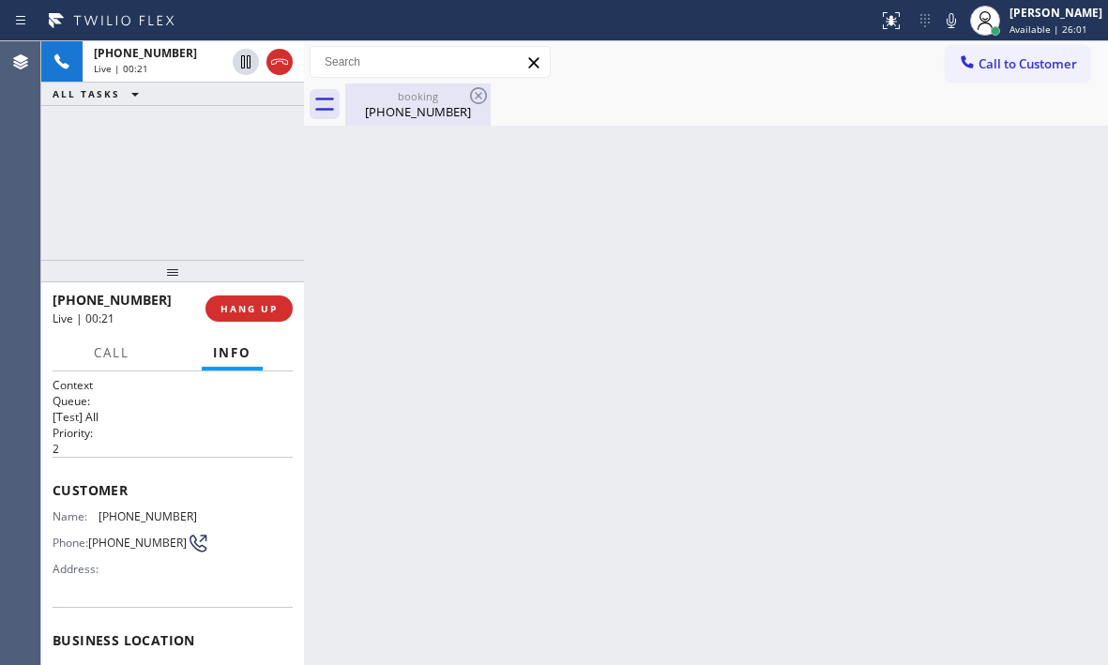
click at [410, 99] on div "booking" at bounding box center [418, 96] width 142 height 14
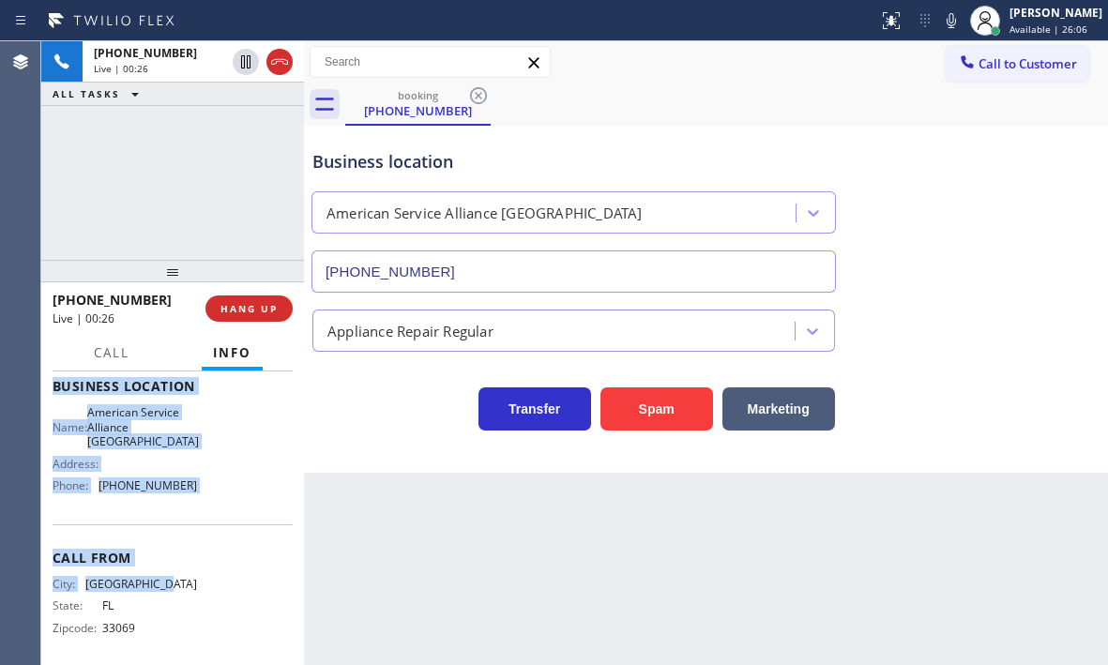
scroll to position [282, 0]
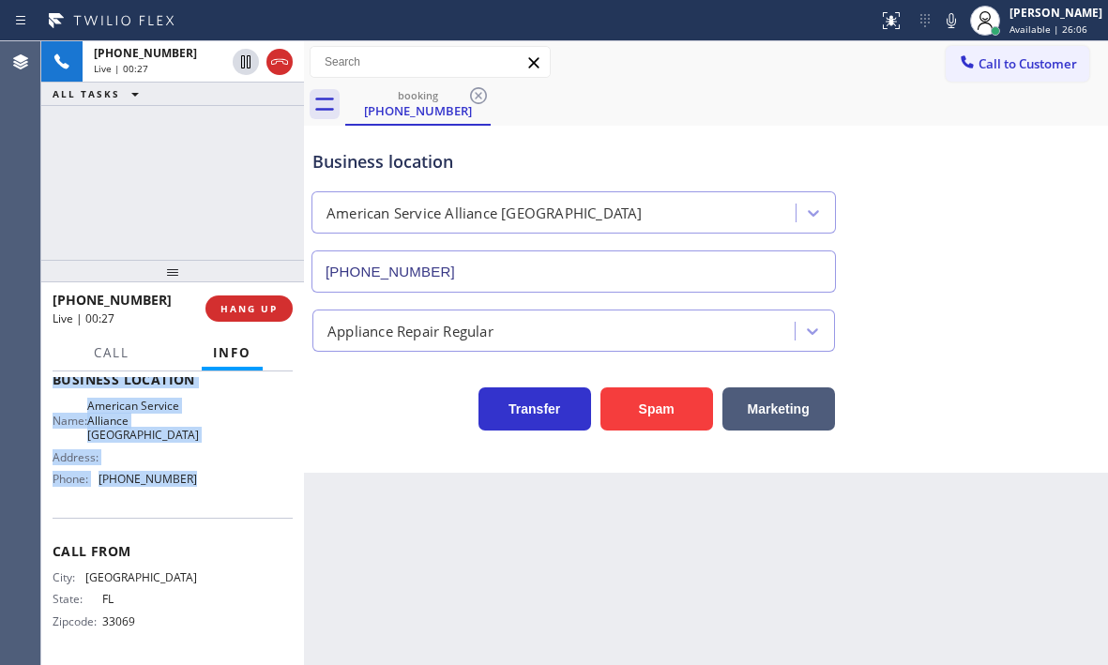
drag, startPoint x: 50, startPoint y: 484, endPoint x: 226, endPoint y: 497, distance: 176.9
click at [226, 497] on div "Context Queue: [Test] All Priority: 2 Customer Name: [PHONE_NUMBER] Phone: [PHO…" at bounding box center [172, 519] width 263 height 294
click at [253, 66] on icon at bounding box center [246, 62] width 23 height 23
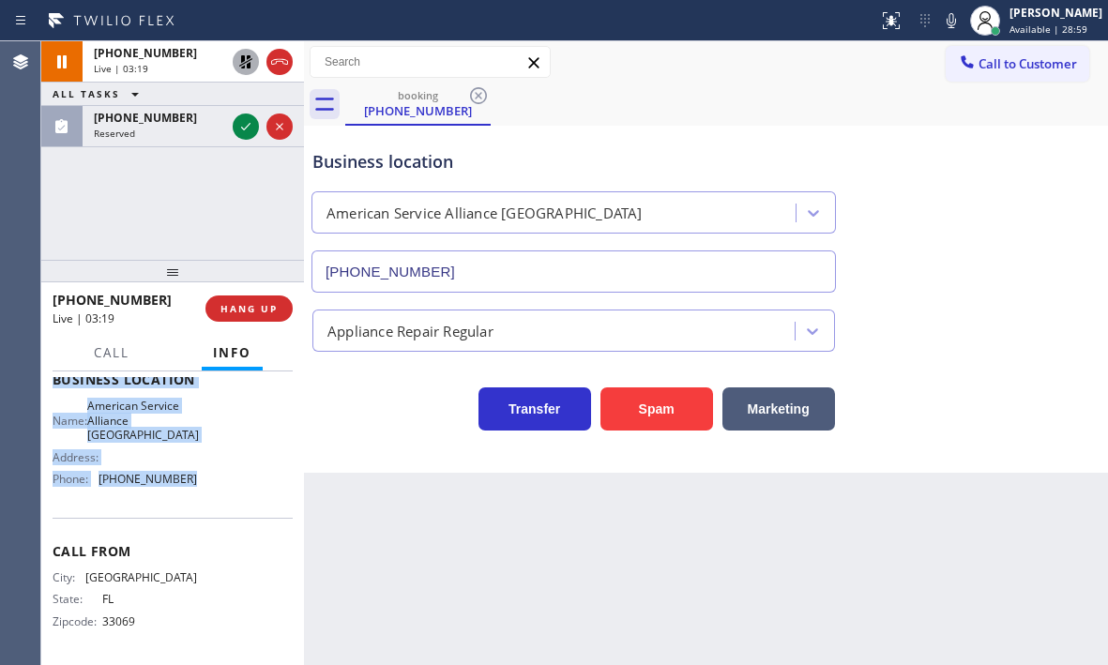
click at [240, 69] on icon at bounding box center [246, 62] width 23 height 23
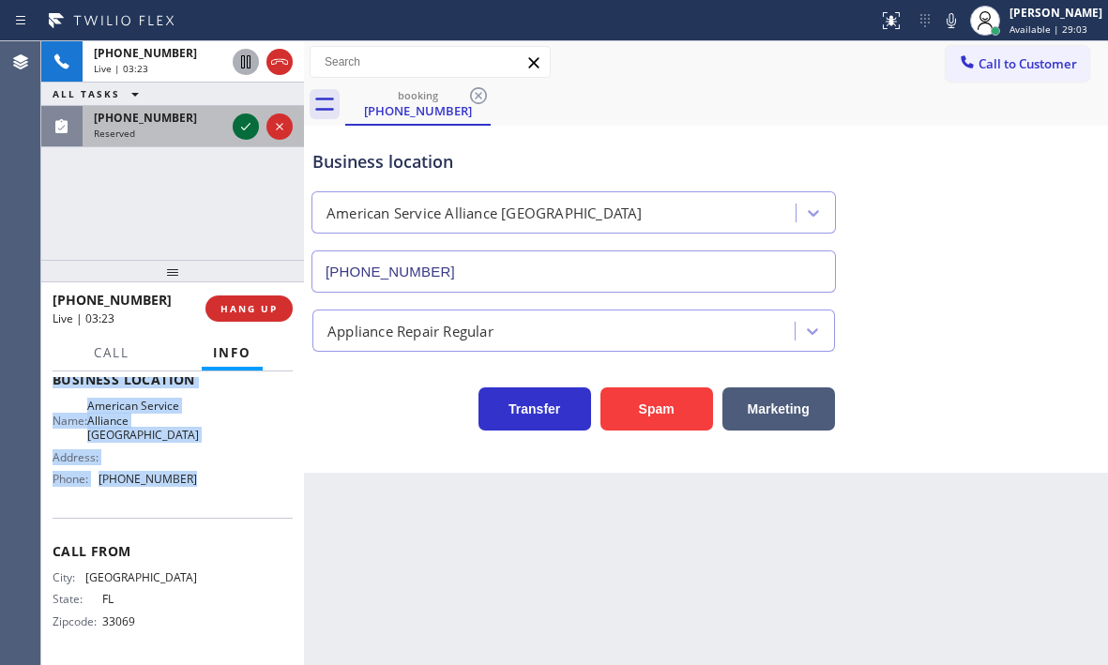
click at [248, 126] on icon at bounding box center [246, 126] width 23 height 23
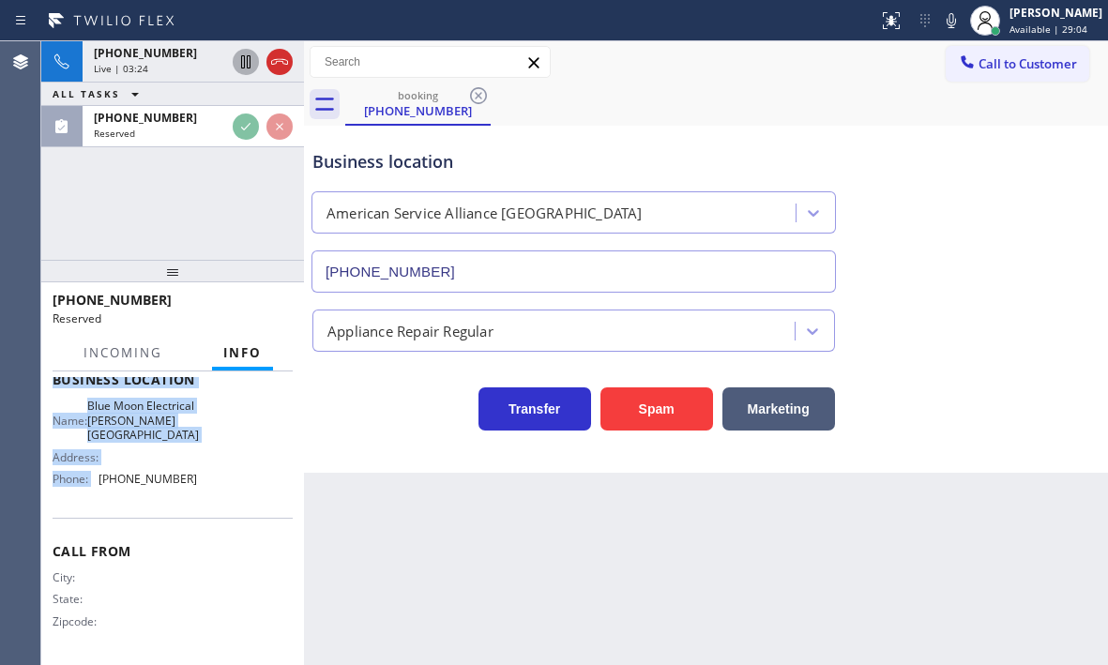
scroll to position [283, 0]
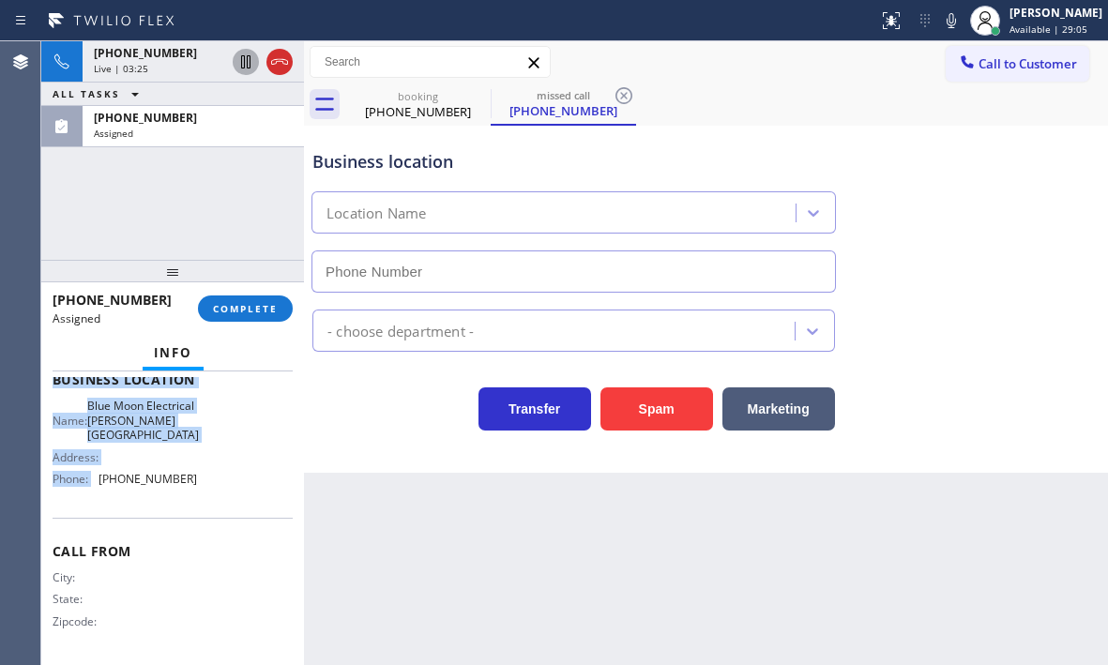
type input "[PHONE_NUMBER]"
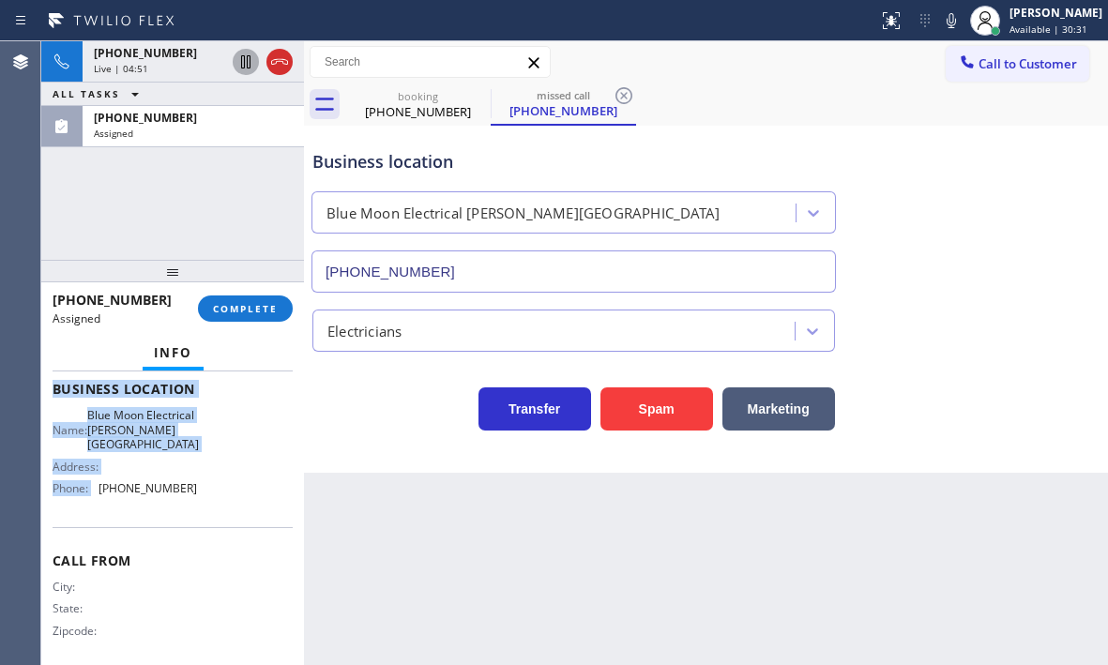
scroll to position [299, 0]
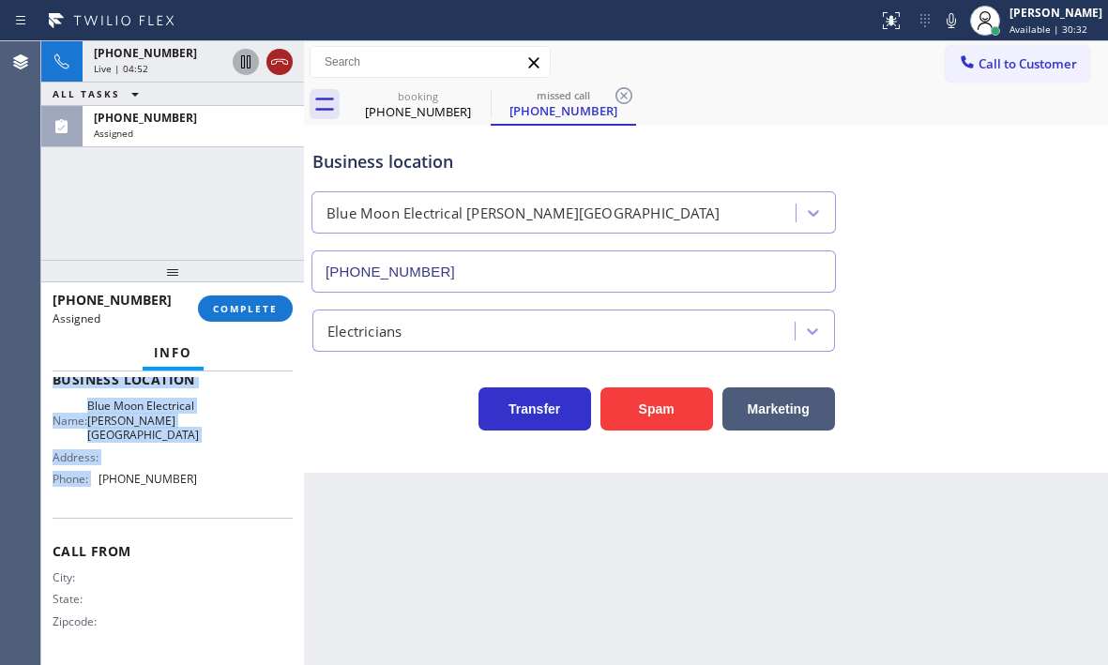
click at [267, 59] on div at bounding box center [280, 62] width 26 height 23
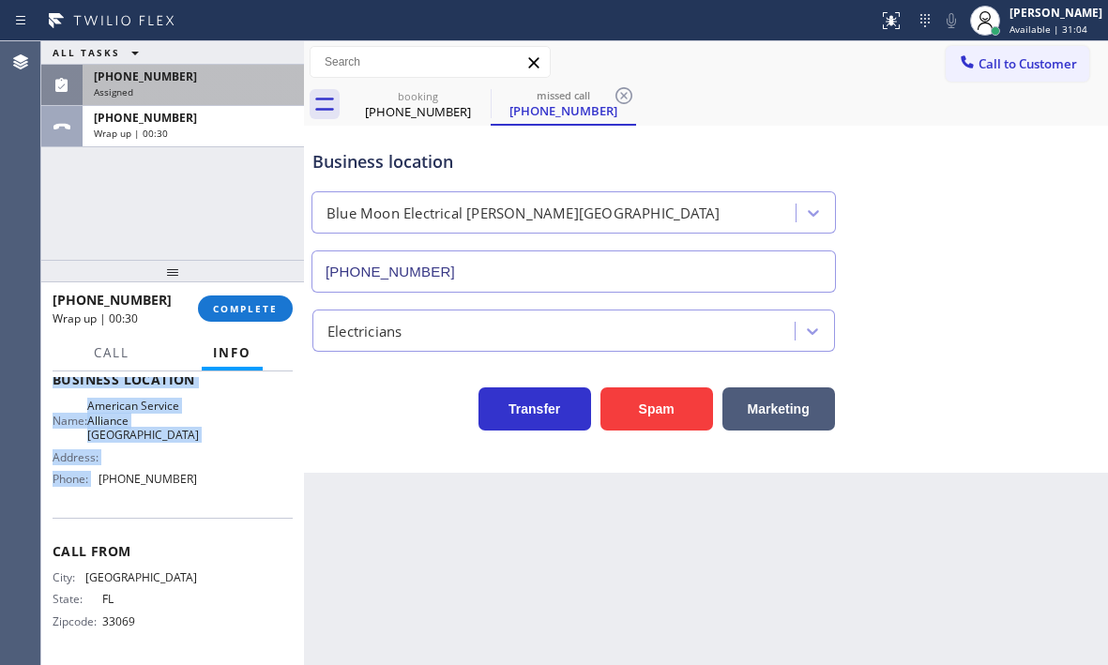
click at [227, 86] on div "Assigned" at bounding box center [193, 91] width 199 height 13
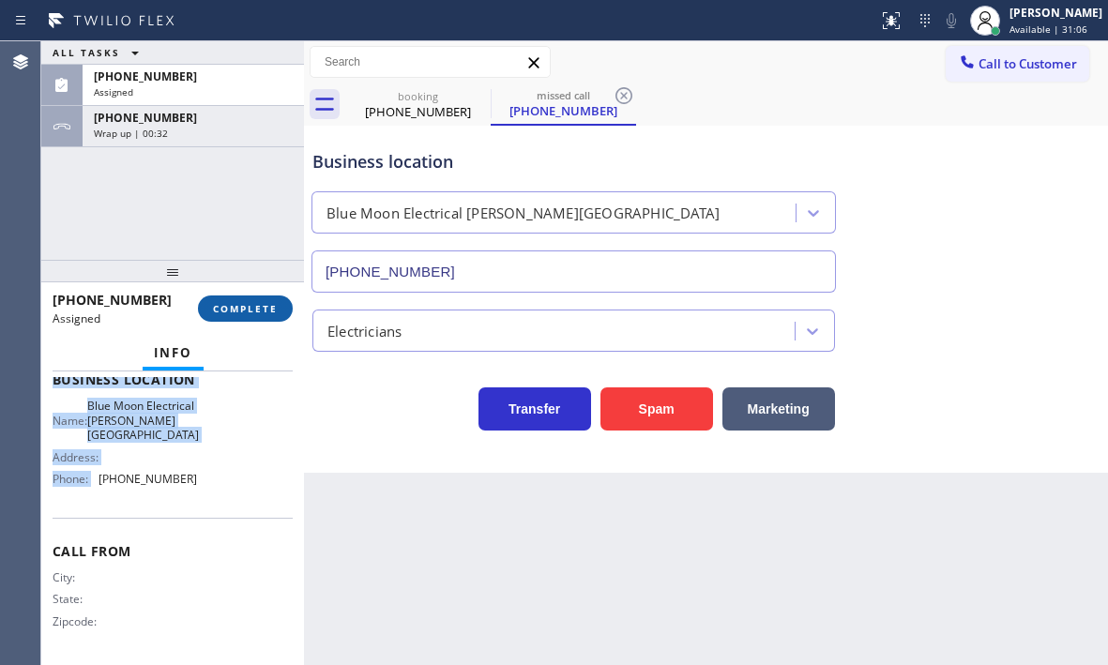
click at [246, 313] on span "COMPLETE" at bounding box center [245, 308] width 65 height 13
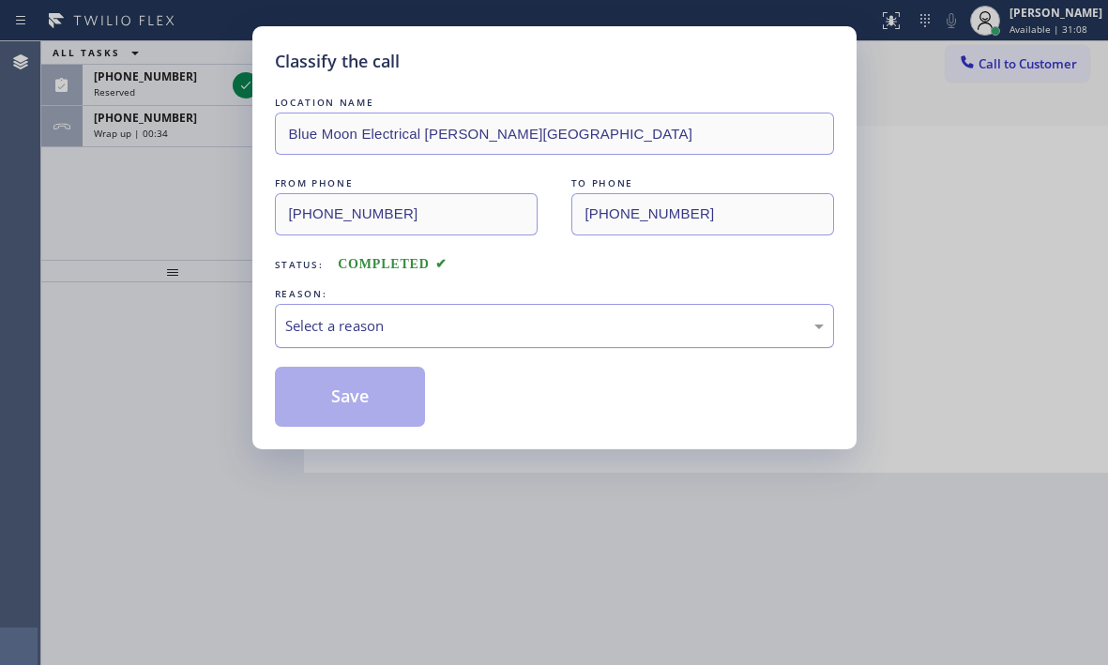
click at [461, 319] on div "Select a reason" at bounding box center [554, 326] width 539 height 22
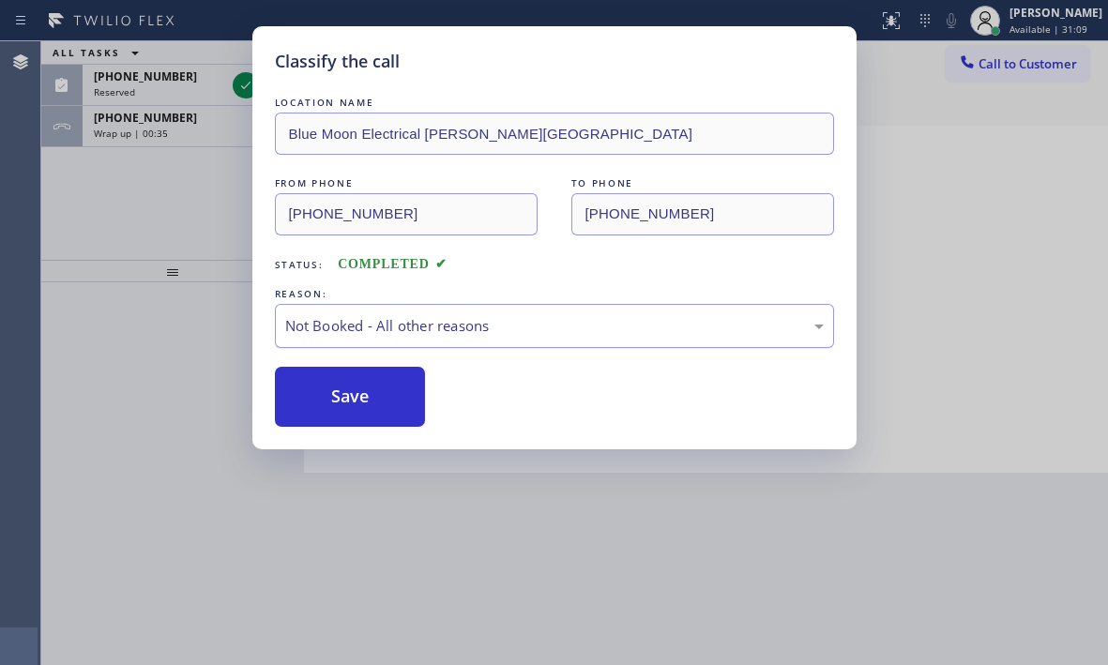
click at [390, 334] on div "Not Booked - All other reasons" at bounding box center [554, 326] width 539 height 22
click at [336, 392] on button "Save" at bounding box center [350, 397] width 151 height 60
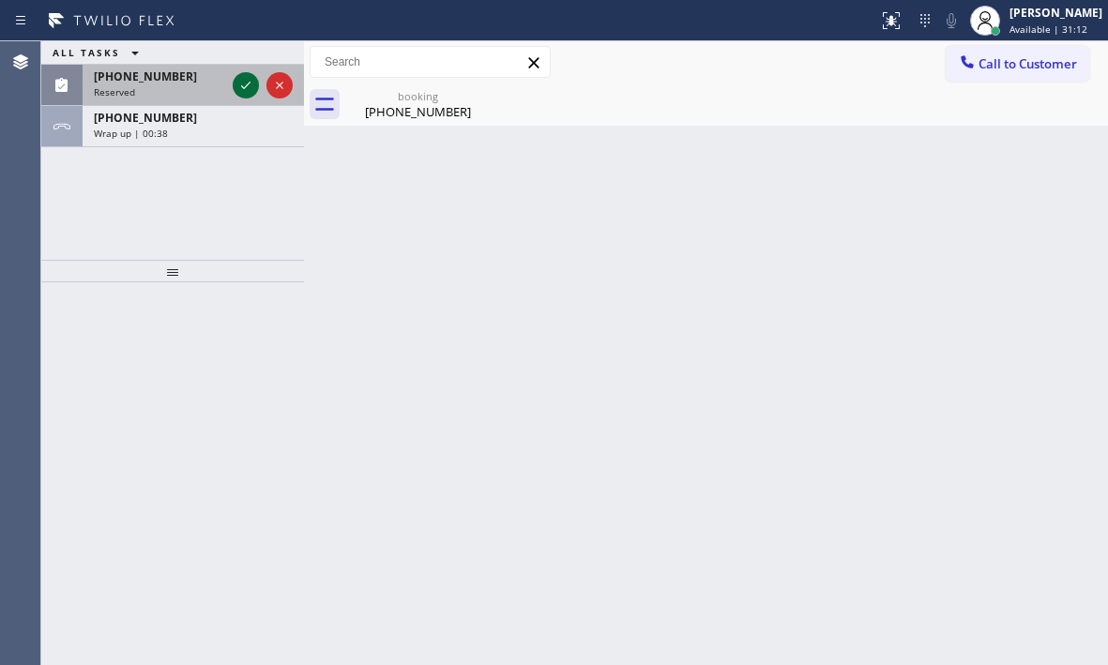
click at [243, 84] on icon at bounding box center [246, 85] width 23 height 23
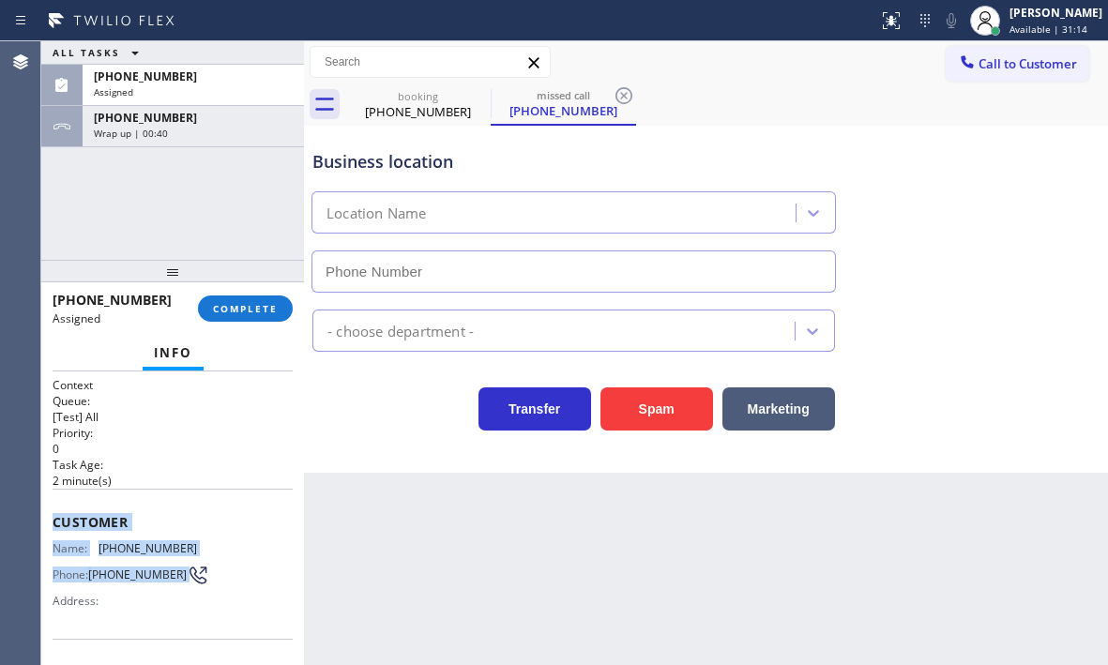
type input "[PHONE_NUMBER]"
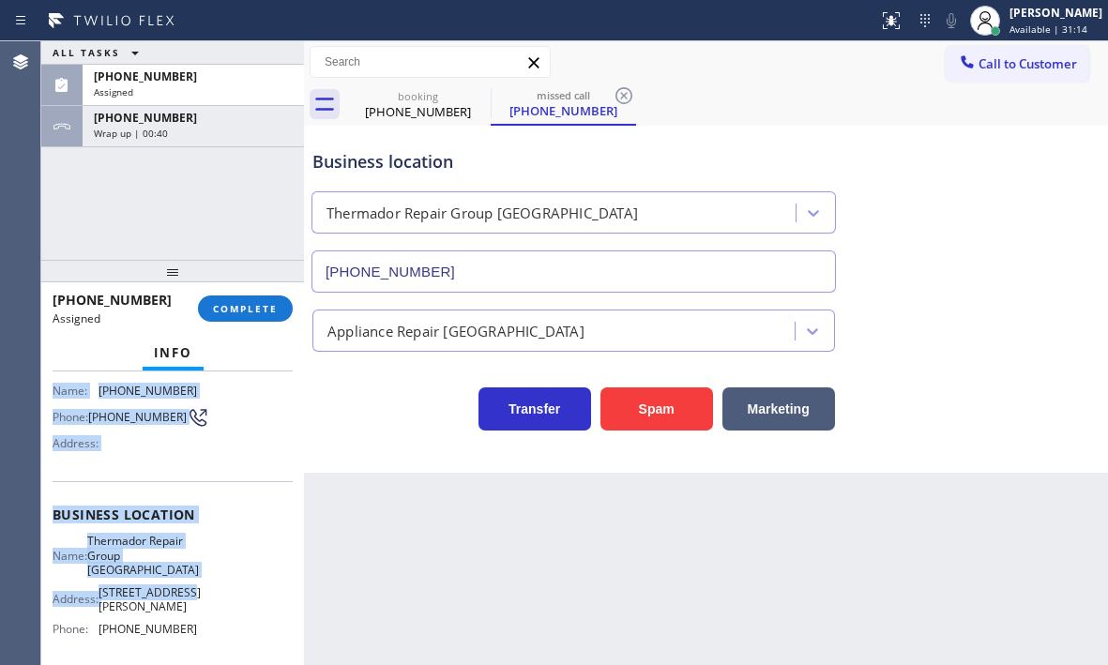
scroll to position [188, 0]
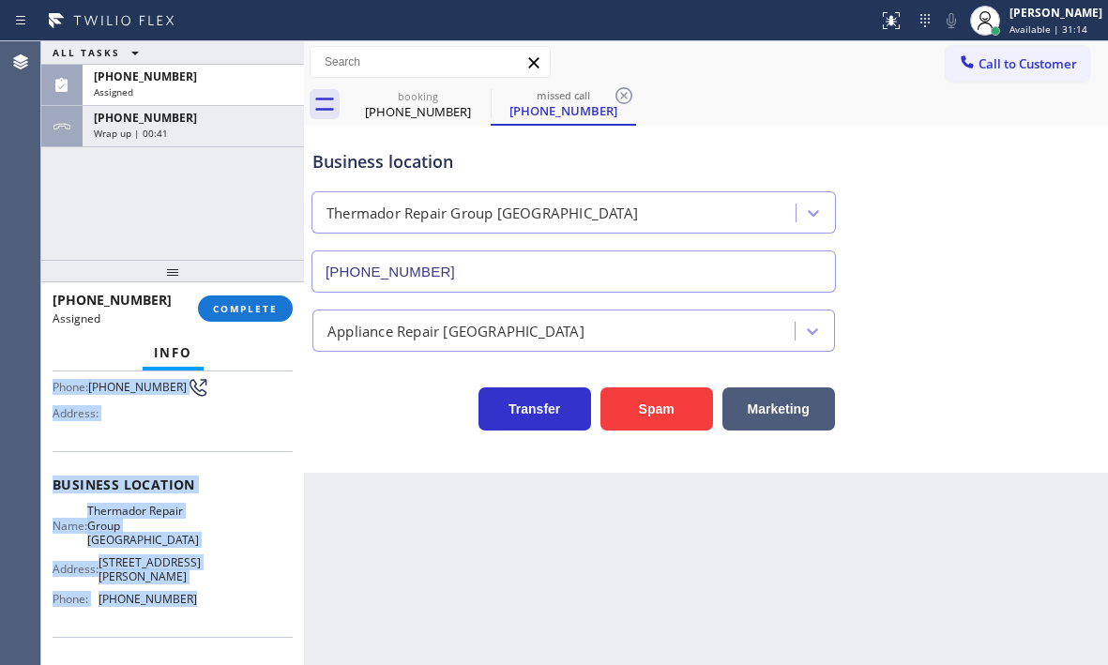
drag, startPoint x: 54, startPoint y: 513, endPoint x: 232, endPoint y: 594, distance: 194.9
click at [232, 594] on div "Context Queue: [Test] All Priority: 0 Task Age: [DEMOGRAPHIC_DATA] minute(s) Cu…" at bounding box center [173, 484] width 240 height 589
click at [276, 318] on button "COMPLETE" at bounding box center [245, 309] width 95 height 26
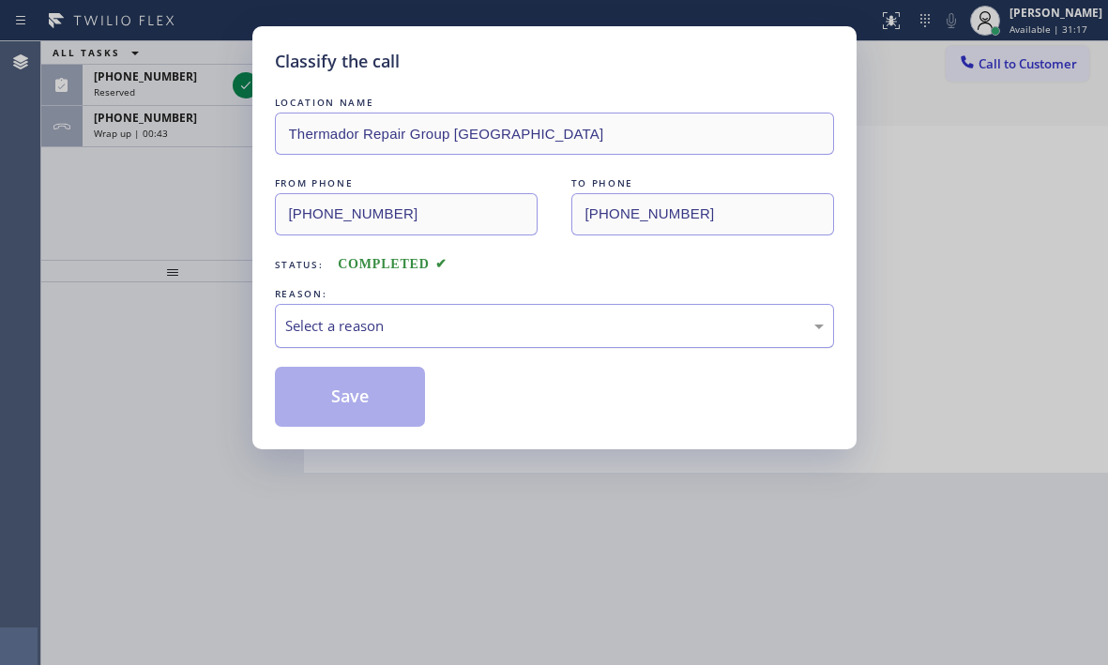
drag, startPoint x: 488, startPoint y: 318, endPoint x: 482, endPoint y: 335, distance: 18.1
click at [487, 318] on div "Select a reason" at bounding box center [554, 326] width 539 height 22
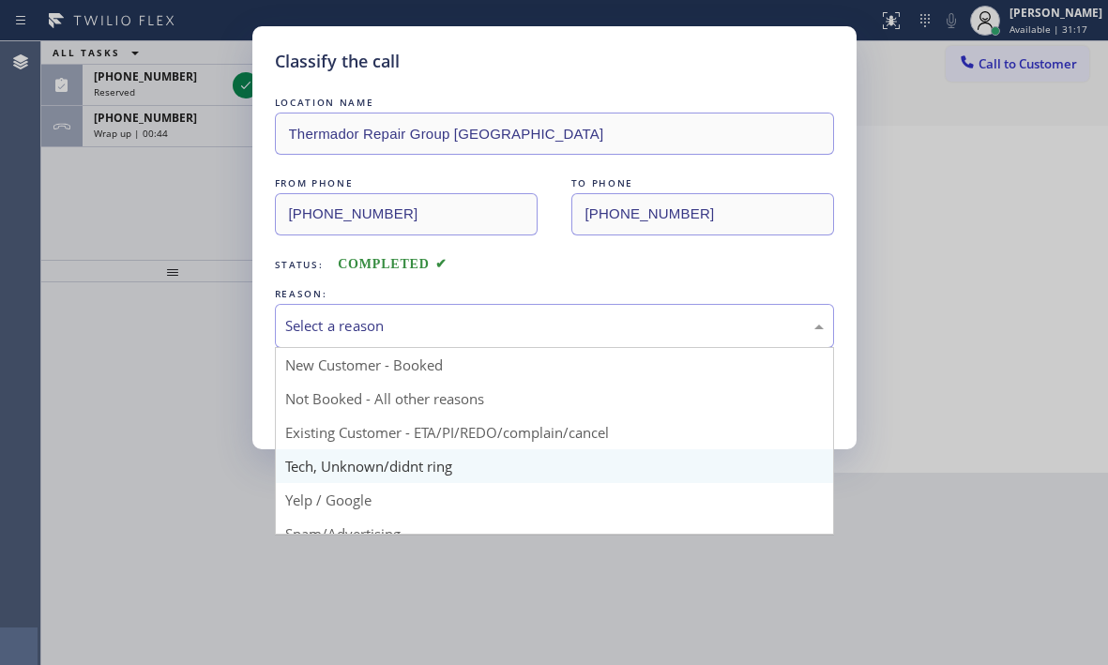
drag, startPoint x: 351, startPoint y: 463, endPoint x: 354, endPoint y: 435, distance: 28.3
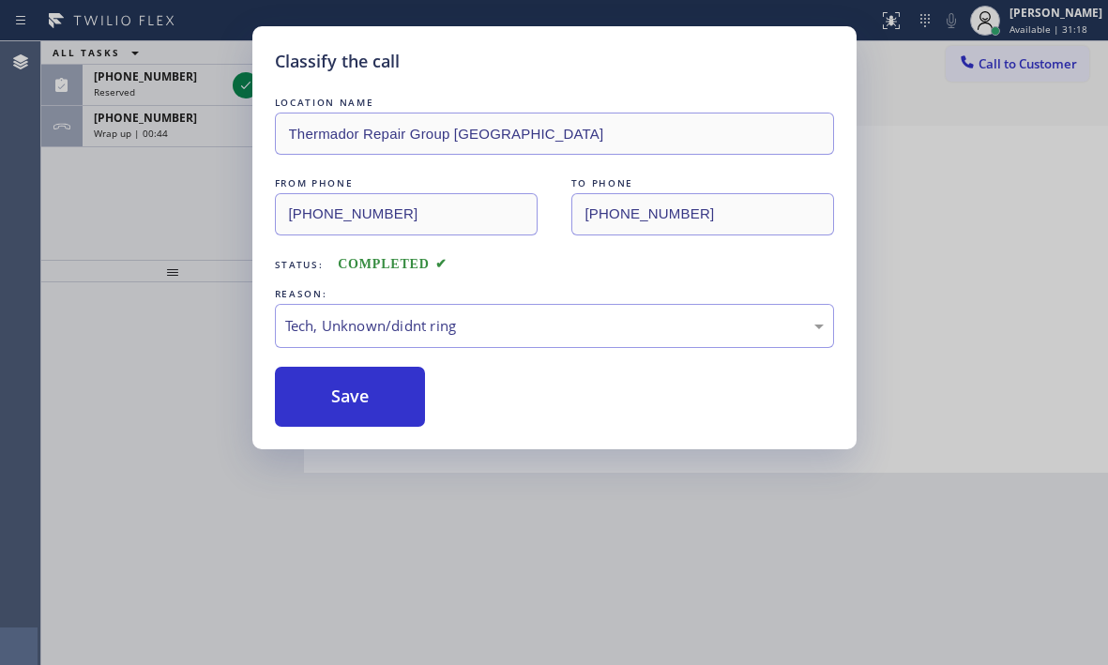
drag, startPoint x: 352, startPoint y: 395, endPoint x: 1059, endPoint y: 393, distance: 706.8
click at [369, 393] on button "Save" at bounding box center [350, 397] width 151 height 60
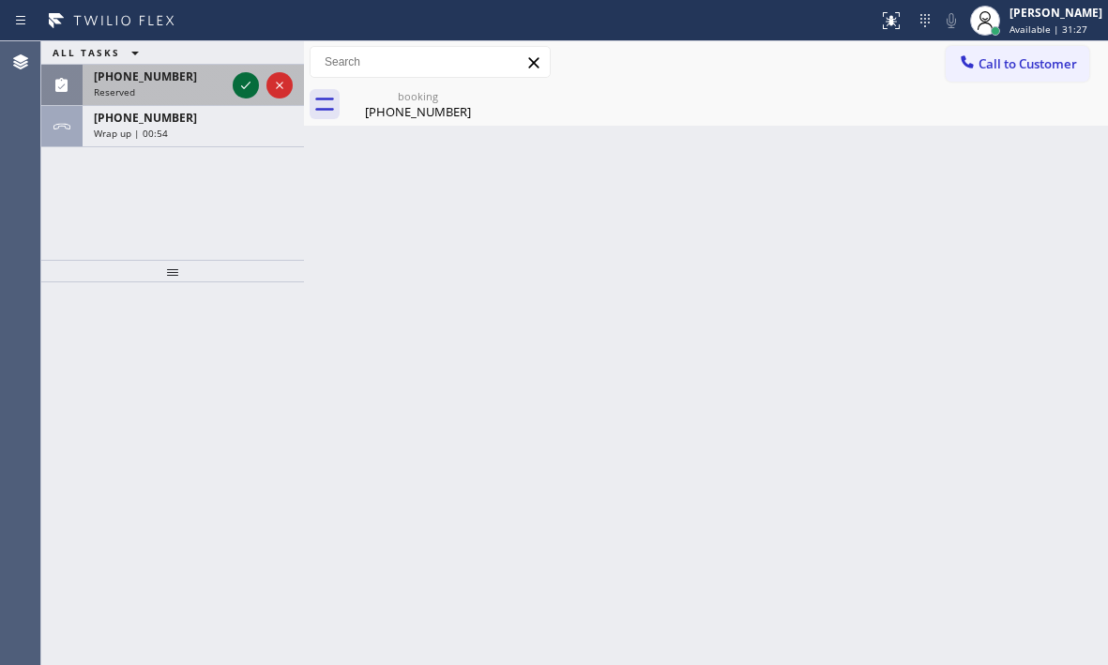
click at [249, 83] on icon at bounding box center [246, 85] width 23 height 23
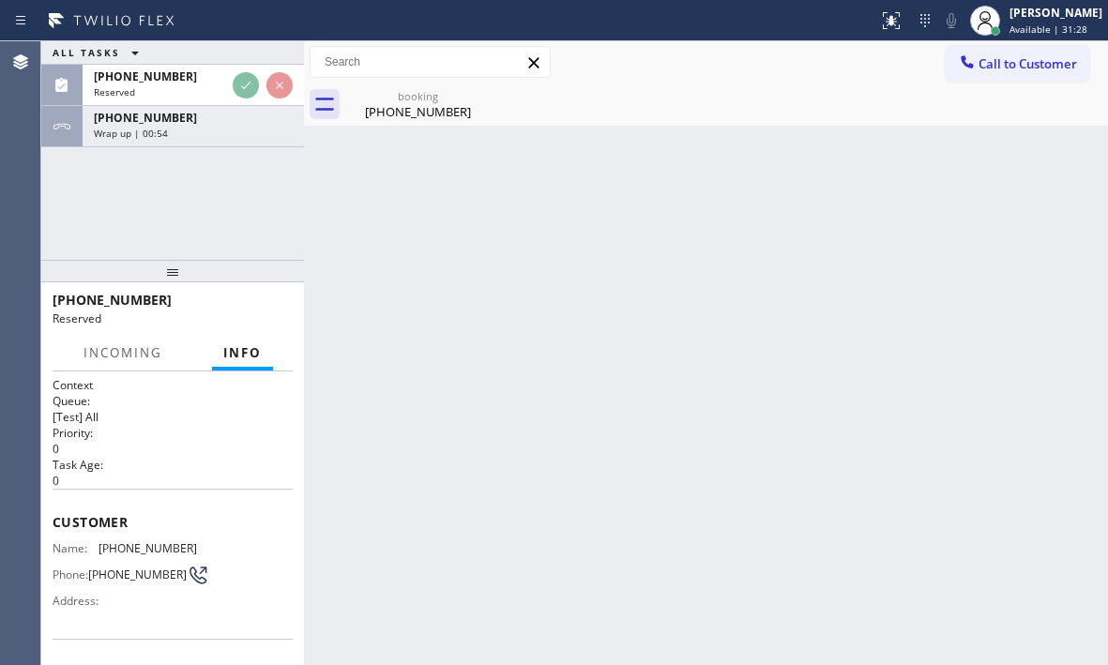
drag, startPoint x: 189, startPoint y: 85, endPoint x: 173, endPoint y: 190, distance: 105.4
click at [189, 86] on div "Reserved" at bounding box center [159, 91] width 131 height 13
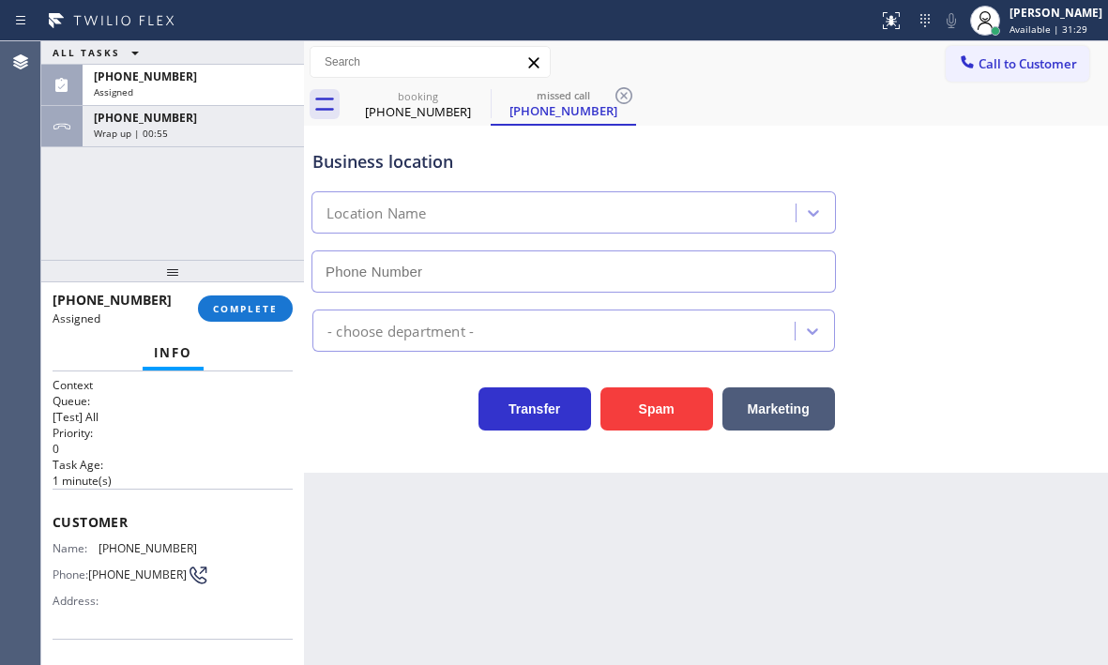
type input "[PHONE_NUMBER]"
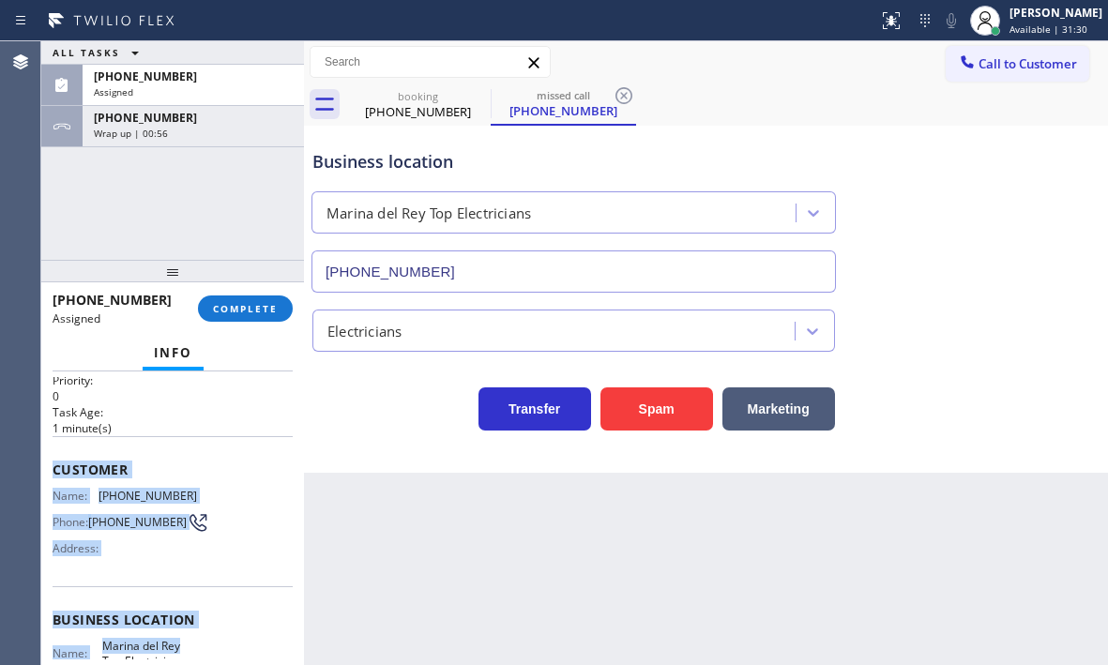
scroll to position [188, 0]
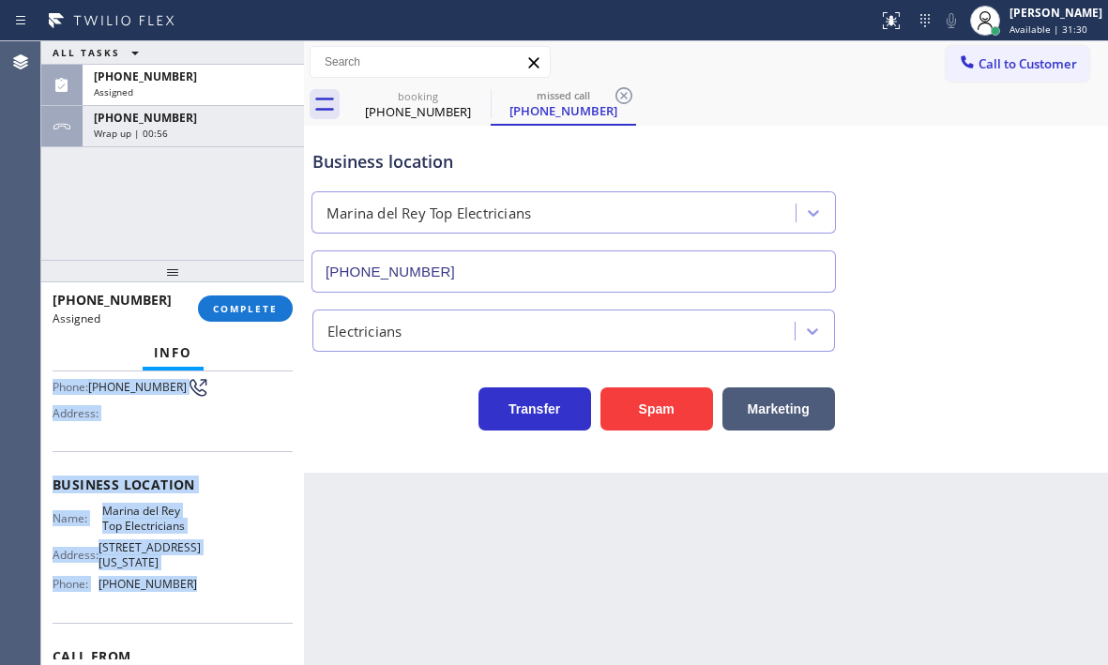
drag, startPoint x: 49, startPoint y: 513, endPoint x: 189, endPoint y: 589, distance: 159.2
click at [189, 589] on div "Context Queue: [Test] All Priority: 0 Task Age: [DEMOGRAPHIC_DATA] minute(s) Cu…" at bounding box center [172, 519] width 263 height 294
click at [248, 309] on span "COMPLETE" at bounding box center [245, 308] width 65 height 13
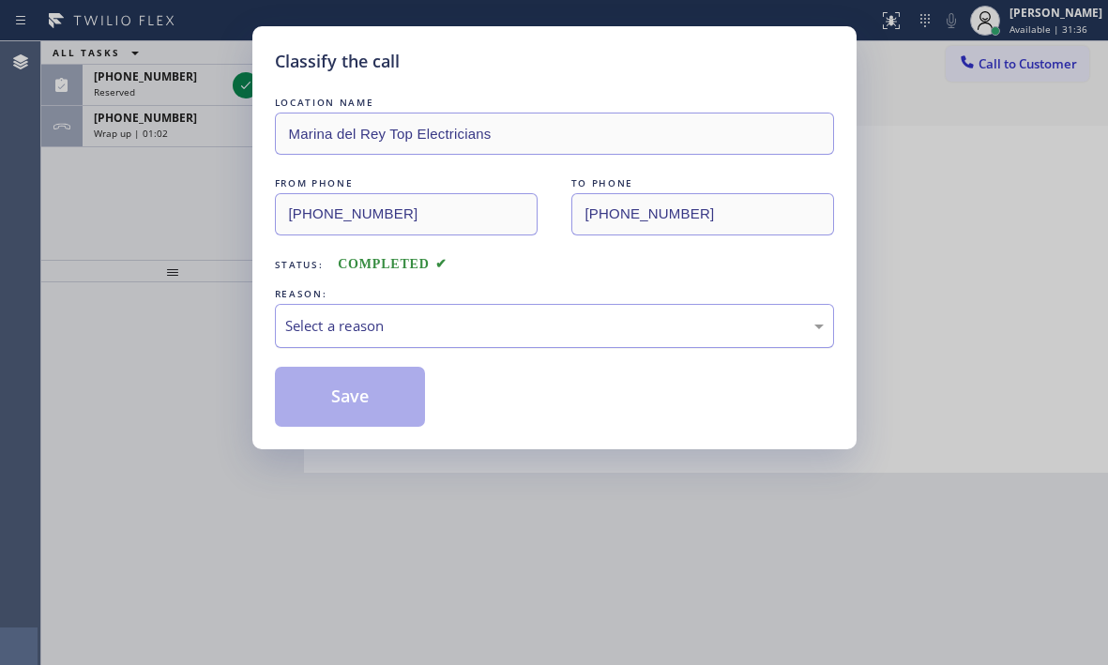
click at [374, 320] on div "Select a reason" at bounding box center [554, 326] width 539 height 22
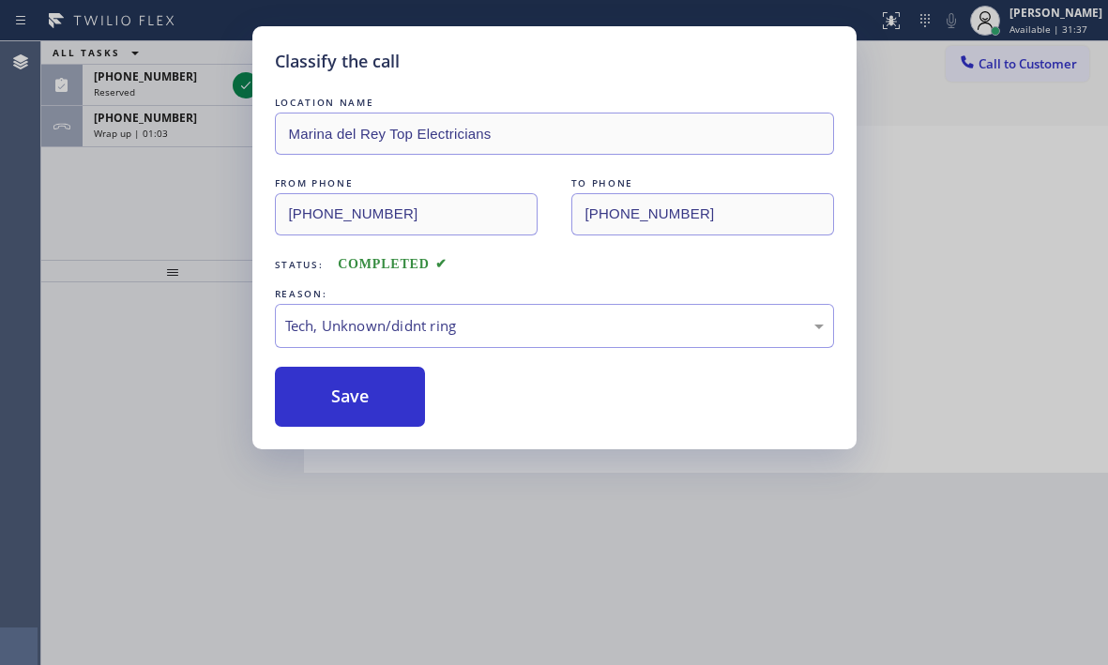
drag, startPoint x: 329, startPoint y: 405, endPoint x: 279, endPoint y: 219, distance: 193.5
click at [329, 395] on button "Save" at bounding box center [350, 397] width 151 height 60
click at [246, 91] on div "Classify the call LOCATION NAME [GEOGRAPHIC_DATA] Top Electricians FROM PHONE […" at bounding box center [554, 332] width 1108 height 665
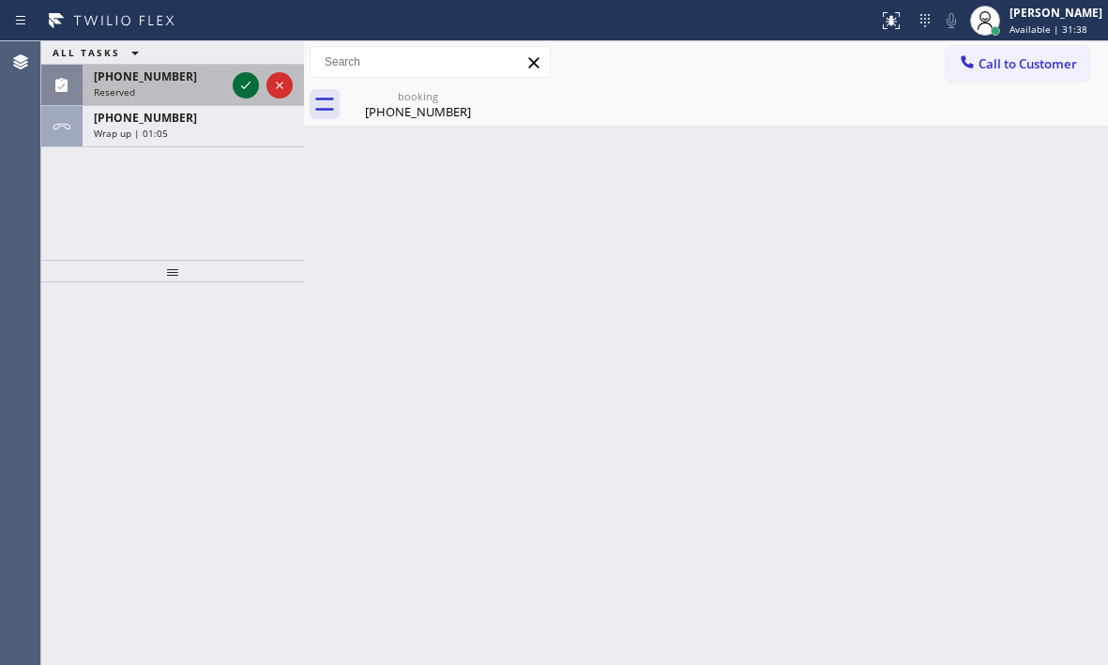
click at [246, 84] on icon at bounding box center [246, 85] width 23 height 23
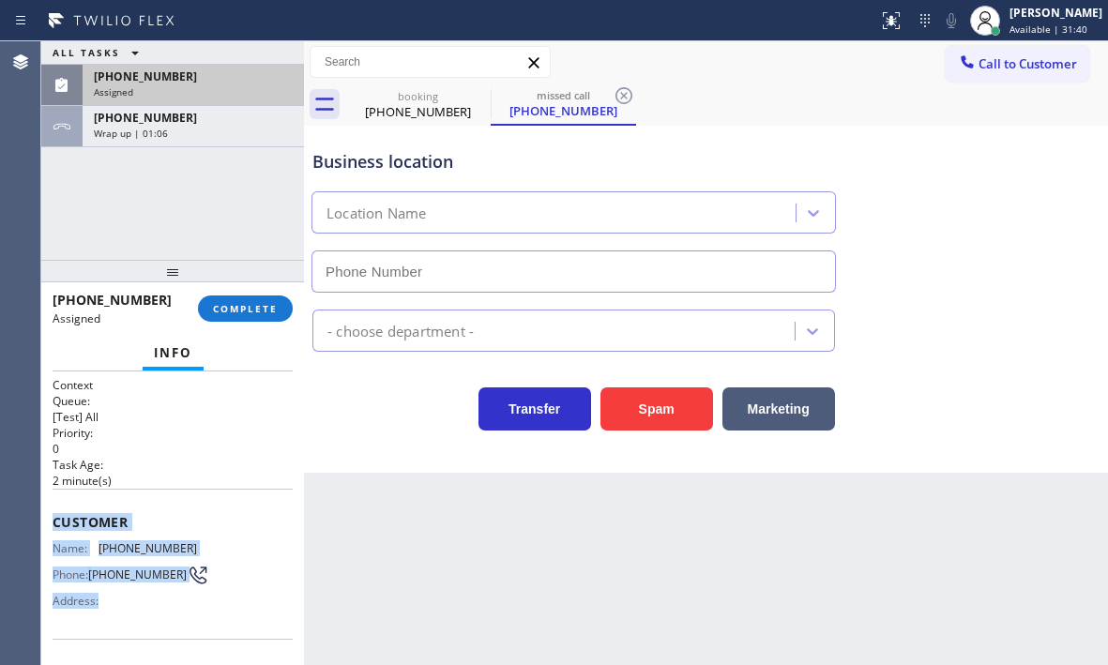
type input "[PHONE_NUMBER]"
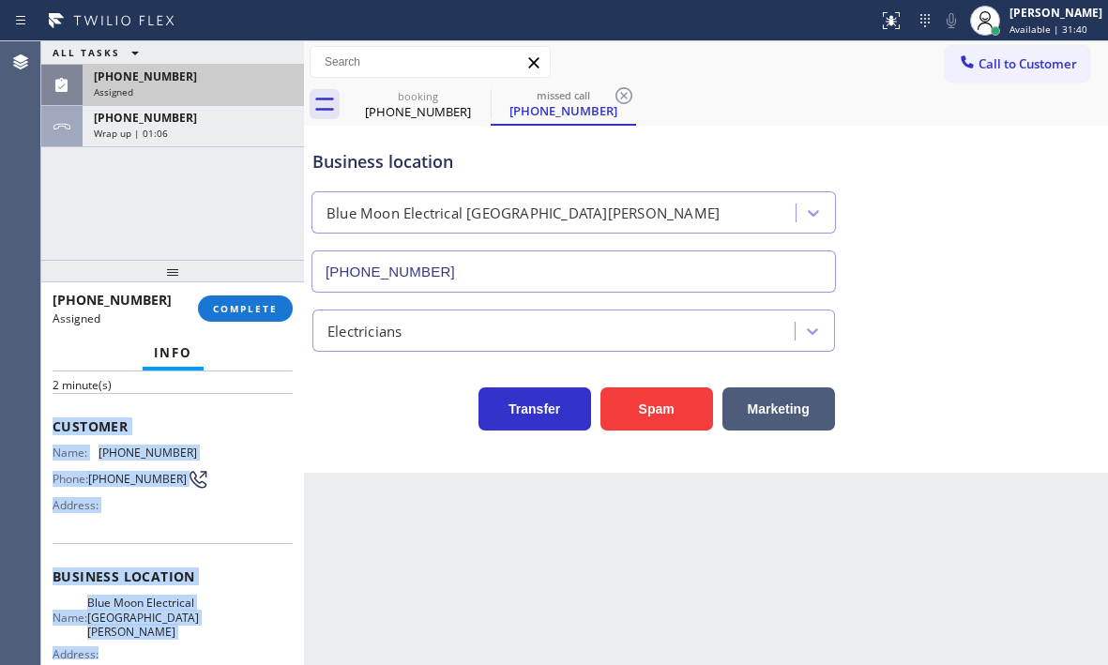
scroll to position [188, 0]
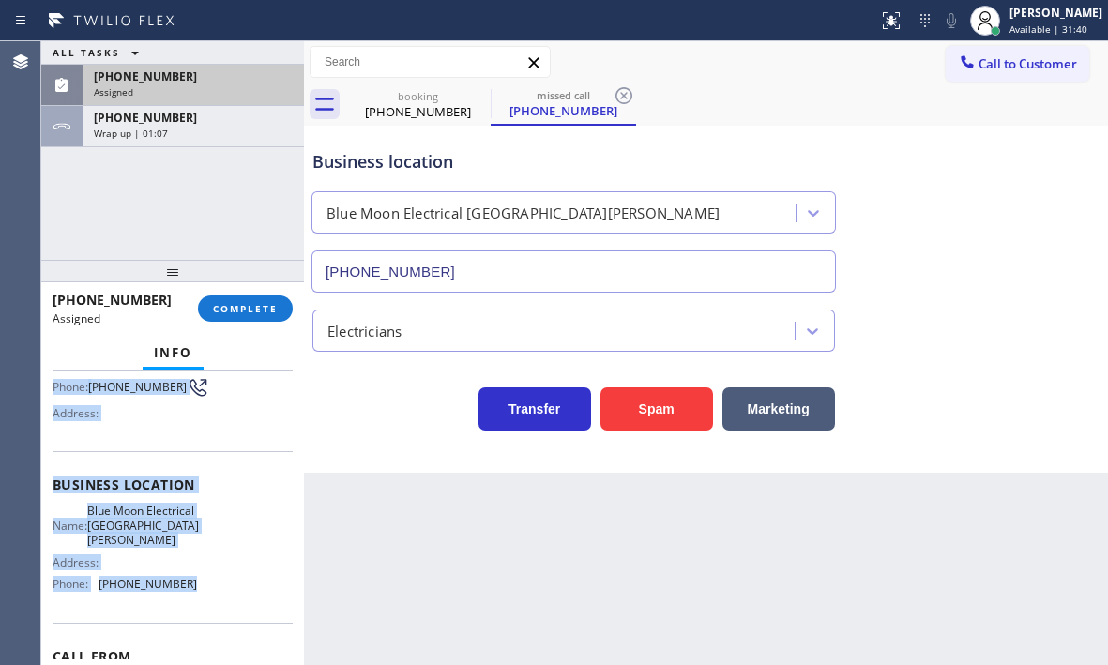
drag, startPoint x: 52, startPoint y: 511, endPoint x: 216, endPoint y: 601, distance: 187.3
click at [216, 601] on div "Context Queue: [Test] All Priority: 0 Task Age: [DEMOGRAPHIC_DATA] minute(s) Cu…" at bounding box center [172, 519] width 263 height 294
click at [277, 309] on span "COMPLETE" at bounding box center [245, 308] width 65 height 13
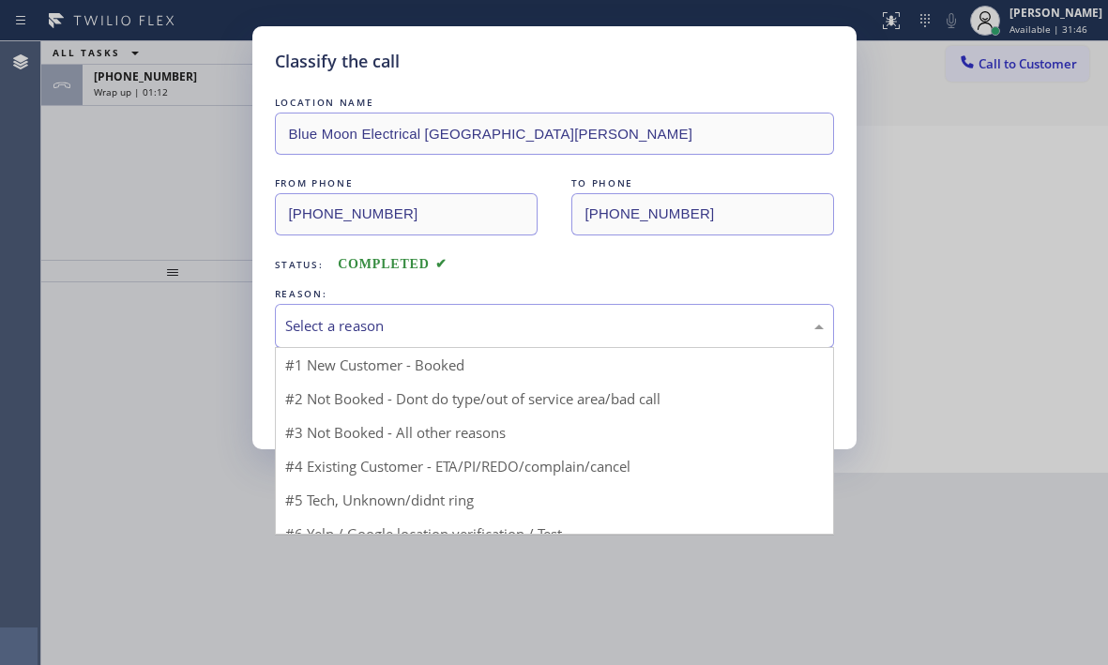
click at [430, 330] on div "Select a reason" at bounding box center [554, 326] width 539 height 22
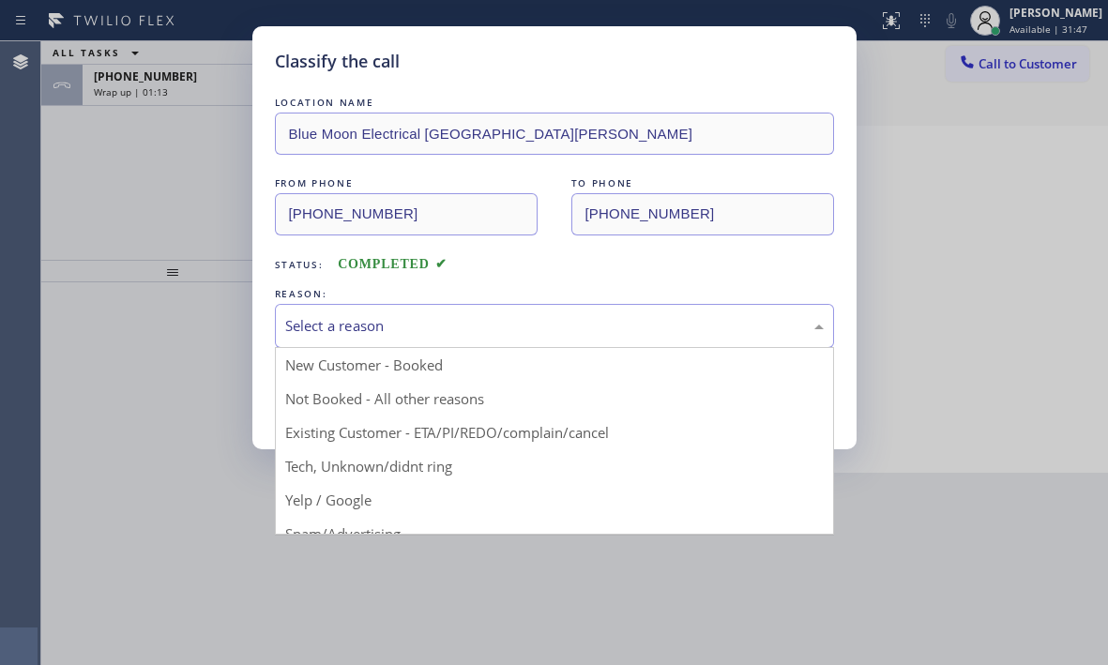
drag, startPoint x: 346, startPoint y: 466, endPoint x: 347, endPoint y: 445, distance: 20.7
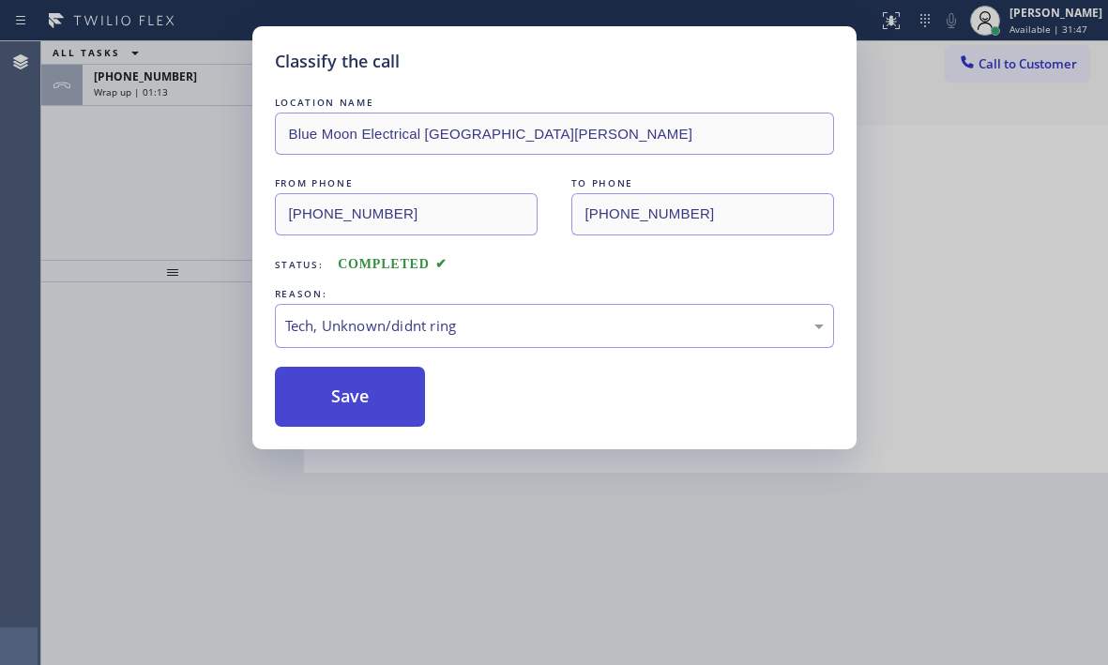
click at [342, 394] on button "Save" at bounding box center [350, 397] width 151 height 60
click at [209, 89] on div "Classify the call LOCATION NAME 5 Star Appliance Repair FROM PHONE [PHONE_NUMBE…" at bounding box center [574, 353] width 1067 height 624
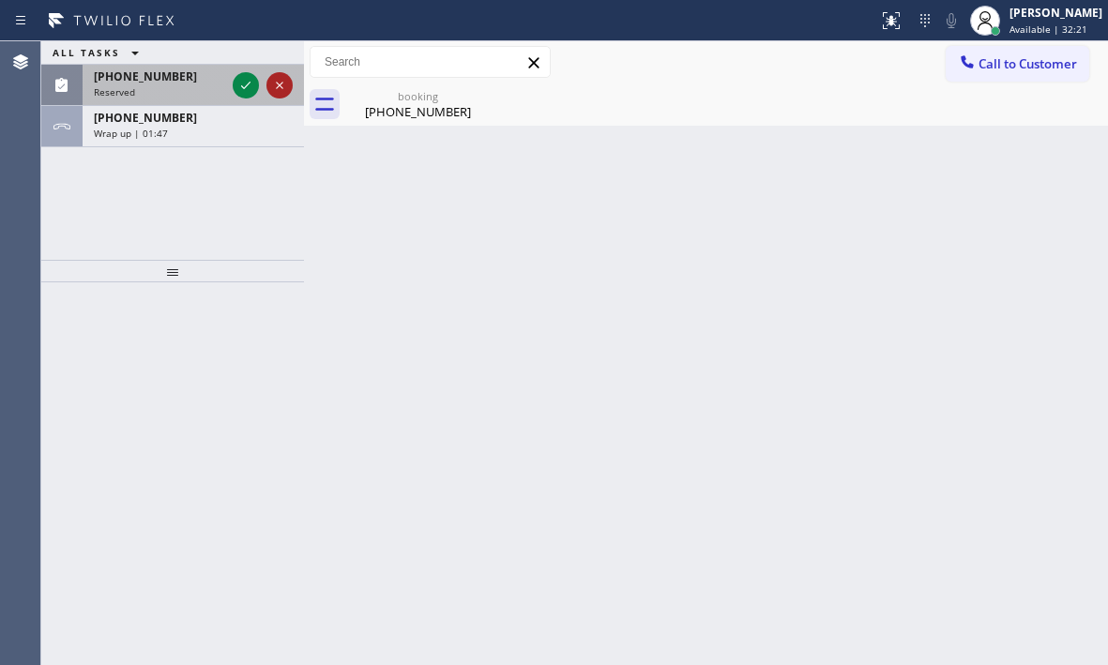
drag, startPoint x: 252, startPoint y: 79, endPoint x: 292, endPoint y: 90, distance: 41.9
click at [252, 79] on icon at bounding box center [246, 85] width 23 height 23
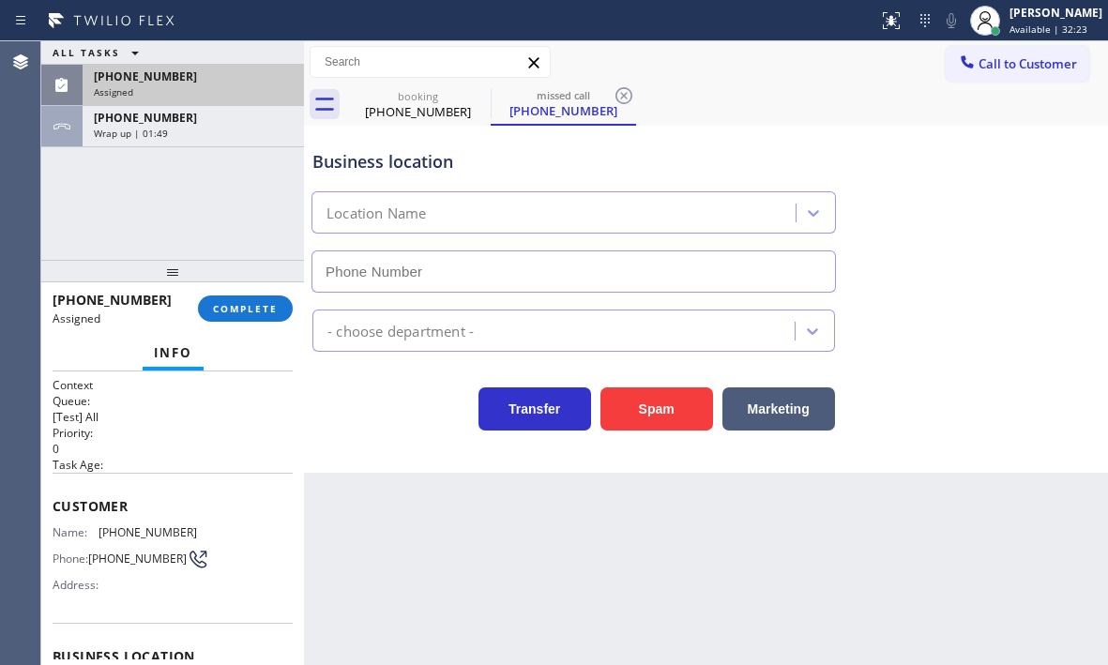
type input "[PHONE_NUMBER]"
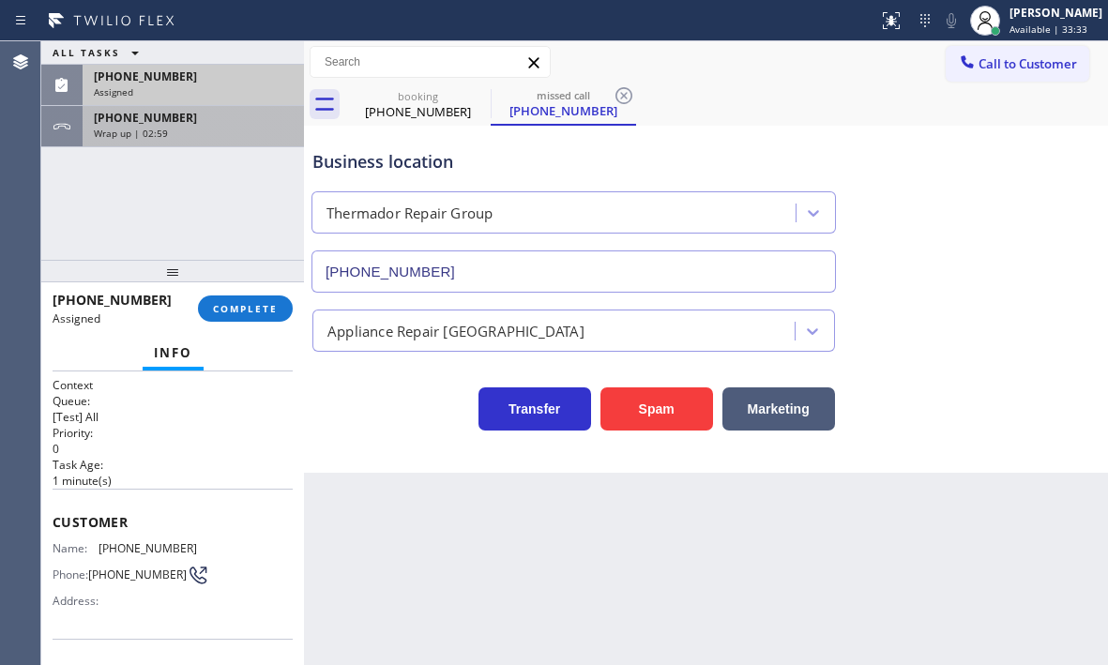
click at [236, 141] on div "[PHONE_NUMBER] Wrap up | 02:59" at bounding box center [190, 126] width 214 height 41
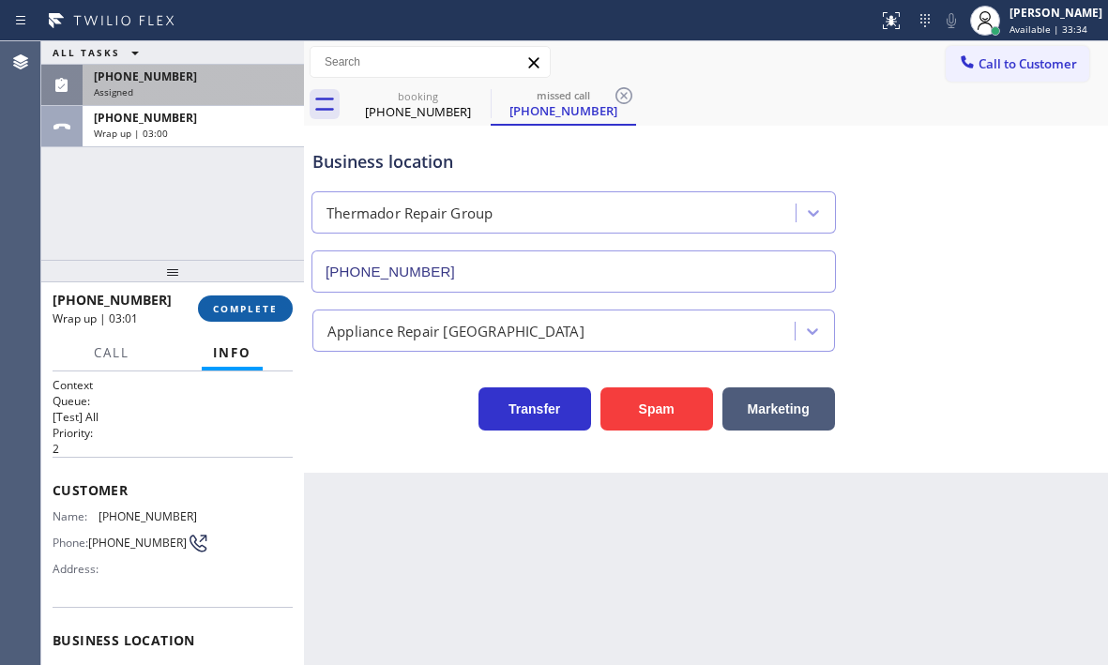
click at [222, 297] on button "COMPLETE" at bounding box center [245, 309] width 95 height 26
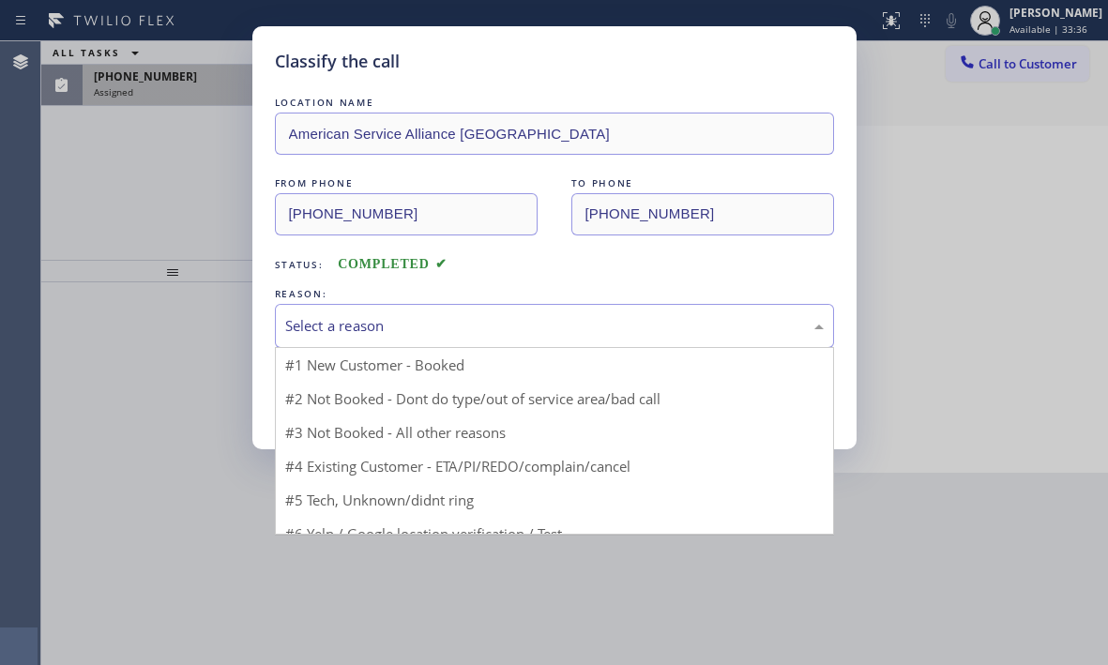
click at [394, 329] on div "Select a reason" at bounding box center [554, 326] width 539 height 22
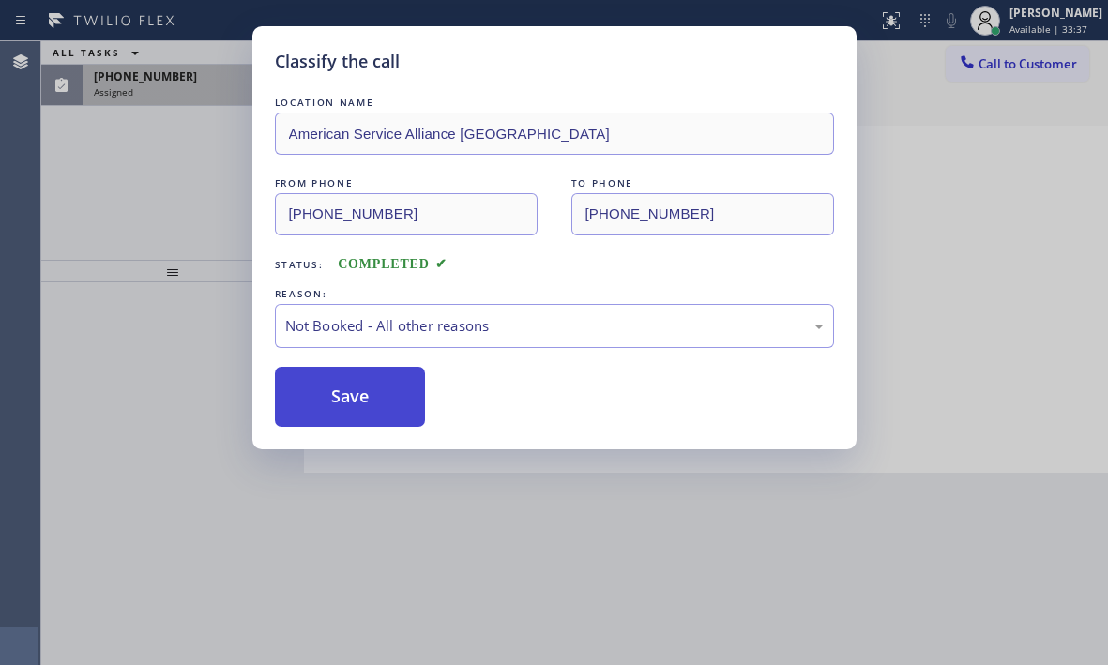
click at [325, 399] on button "Save" at bounding box center [350, 397] width 151 height 60
click at [168, 95] on div "Classify the call LOCATION NAME American Service Alliance [GEOGRAPHIC_DATA] FRO…" at bounding box center [554, 332] width 1108 height 665
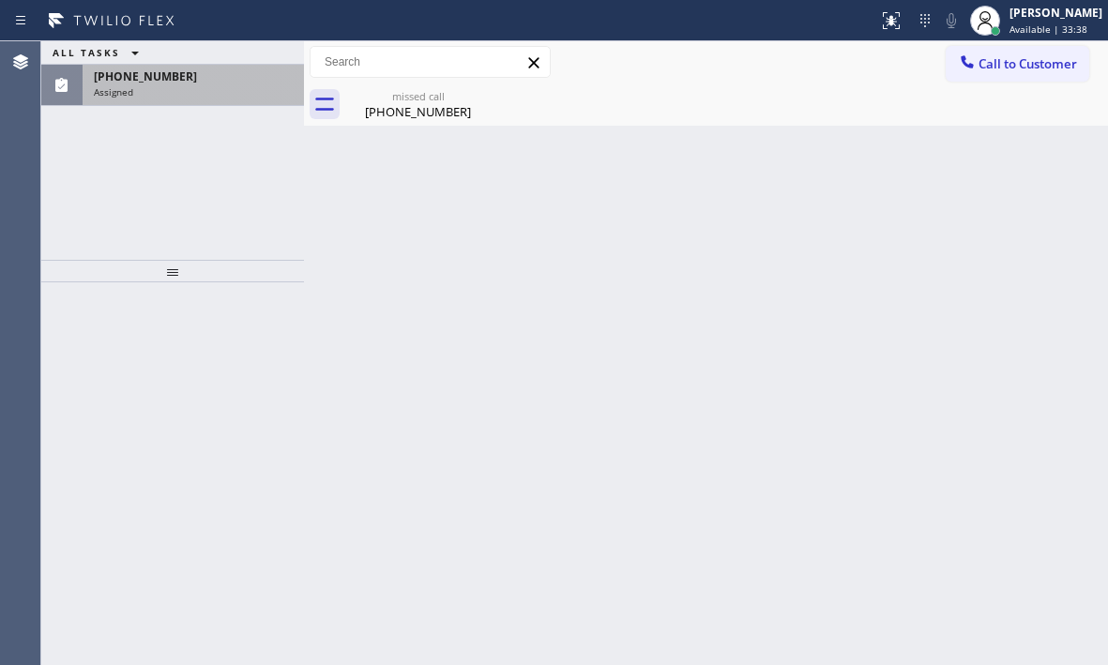
click at [176, 94] on div "Assigned" at bounding box center [193, 91] width 199 height 13
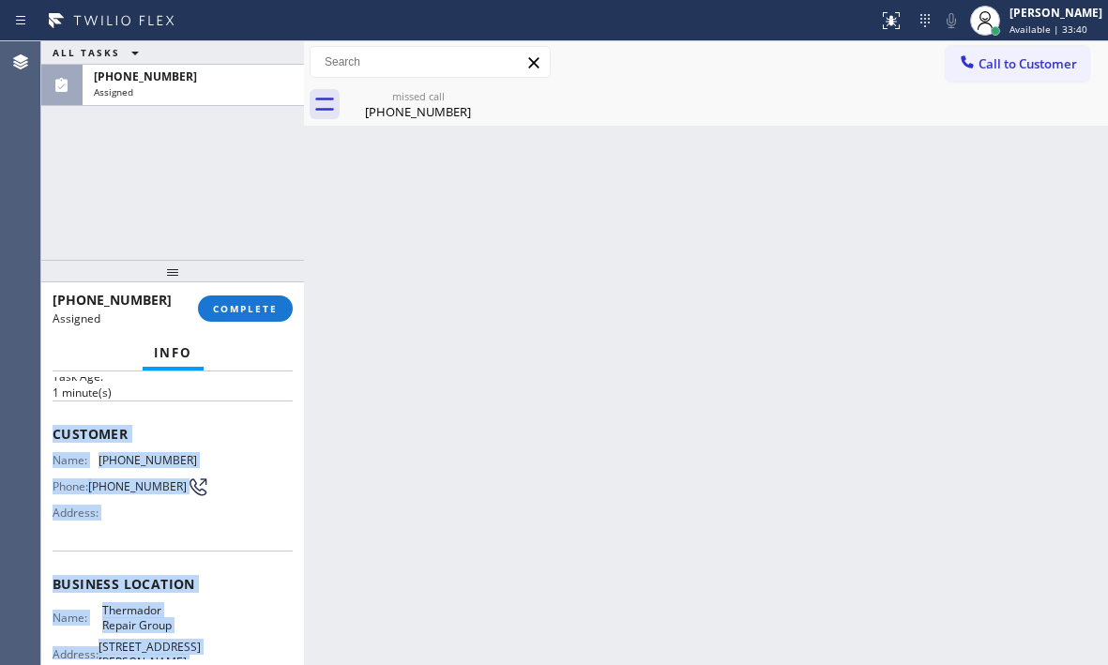
scroll to position [188, 0]
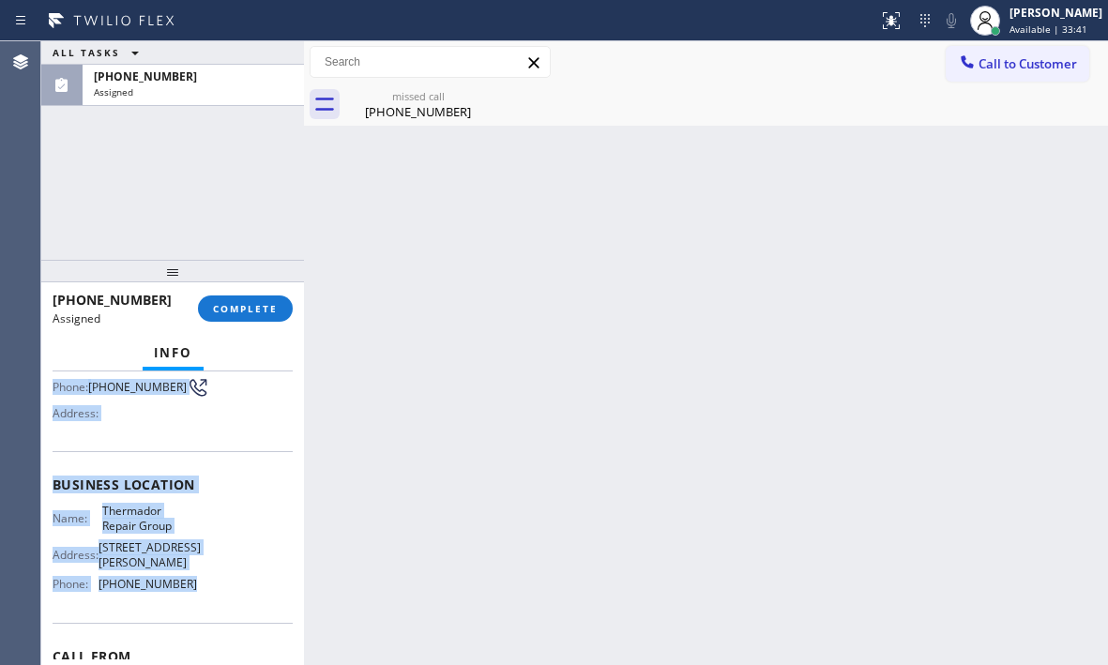
drag, startPoint x: 52, startPoint y: 508, endPoint x: 191, endPoint y: 615, distance: 176.1
click at [191, 615] on div "Context Queue: [Test] All Priority: 0 Task Age: [DEMOGRAPHIC_DATA] minute(s) Cu…" at bounding box center [172, 519] width 263 height 294
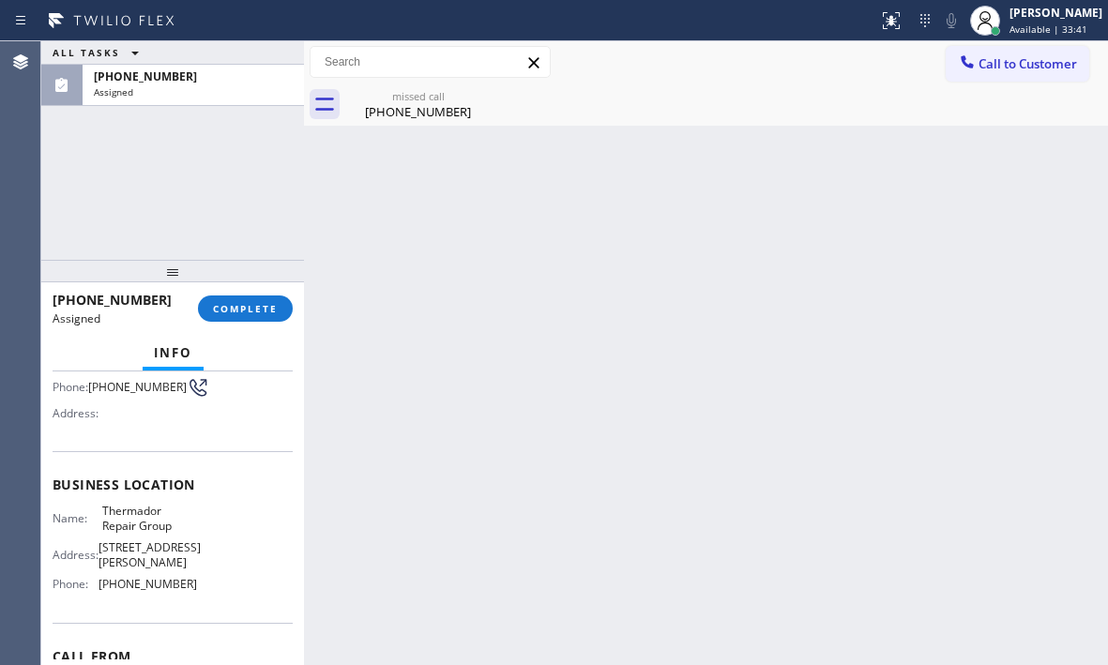
click at [285, 321] on div "[PHONE_NUMBER] Assigned COMPLETE" at bounding box center [173, 308] width 240 height 49
click at [277, 309] on span "COMPLETE" at bounding box center [245, 308] width 65 height 13
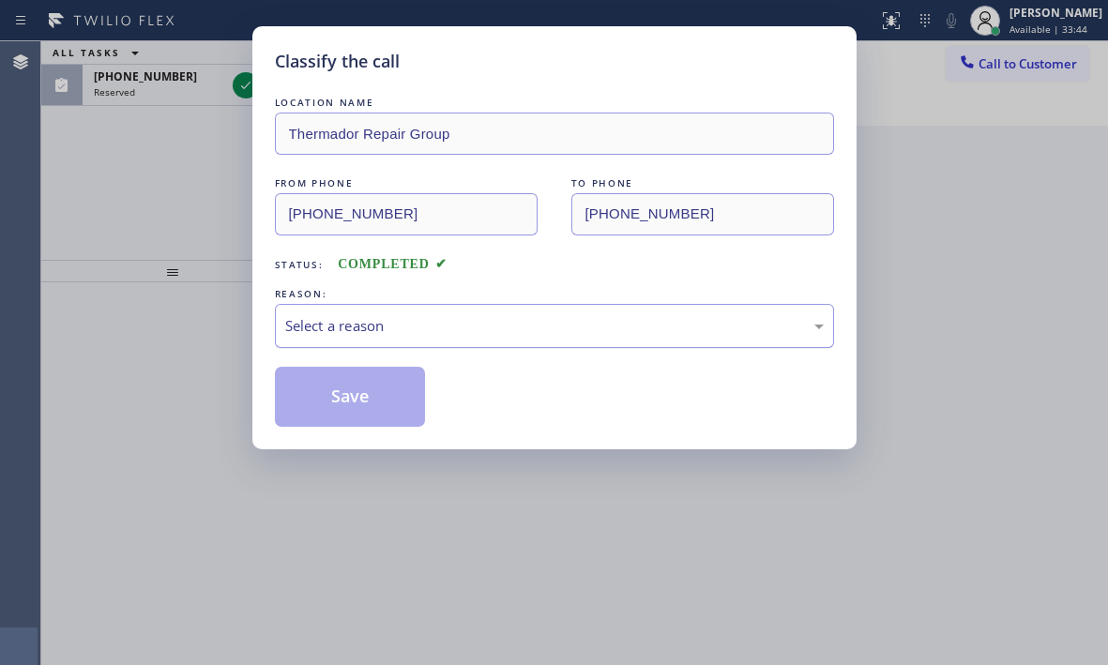
click at [442, 320] on div "Select a reason" at bounding box center [554, 326] width 539 height 22
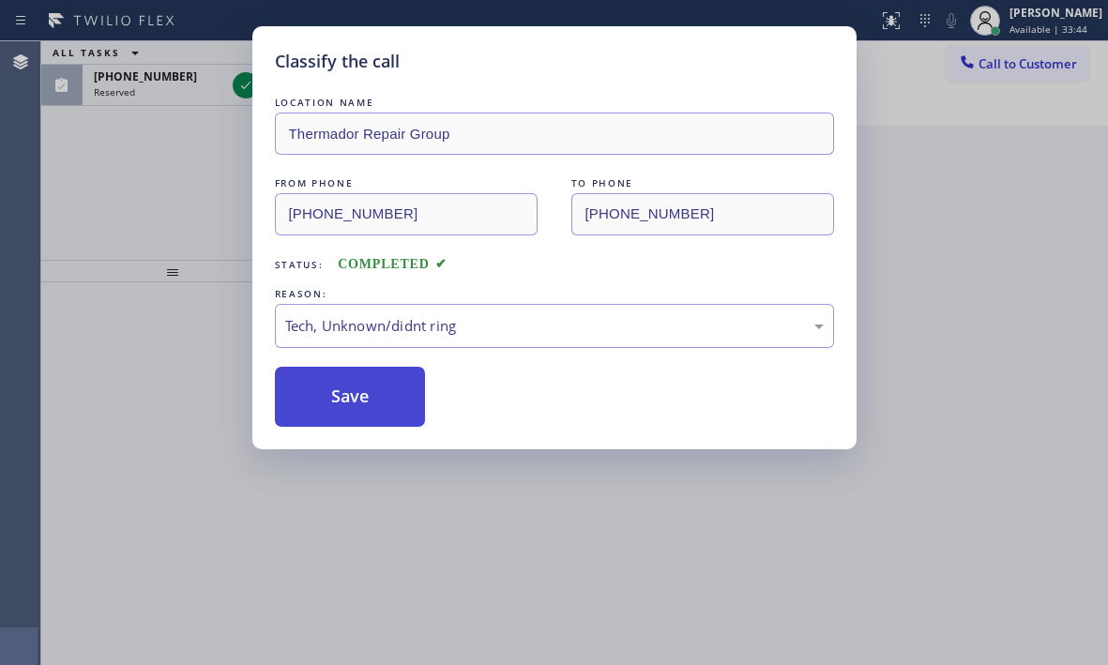
drag, startPoint x: 341, startPoint y: 399, endPoint x: 341, endPoint y: 383, distance: 16.0
click at [341, 396] on button "Save" at bounding box center [350, 397] width 151 height 60
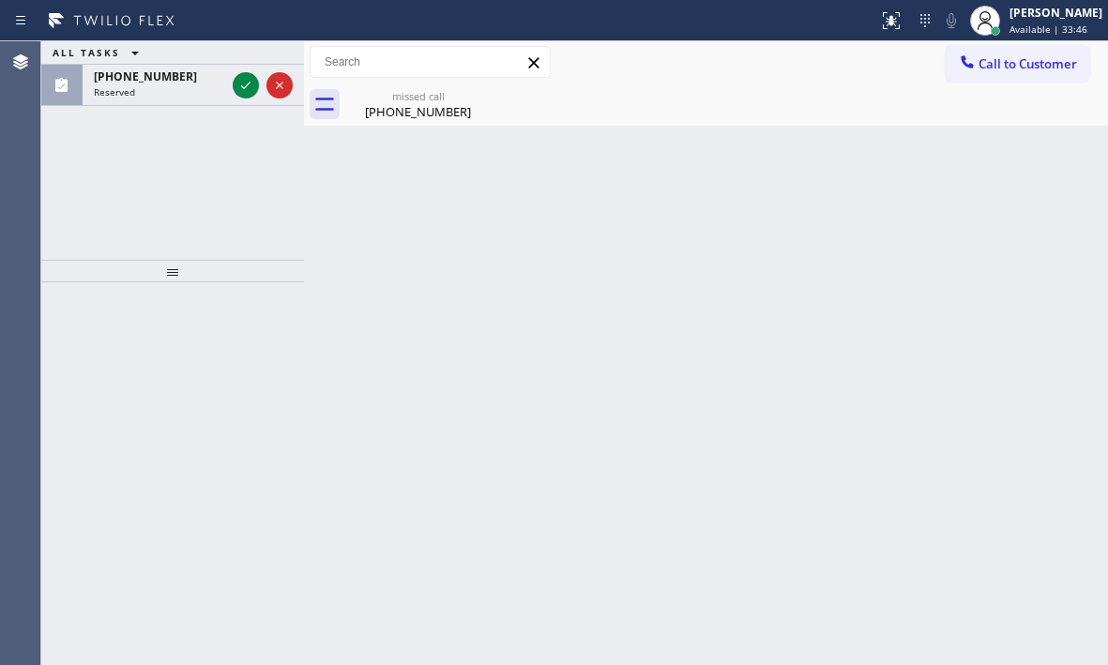
click at [243, 89] on icon at bounding box center [246, 85] width 23 height 23
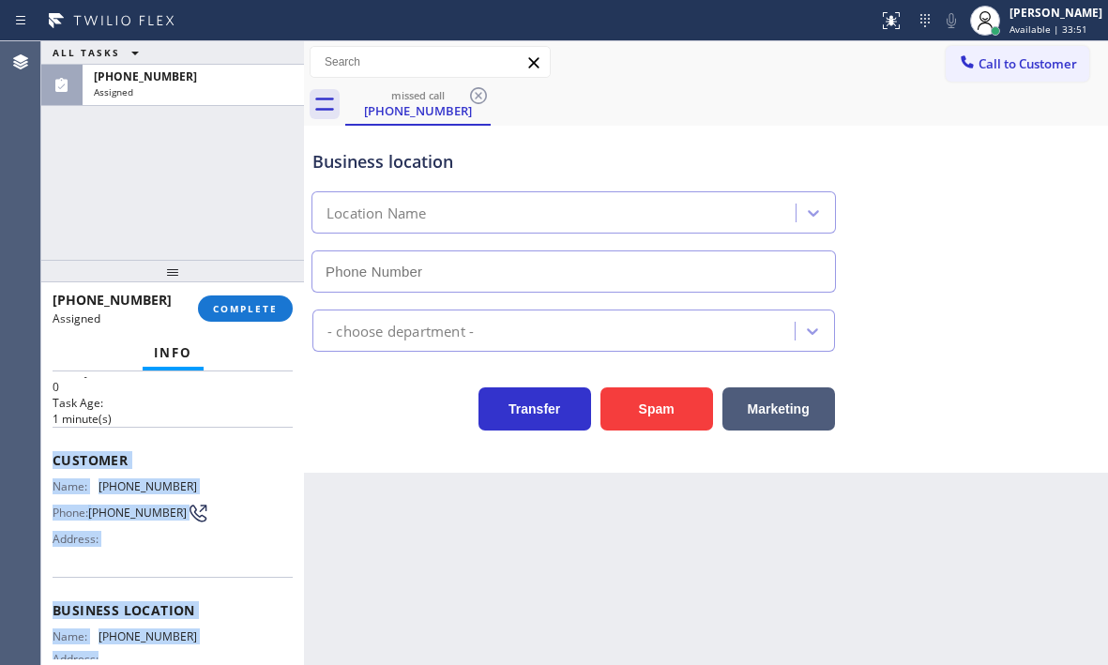
scroll to position [188, 0]
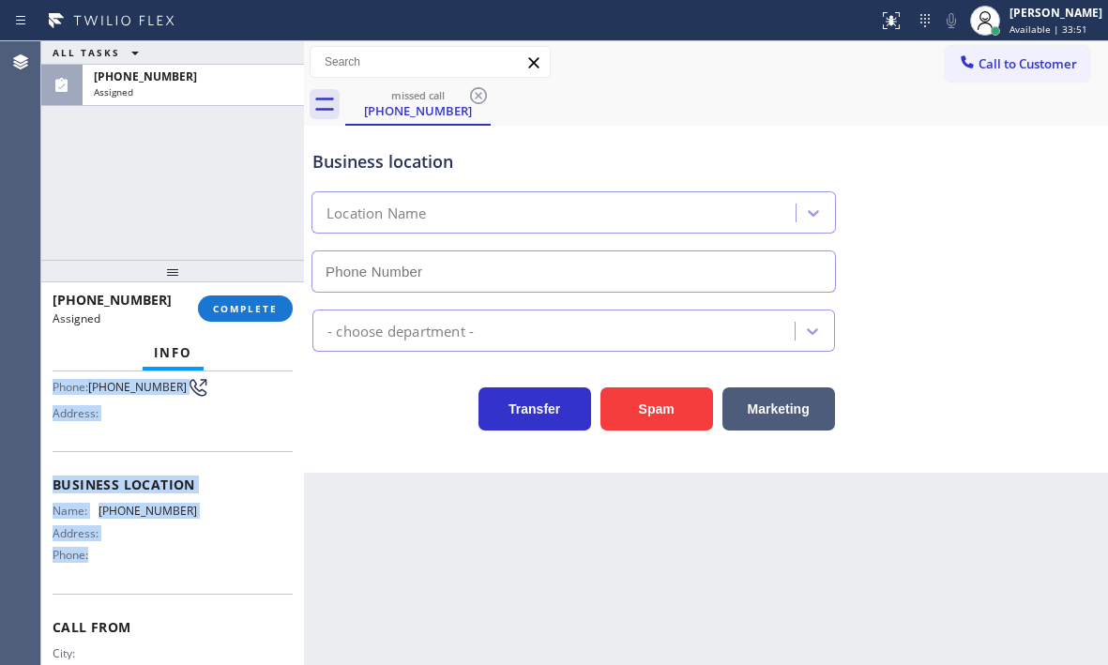
drag, startPoint x: 54, startPoint y: 512, endPoint x: 198, endPoint y: 590, distance: 164.2
click at [198, 590] on div "Context Queue: Everybody Priority: 0 Task Age: [DEMOGRAPHIC_DATA] minute(s) Cus…" at bounding box center [173, 463] width 240 height 546
click at [269, 305] on span "COMPLETE" at bounding box center [245, 308] width 65 height 13
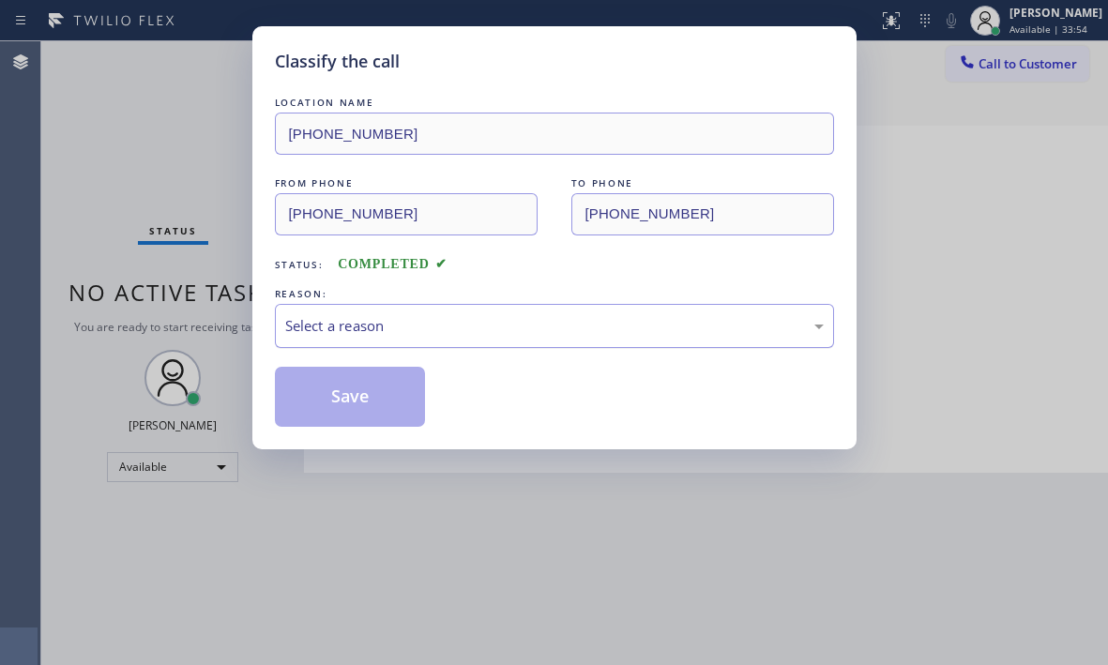
click at [480, 326] on div "Select a reason" at bounding box center [554, 326] width 539 height 22
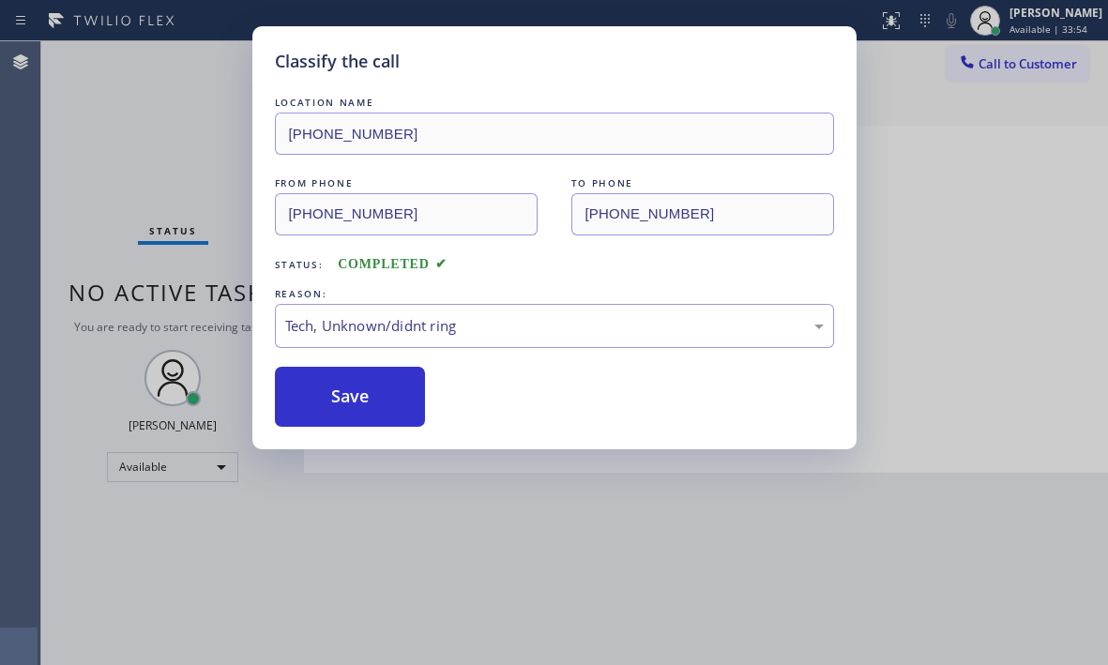
drag, startPoint x: 356, startPoint y: 368, endPoint x: 716, endPoint y: 451, distance: 369.8
click at [385, 368] on button "Save" at bounding box center [350, 397] width 151 height 60
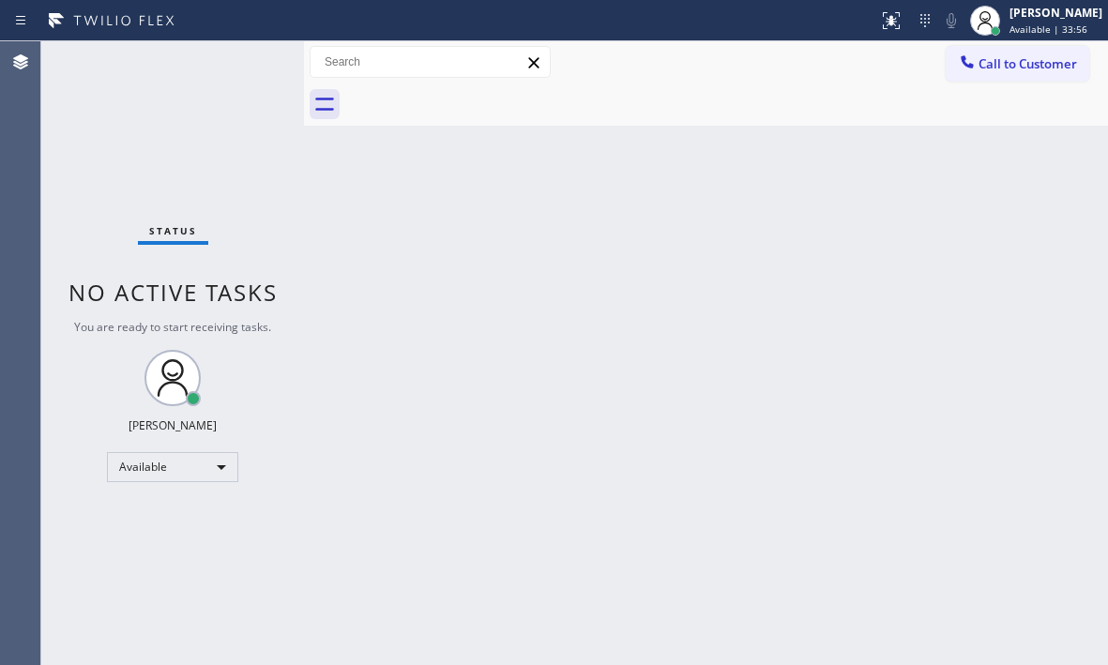
click at [332, 390] on div "Back to Dashboard Change Sender ID Customers Technicians Select a contact Outbo…" at bounding box center [706, 353] width 804 height 624
click at [843, 448] on div "Back to Dashboard Change Sender ID Customers Technicians Select a contact Outbo…" at bounding box center [706, 353] width 804 height 624
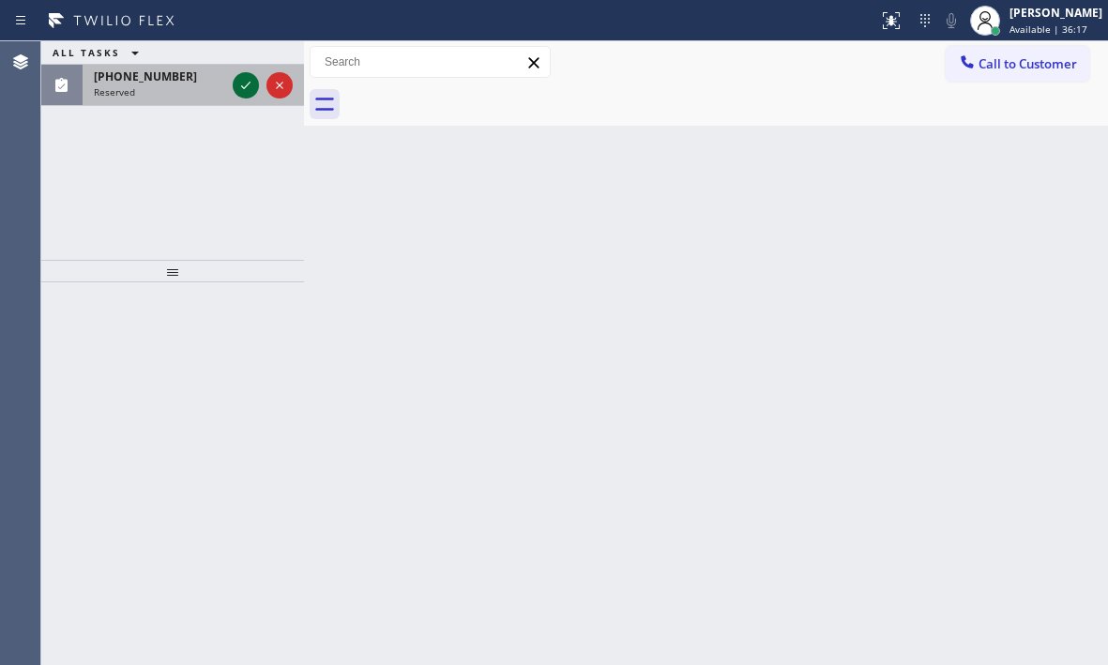
click at [252, 80] on icon at bounding box center [246, 85] width 23 height 23
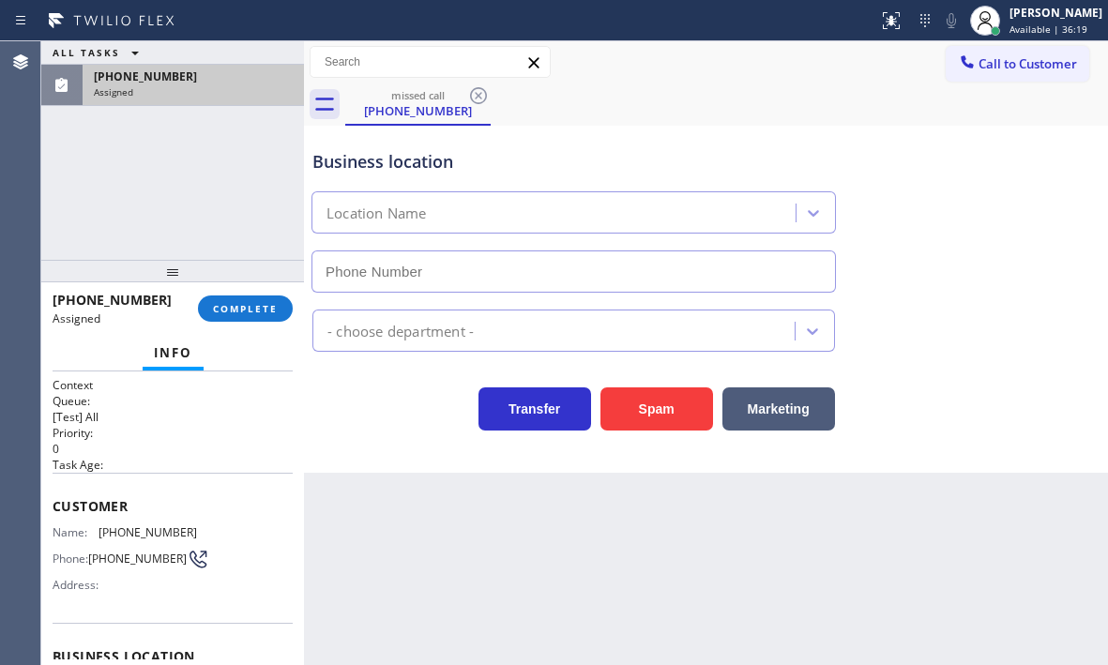
type input "[PHONE_NUMBER]"
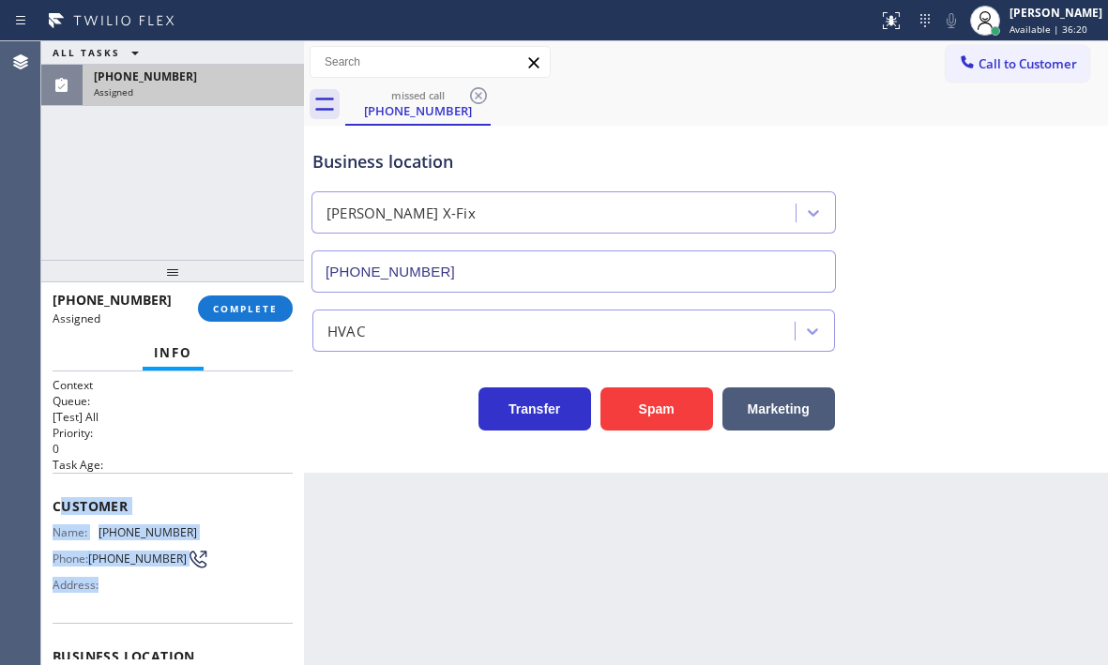
drag, startPoint x: 57, startPoint y: 509, endPoint x: 161, endPoint y: 589, distance: 131.1
click at [161, 596] on div "Customer Name: [PHONE_NUMBER] Phone: [PHONE_NUMBER] Address:" at bounding box center [173, 548] width 240 height 150
click at [176, 506] on span "Customer" at bounding box center [173, 506] width 240 height 18
click at [76, 487] on div "Customer Name: [PHONE_NUMBER] Phone: [PHONE_NUMBER] Address:" at bounding box center [173, 548] width 240 height 150
click at [66, 483] on div "Customer Name: [PHONE_NUMBER] Phone: [PHONE_NUMBER] Address:" at bounding box center [173, 548] width 240 height 150
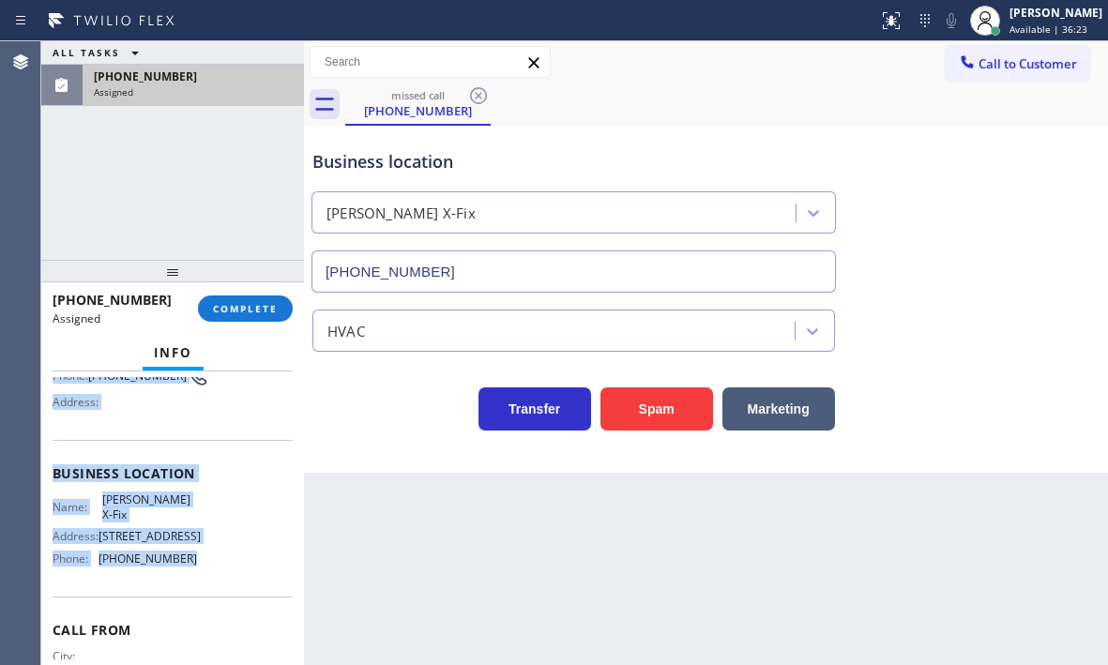
scroll to position [188, 0]
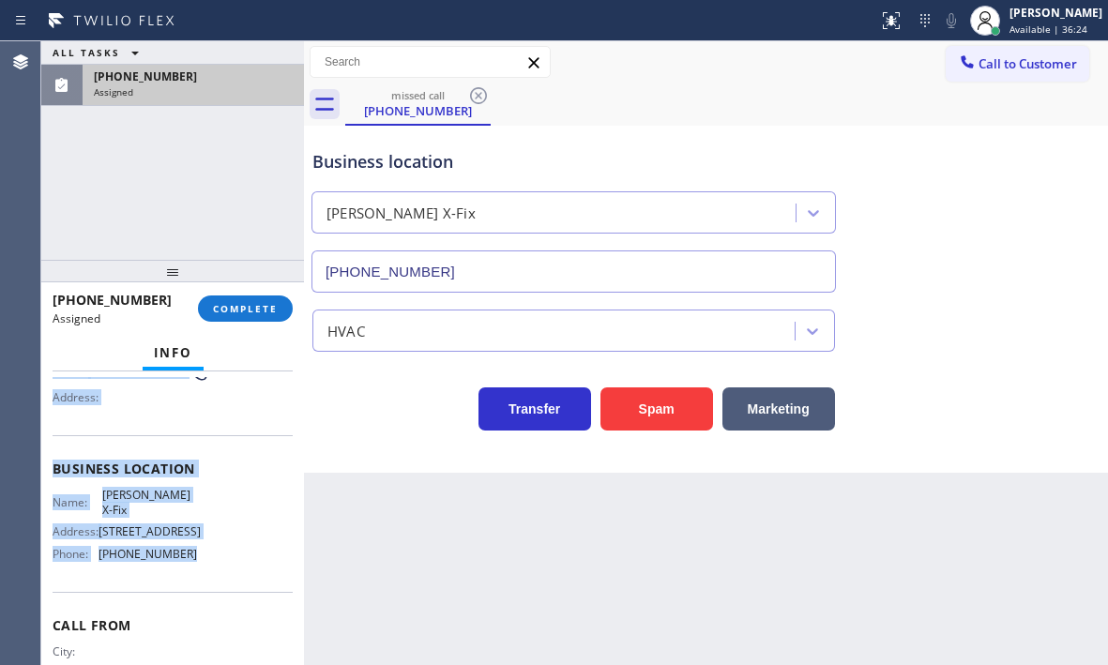
drag, startPoint x: 53, startPoint y: 496, endPoint x: 216, endPoint y: 573, distance: 180.5
click at [216, 573] on div "Context Queue: [Test] All Priority: 0 Task Age: Customer Name: [PHONE_NUMBER] P…" at bounding box center [173, 462] width 240 height 544
drag, startPoint x: 230, startPoint y: 315, endPoint x: 254, endPoint y: 327, distance: 26.9
click at [230, 314] on button "COMPLETE" at bounding box center [245, 309] width 95 height 26
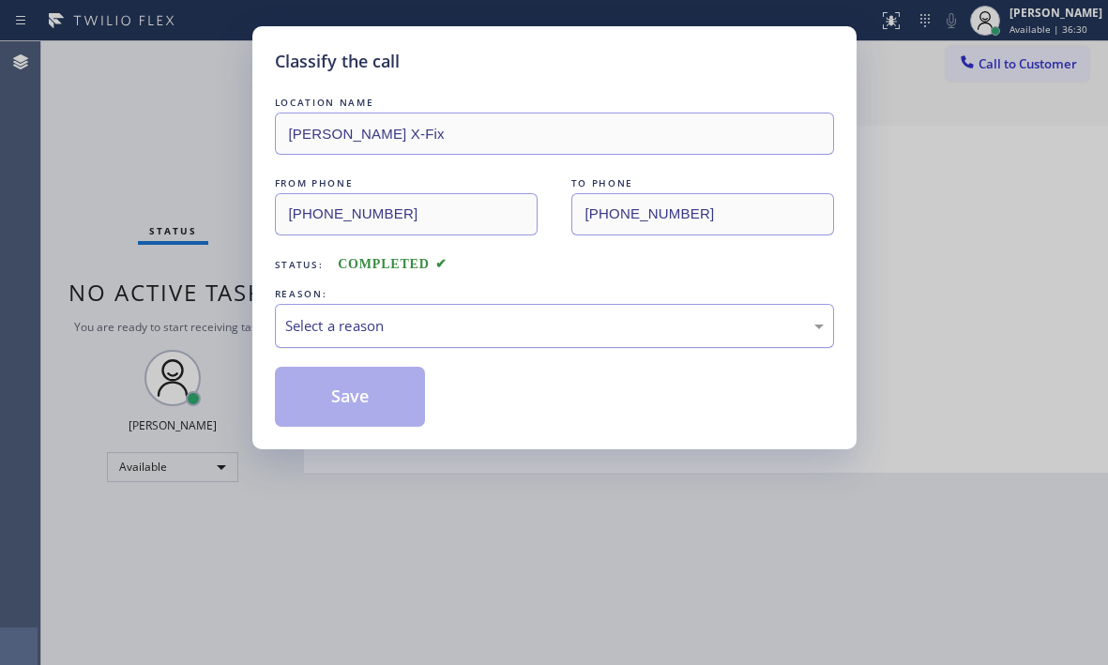
click at [388, 329] on div "Select a reason" at bounding box center [554, 326] width 539 height 22
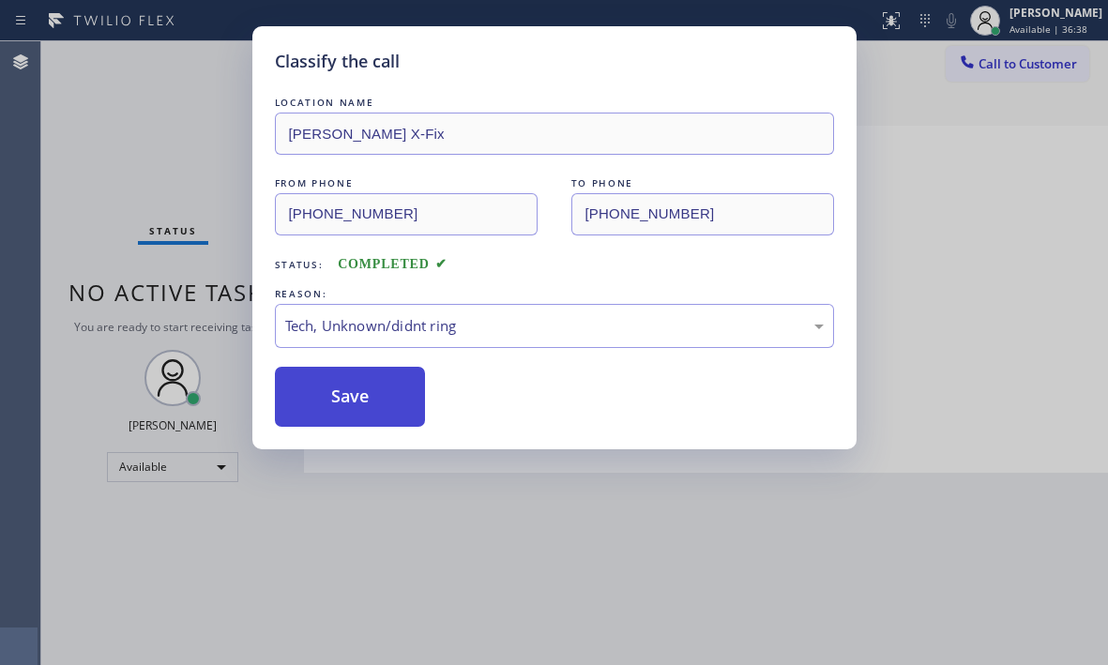
click at [368, 411] on button "Save" at bounding box center [350, 397] width 151 height 60
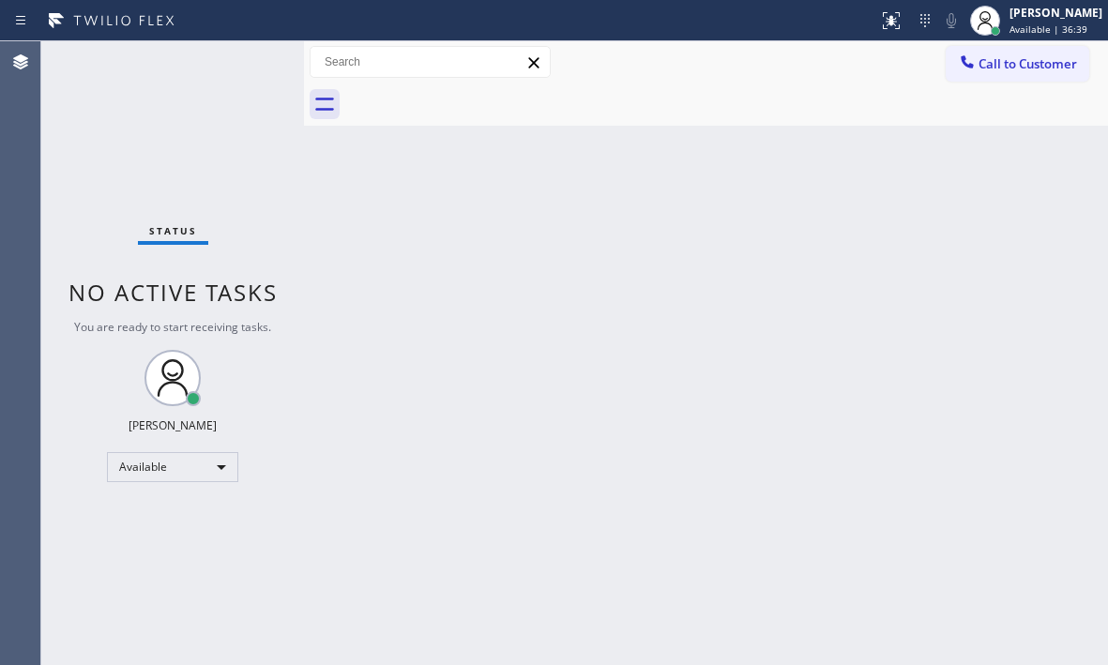
click at [1009, 294] on div "Back to Dashboard Change Sender ID Customers Technicians Select a contact Outbo…" at bounding box center [706, 353] width 804 height 624
drag, startPoint x: 156, startPoint y: 127, endPoint x: 209, endPoint y: 138, distance: 54.7
click at [163, 124] on div "Status No active tasks You are ready to start receiving tasks. [PERSON_NAME] Av…" at bounding box center [172, 353] width 263 height 624
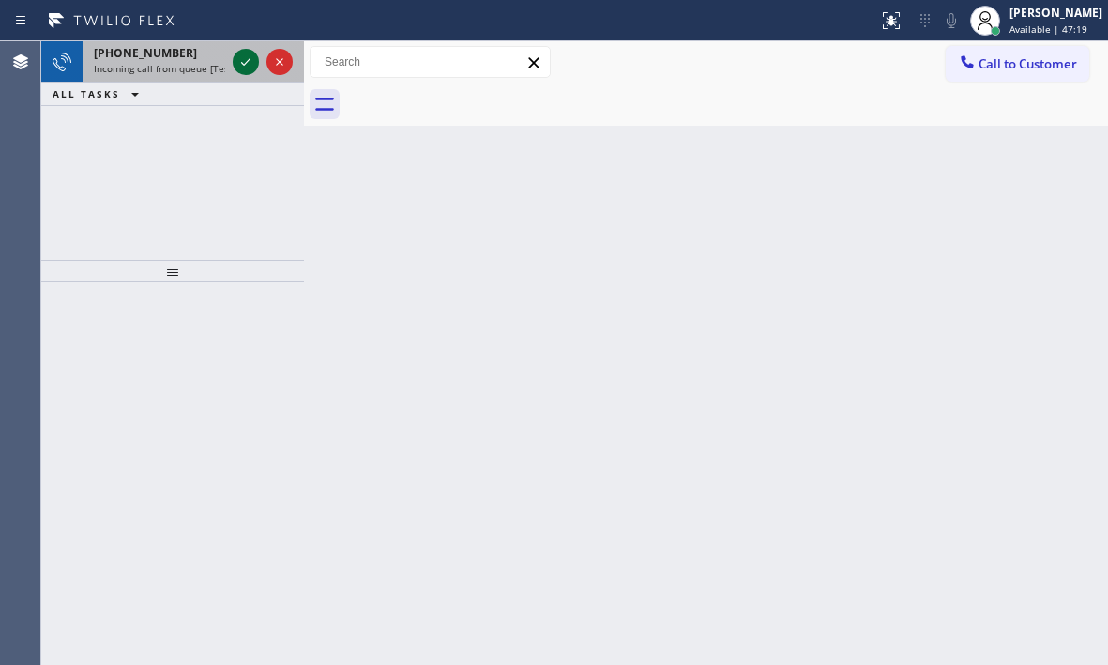
click at [248, 63] on icon at bounding box center [246, 62] width 23 height 23
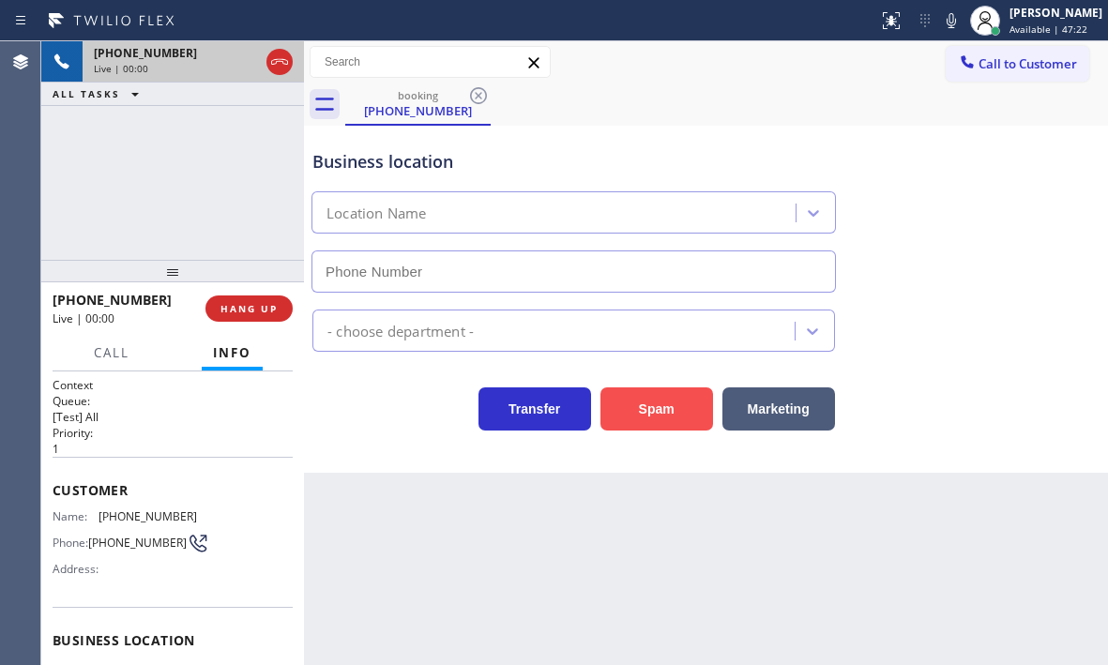
type input "[PHONE_NUMBER]"
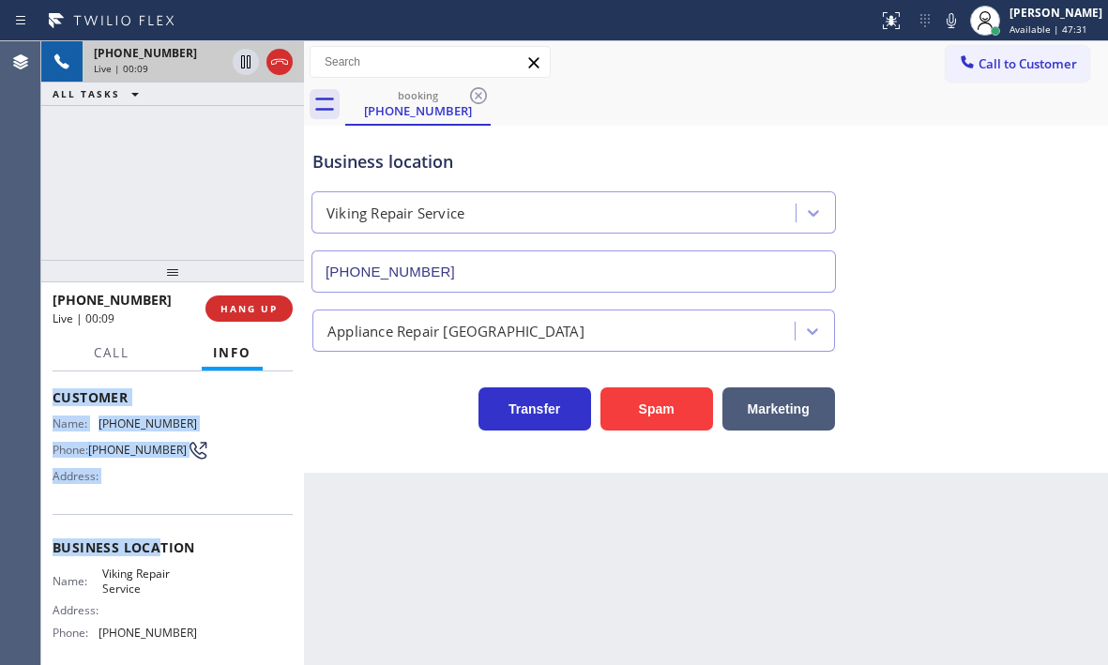
scroll to position [94, 0]
drag, startPoint x: 54, startPoint y: 482, endPoint x: 179, endPoint y: 634, distance: 196.0
click at [179, 634] on div "Context Queue: [Test] All Priority: 1 Customer Name: [PHONE_NUMBER] Phone: [PHO…" at bounding box center [173, 547] width 240 height 528
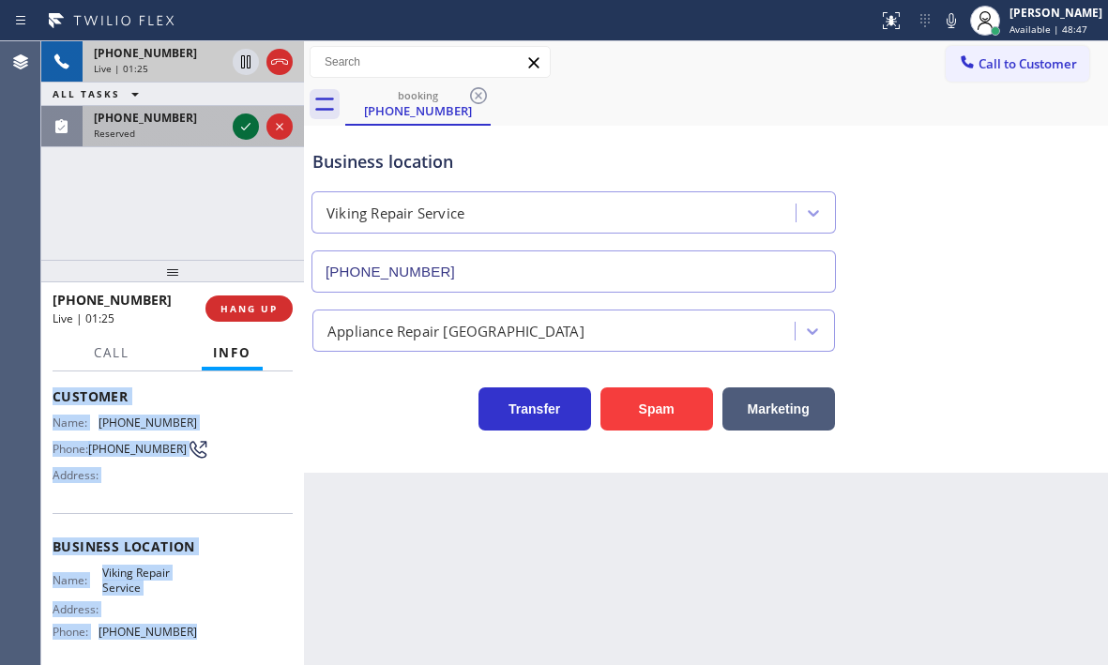
click at [252, 129] on icon at bounding box center [246, 126] width 23 height 23
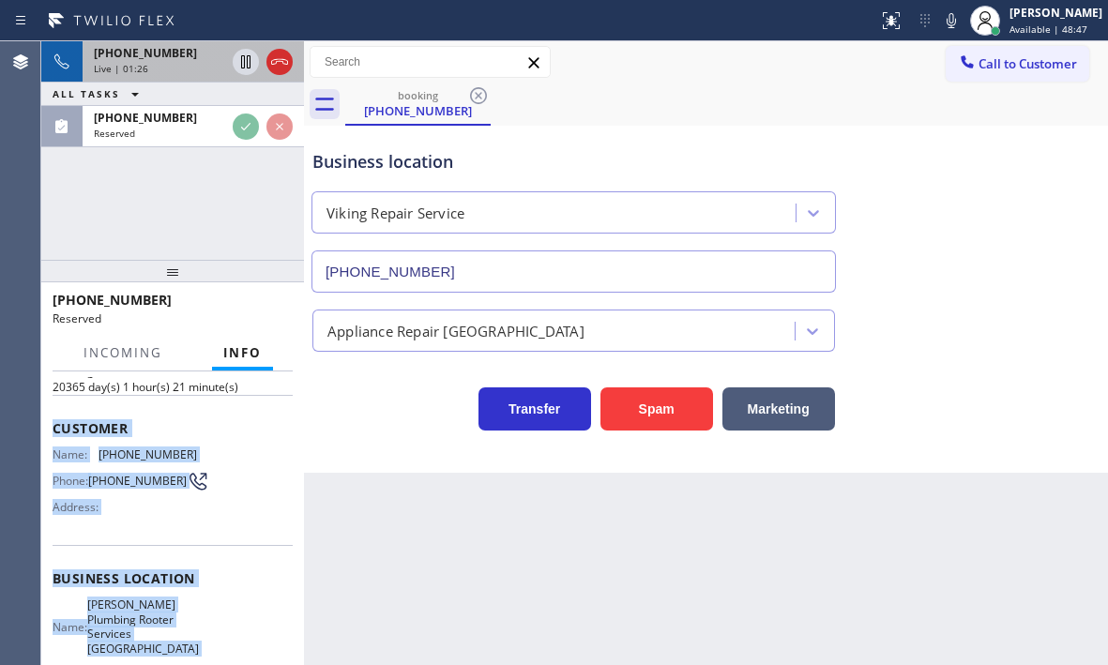
scroll to position [110, 0]
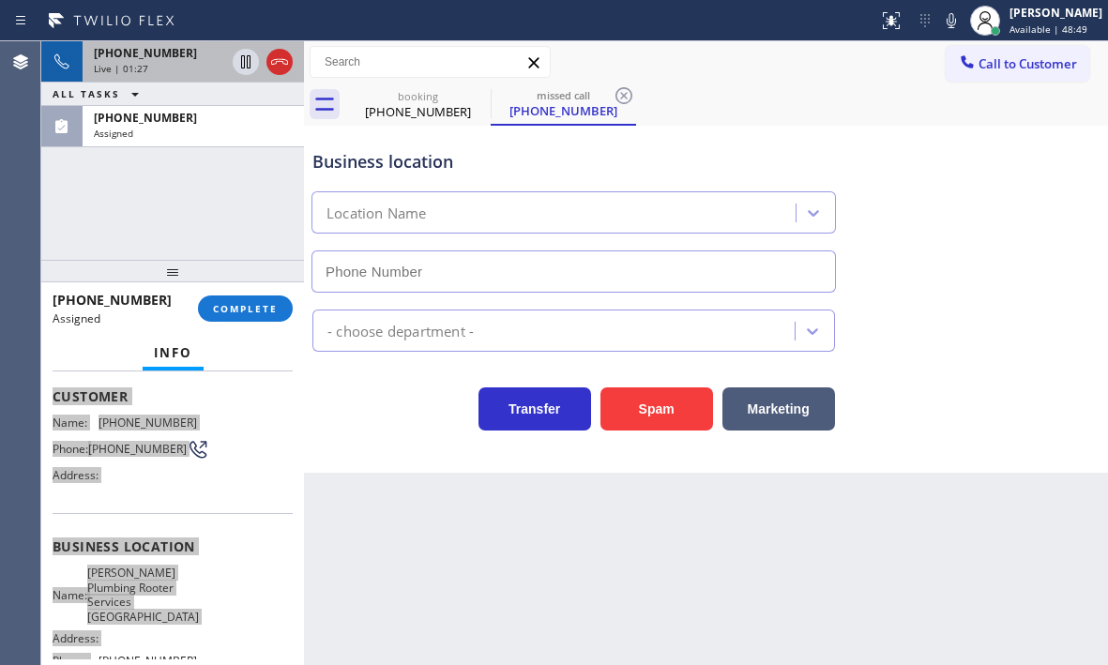
type input "[PHONE_NUMBER]"
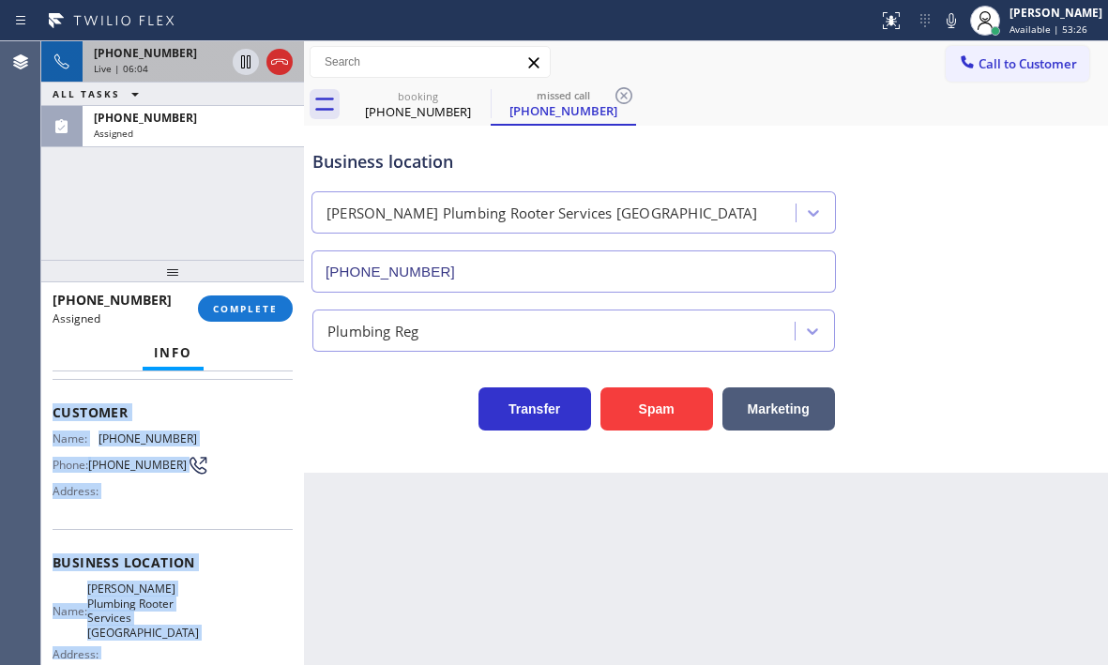
scroll to position [126, 0]
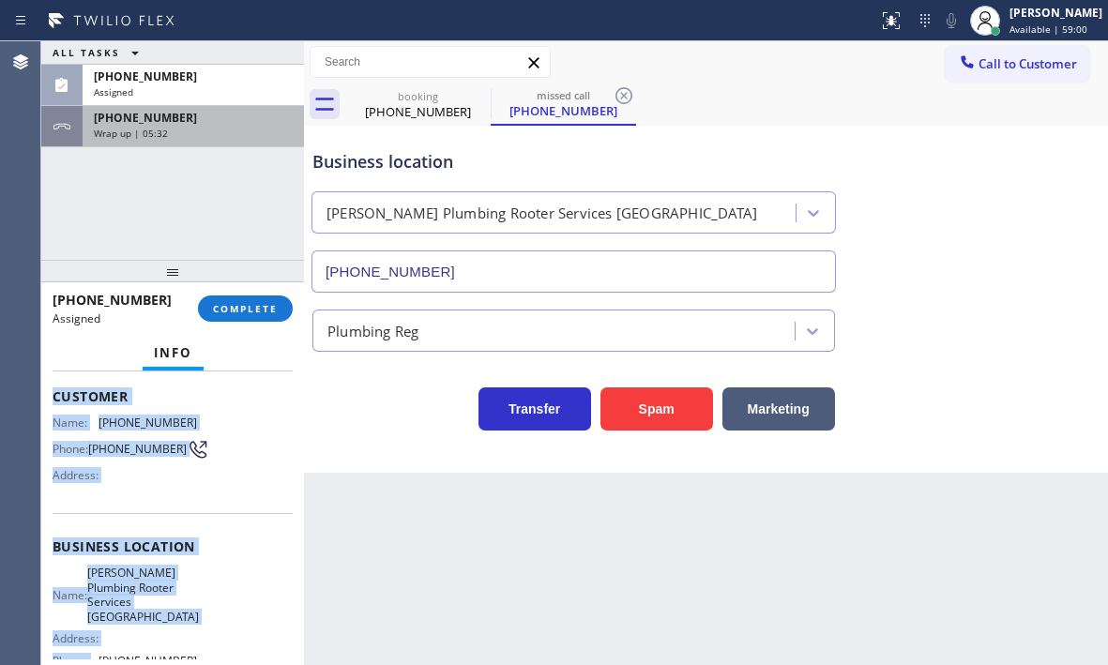
click at [197, 134] on div "Wrap up | 05:32" at bounding box center [193, 133] width 199 height 13
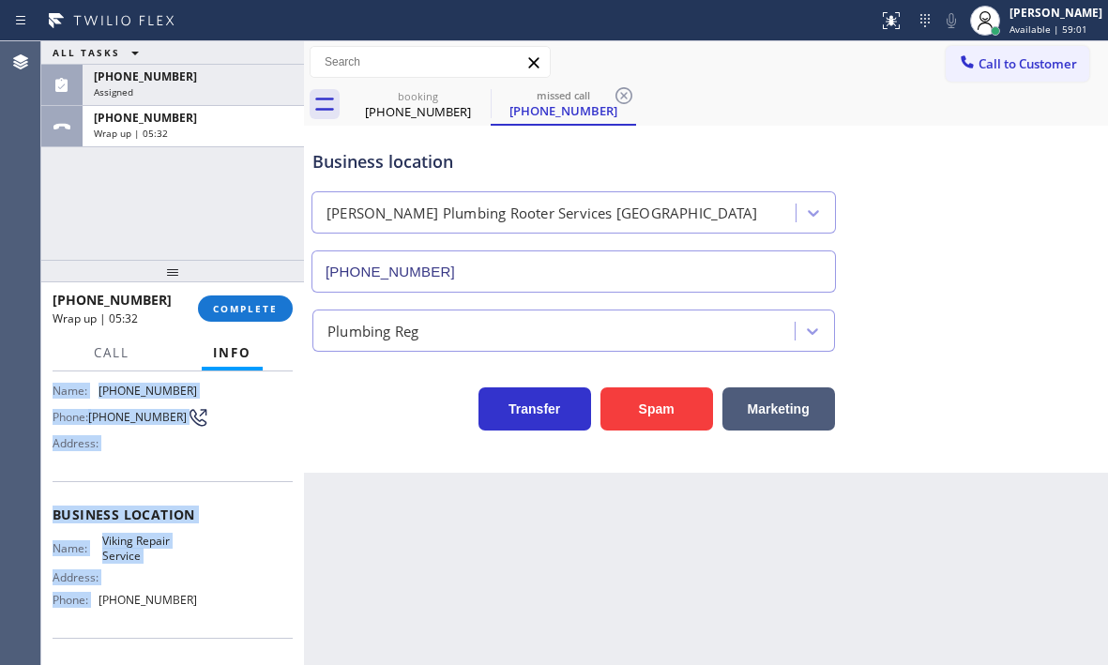
scroll to position [94, 0]
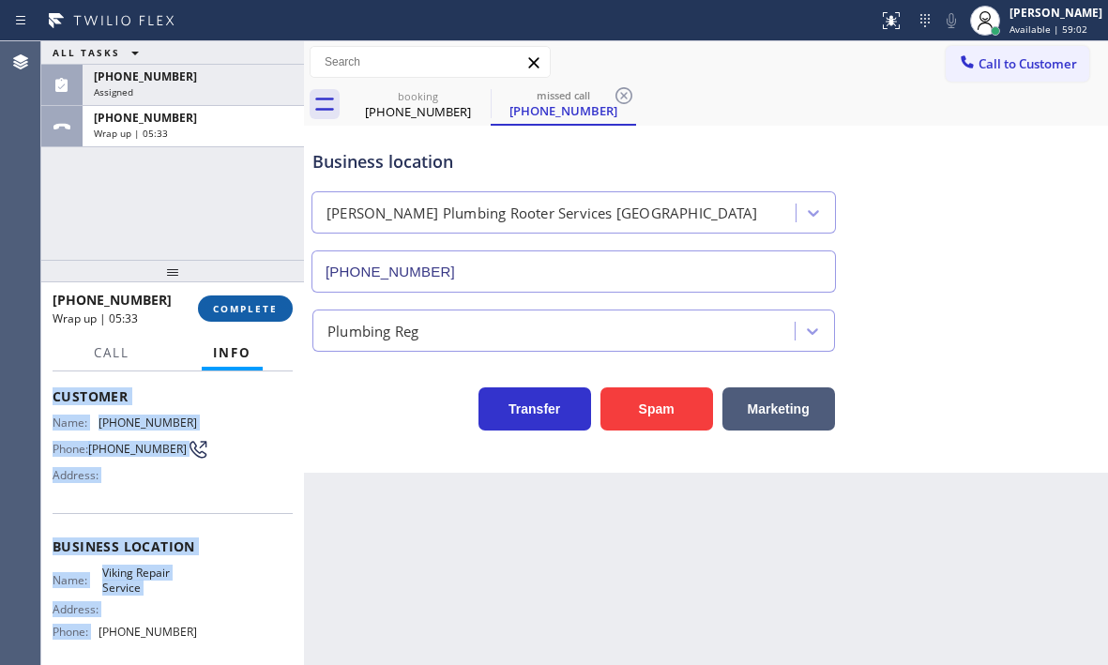
click at [235, 302] on span "COMPLETE" at bounding box center [245, 308] width 65 height 13
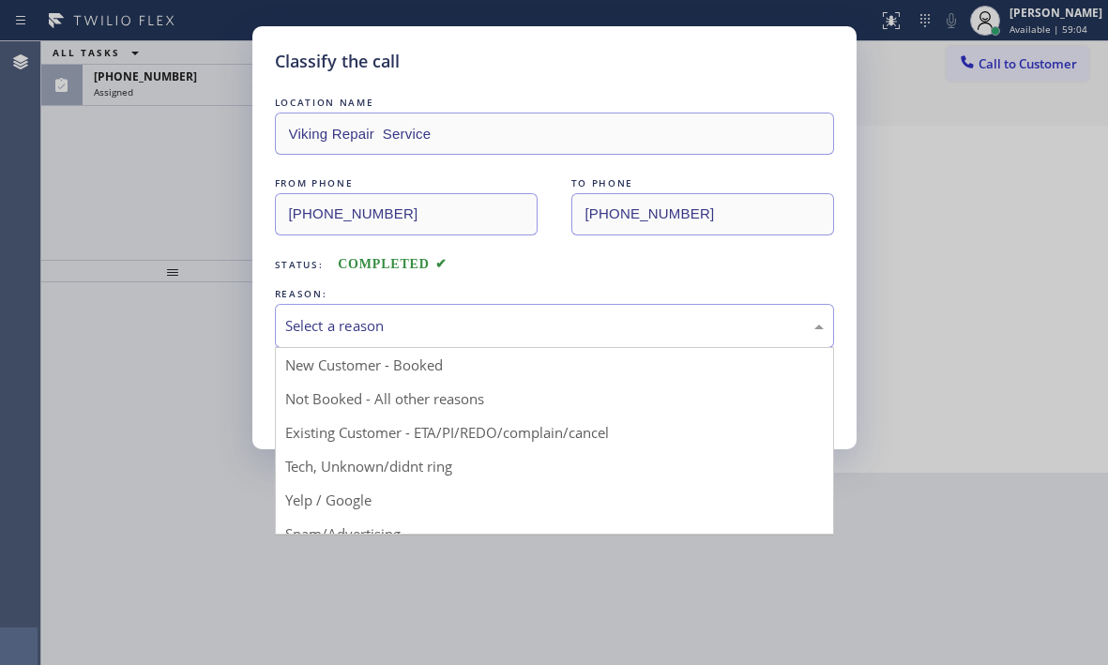
click at [372, 320] on div "Select a reason" at bounding box center [554, 326] width 539 height 22
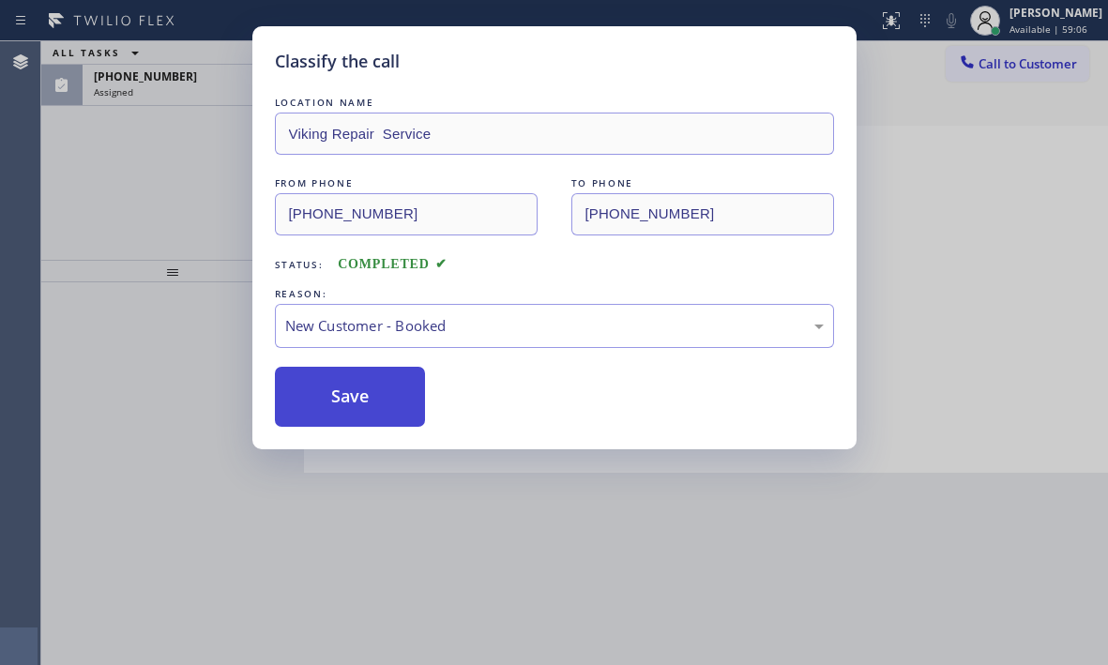
click at [319, 390] on button "Save" at bounding box center [350, 397] width 151 height 60
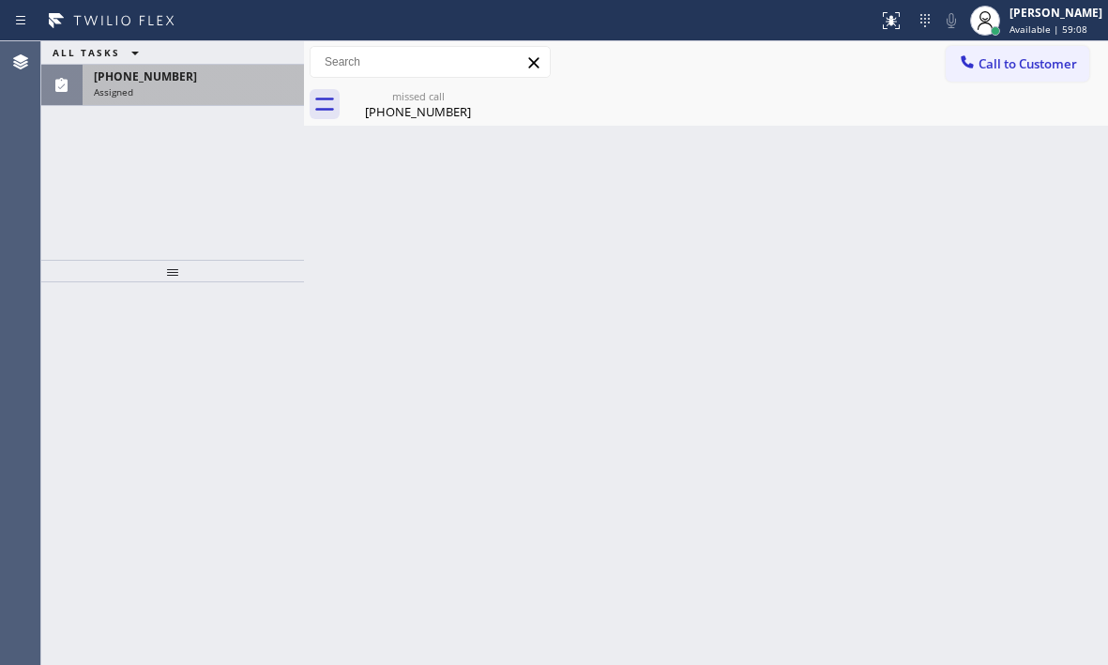
click at [207, 88] on div "Assigned" at bounding box center [193, 91] width 199 height 13
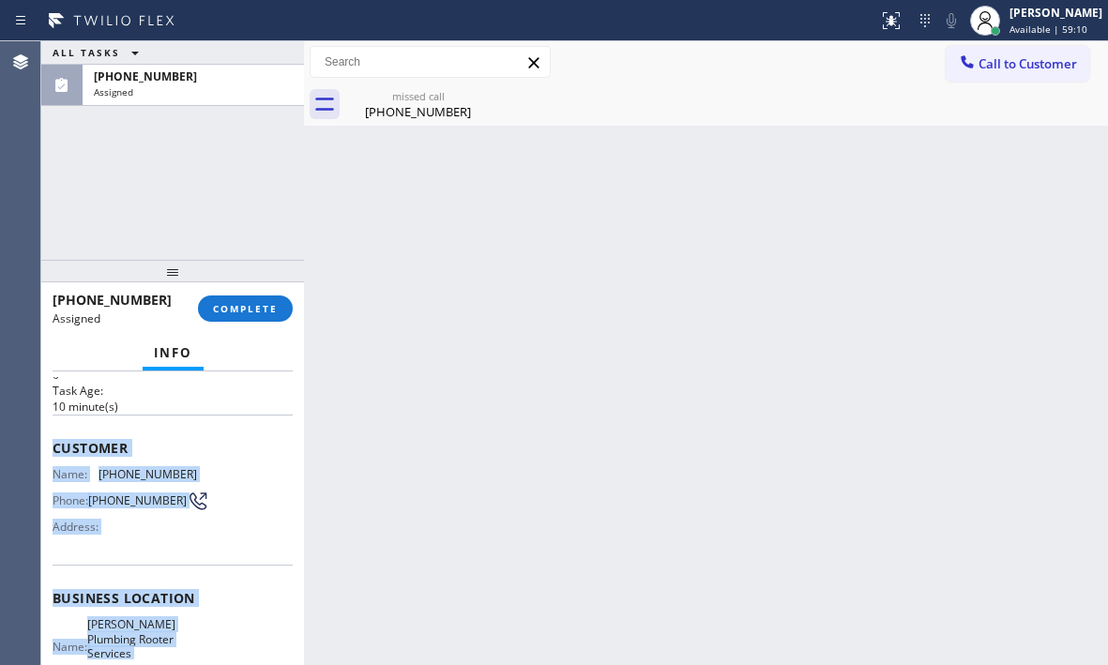
scroll to position [188, 0]
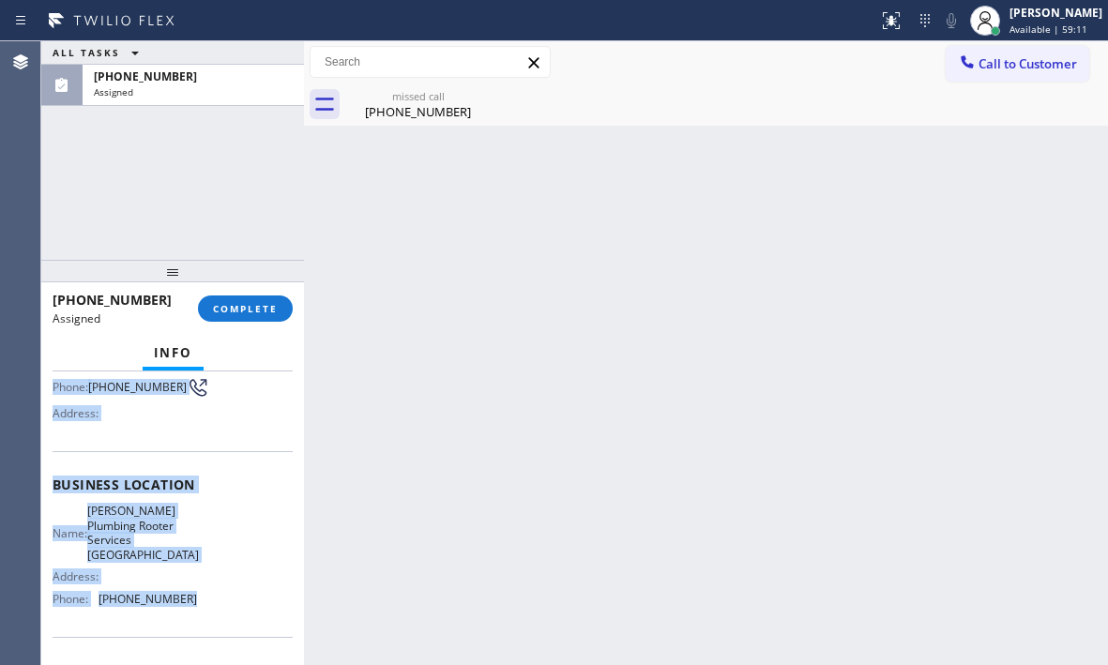
drag, startPoint x: 54, startPoint y: 515, endPoint x: 221, endPoint y: 611, distance: 191.7
click at [202, 604] on div "Context Queue: [Test] All Priority: 0 Task Age: [DEMOGRAPHIC_DATA] minute(s) Cu…" at bounding box center [172, 519] width 263 height 294
click at [258, 309] on span "COMPLETE" at bounding box center [245, 308] width 65 height 13
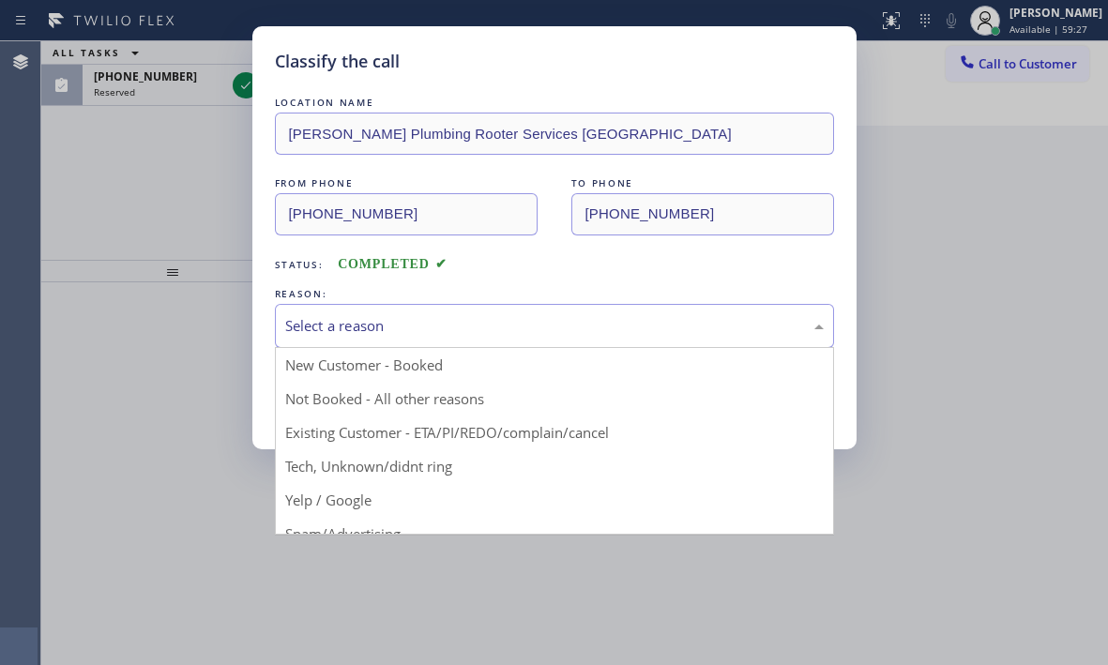
click at [489, 331] on div "Select a reason" at bounding box center [554, 326] width 539 height 22
drag, startPoint x: 339, startPoint y: 463, endPoint x: 334, endPoint y: 451, distance: 12.2
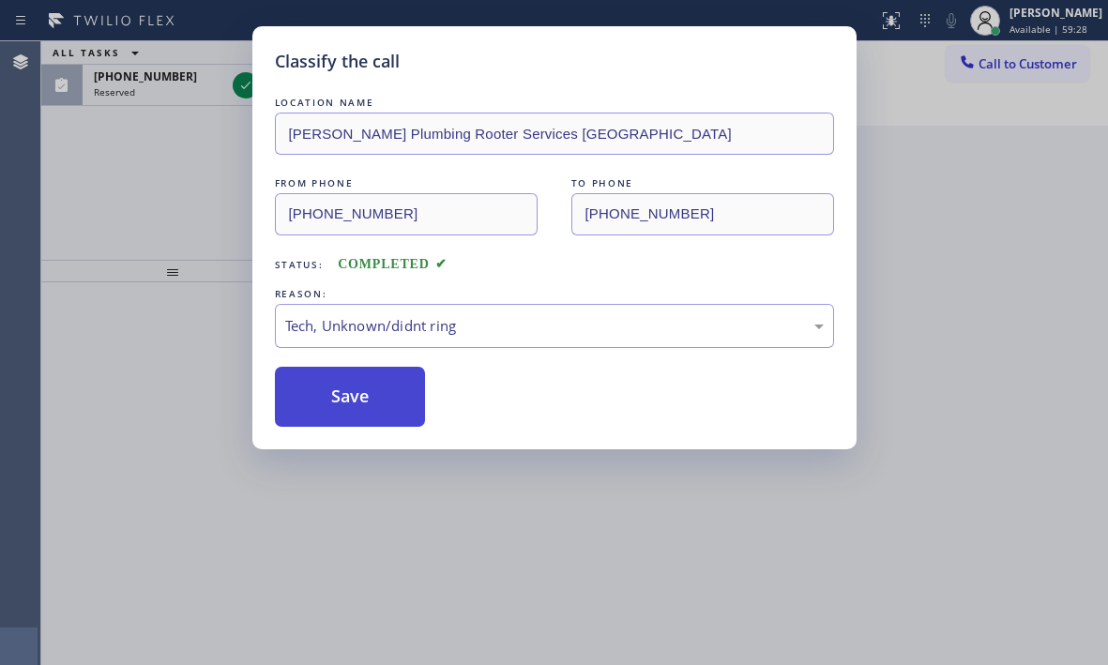
drag, startPoint x: 340, startPoint y: 404, endPoint x: 340, endPoint y: 393, distance: 10.3
click at [340, 401] on button "Save" at bounding box center [350, 397] width 151 height 60
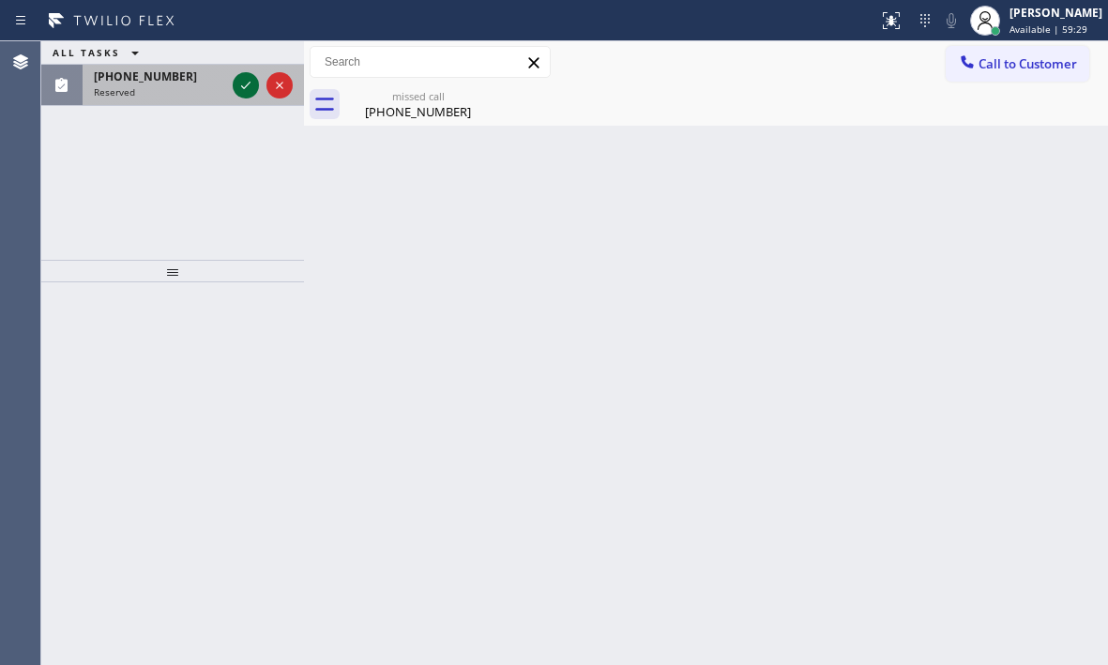
click at [246, 86] on icon at bounding box center [245, 86] width 9 height 8
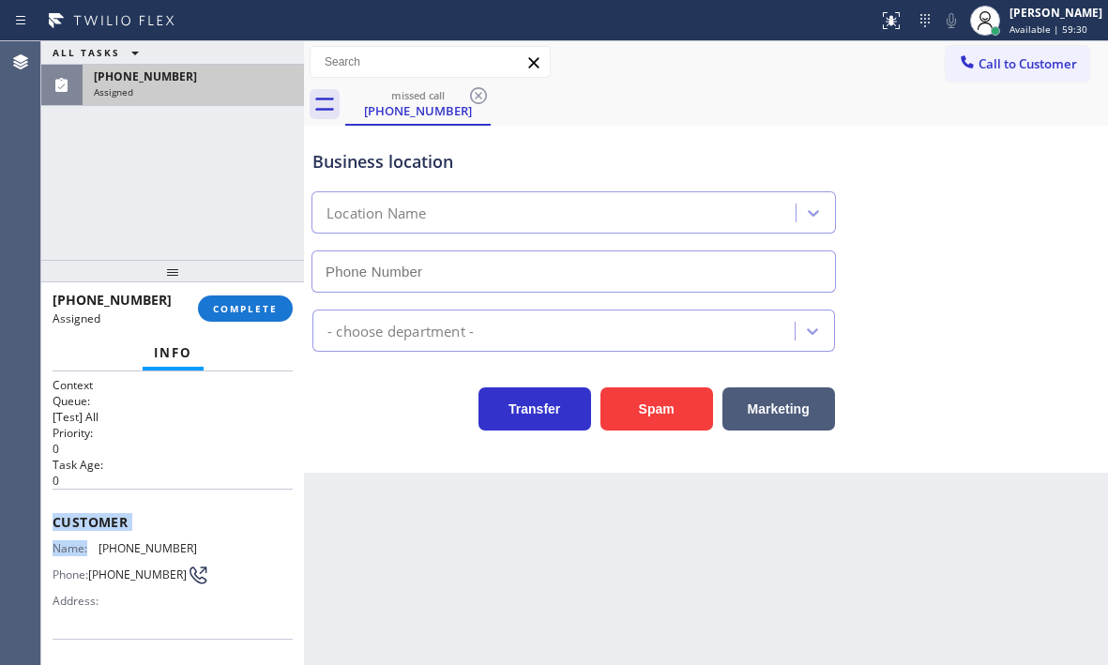
type input "[PHONE_NUMBER]"
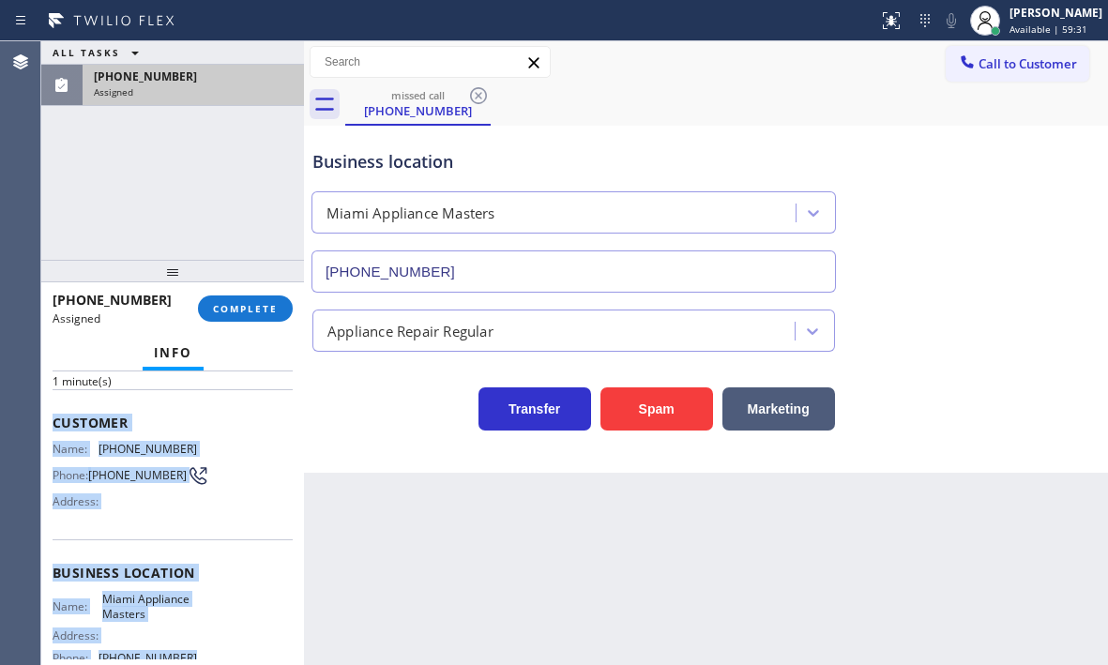
scroll to position [188, 0]
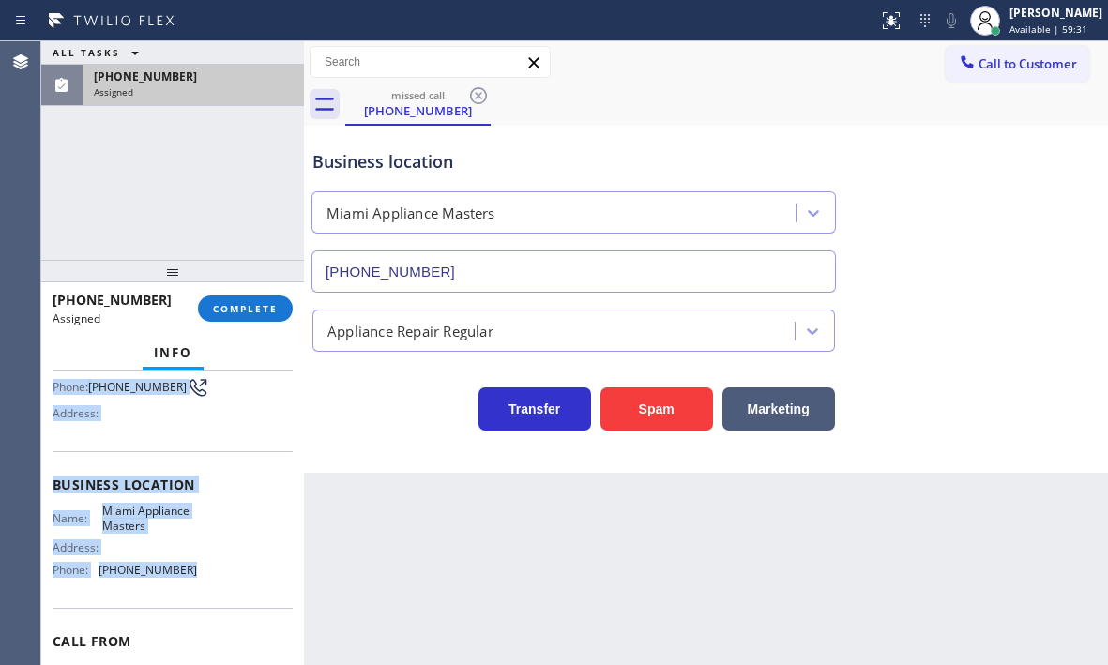
drag, startPoint x: 54, startPoint y: 500, endPoint x: 189, endPoint y: 606, distance: 171.8
click at [189, 606] on div "Context Queue: [Test] All Priority: 0 Task Age: [DEMOGRAPHIC_DATA] minute(s) Cu…" at bounding box center [173, 470] width 240 height 560
click at [258, 312] on span "COMPLETE" at bounding box center [245, 308] width 65 height 13
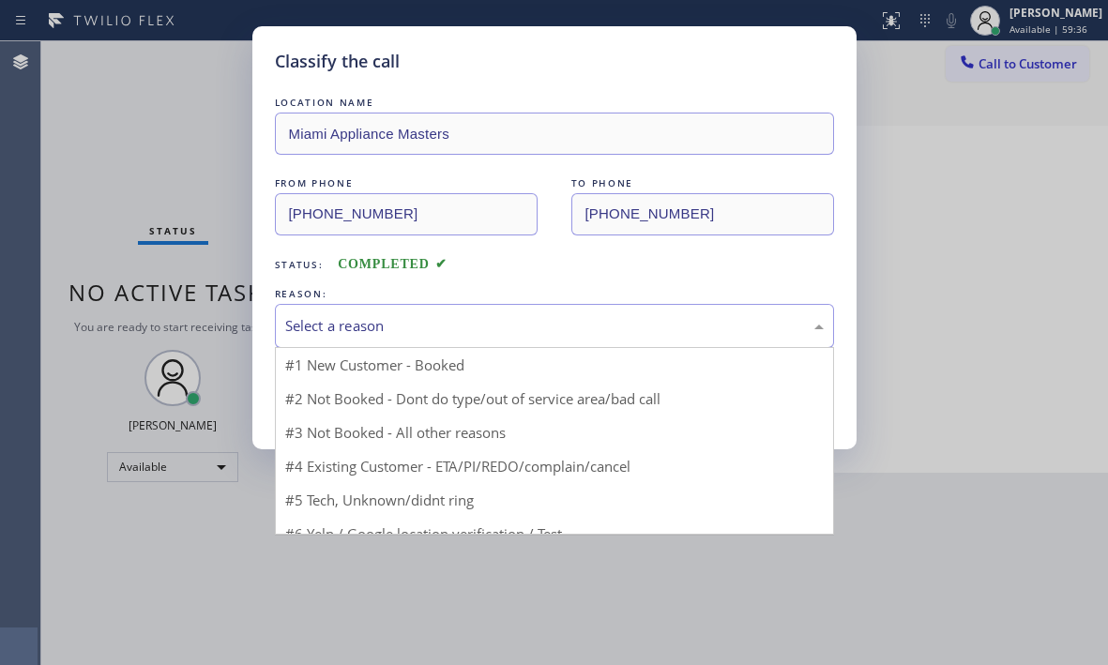
click at [460, 325] on div "Select a reason" at bounding box center [554, 326] width 539 height 22
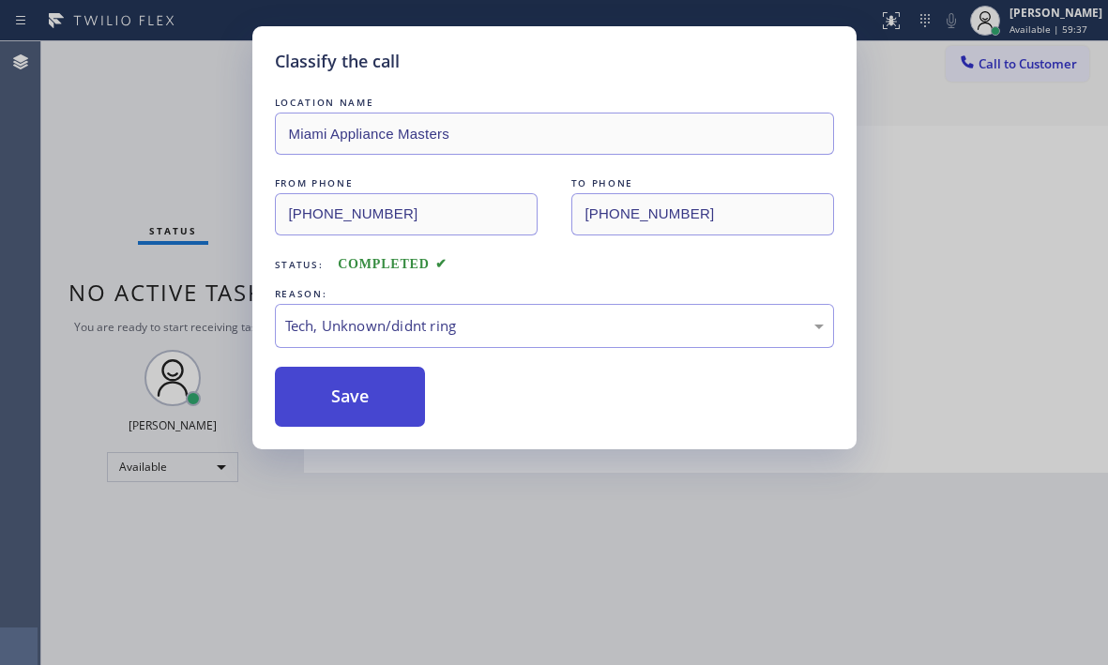
drag, startPoint x: 345, startPoint y: 472, endPoint x: 347, endPoint y: 423, distance: 48.8
click at [340, 400] on button "Save" at bounding box center [350, 397] width 151 height 60
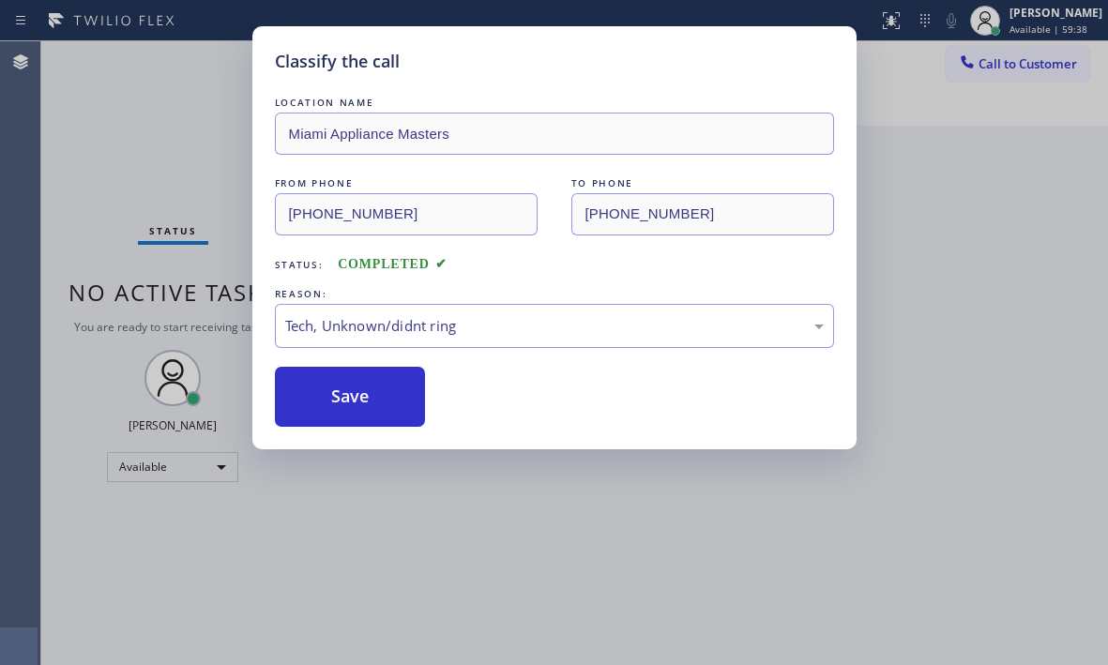
click at [901, 211] on div "Back to Dashboard Change Sender ID Customers Technicians Select a contact Outbo…" at bounding box center [706, 353] width 804 height 624
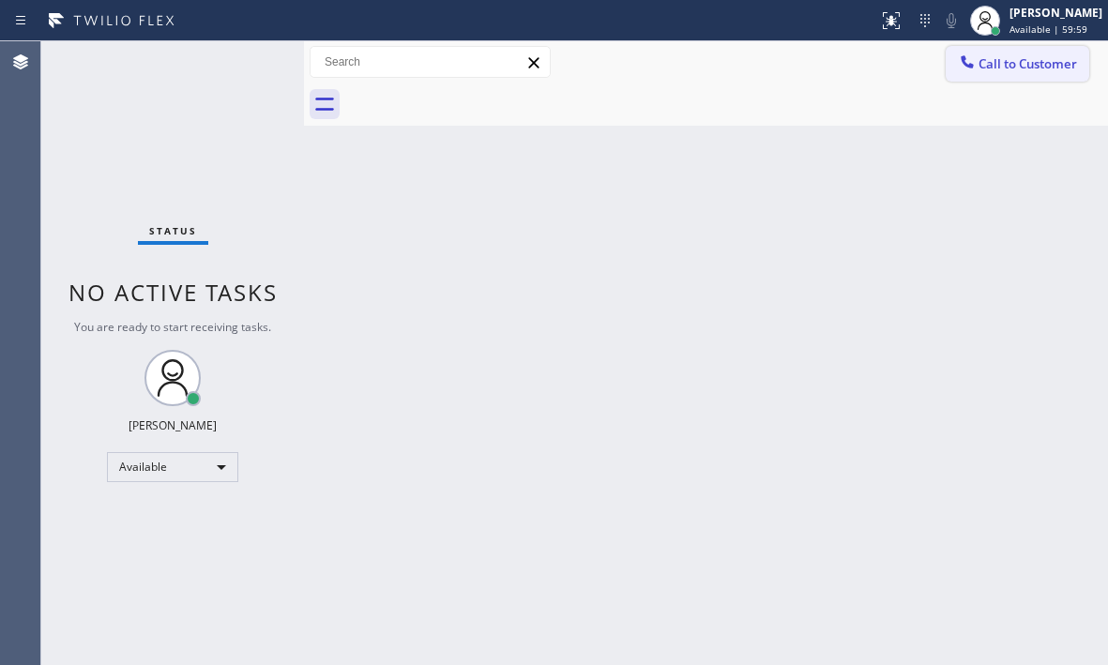
click at [975, 73] on div at bounding box center [967, 64] width 23 height 23
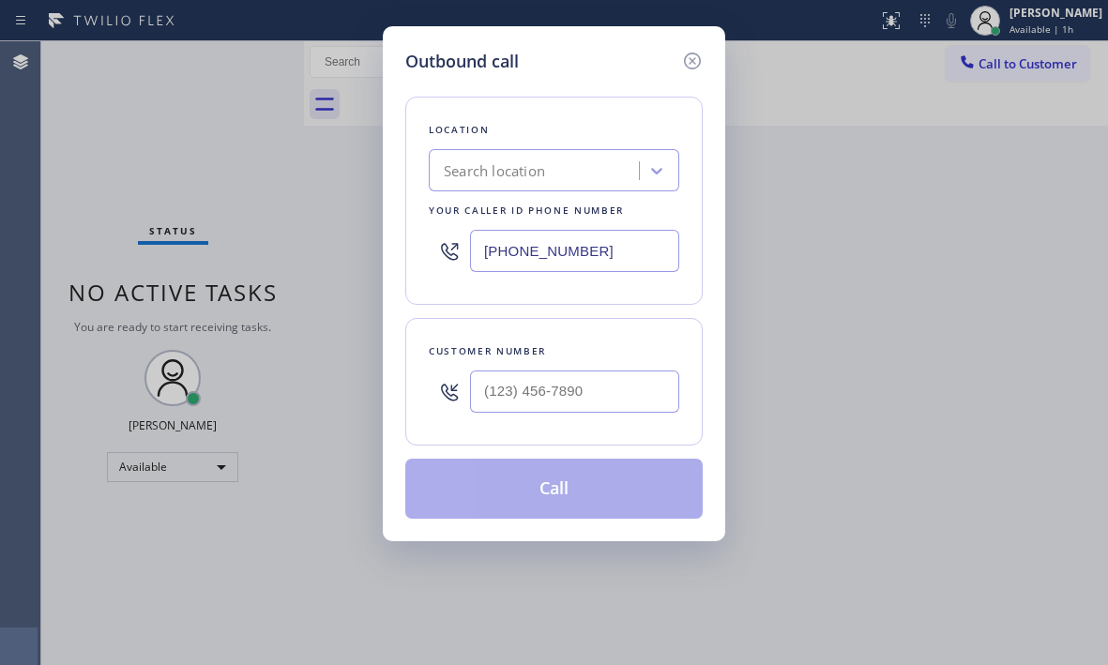
click at [601, 253] on input "[PHONE_NUMBER]" at bounding box center [574, 251] width 209 height 42
paste input "833) 692-2271"
type input "[PHONE_NUMBER]"
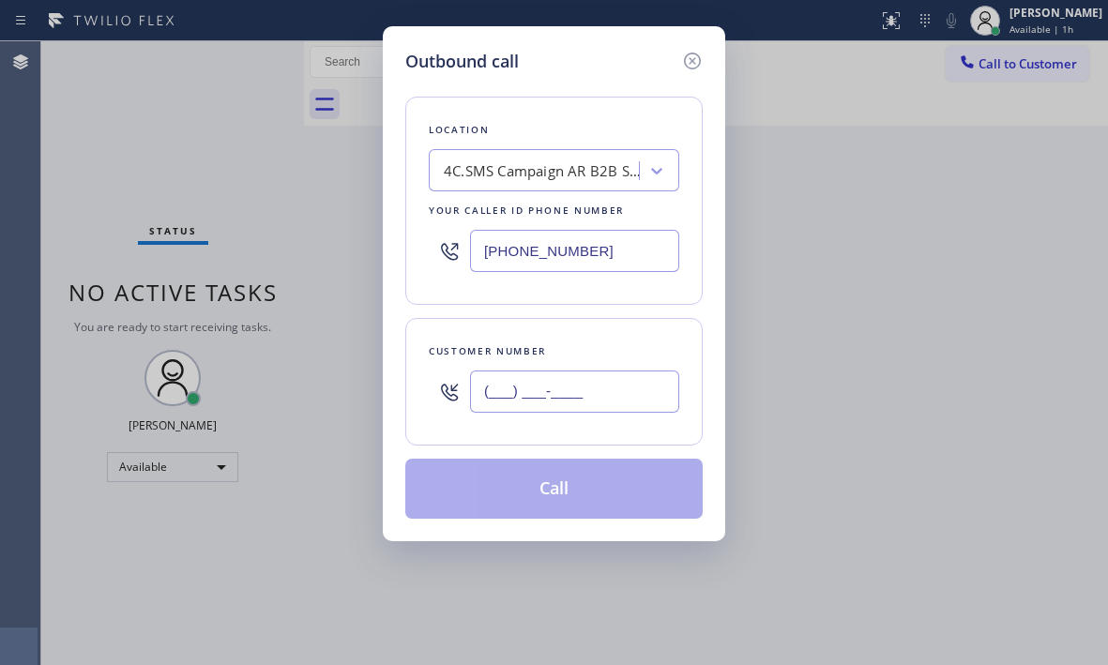
click at [567, 392] on input "(___) ___-____" at bounding box center [574, 392] width 209 height 42
paste input "415) 271-5433"
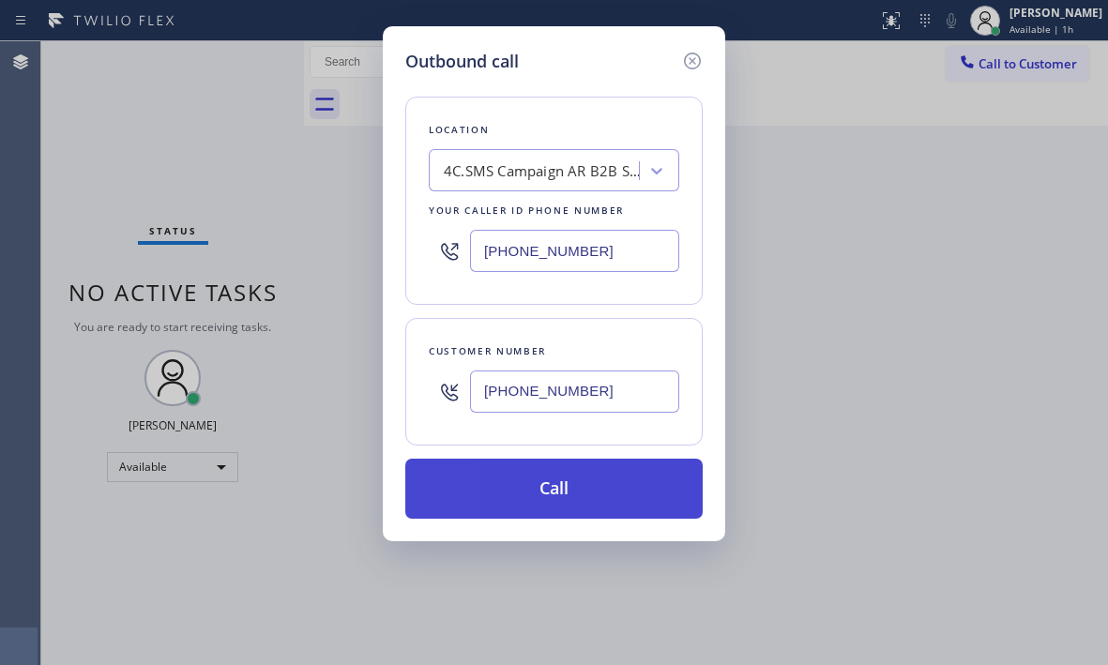
type input "[PHONE_NUMBER]"
click at [582, 493] on button "Call" at bounding box center [554, 489] width 298 height 60
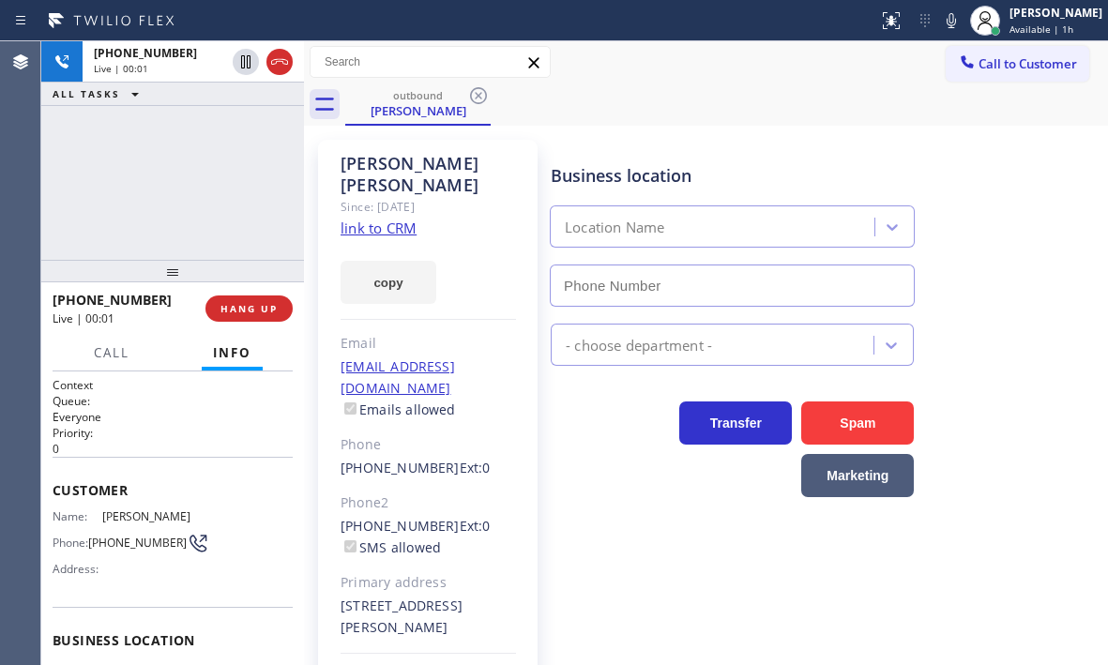
type input "[PHONE_NUMBER]"
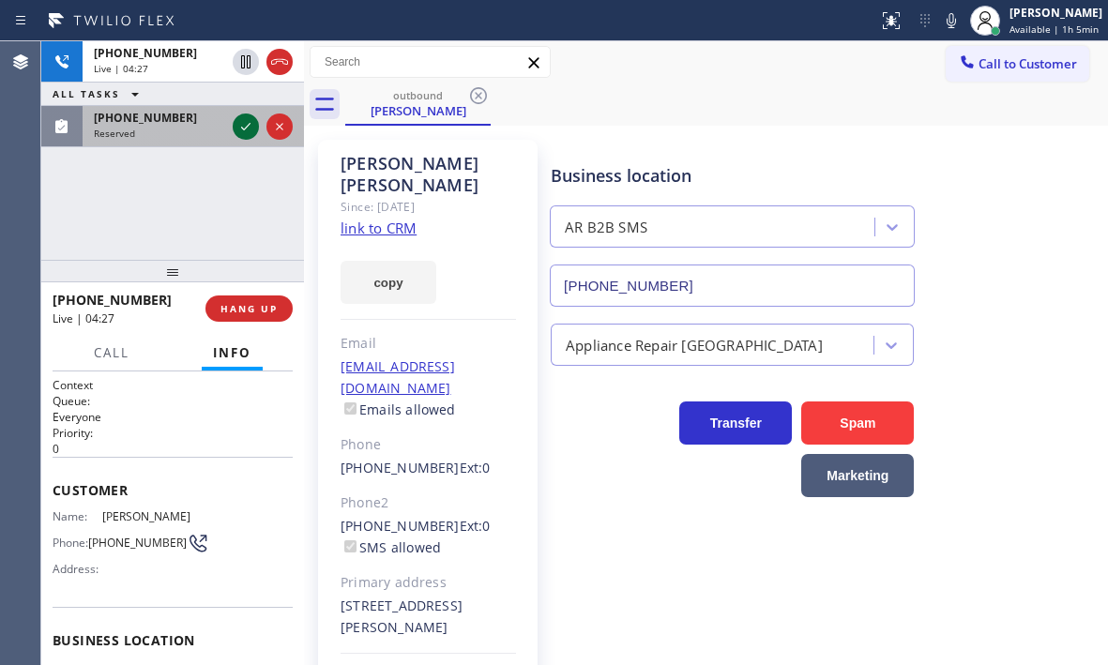
click at [245, 129] on icon at bounding box center [245, 127] width 9 height 8
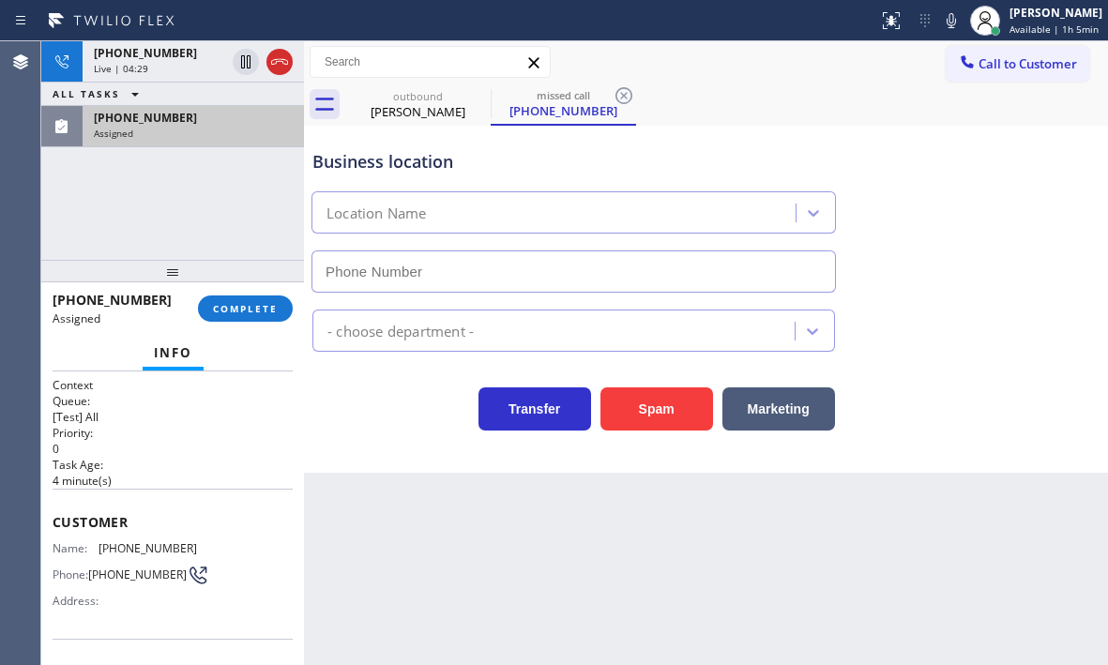
type input "[PHONE_NUMBER]"
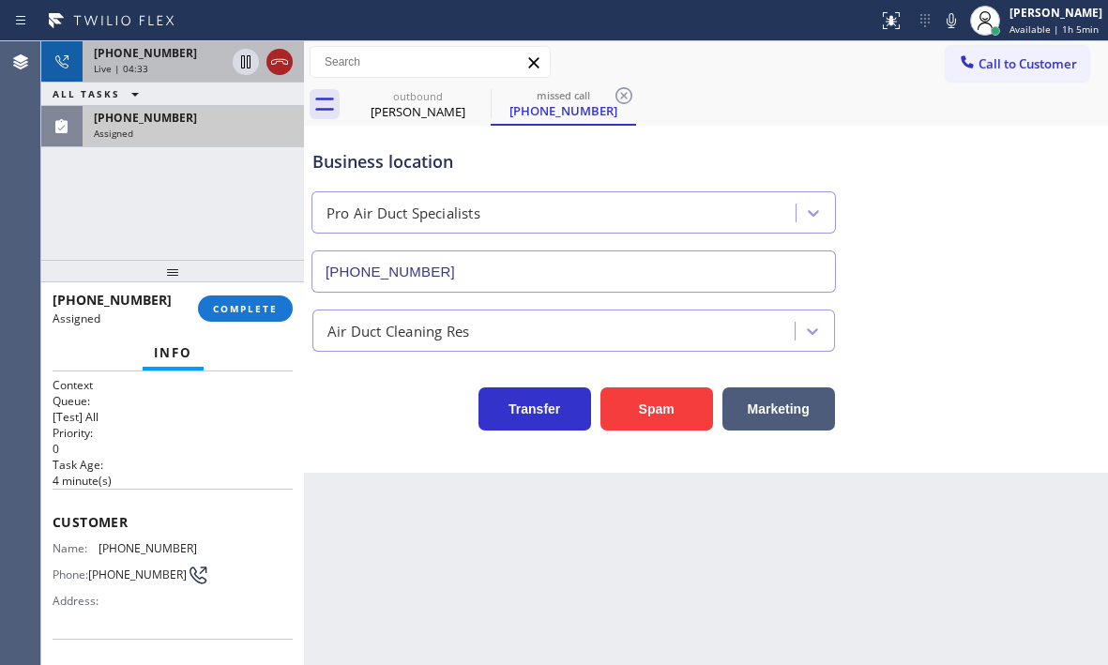
click at [277, 68] on icon at bounding box center [279, 62] width 23 height 23
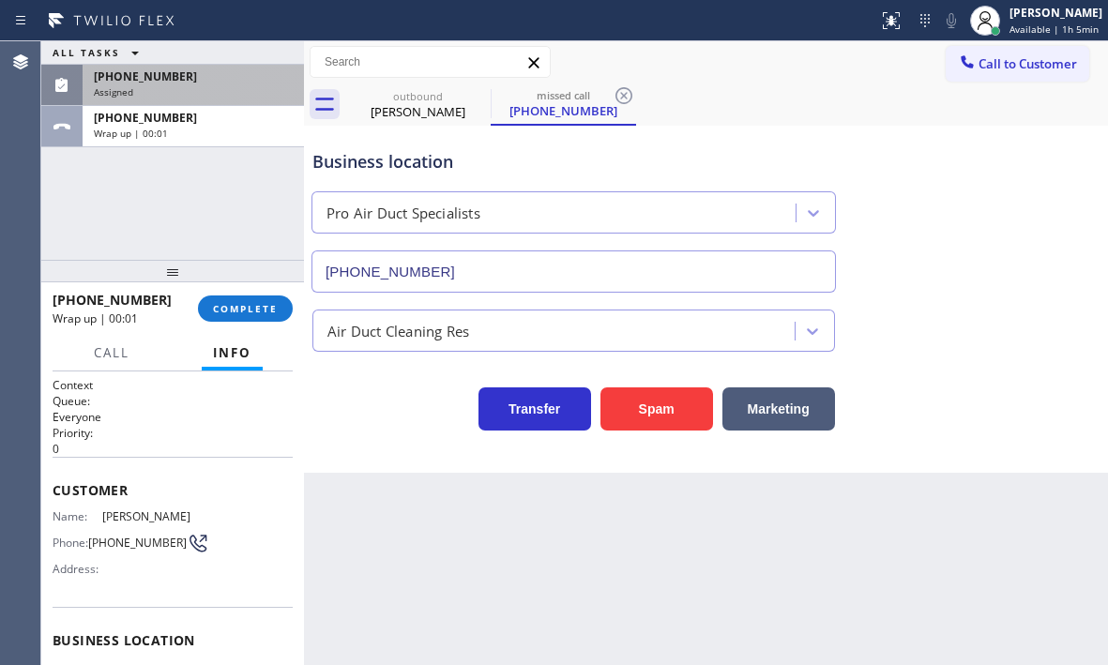
click at [237, 131] on div "Wrap up | 00:01" at bounding box center [193, 133] width 199 height 13
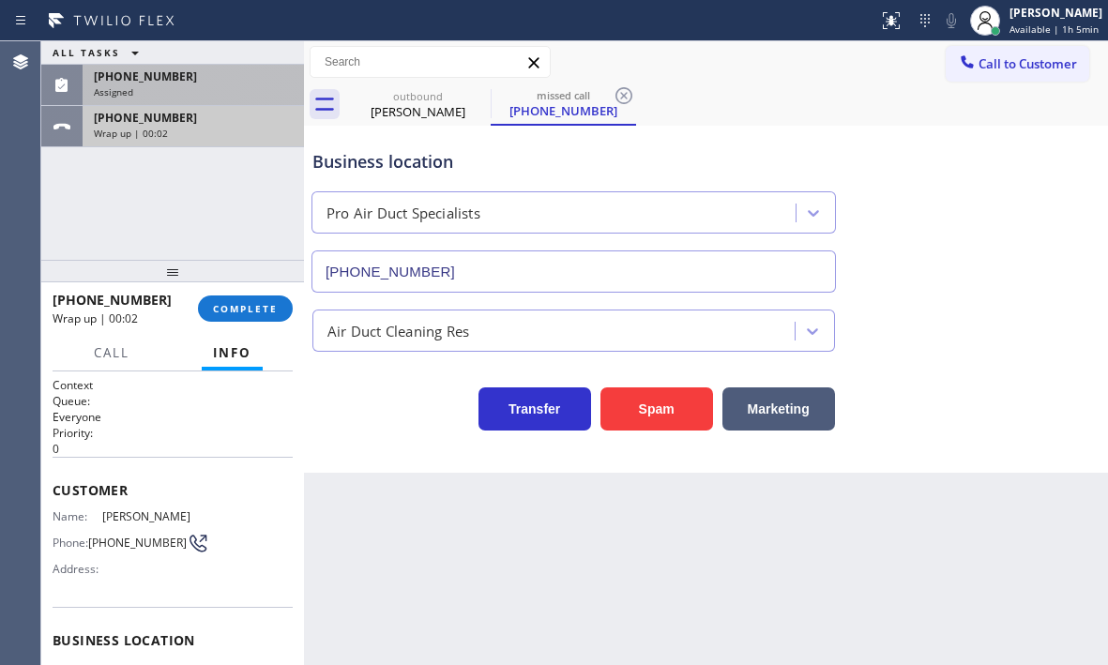
click at [234, 133] on div "Wrap up | 00:02" at bounding box center [193, 133] width 199 height 13
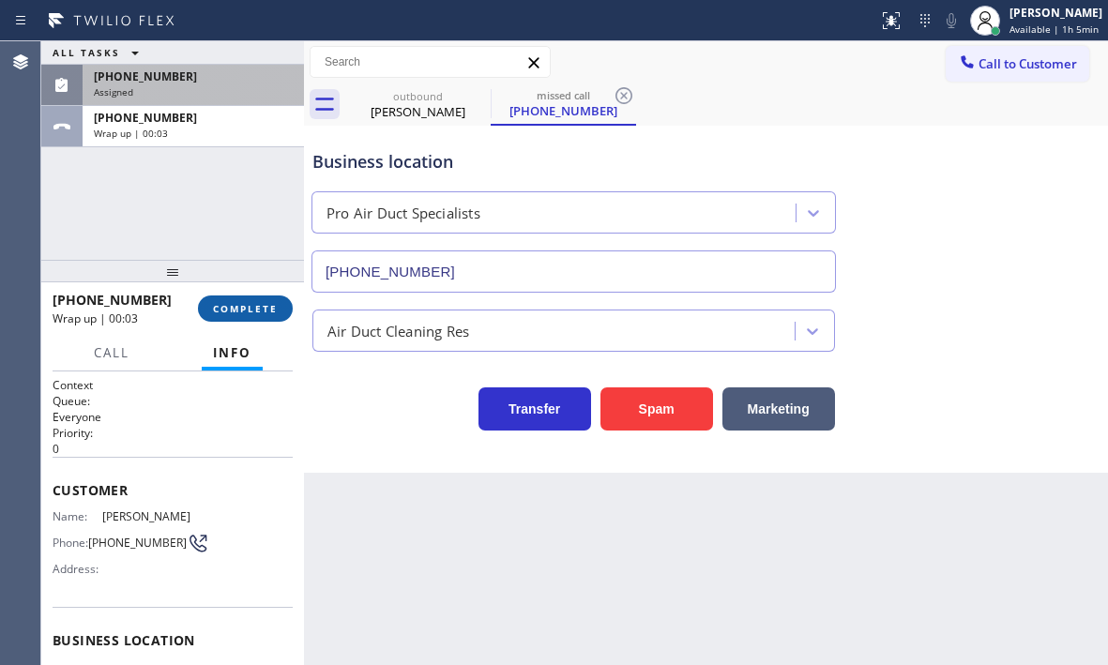
click at [259, 314] on span "COMPLETE" at bounding box center [245, 308] width 65 height 13
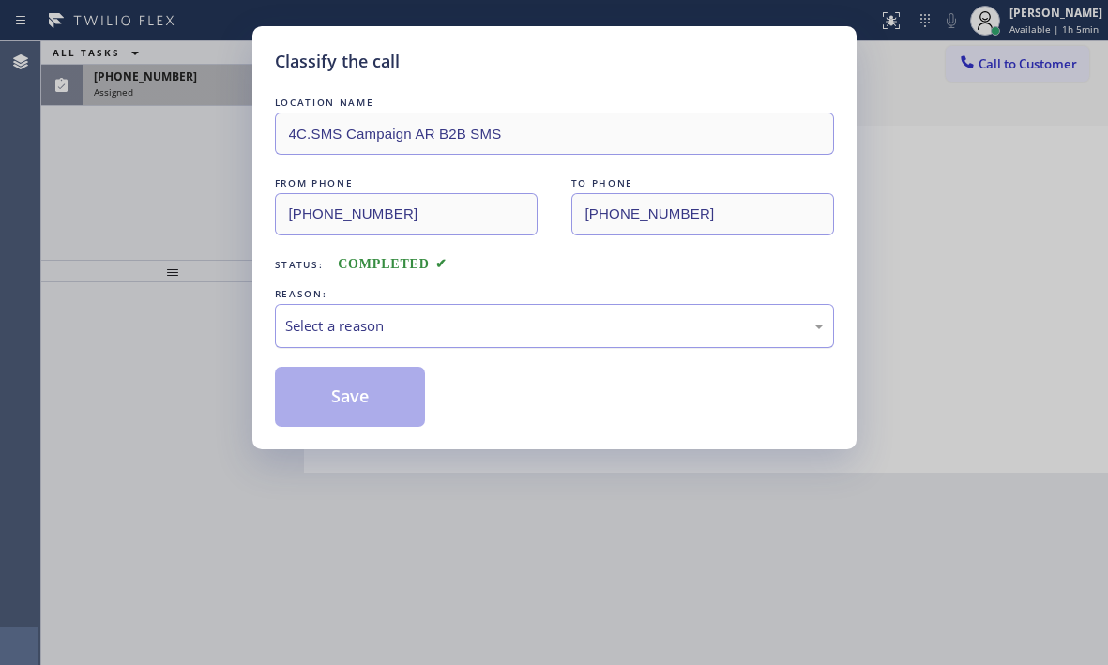
click at [494, 328] on div "Select a reason" at bounding box center [554, 326] width 539 height 22
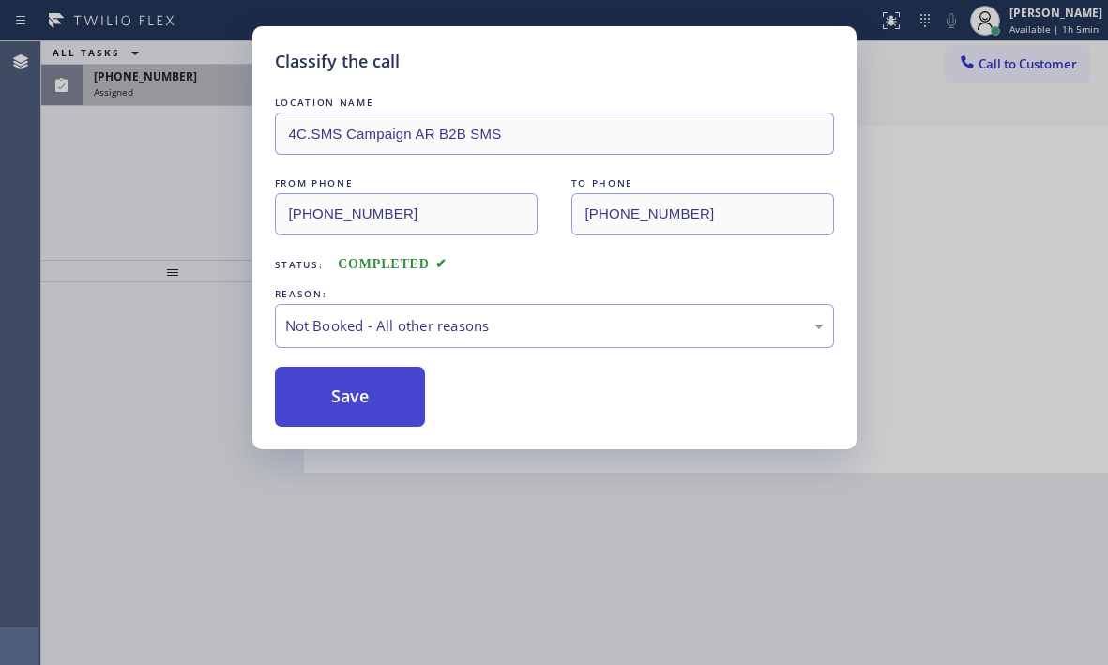
click at [379, 399] on button "Save" at bounding box center [350, 397] width 151 height 60
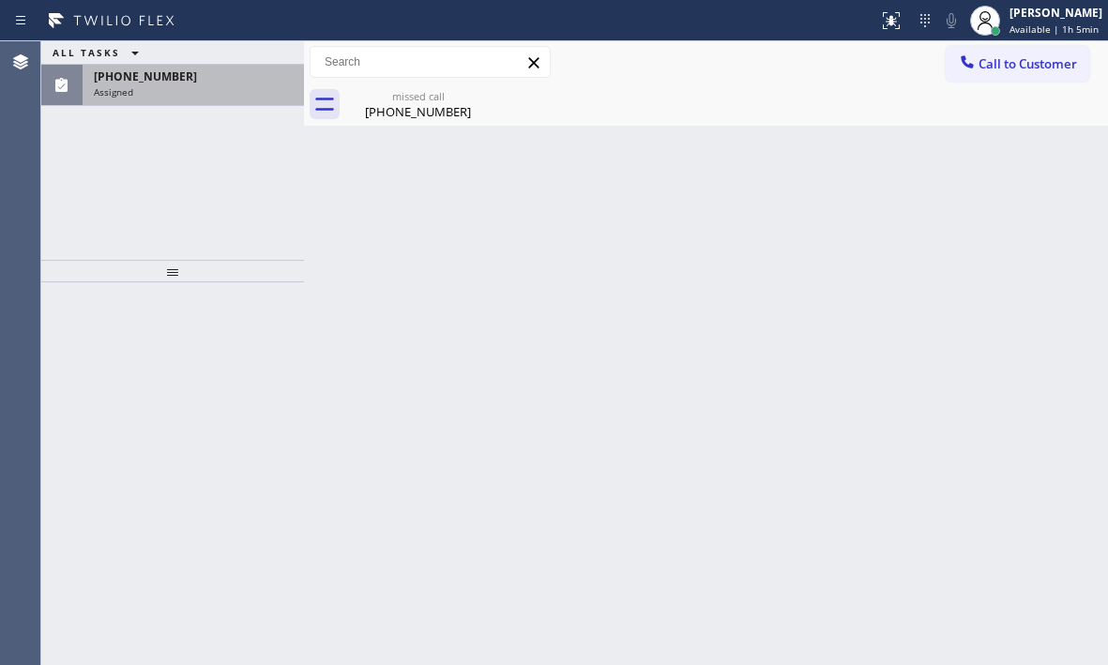
click at [201, 90] on div "Assigned" at bounding box center [193, 91] width 199 height 13
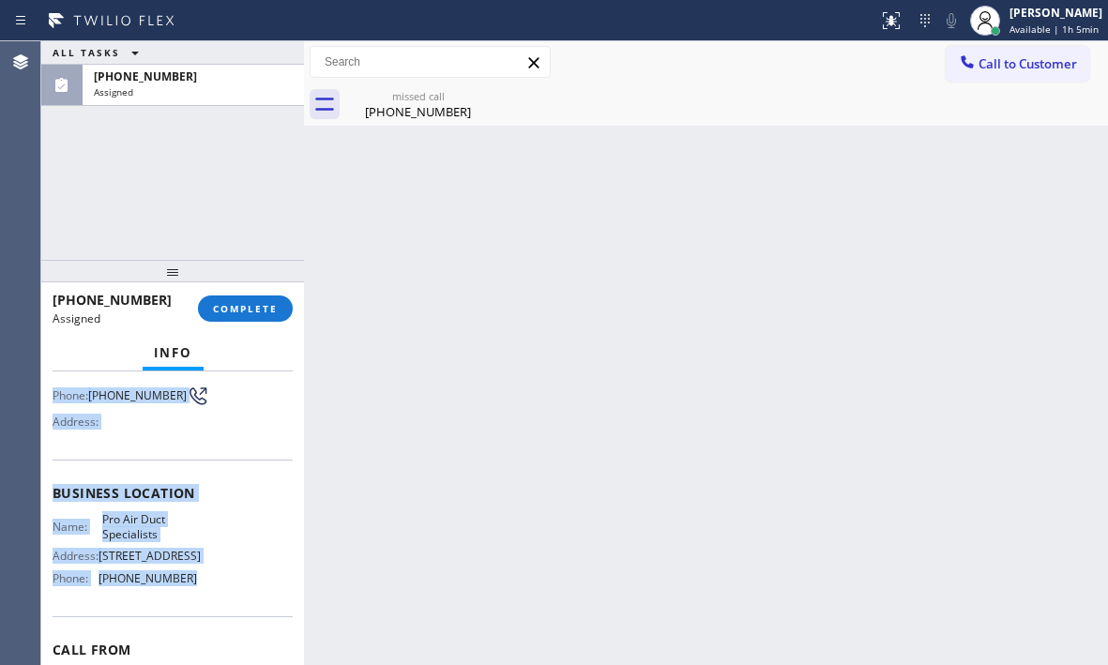
scroll to position [188, 0]
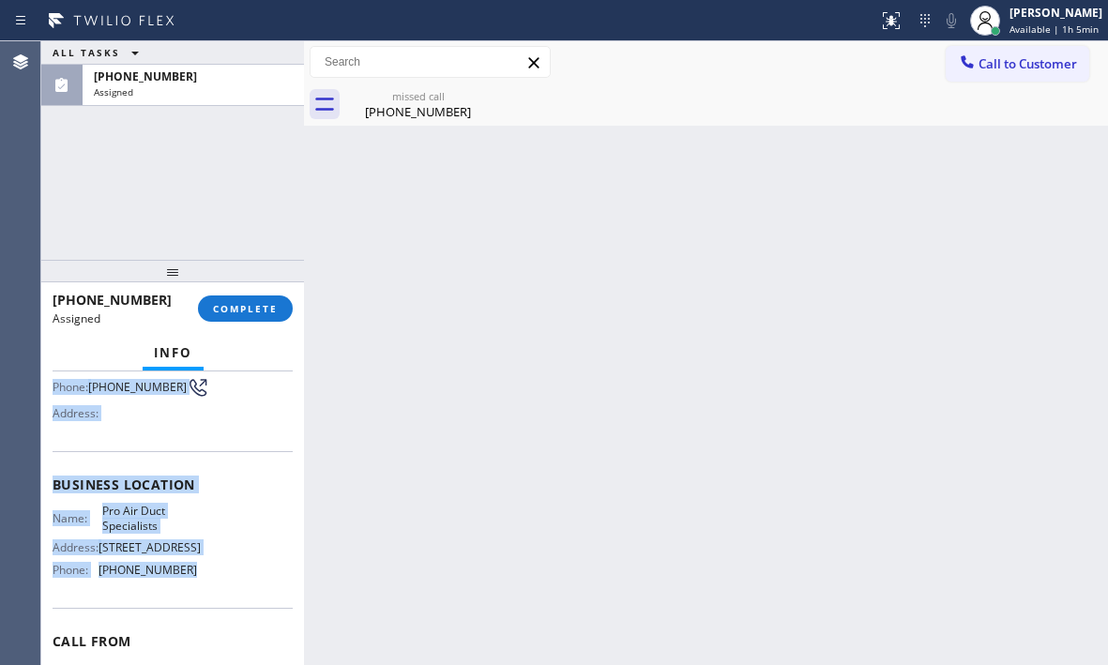
drag, startPoint x: 63, startPoint y: 524, endPoint x: 218, endPoint y: 600, distance: 172.5
click at [218, 600] on div "Context Queue: [Test] All Priority: 0 Task Age: [DEMOGRAPHIC_DATA] minute(s) Cu…" at bounding box center [173, 470] width 240 height 560
click at [250, 307] on span "COMPLETE" at bounding box center [245, 308] width 65 height 13
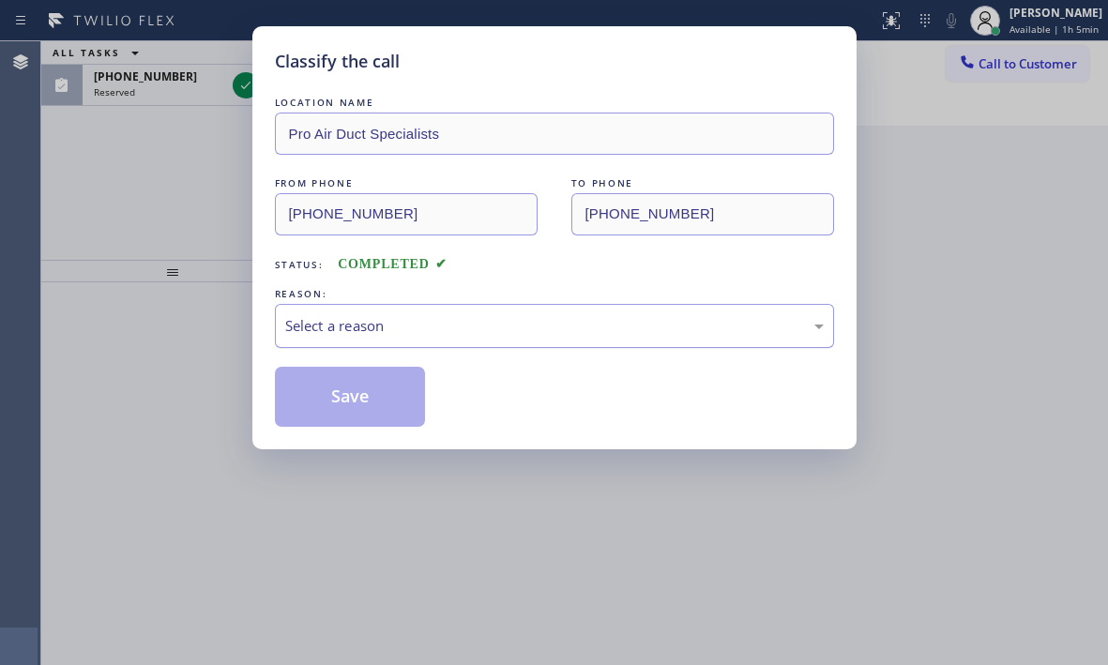
click at [568, 327] on div "Select a reason" at bounding box center [554, 326] width 539 height 22
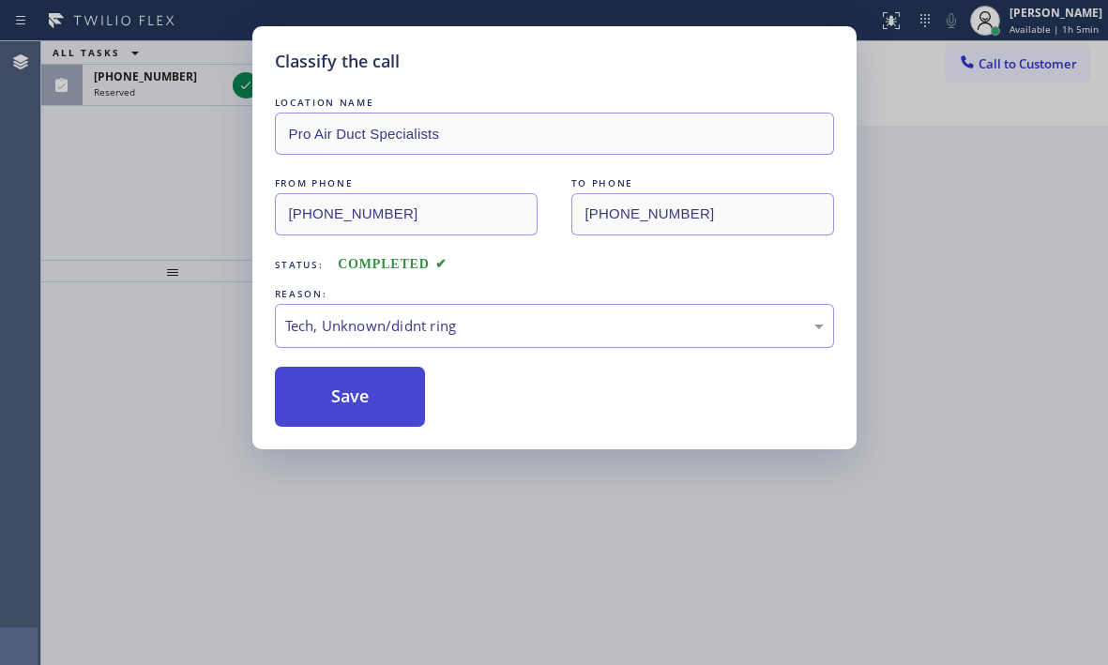
click at [355, 391] on button "Save" at bounding box center [350, 397] width 151 height 60
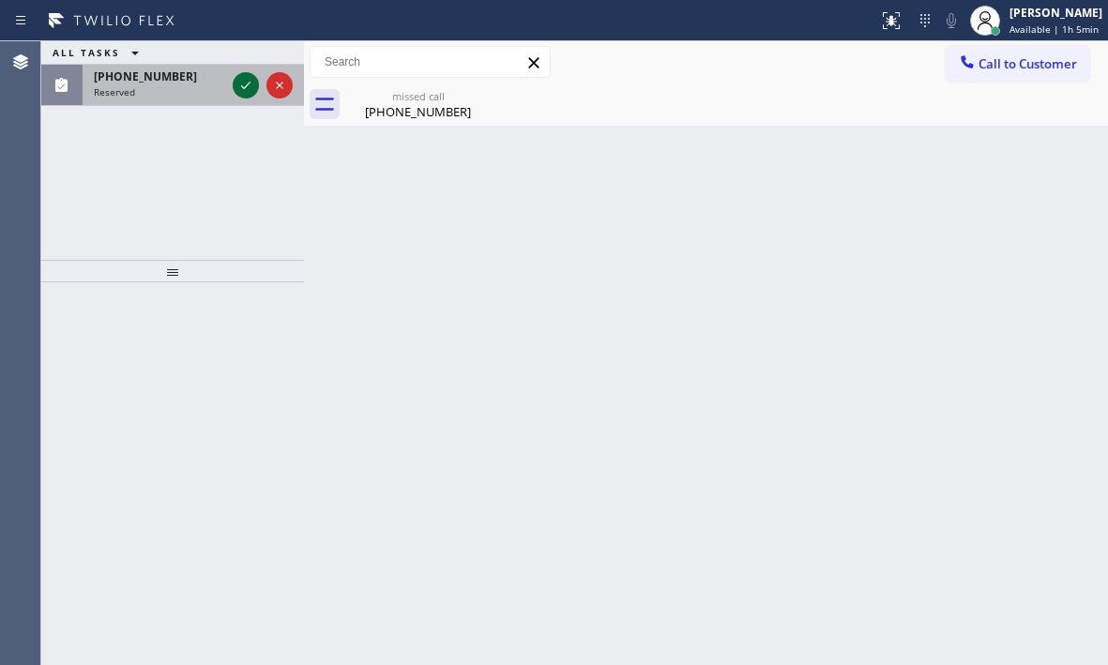
click at [241, 84] on icon at bounding box center [246, 85] width 23 height 23
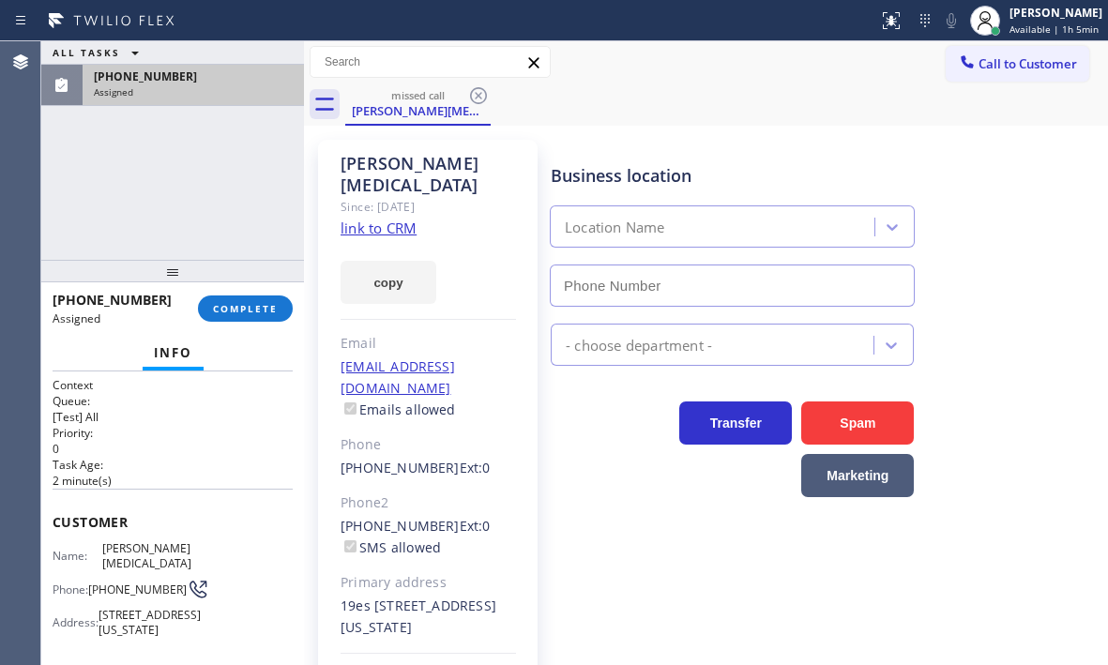
type input "[PHONE_NUMBER]"
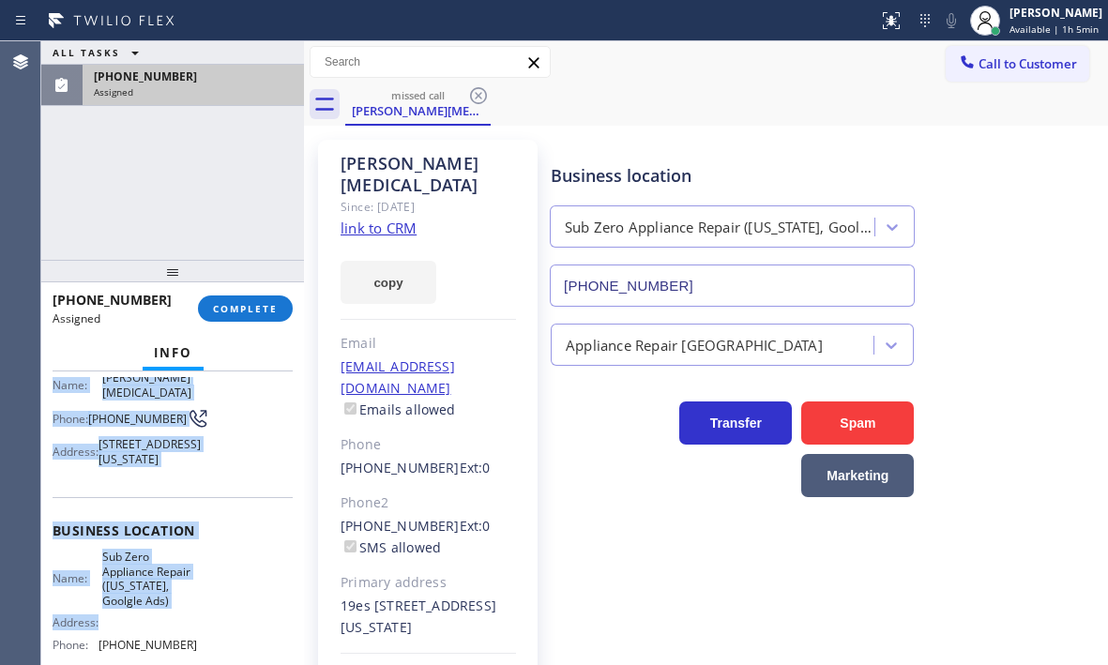
scroll to position [188, 0]
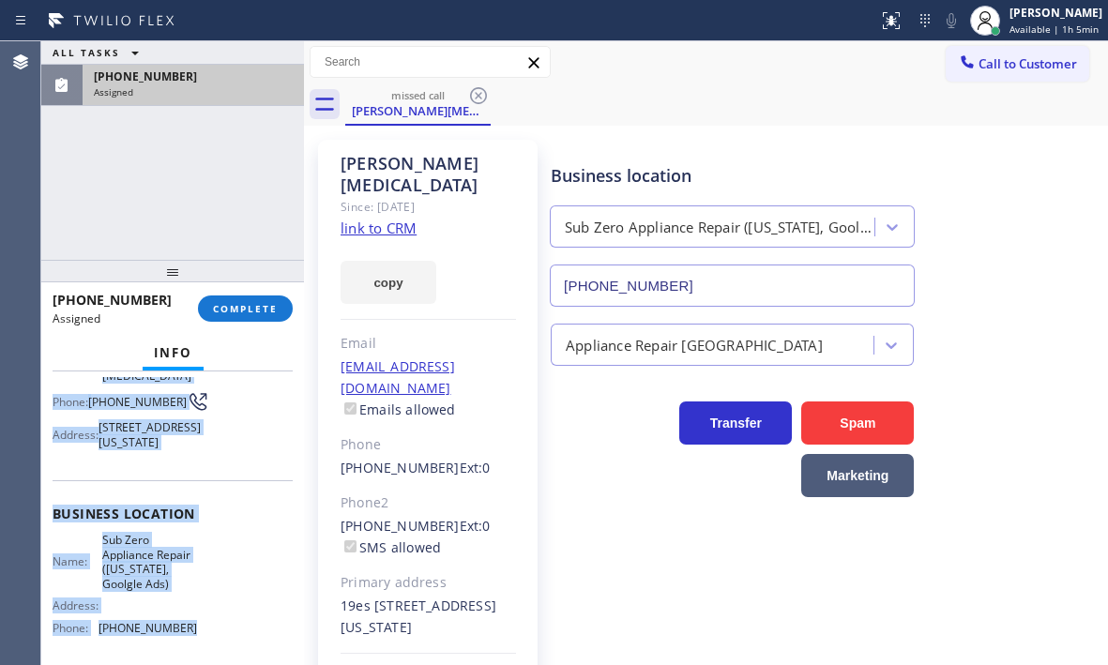
drag, startPoint x: 52, startPoint y: 511, endPoint x: 224, endPoint y: 635, distance: 213.1
click at [224, 635] on div "Context Queue: [Test] All Priority: 0 Task Age: [DEMOGRAPHIC_DATA] minute(s) Cu…" at bounding box center [172, 519] width 263 height 294
click at [259, 311] on span "COMPLETE" at bounding box center [245, 308] width 65 height 13
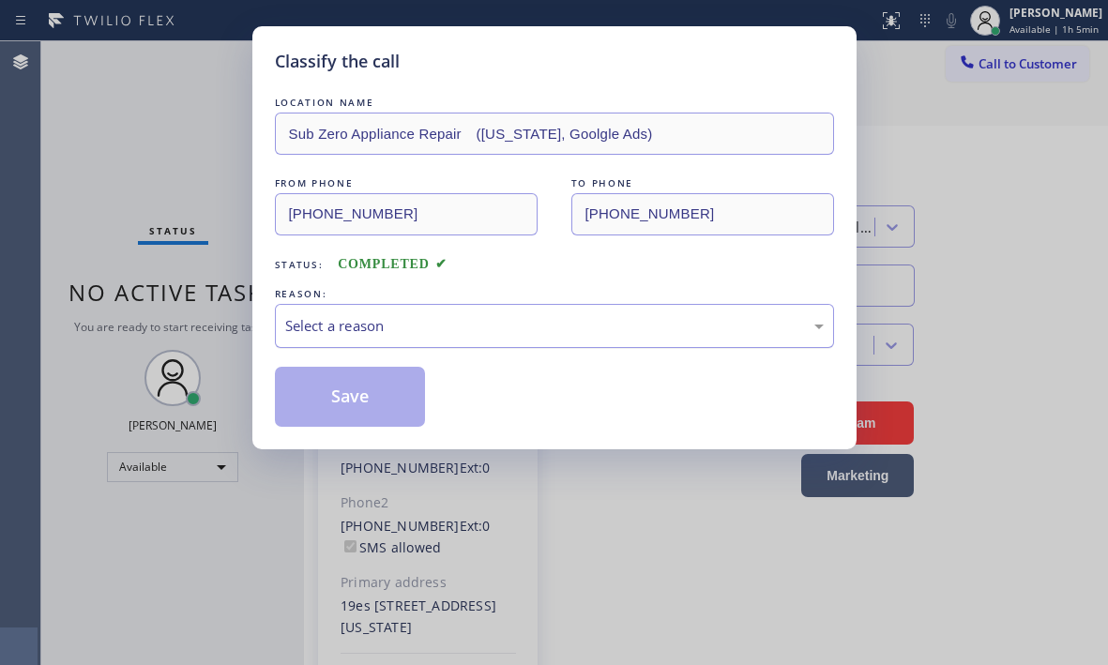
click at [543, 323] on div "Select a reason" at bounding box center [554, 326] width 539 height 22
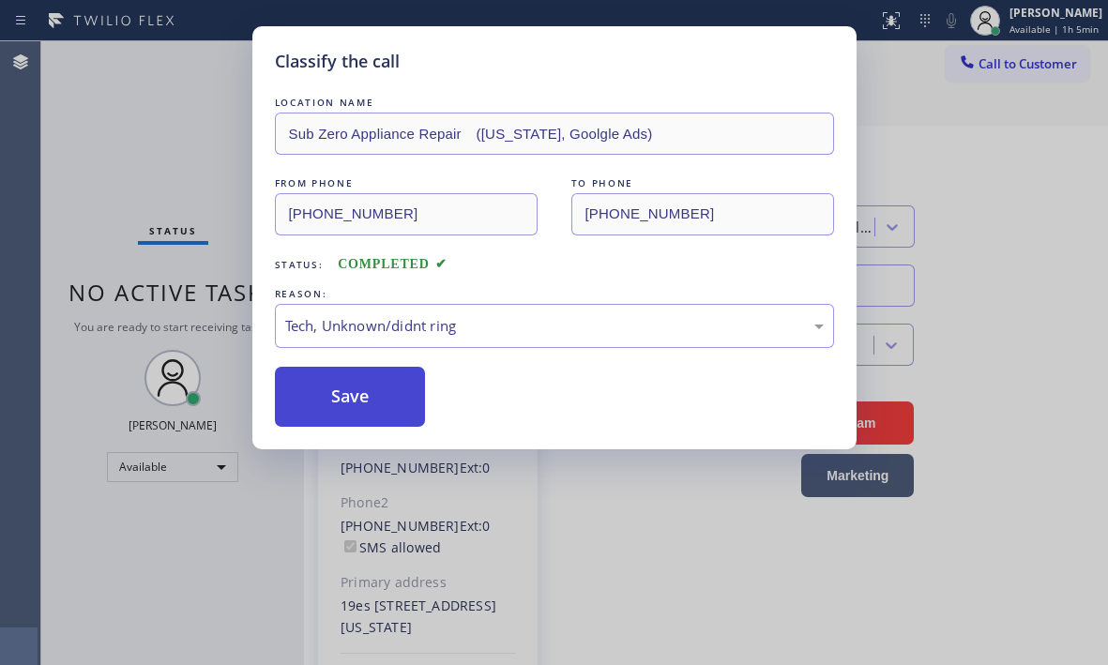
click at [359, 407] on button "Save" at bounding box center [350, 397] width 151 height 60
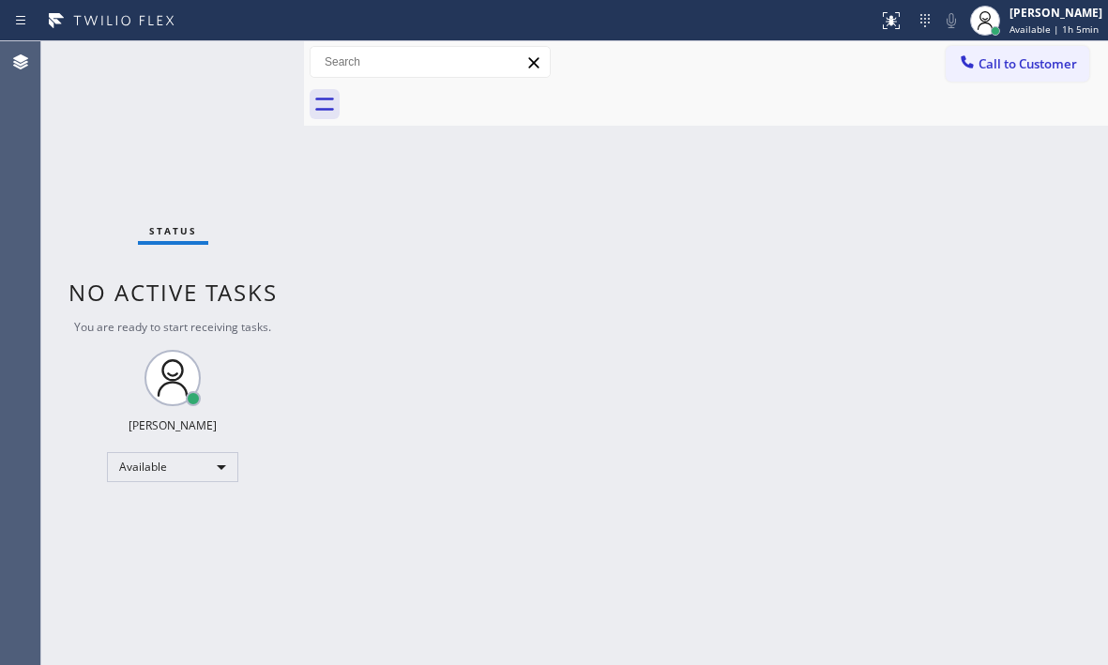
click at [732, 269] on div "Back to Dashboard Change Sender ID Customers Technicians Select a contact Outbo…" at bounding box center [706, 353] width 804 height 624
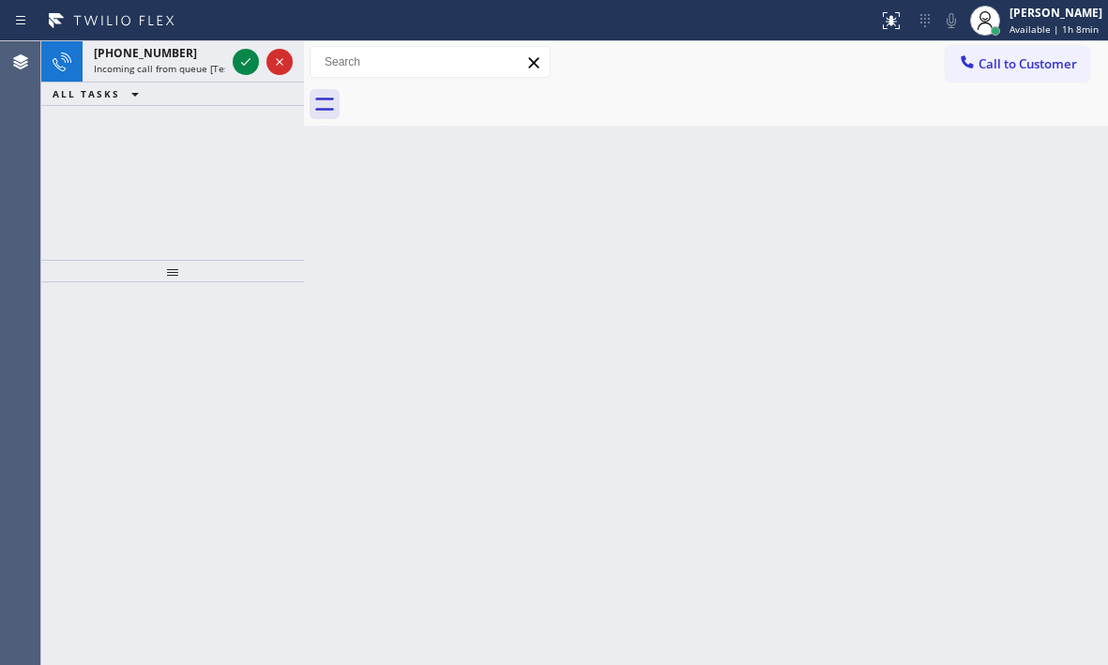
click at [241, 61] on icon at bounding box center [246, 62] width 23 height 23
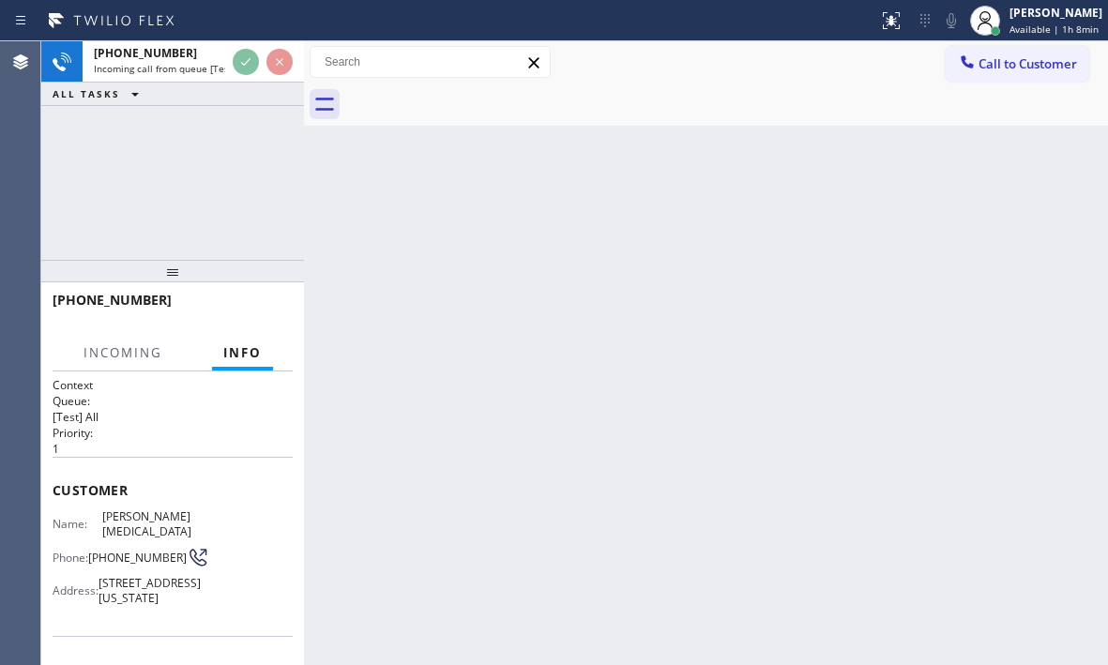
scroll to position [188, 0]
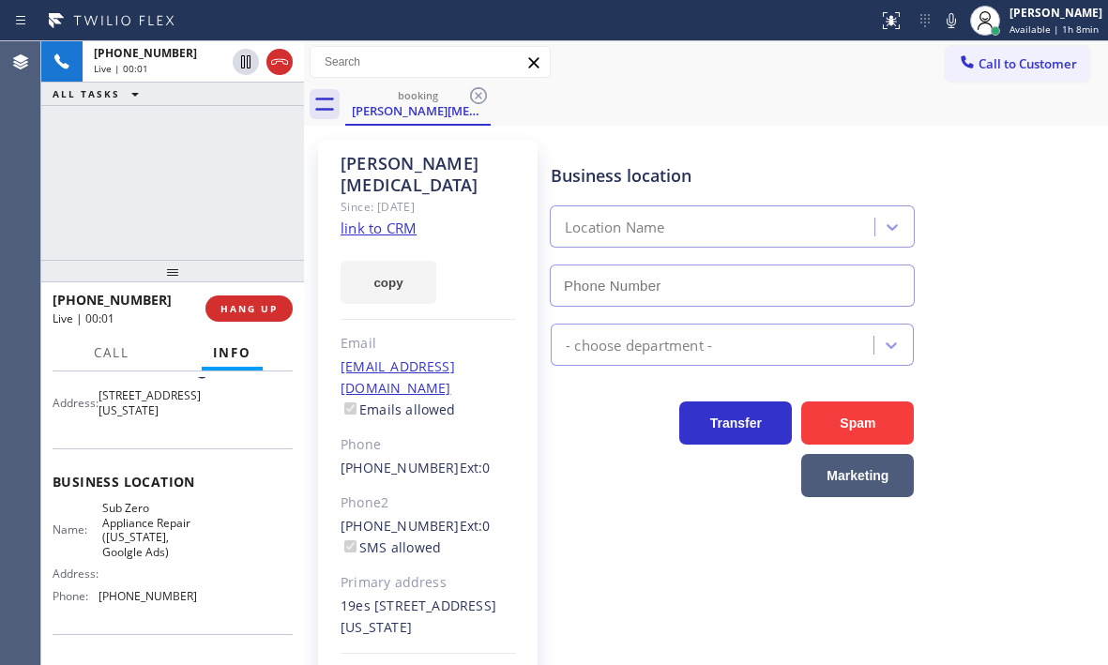
type input "[PHONE_NUMBER]"
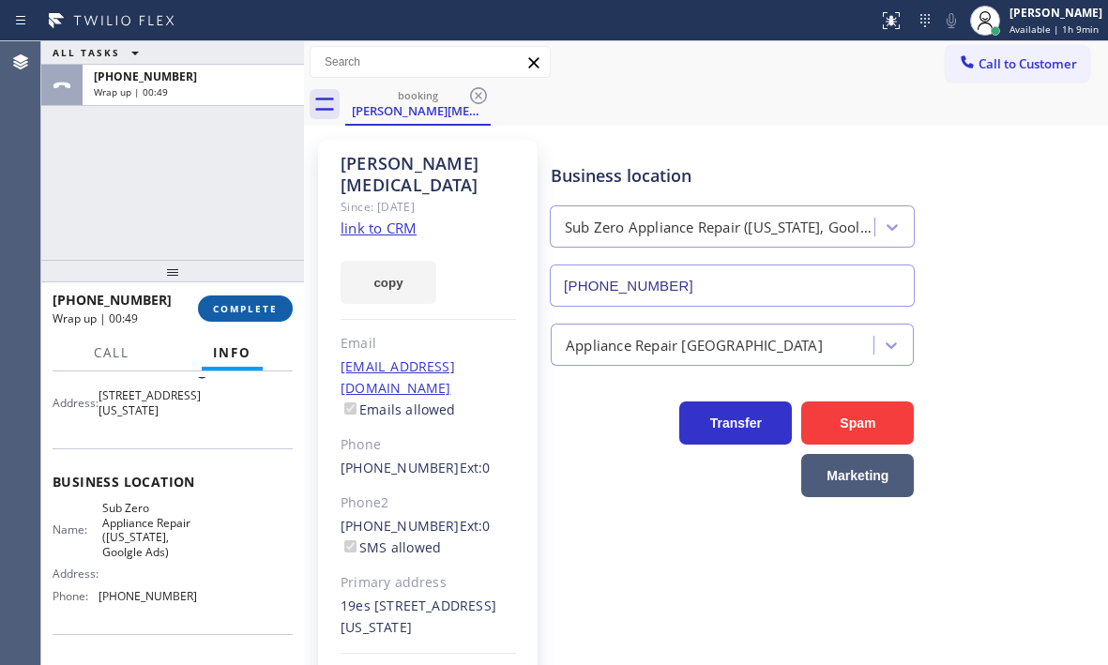
click at [236, 309] on span "COMPLETE" at bounding box center [245, 308] width 65 height 13
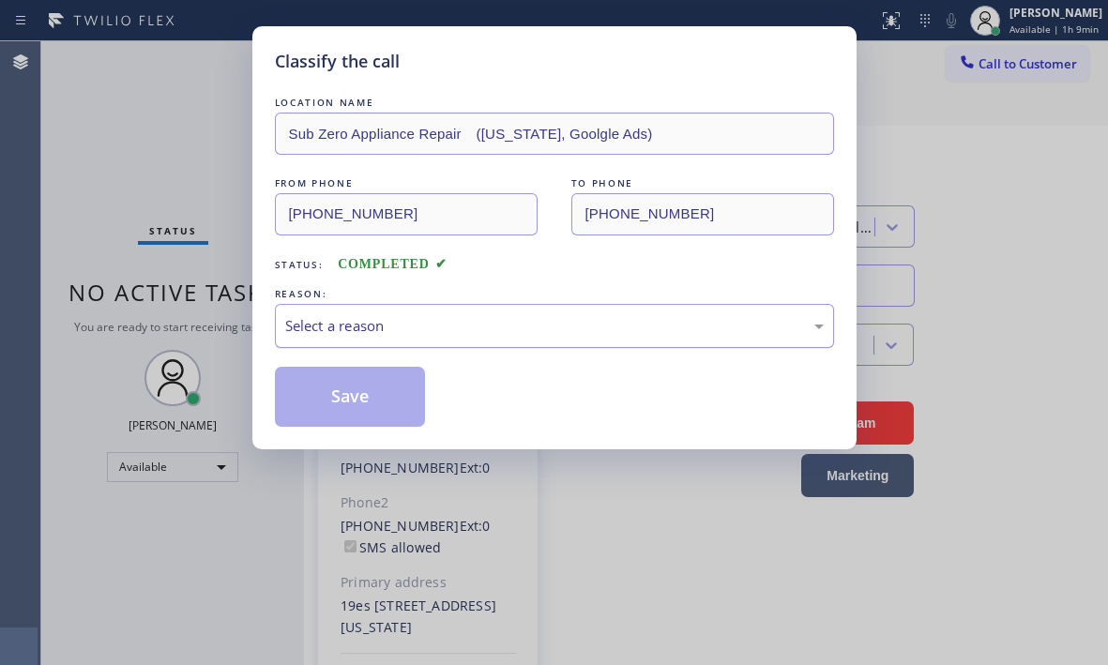
click at [422, 321] on div "Select a reason" at bounding box center [554, 326] width 539 height 22
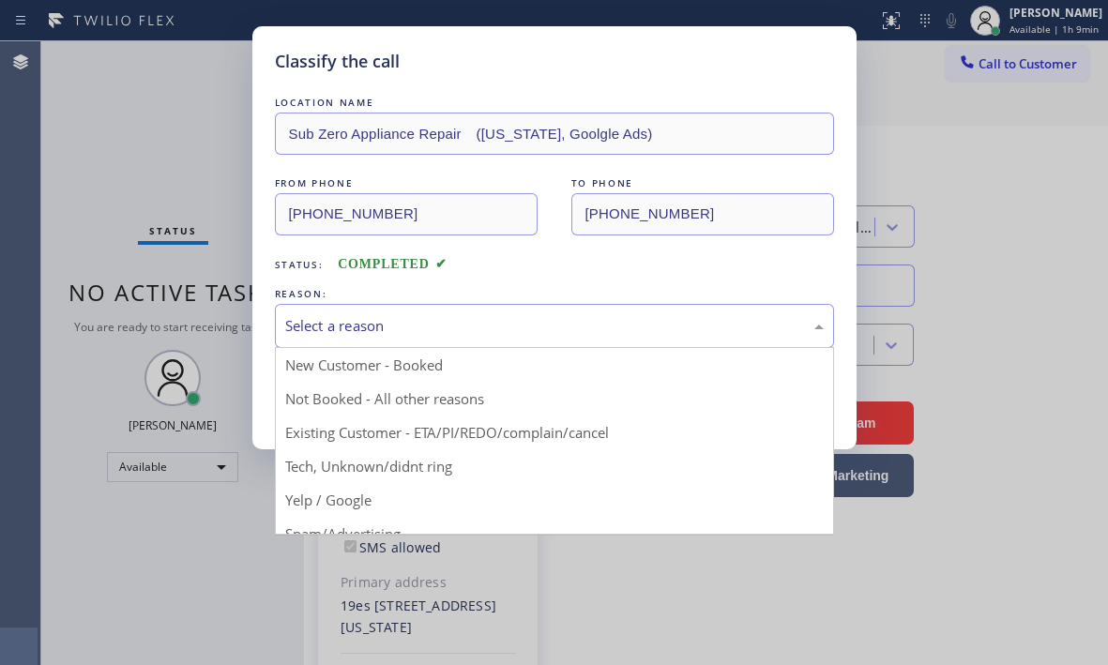
drag, startPoint x: 339, startPoint y: 434, endPoint x: 344, endPoint y: 423, distance: 11.3
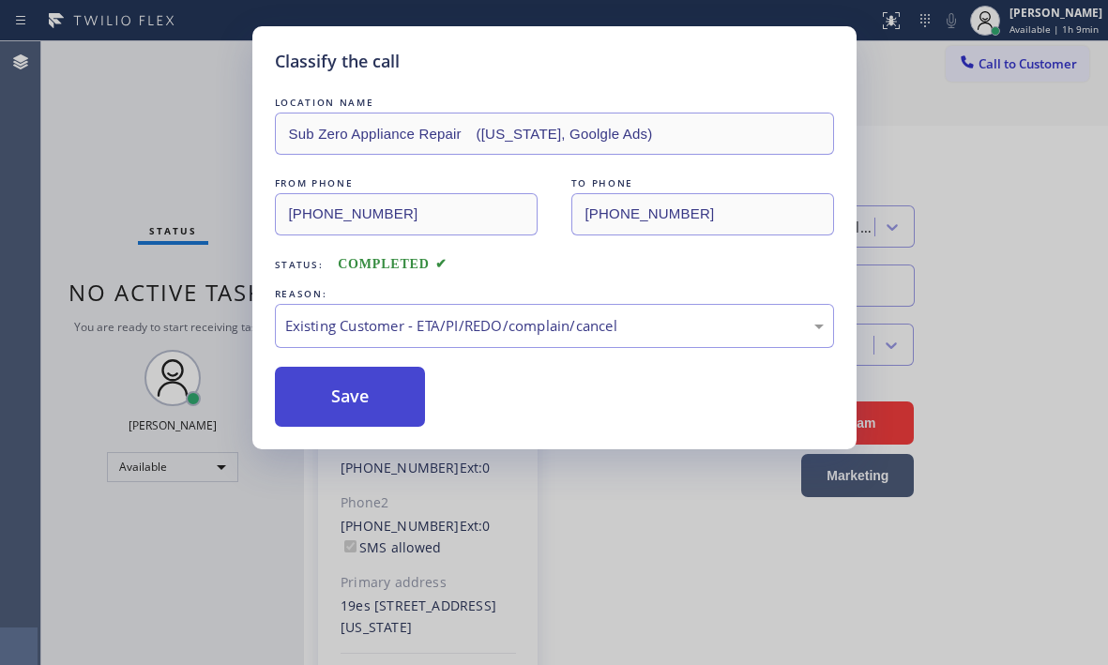
click at [349, 381] on button "Save" at bounding box center [350, 397] width 151 height 60
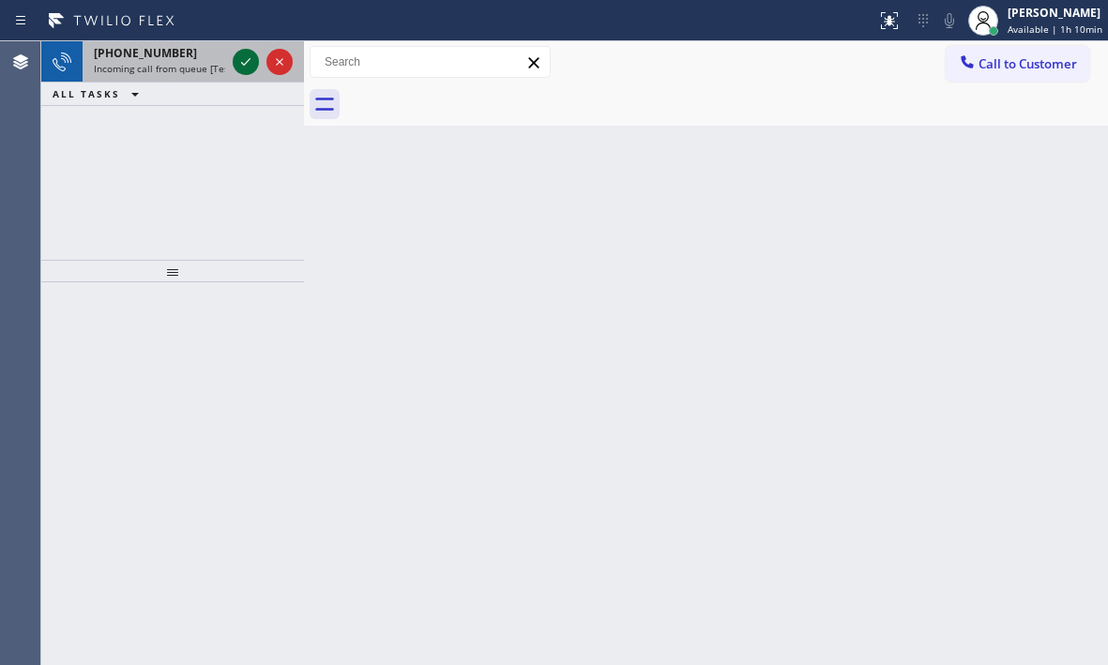
click at [255, 66] on icon at bounding box center [246, 62] width 23 height 23
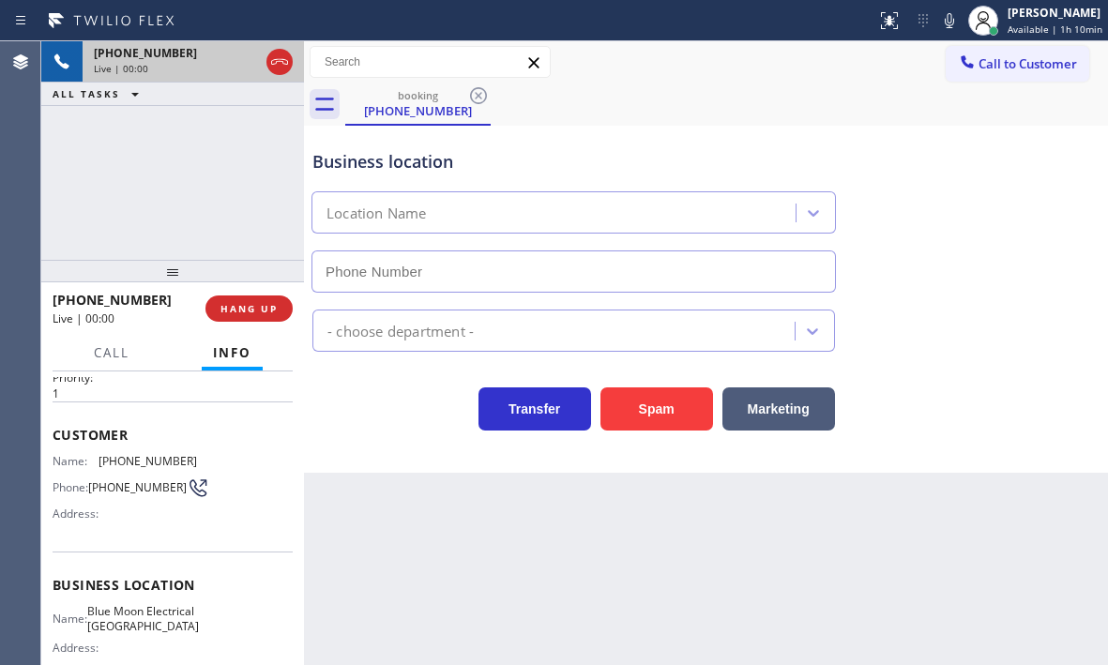
scroll to position [188, 0]
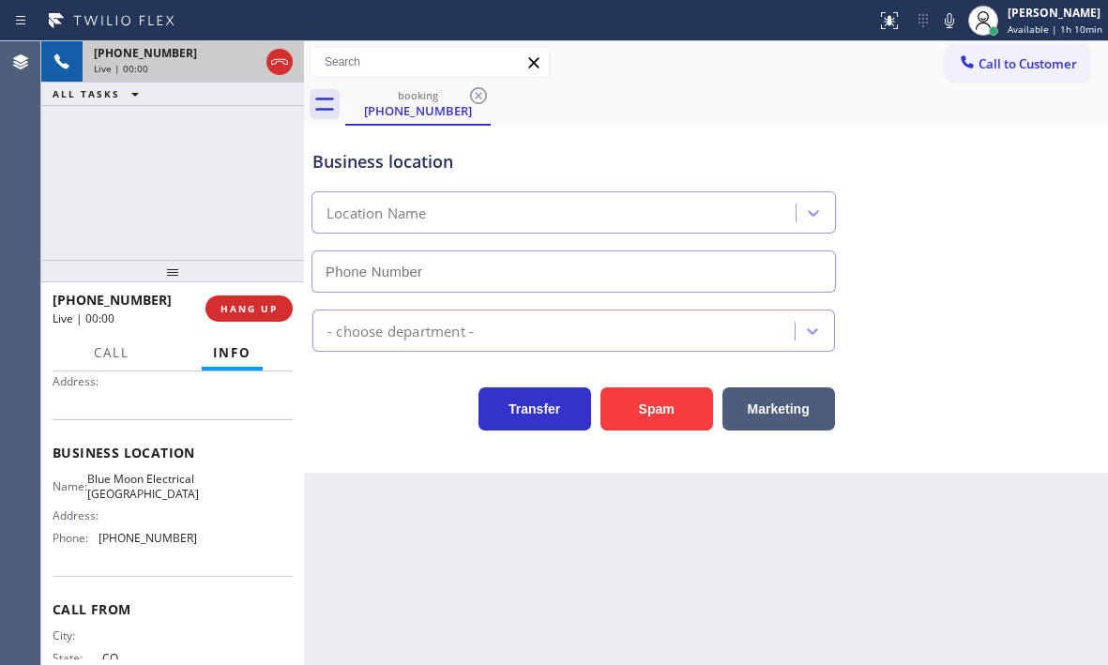
type input "[PHONE_NUMBER]"
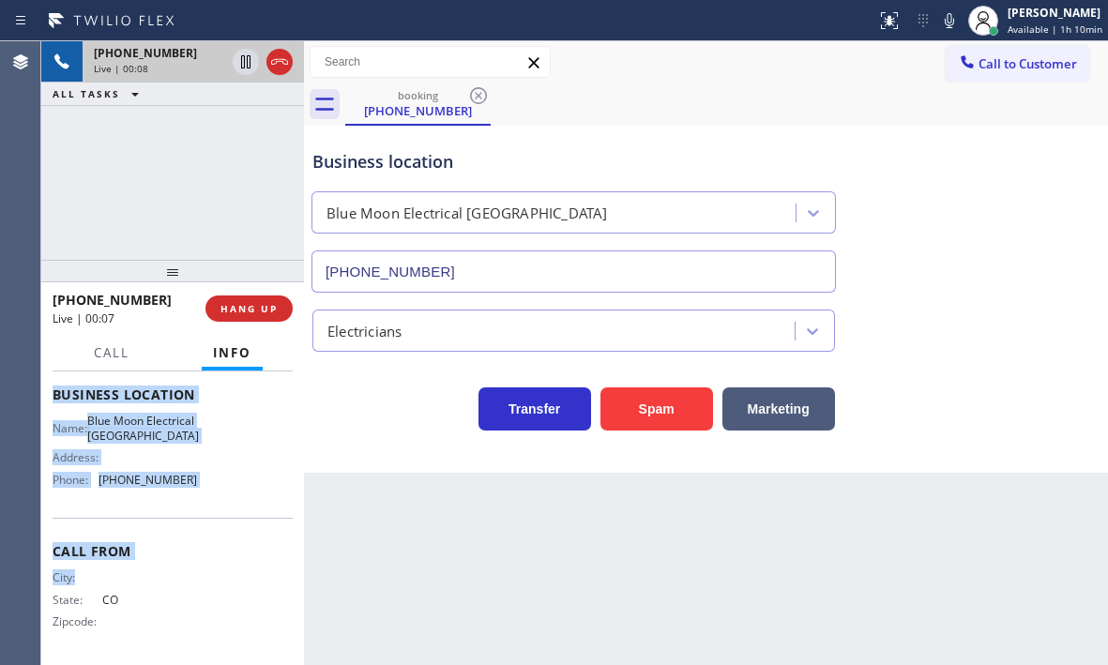
scroll to position [268, 0]
drag, startPoint x: 54, startPoint y: 482, endPoint x: 213, endPoint y: 515, distance: 162.9
click at [213, 515] on div "Context Queue: [Test] All Priority: 1 Customer Name: [PHONE_NUMBER] Phone: [PHO…" at bounding box center [173, 395] width 240 height 528
click at [242, 63] on icon at bounding box center [245, 61] width 9 height 13
click at [246, 67] on icon at bounding box center [246, 62] width 23 height 23
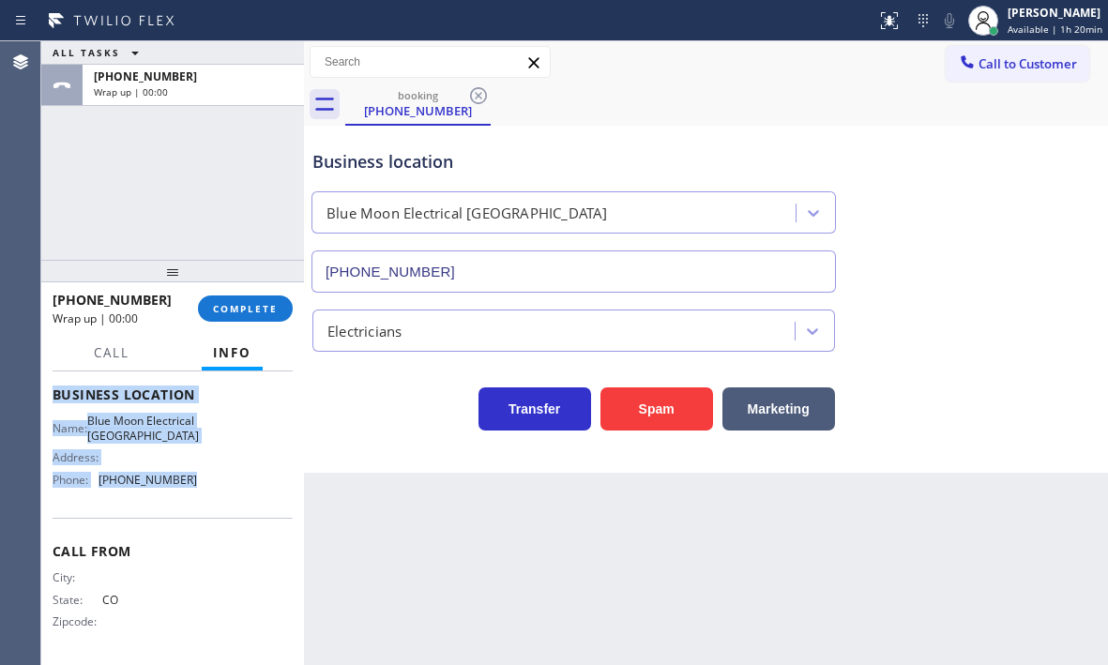
drag, startPoint x: 246, startPoint y: 316, endPoint x: 222, endPoint y: 198, distance: 120.8
click at [222, 198] on div "ALL TASKS ALL TASKS ACTIVE TASKS TASKS IN WRAP UP [PHONE_NUMBER] Wrap up | 00:0…" at bounding box center [172, 353] width 263 height 624
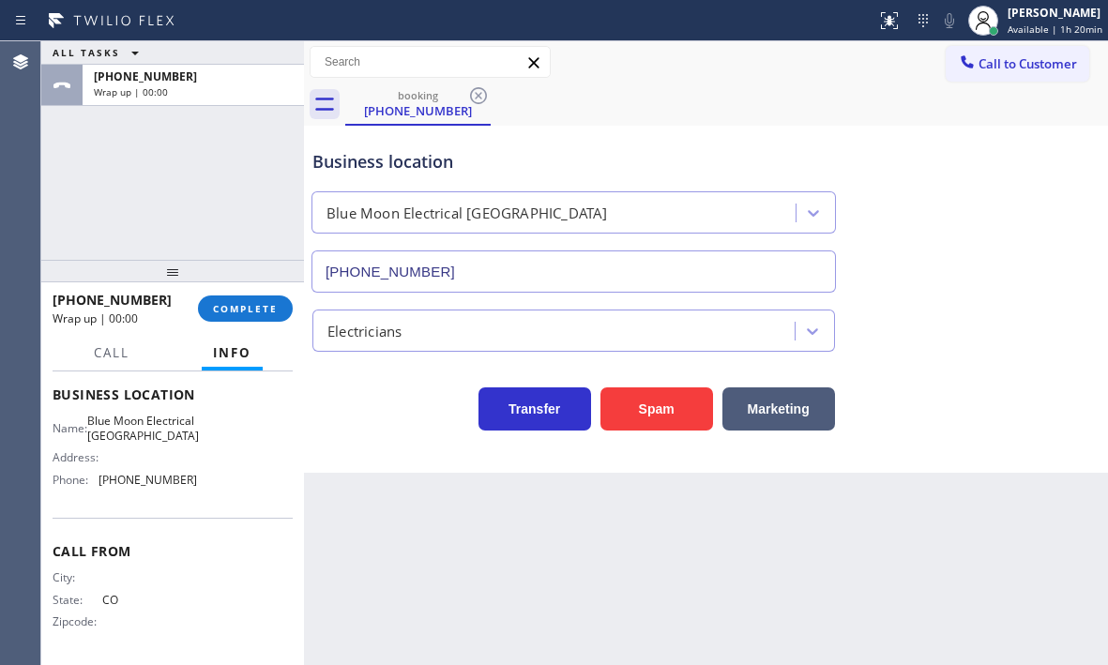
click at [222, 196] on div "ALL TASKS ALL TASKS ACTIVE TASKS TASKS IN WRAP UP [PHONE_NUMBER] Wrap up | 00:00" at bounding box center [172, 150] width 263 height 219
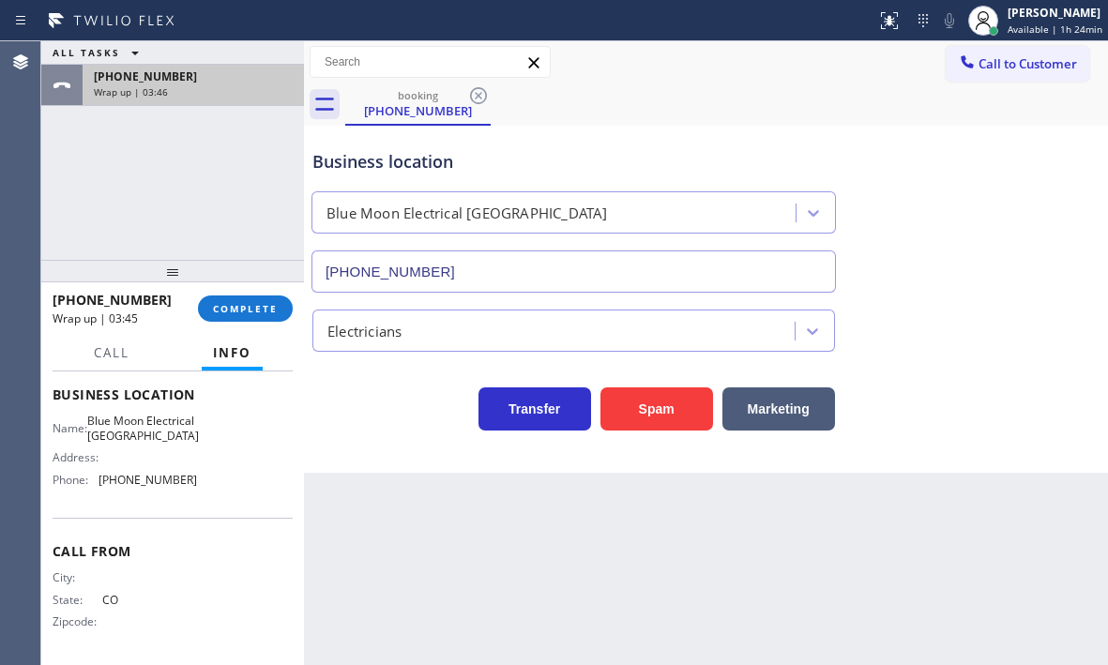
click at [197, 90] on div "Wrap up | 03:46" at bounding box center [193, 91] width 199 height 13
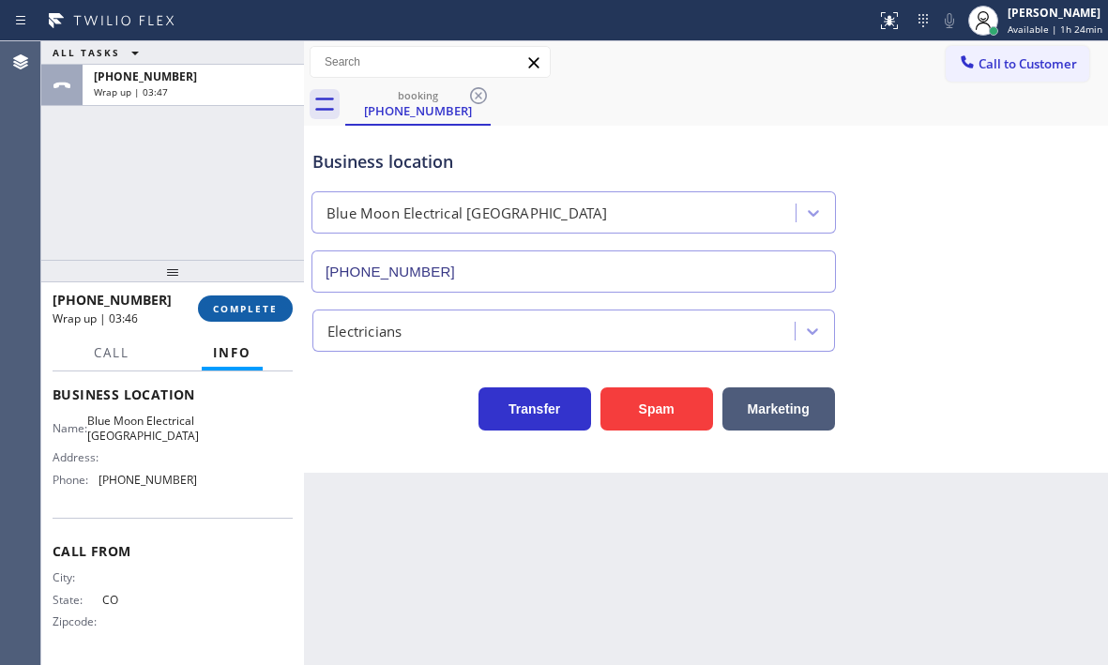
click at [242, 315] on button "COMPLETE" at bounding box center [245, 309] width 95 height 26
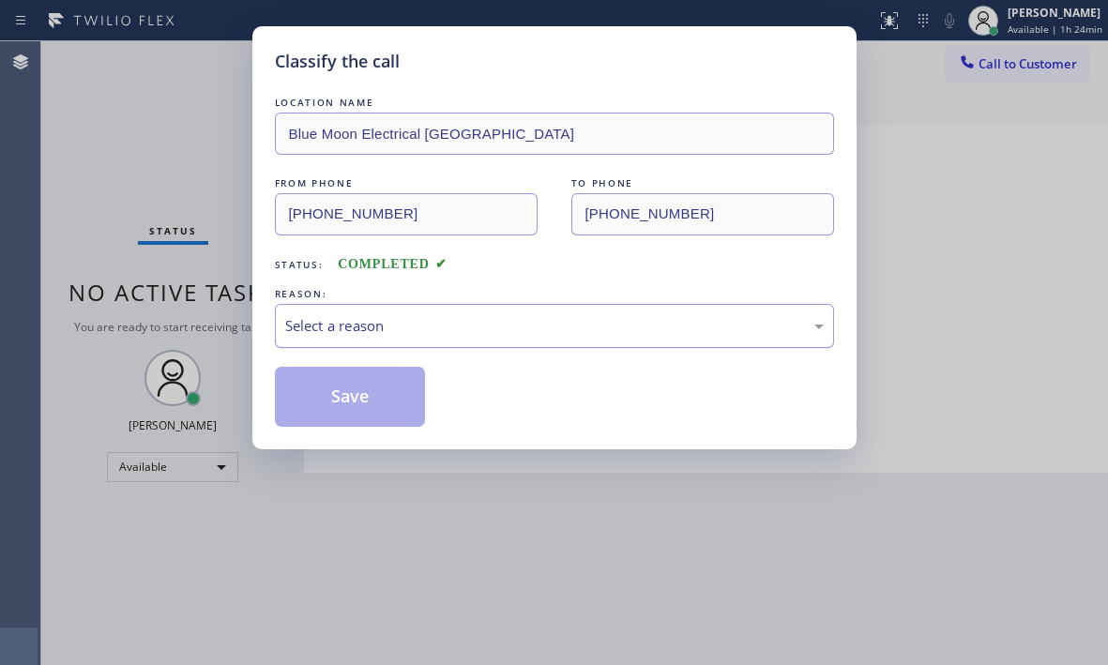
click at [464, 326] on div "Select a reason" at bounding box center [554, 326] width 539 height 22
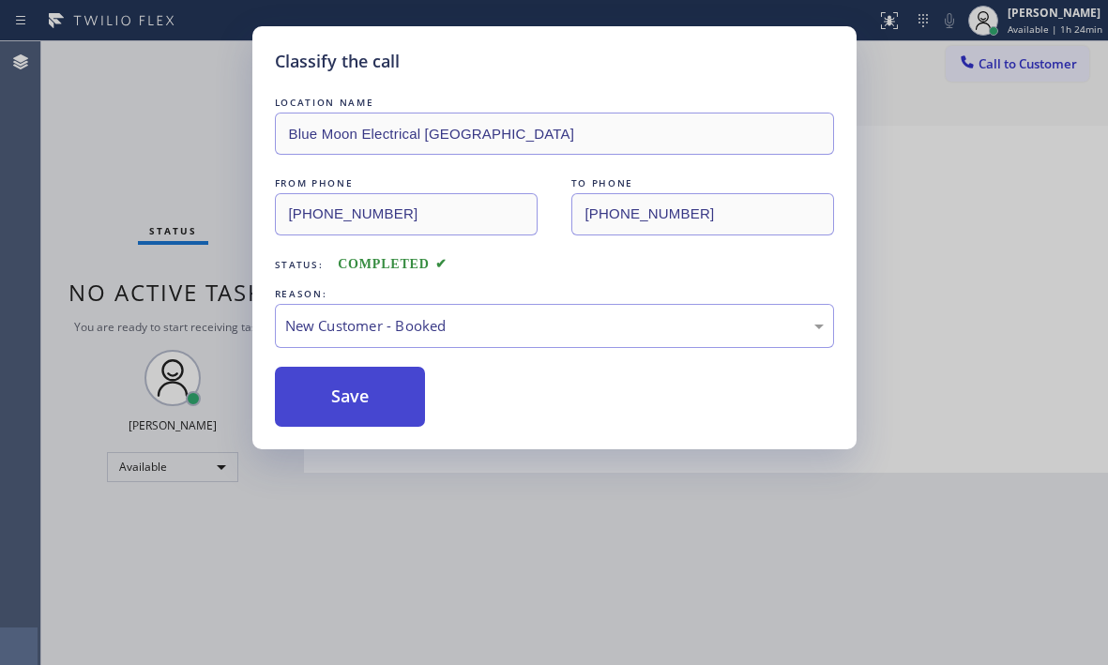
drag, startPoint x: 415, startPoint y: 366, endPoint x: 356, endPoint y: 377, distance: 60.2
click at [323, 384] on button "Save" at bounding box center [350, 397] width 151 height 60
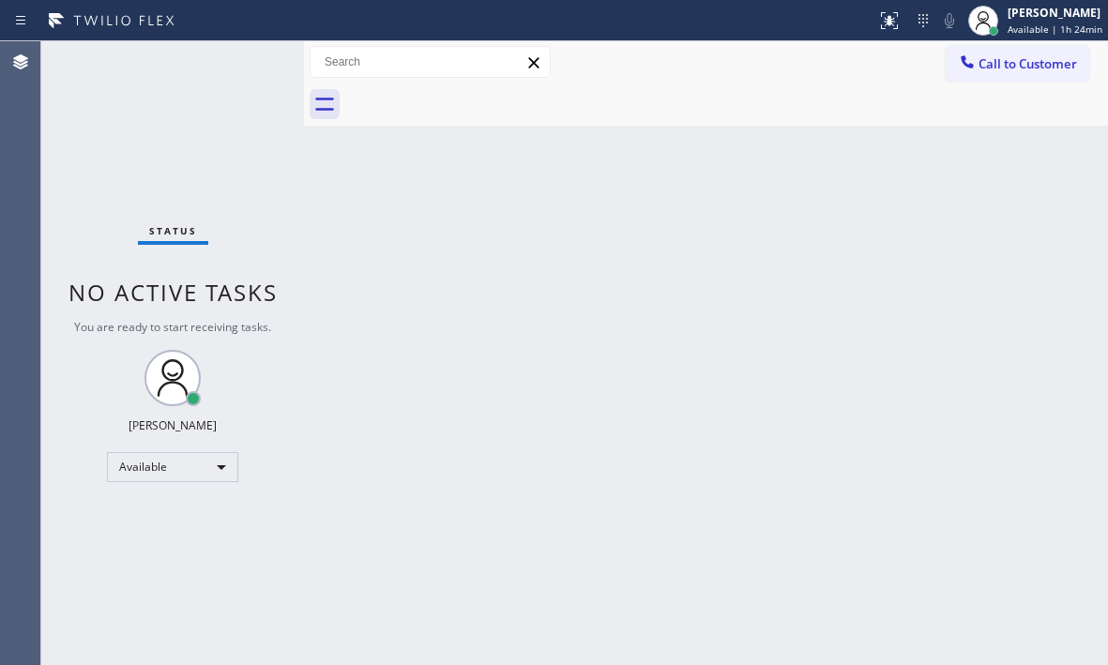
click at [956, 145] on div "Back to Dashboard Change Sender ID Customers Technicians Select a contact Outbo…" at bounding box center [706, 353] width 804 height 624
click at [1015, 27] on span "Available | 1h 28min" at bounding box center [1055, 29] width 95 height 13
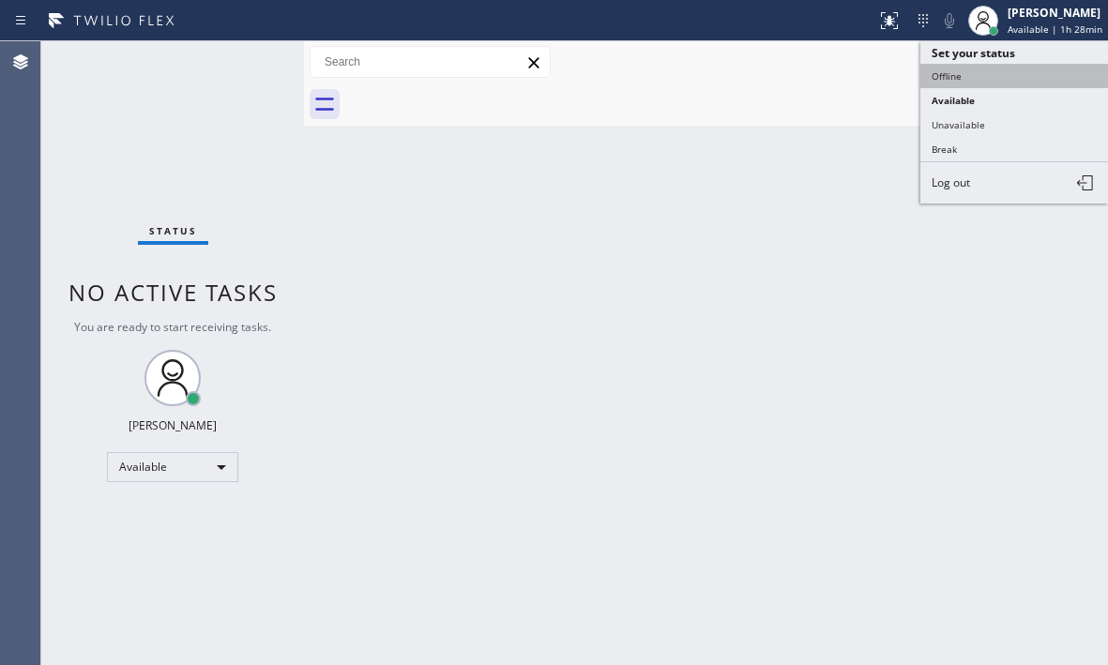
click at [971, 80] on button "Offline" at bounding box center [1015, 76] width 188 height 24
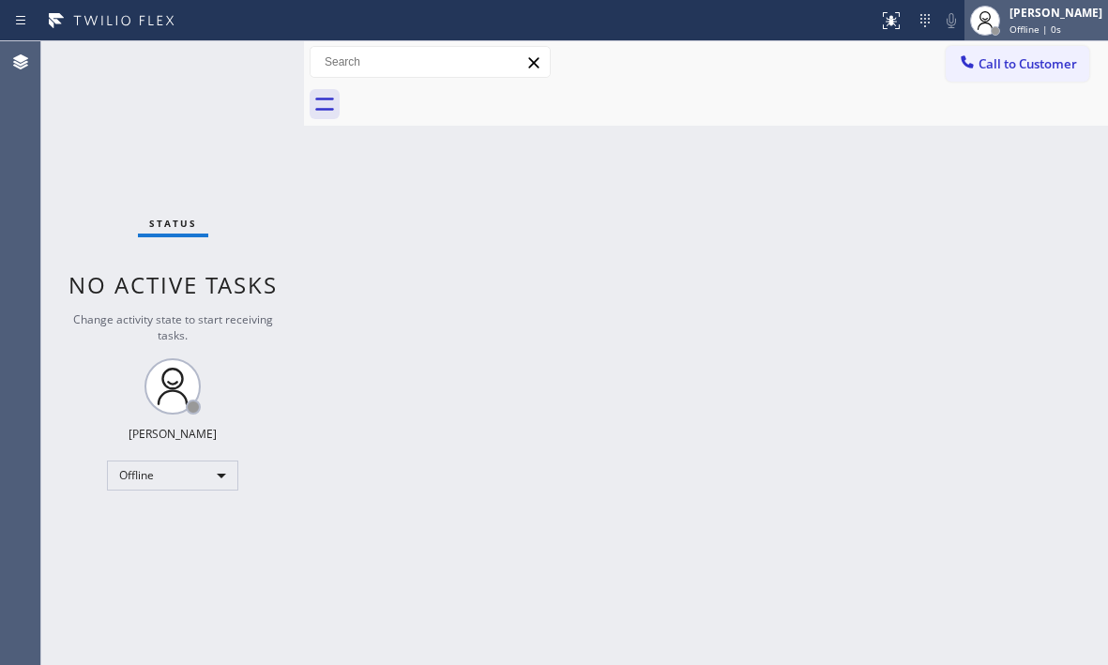
click at [1010, 24] on span "Offline | 0s" at bounding box center [1036, 29] width 52 height 13
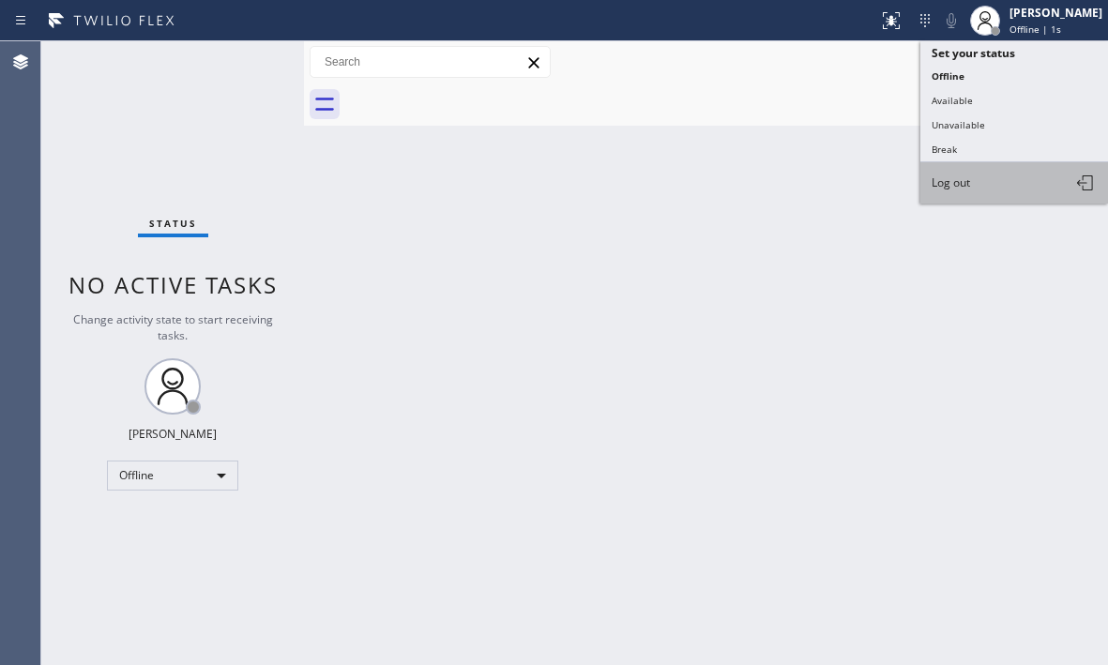
click at [956, 184] on span "Log out" at bounding box center [951, 183] width 38 height 16
